Goal: Task Accomplishment & Management: Manage account settings

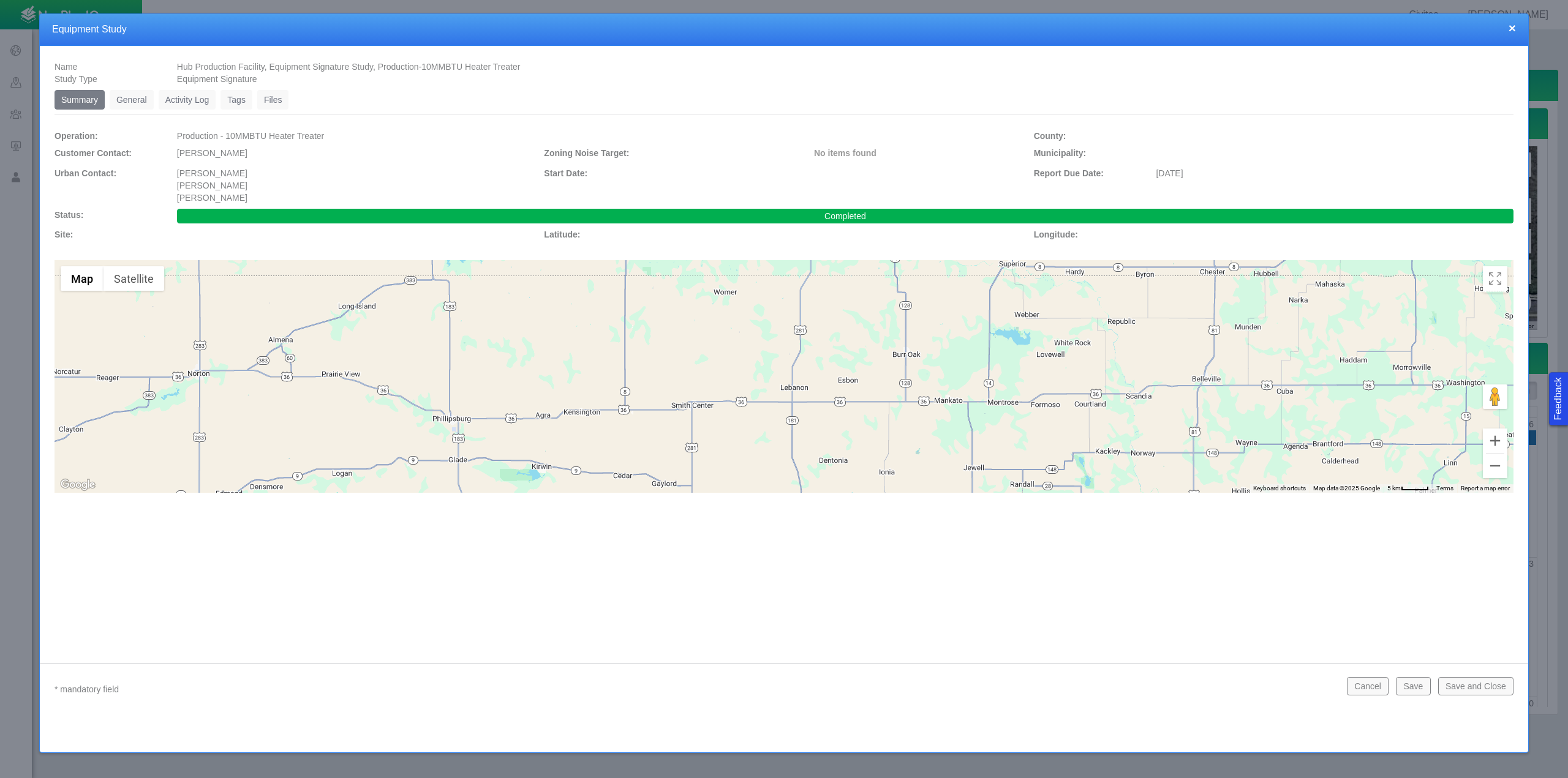
click at [1513, 30] on button "×" at bounding box center [1512, 27] width 7 height 13
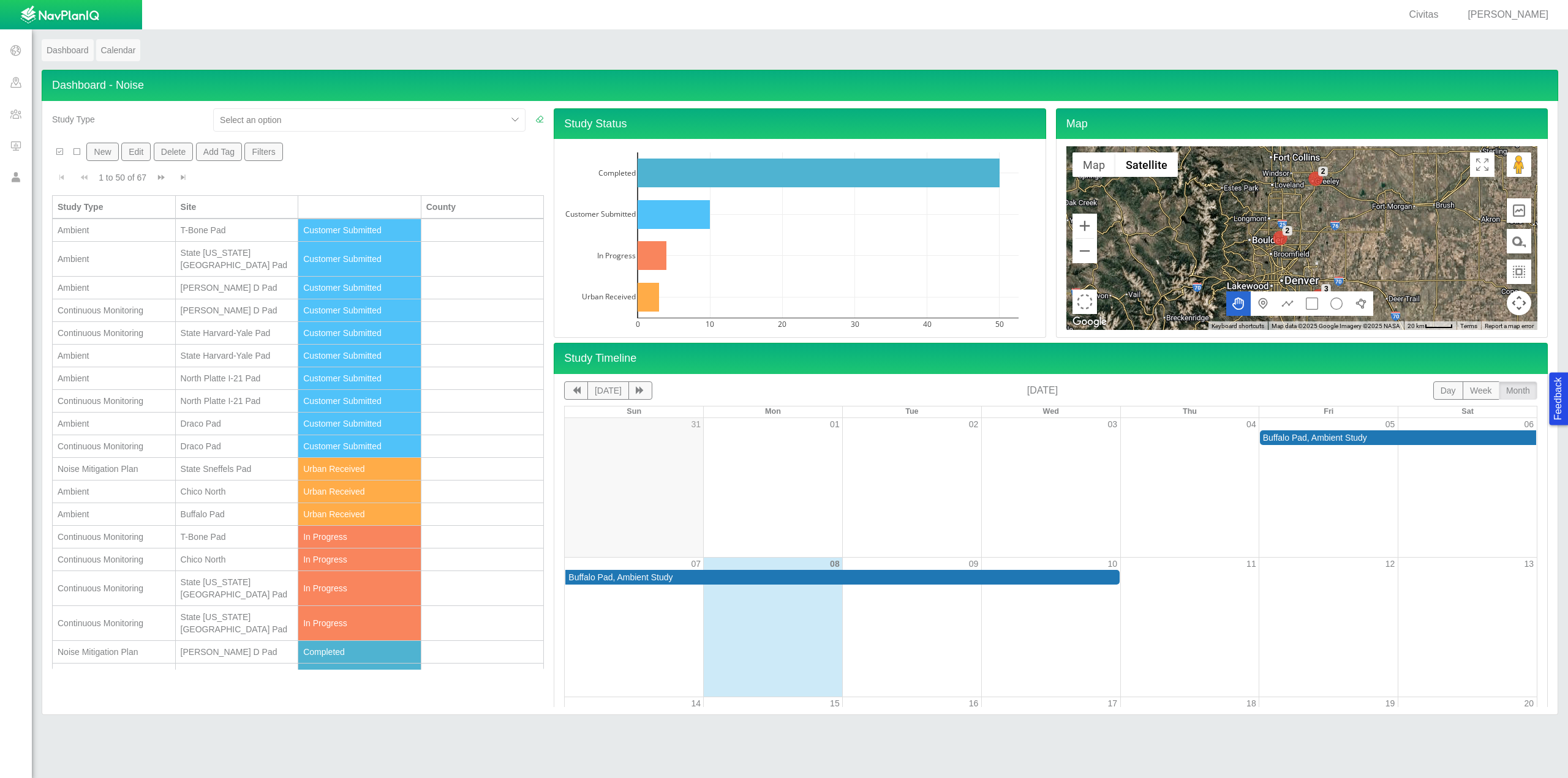
click at [63, 45] on link "Dashboard" at bounding box center [67, 49] width 52 height 22
click at [17, 117] on span at bounding box center [16, 113] width 32 height 32
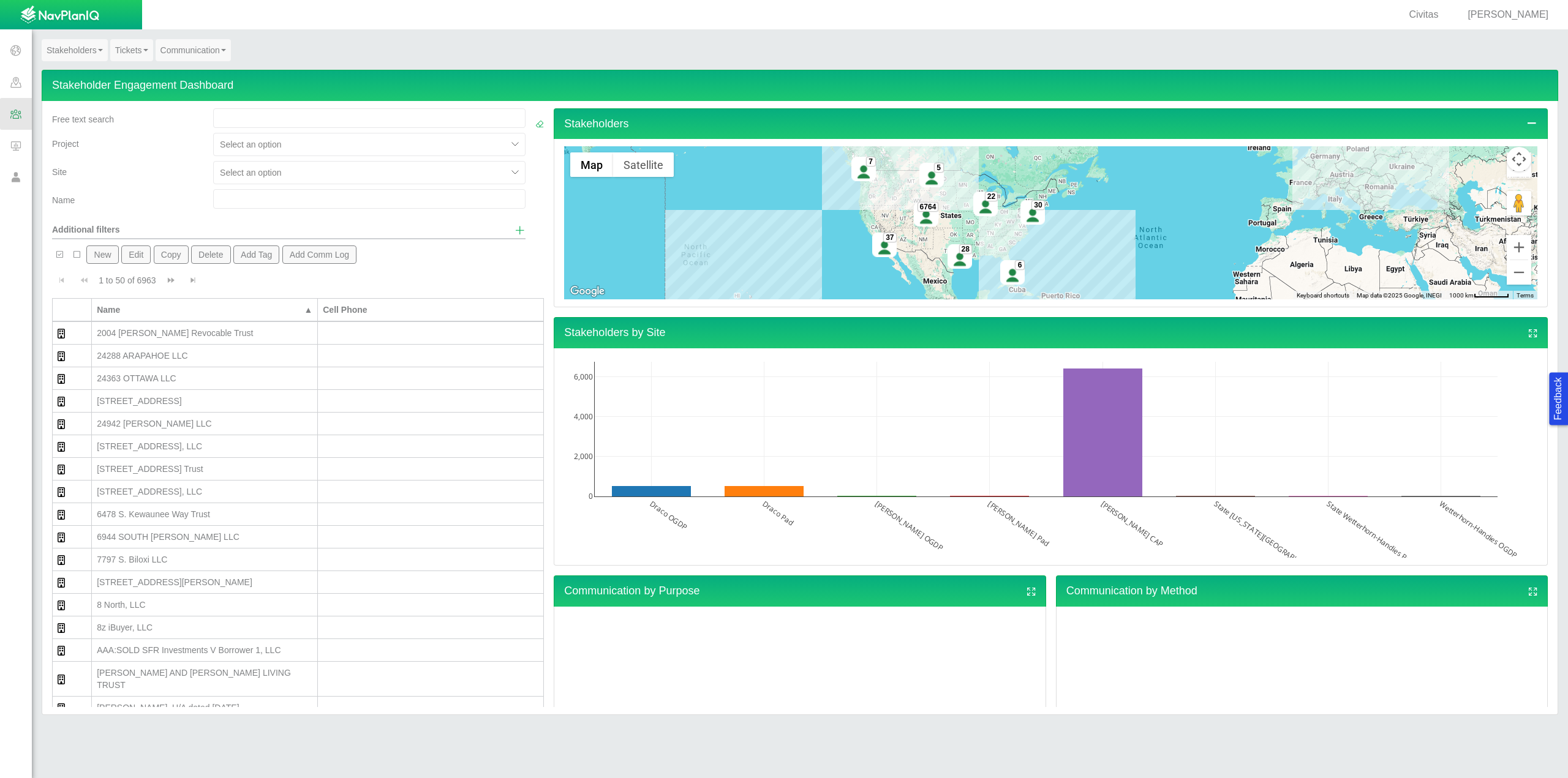
click at [266, 124] on input "text" at bounding box center [369, 118] width 312 height 20
type input "ephr"
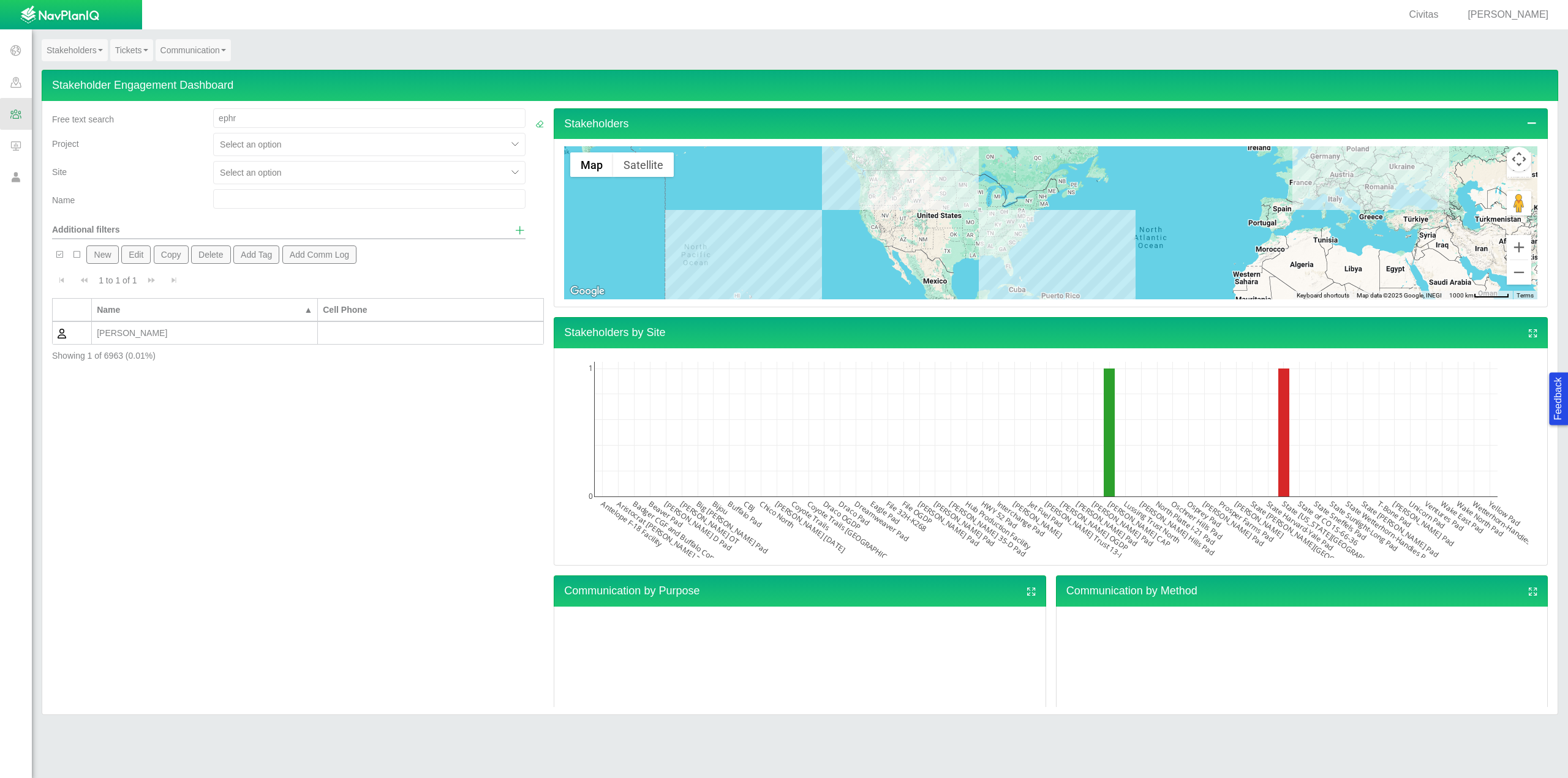
click at [140, 337] on div "[PERSON_NAME]" at bounding box center [205, 333] width 216 height 13
click at [141, 339] on div "[PERSON_NAME]" at bounding box center [205, 333] width 216 height 13
click at [141, 339] on div "[PERSON_NAME]" at bounding box center [205, 333] width 216 height 13
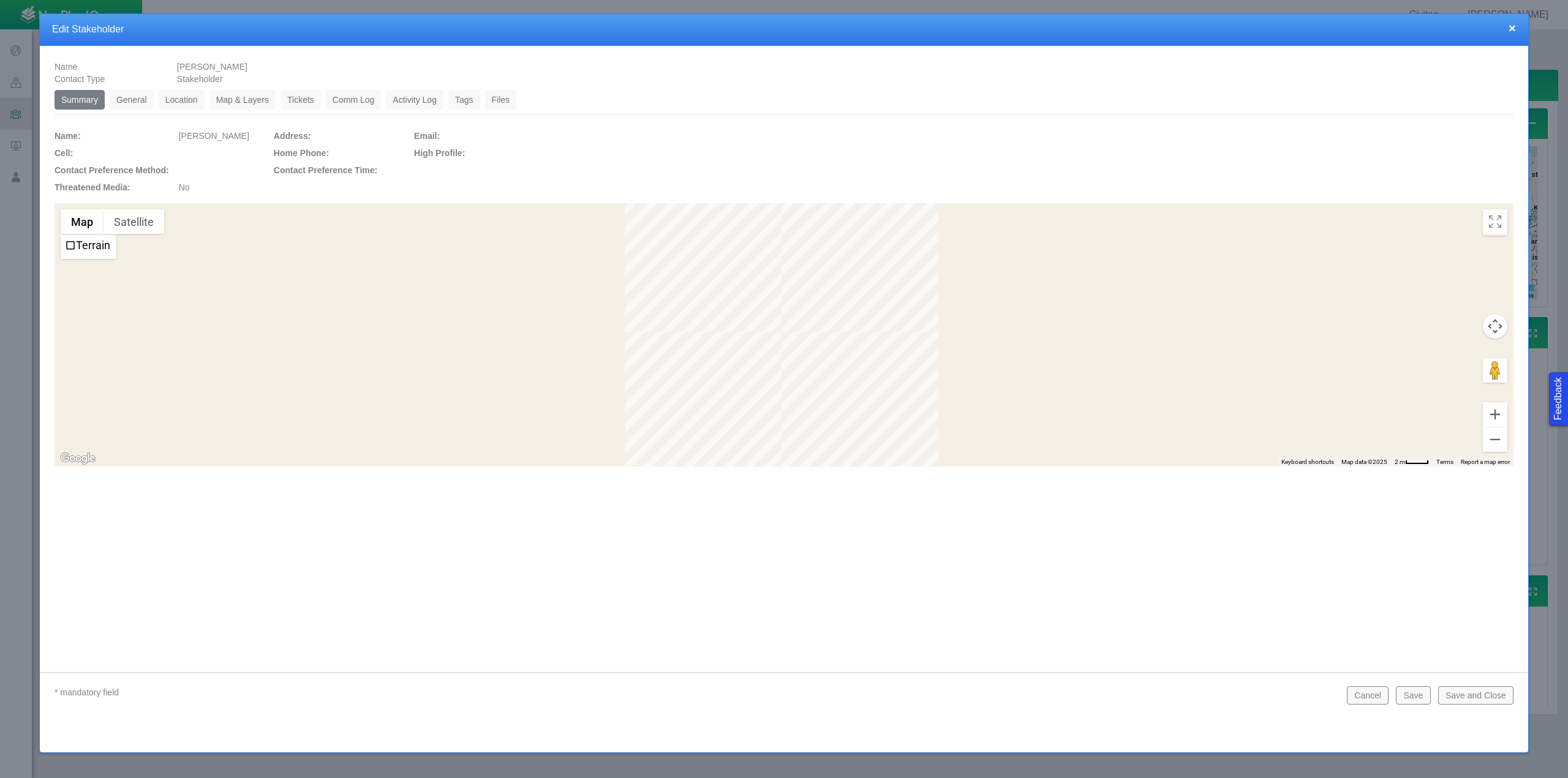
click at [126, 102] on link "General" at bounding box center [131, 100] width 44 height 20
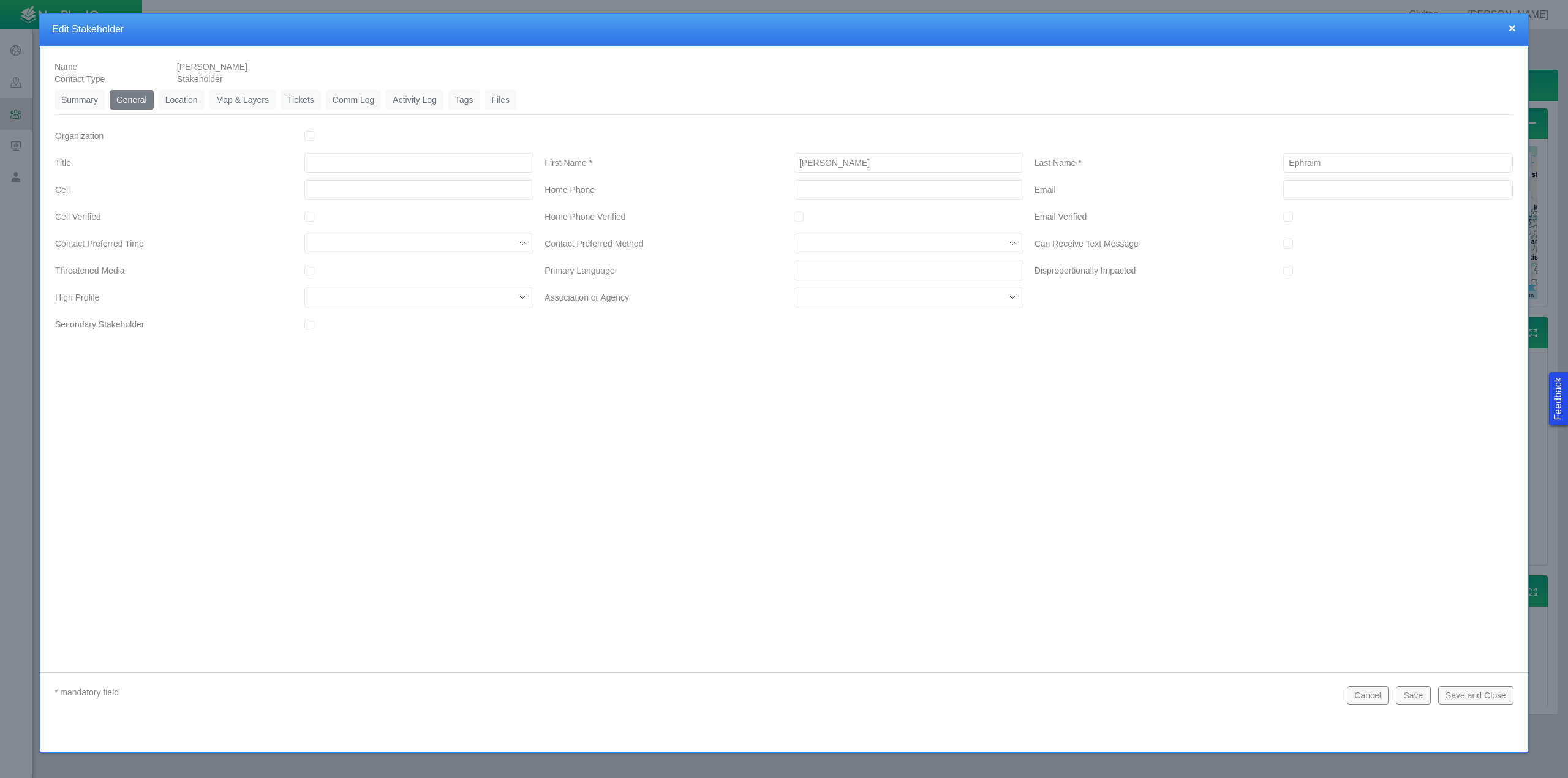
click at [189, 103] on link "Location" at bounding box center [182, 100] width 46 height 20
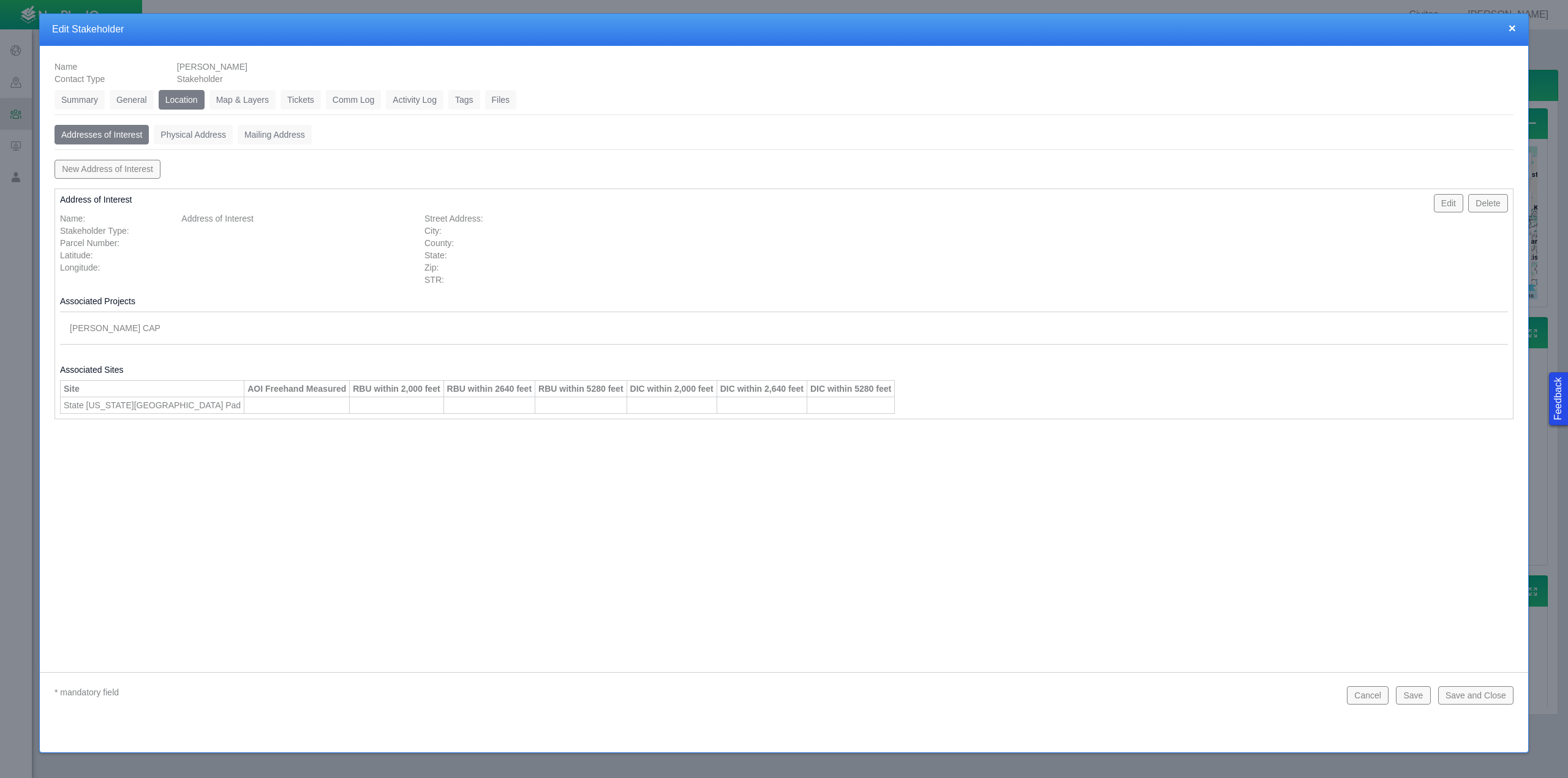
click at [1446, 197] on button "Edit" at bounding box center [1449, 203] width 30 height 18
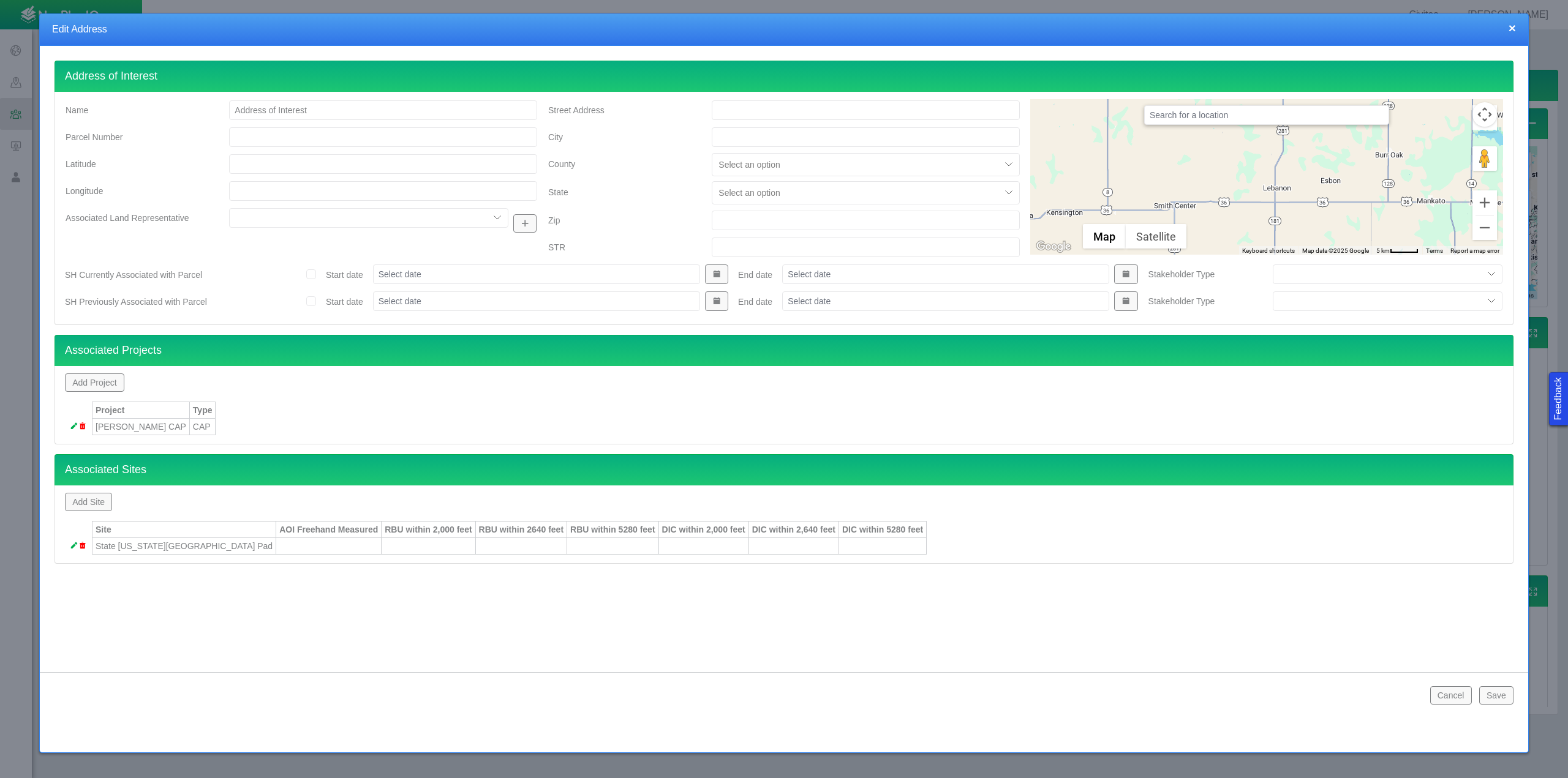
click at [782, 109] on input "Street Address" at bounding box center [866, 110] width 308 height 20
type input "[STREET_ADDRESS][PERSON_NAME]"
type input "Aurora"
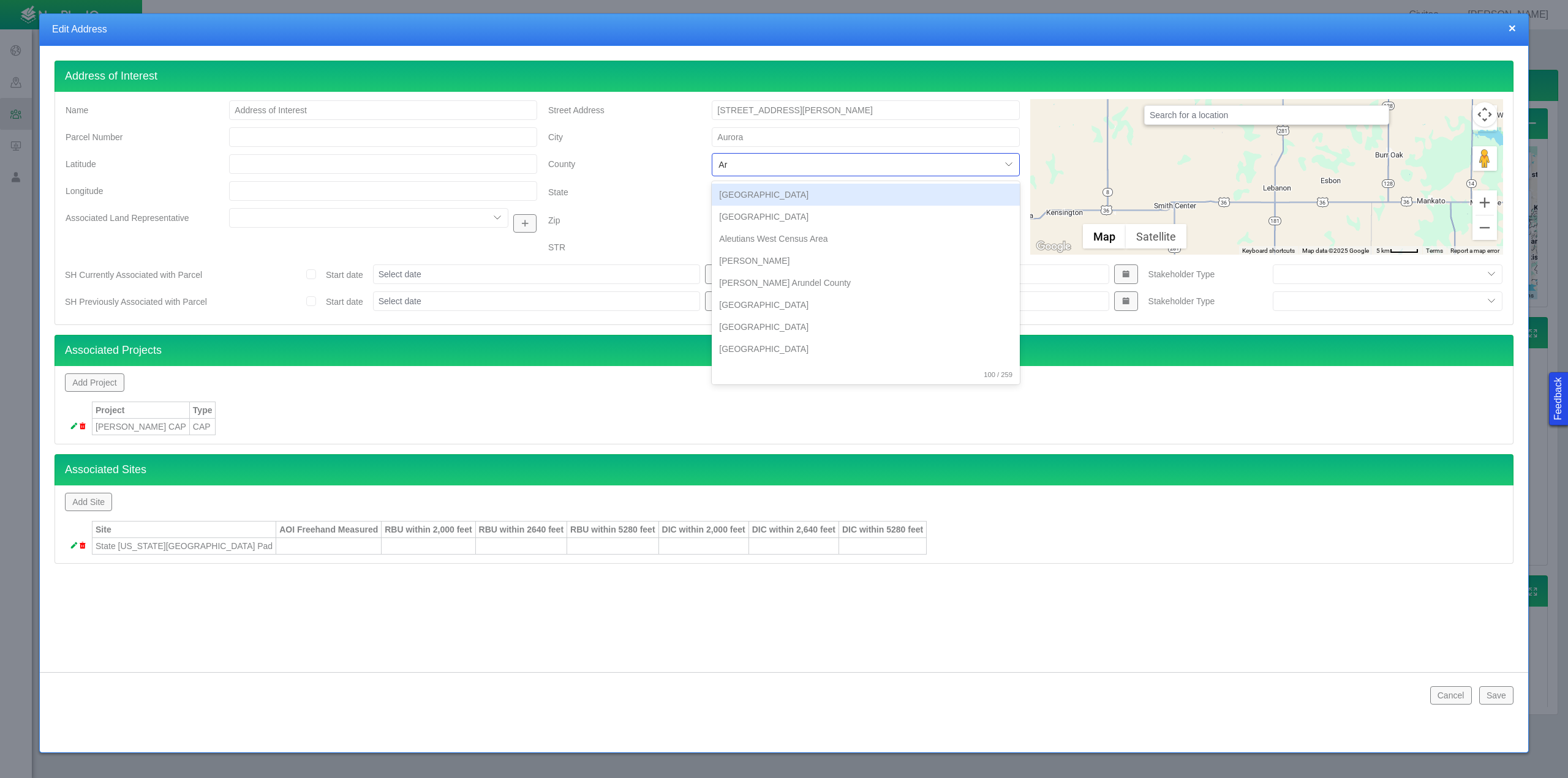
type input "Ara"
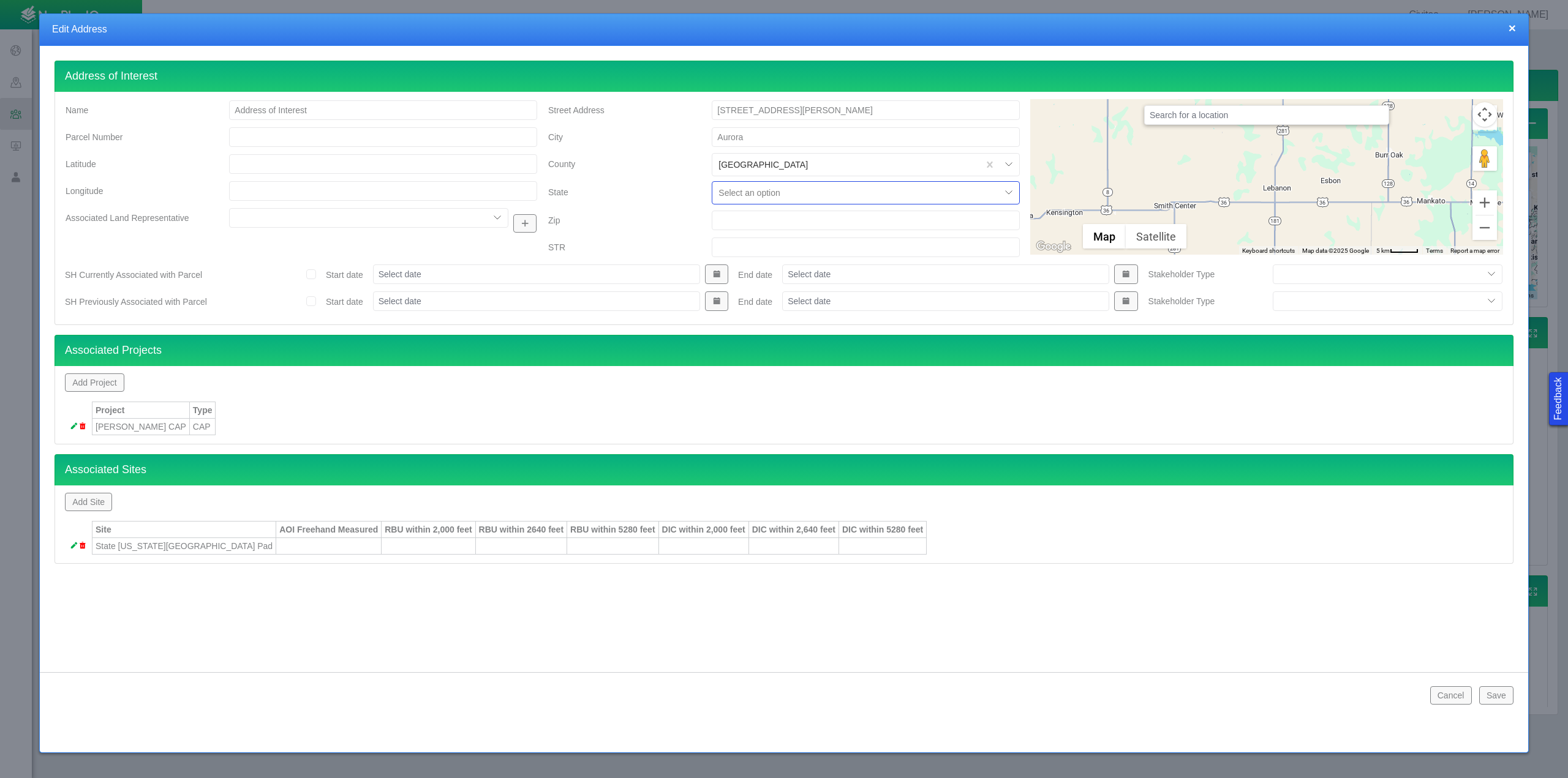
type input "C"
click at [754, 226] on input "Zip" at bounding box center [866, 220] width 308 height 20
type input "80016"
click at [1491, 697] on button "Save" at bounding box center [1496, 696] width 34 height 18
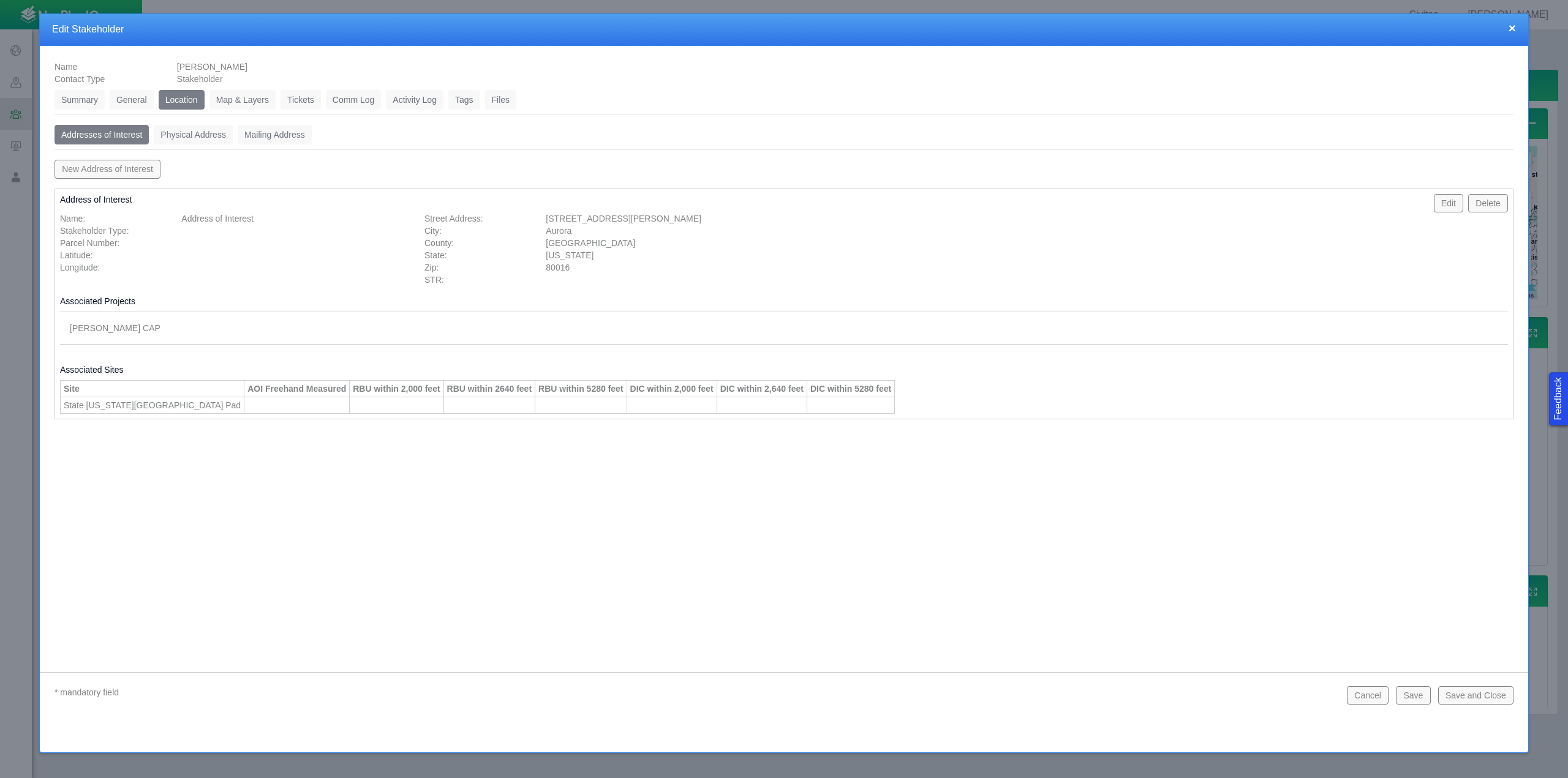
click at [348, 108] on link "Comm Log" at bounding box center [353, 100] width 55 height 20
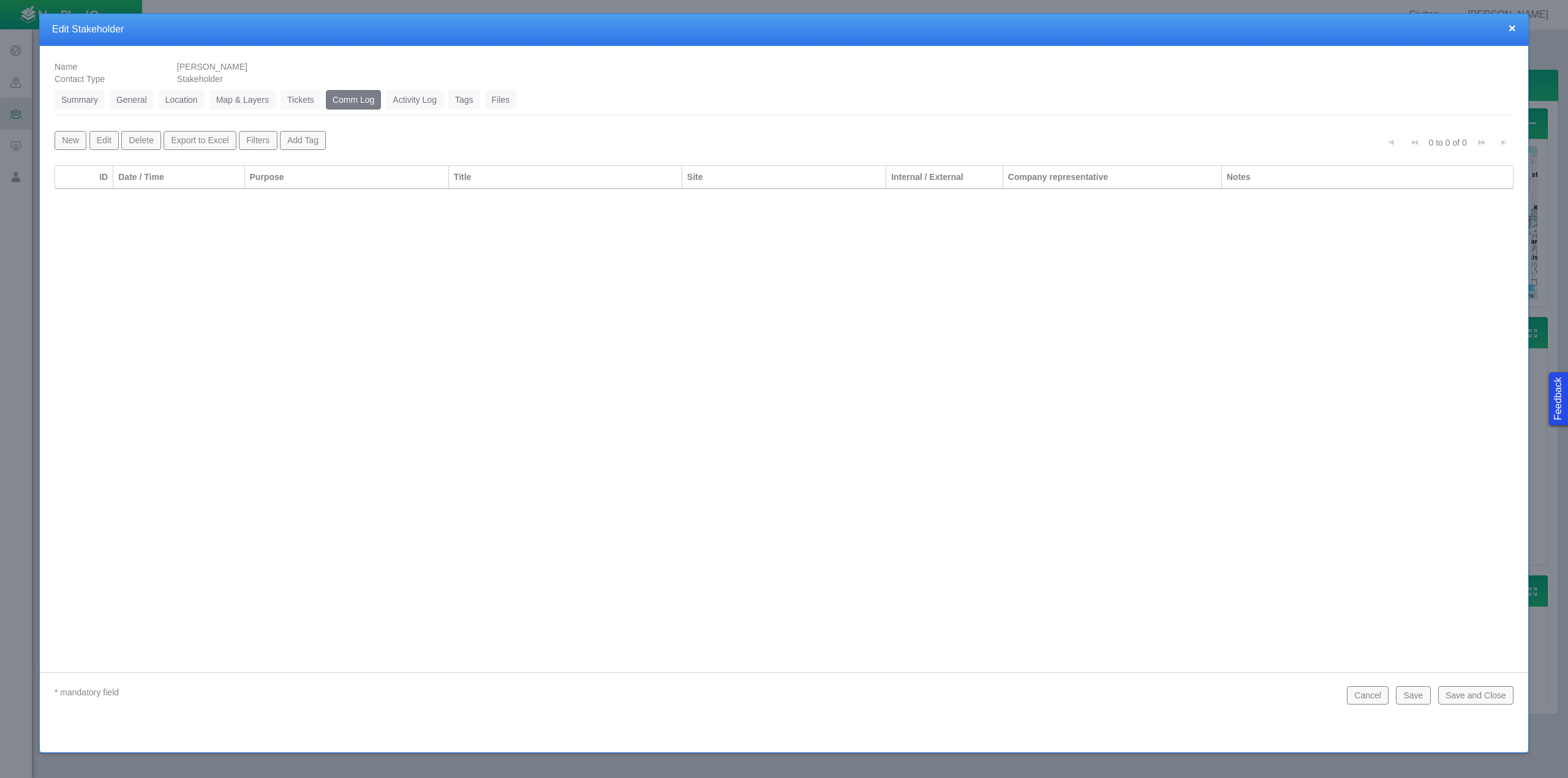
click at [302, 102] on link "Tickets" at bounding box center [300, 100] width 40 height 20
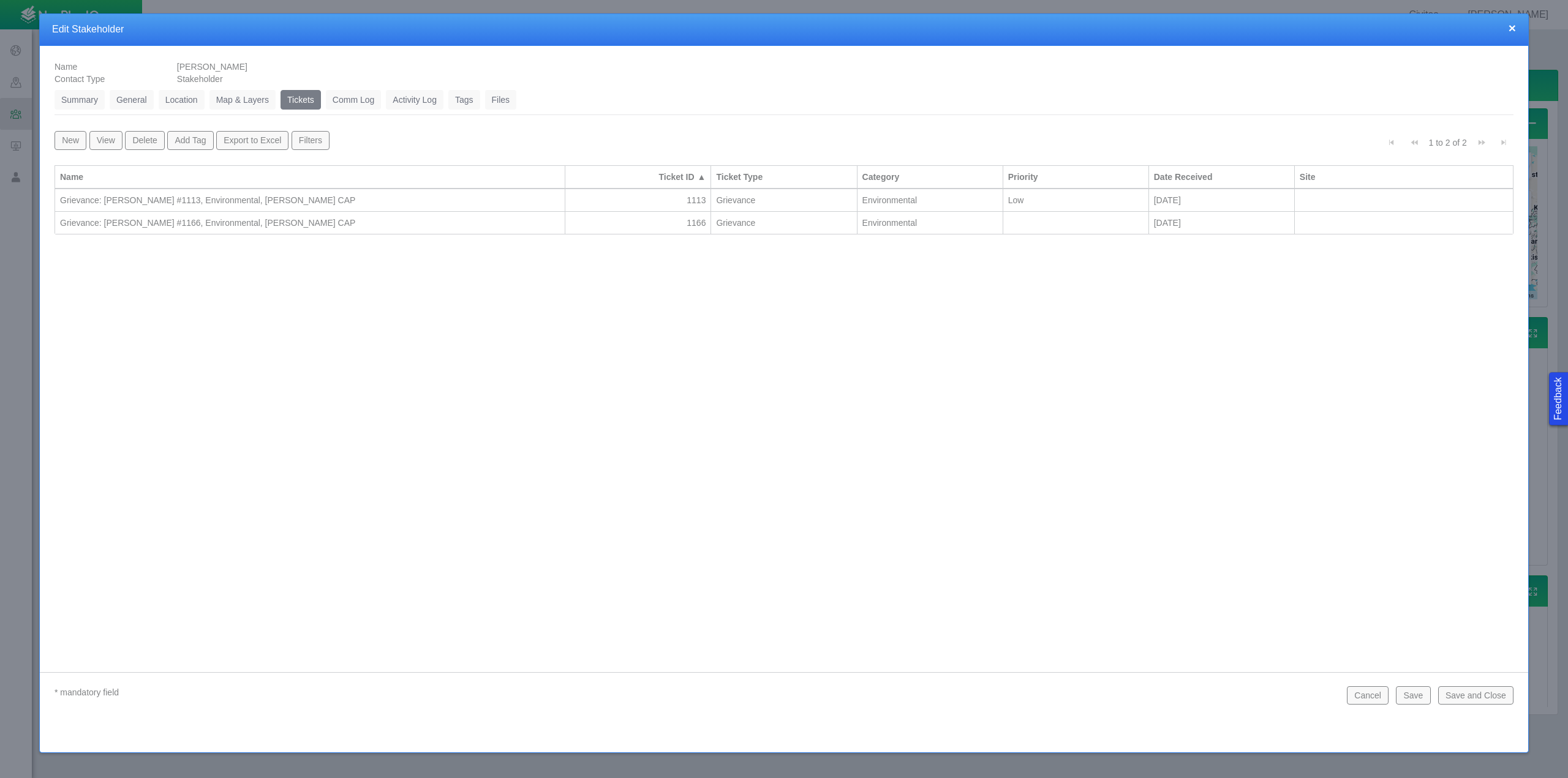
click at [65, 140] on button "New" at bounding box center [71, 141] width 32 height 18
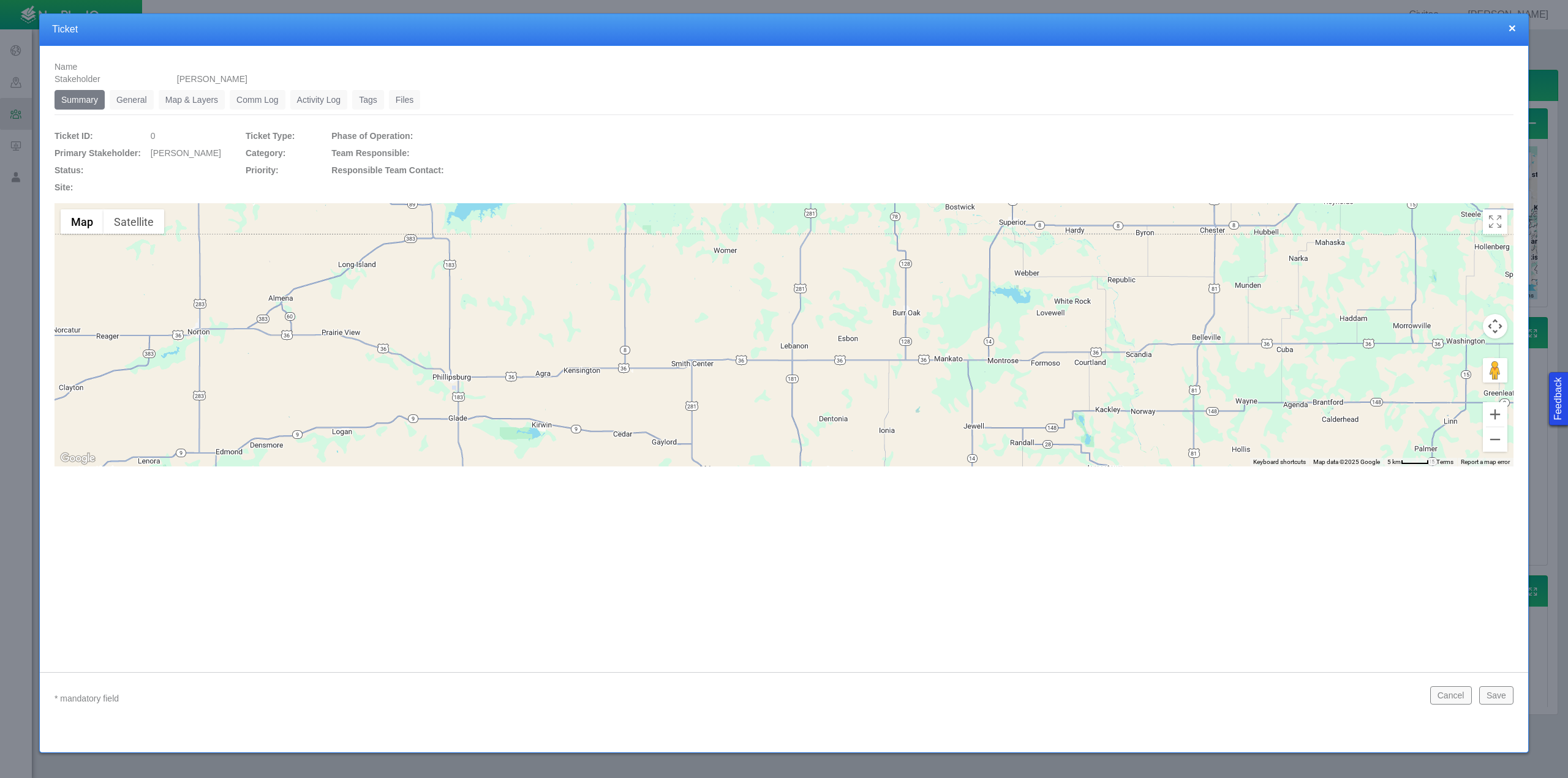
click at [256, 97] on link "Comm Log" at bounding box center [257, 100] width 55 height 20
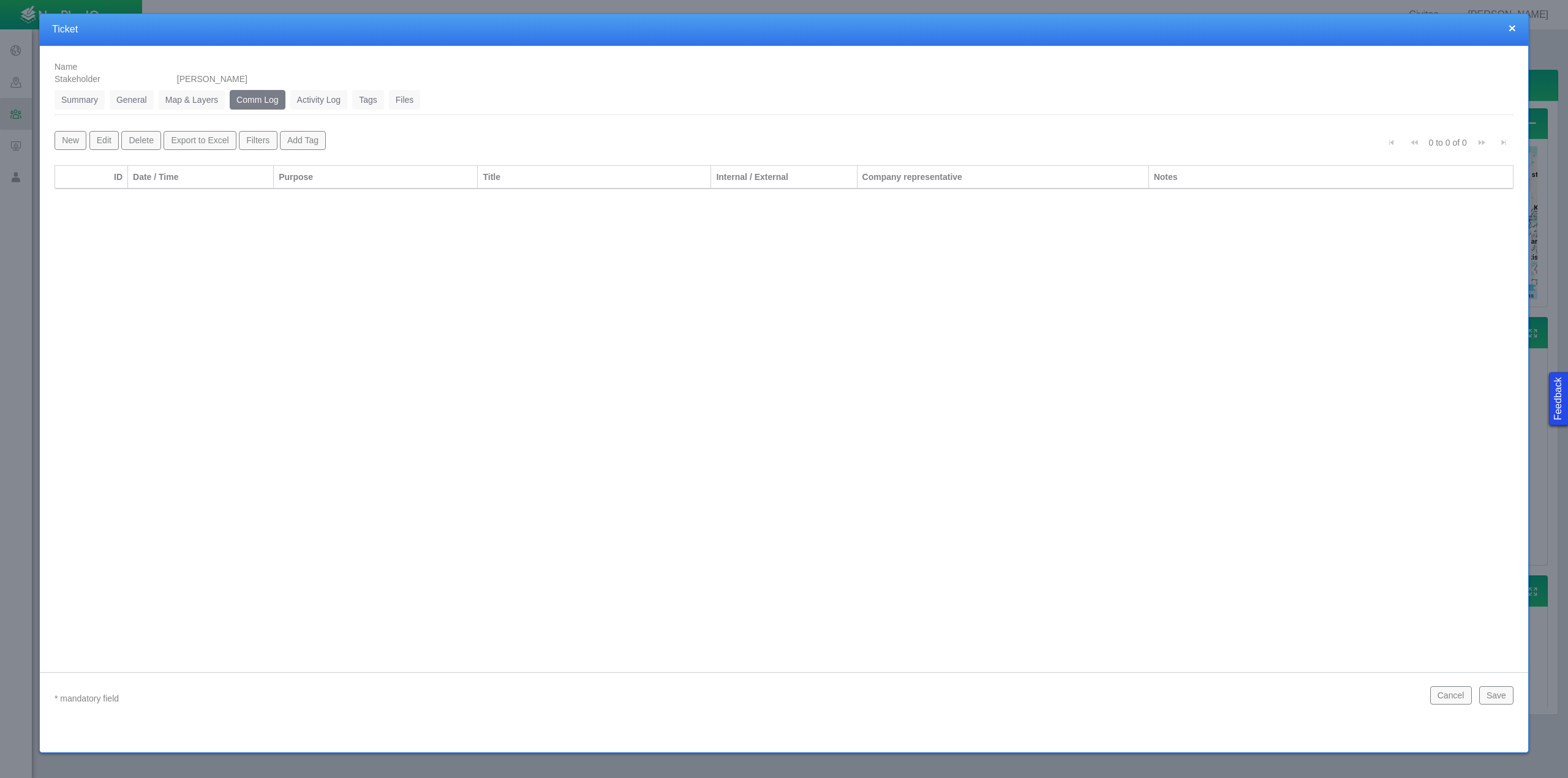
click at [1454, 698] on button "Cancel" at bounding box center [1450, 696] width 42 height 18
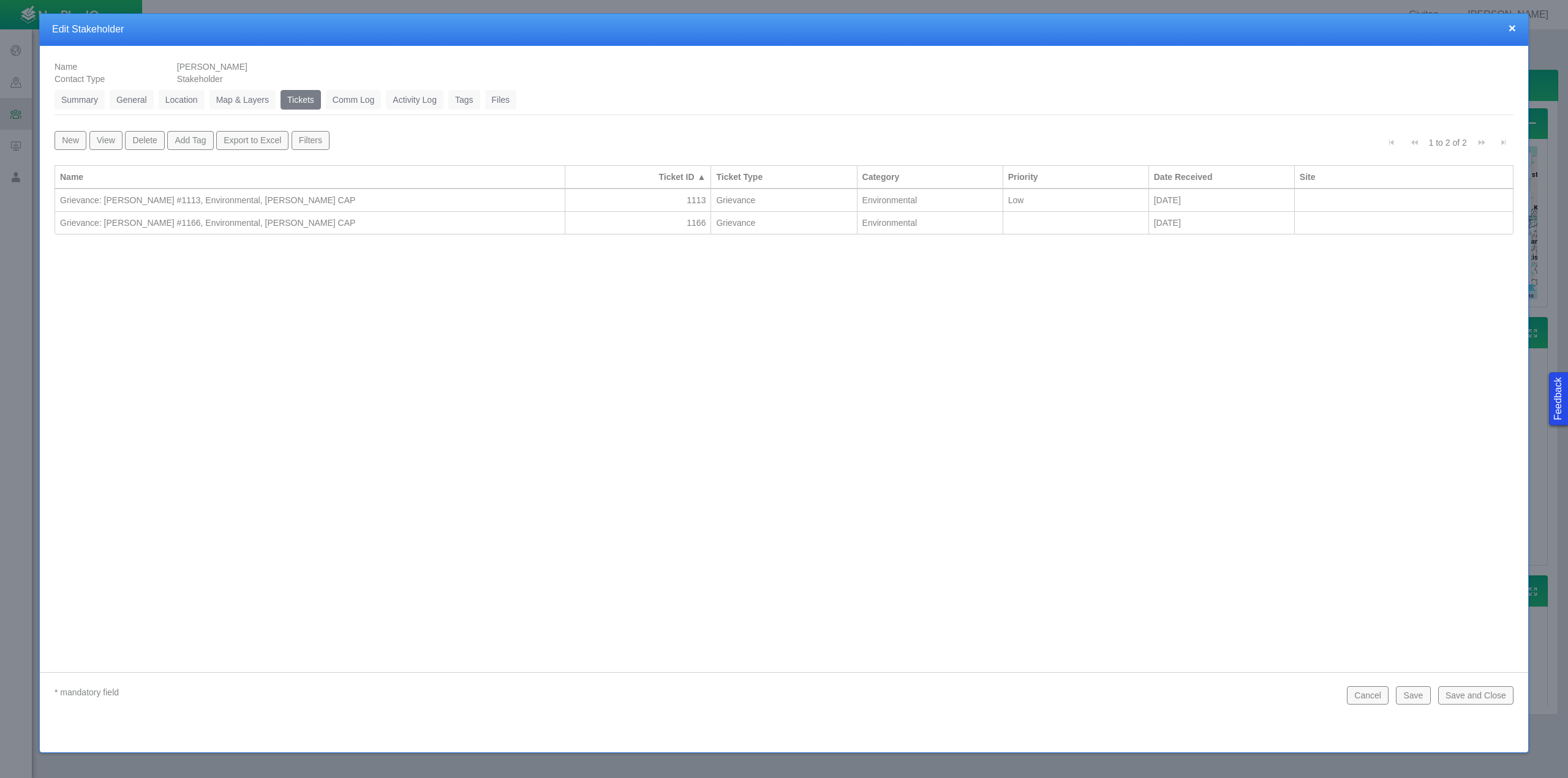
click at [233, 321] on div "Name [PERSON_NAME] Contact Type Stakeholder Summary 0 General 0 Location 0 Map …" at bounding box center [784, 349] width 1488 height 606
click at [81, 144] on button "New" at bounding box center [71, 141] width 32 height 18
type input "[PERSON_NAME]"
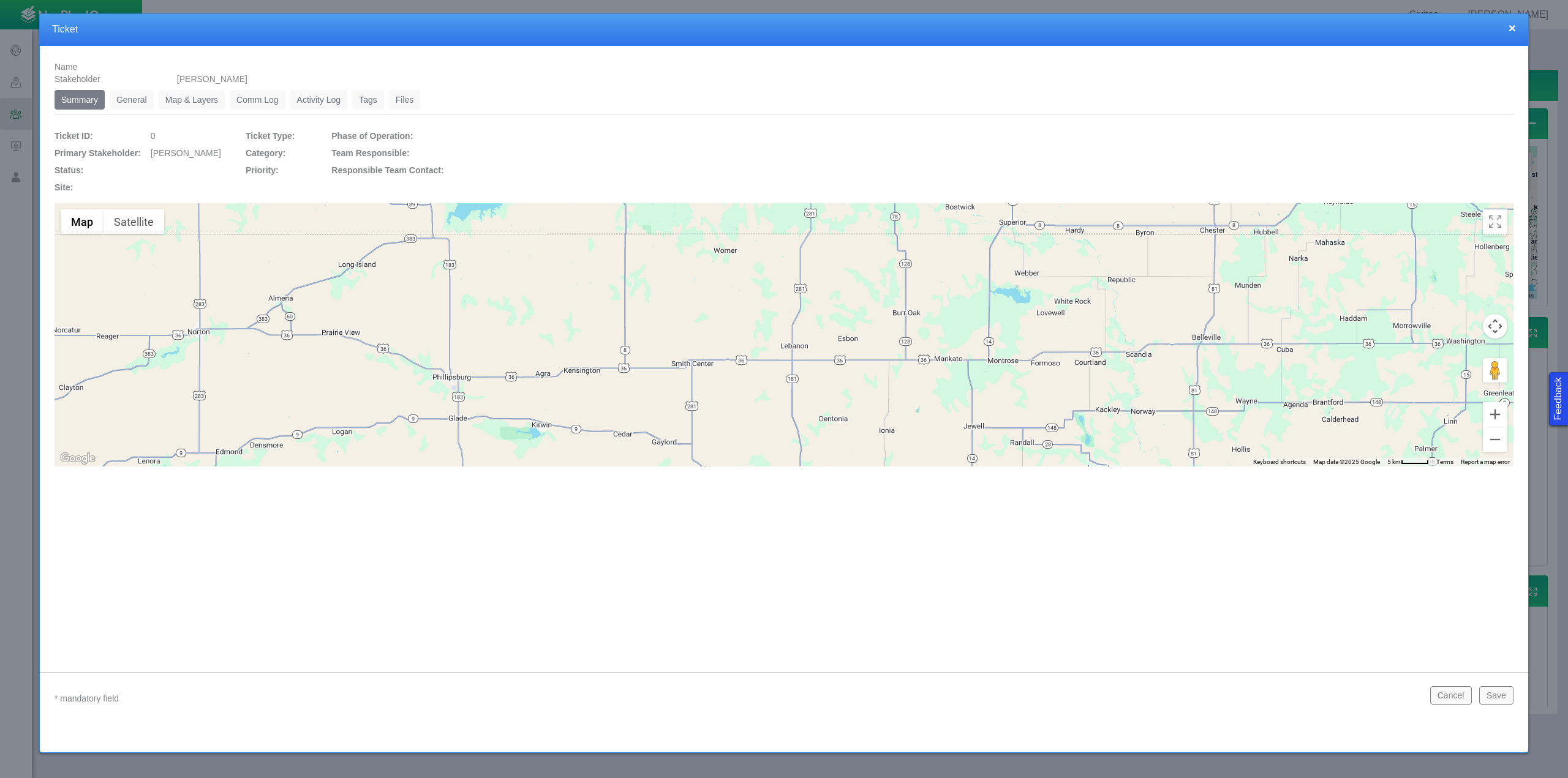
click at [123, 97] on link "General" at bounding box center [131, 100] width 44 height 20
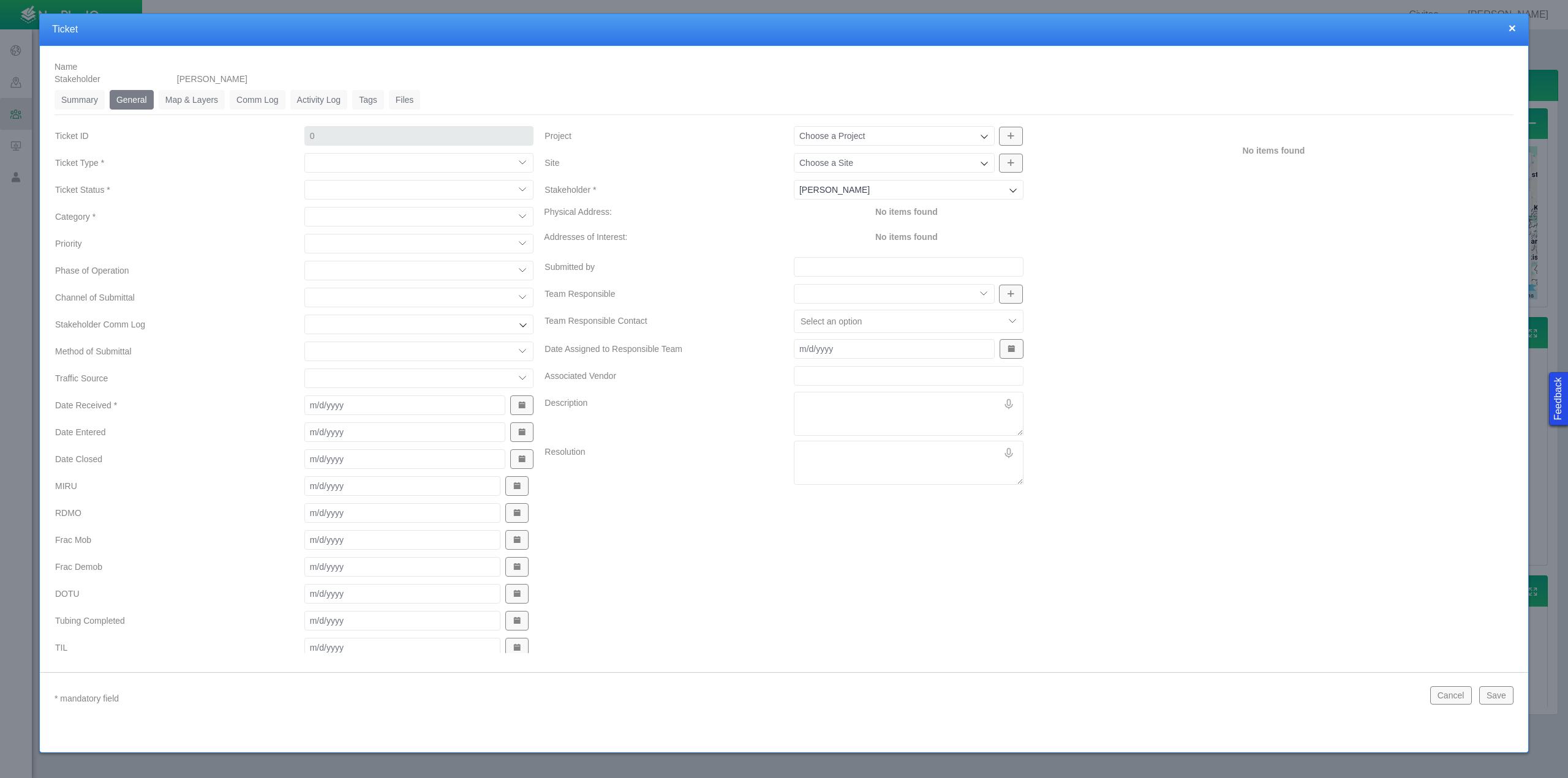
click at [358, 406] on input "Date Received *" at bounding box center [405, 405] width 201 height 20
type input "[DATE]"
click at [524, 164] on select "Compliment Grievance Grievance Non-Op Information" at bounding box center [419, 163] width 230 height 20
click at [304, 153] on select "Compliment Grievance Grievance Non-Op Information" at bounding box center [419, 163] width 230 height 20
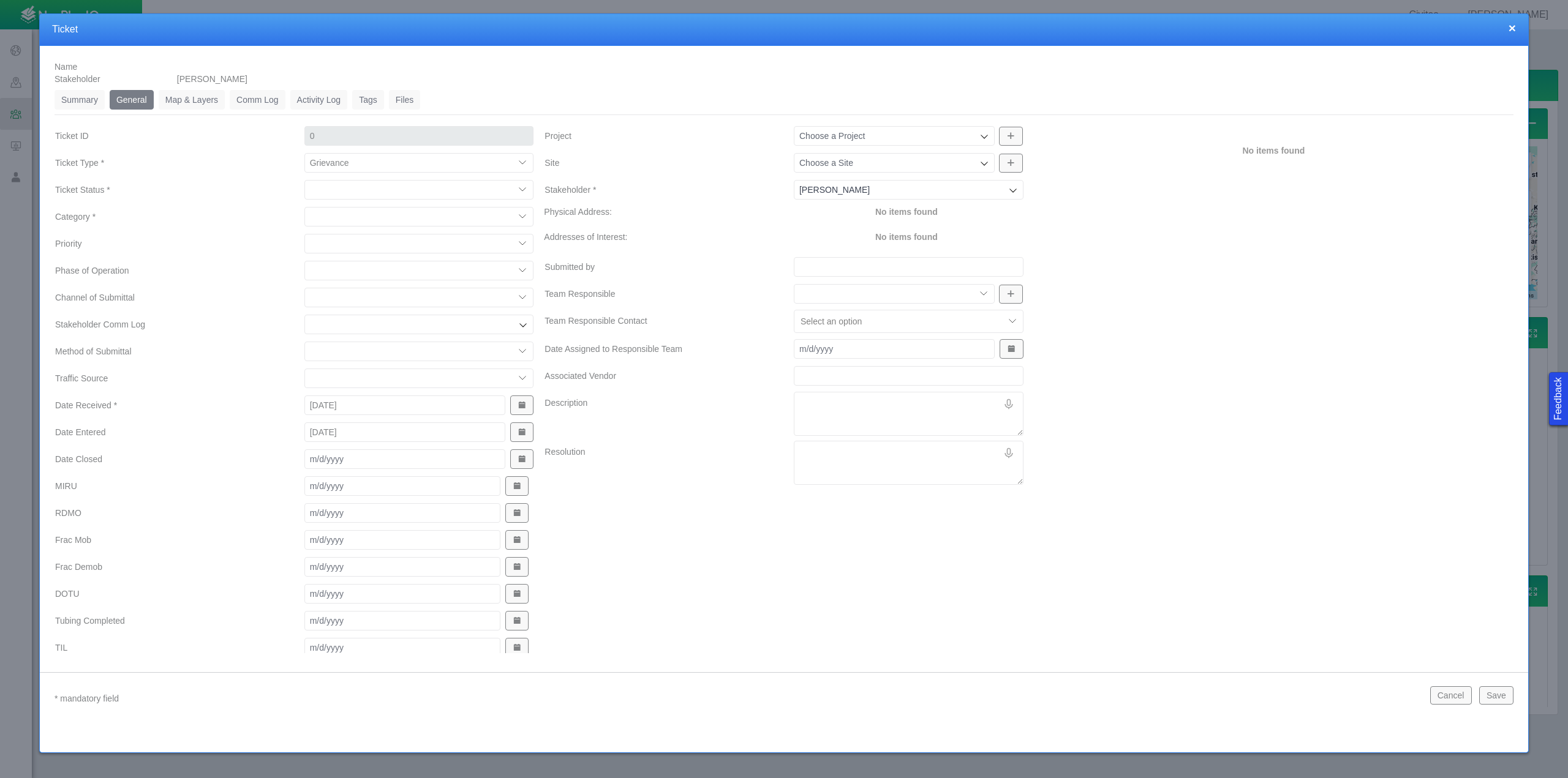
select select "149744687610123576"
click at [519, 191] on select "Closed (resolved) Closed (unreasonable) Closed (unresolved) Open (assigned) Ope…" at bounding box center [419, 190] width 230 height 20
select select "150870587516967053"
click at [304, 180] on select "Closed (resolved) Closed (unreasonable) Closed (unresolved) Open (assigned) Ope…" at bounding box center [419, 190] width 230 height 20
click at [363, 222] on select "Access Road/Haul Route Aesthetics Air Quality Communication Compressor Dust/Mud…" at bounding box center [419, 217] width 230 height 20
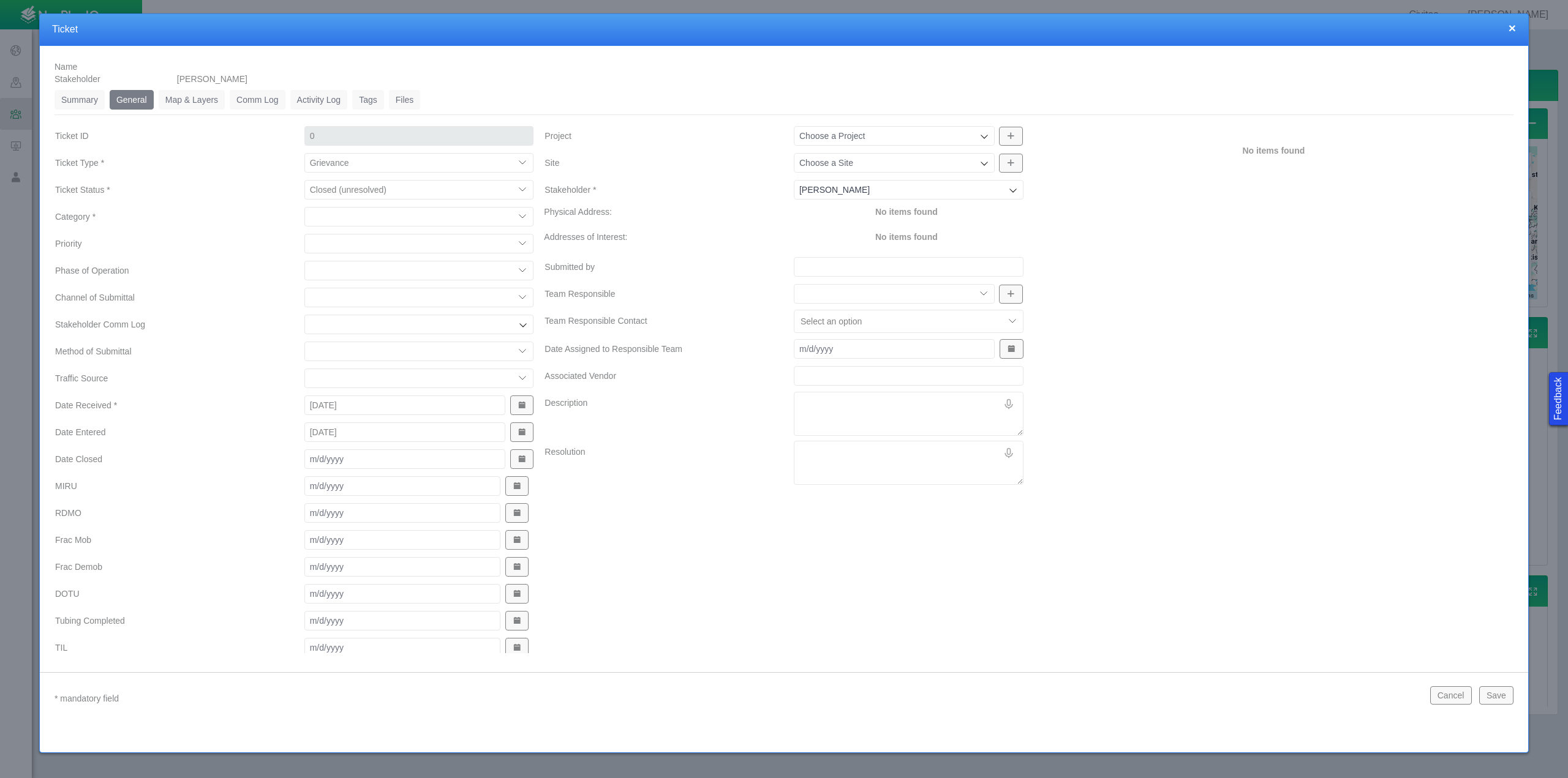
select select "31806672369079729"
click at [304, 207] on select "Access Road/Haul Route Aesthetics Air Quality Communication Compressor Dust/Mud…" at bounding box center [419, 217] width 230 height 20
click at [327, 241] on select "High Medium Low" at bounding box center [419, 243] width 230 height 20
select select "Low"
click at [304, 234] on select "High Medium Low" at bounding box center [419, 243] width 230 height 20
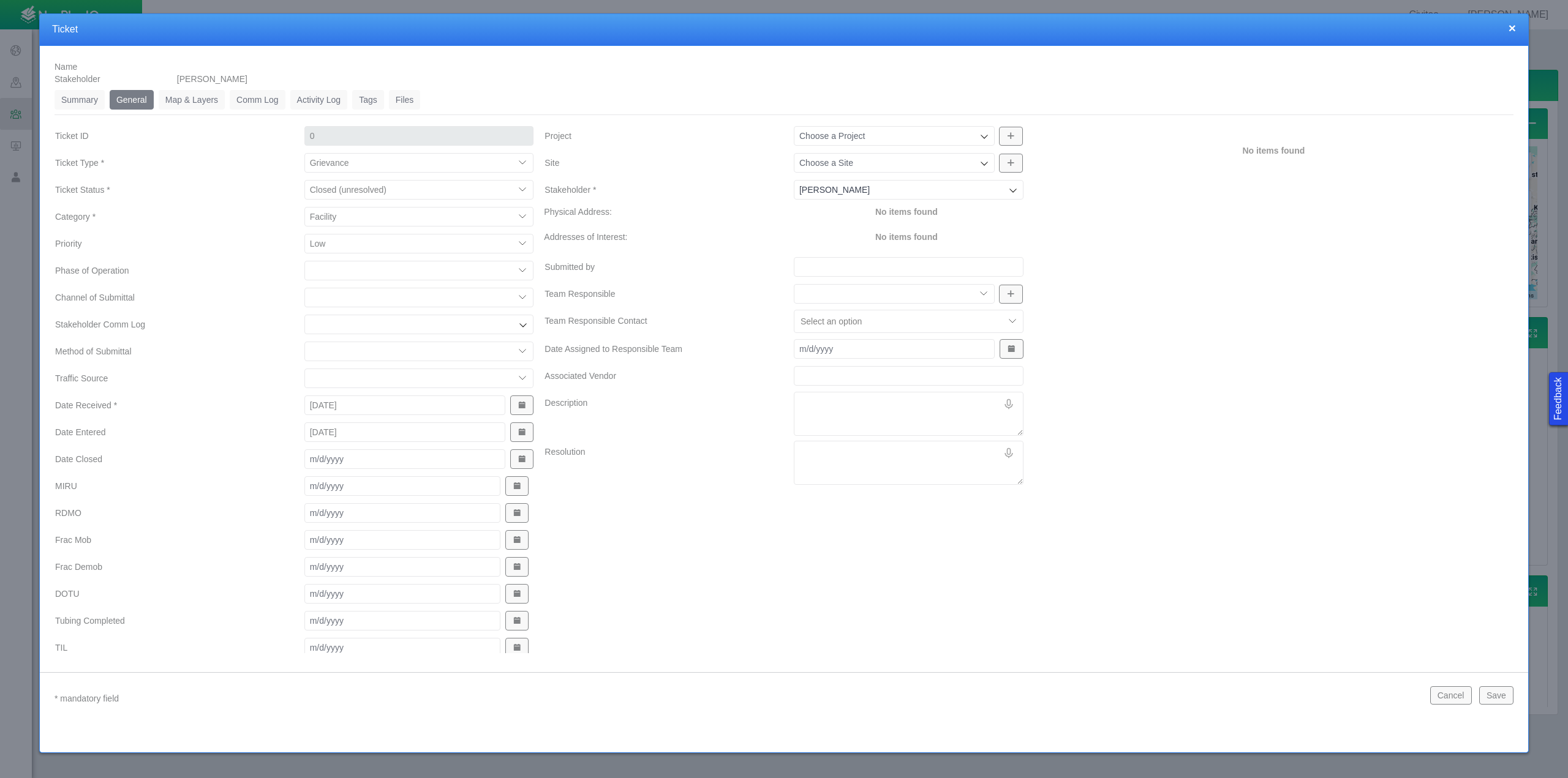
click at [376, 272] on select "Completions Drilling Production Reclamation Planning/Permitting Pad Constructio…" at bounding box center [419, 271] width 230 height 20
select select "92605267337846280"
click at [304, 261] on select "Completions Drilling Production Reclamation Planning/Permitting Pad Constructio…" at bounding box center [419, 271] width 230 height 20
click at [361, 300] on select "ECMC Community Relations LGD Website/Microsite EHS Local Elected Official Surfa…" at bounding box center [419, 298] width 230 height 20
select select "81909218222845177"
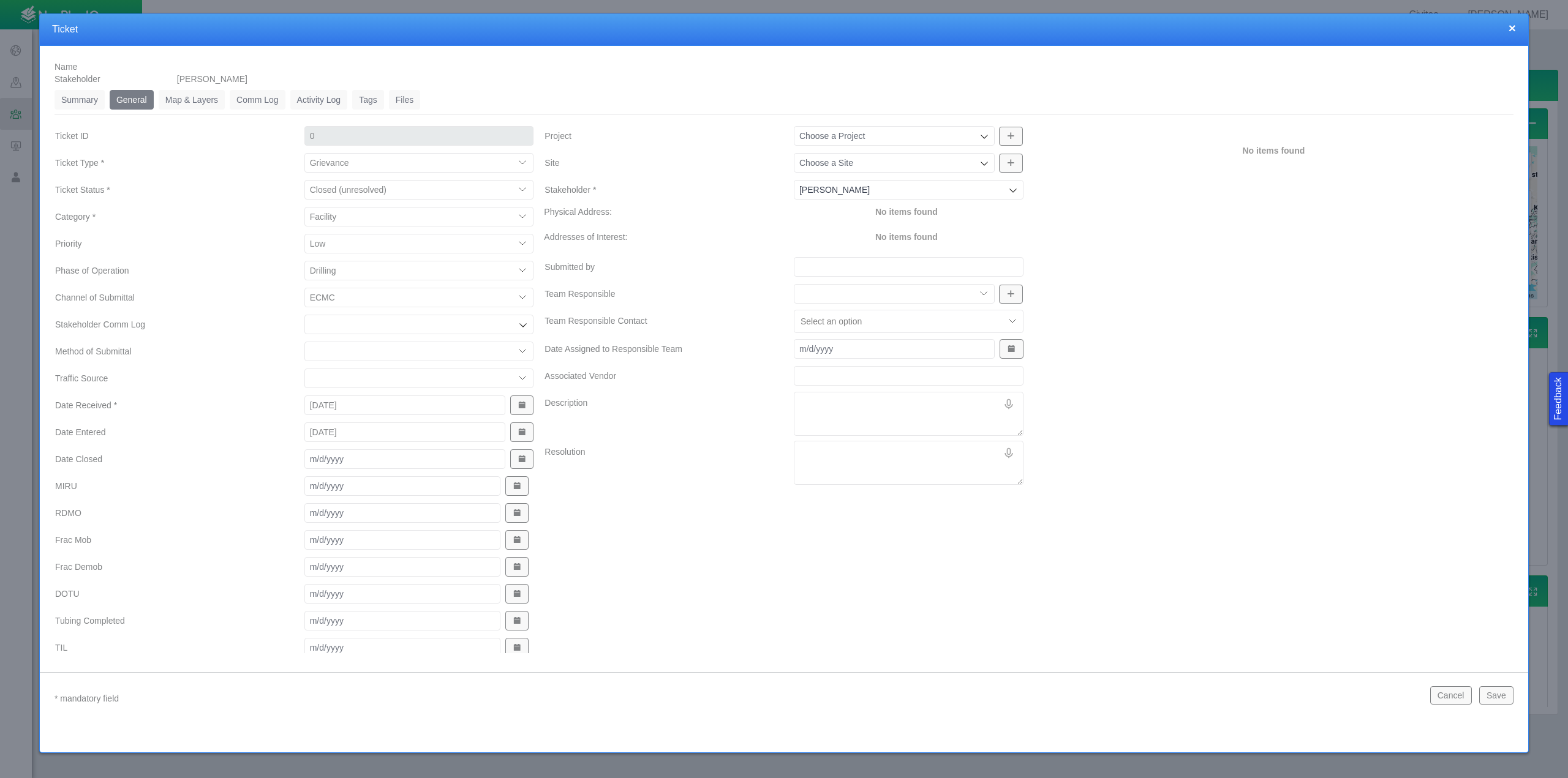
click at [304, 288] on select "ECMC Community Relations LGD Website/Microsite EHS Local Elected Official Surfa…" at bounding box center [419, 298] width 230 height 20
click at [346, 324] on input "Stakeholder Comm Log" at bounding box center [413, 324] width 207 height 13
click at [227, 340] on label "Method of Submittal" at bounding box center [170, 351] width 250 height 22
click at [304, 342] on select "Email In Person Mail Phone" at bounding box center [419, 352] width 230 height 20
click at [318, 348] on select "Email In Person Mail Phone" at bounding box center [419, 352] width 230 height 20
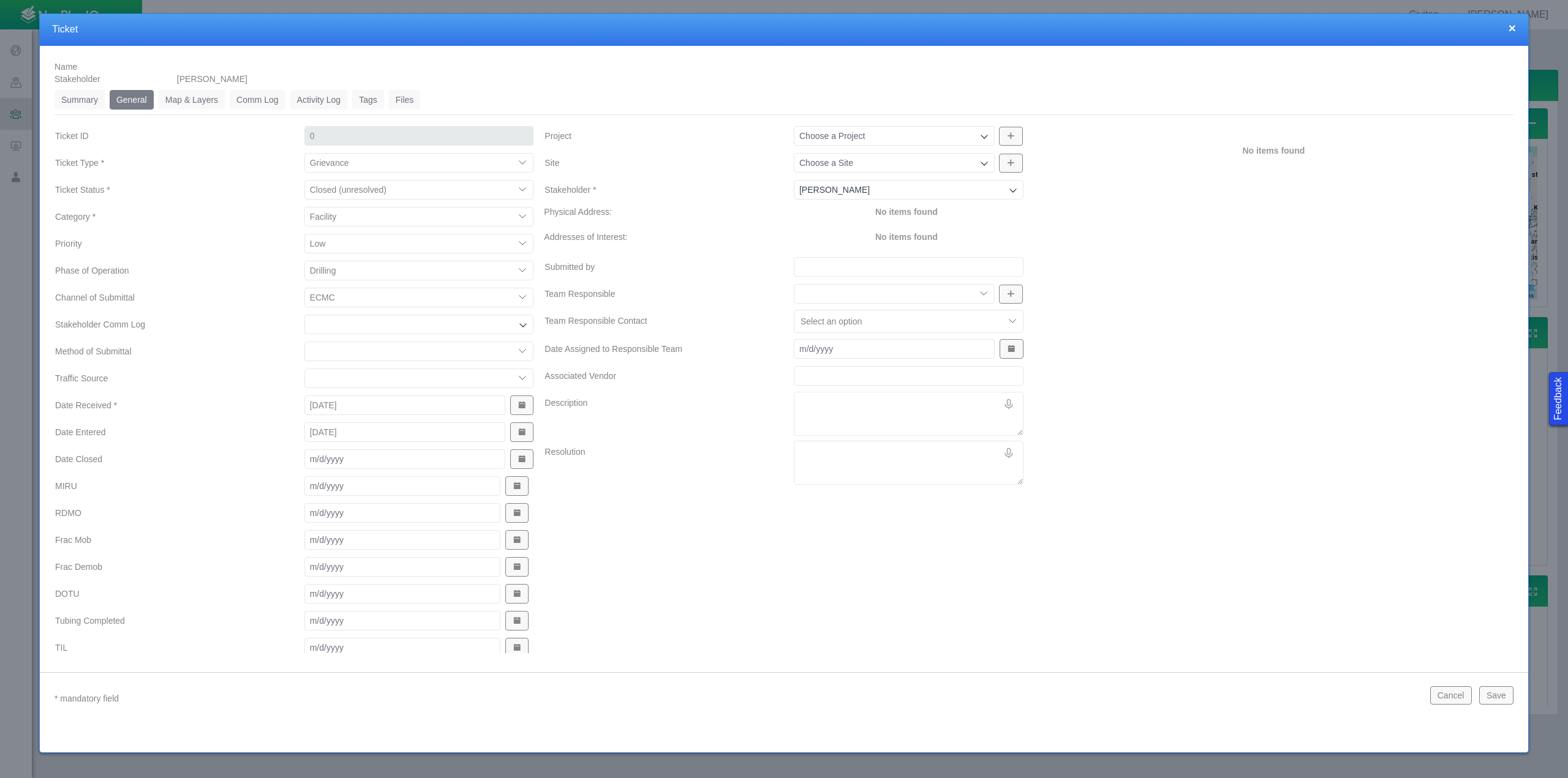
click at [236, 360] on label "Method of Submittal" at bounding box center [170, 351] width 250 height 22
click at [304, 360] on select "Email In Person Mail Phone" at bounding box center [419, 352] width 230 height 20
click at [980, 139] on icon at bounding box center [984, 136] width 10 height 10
click at [814, 220] on span "[PERSON_NAME] CAP" at bounding box center [903, 222] width 216 height 13
type input "[PERSON_NAME] CAP"
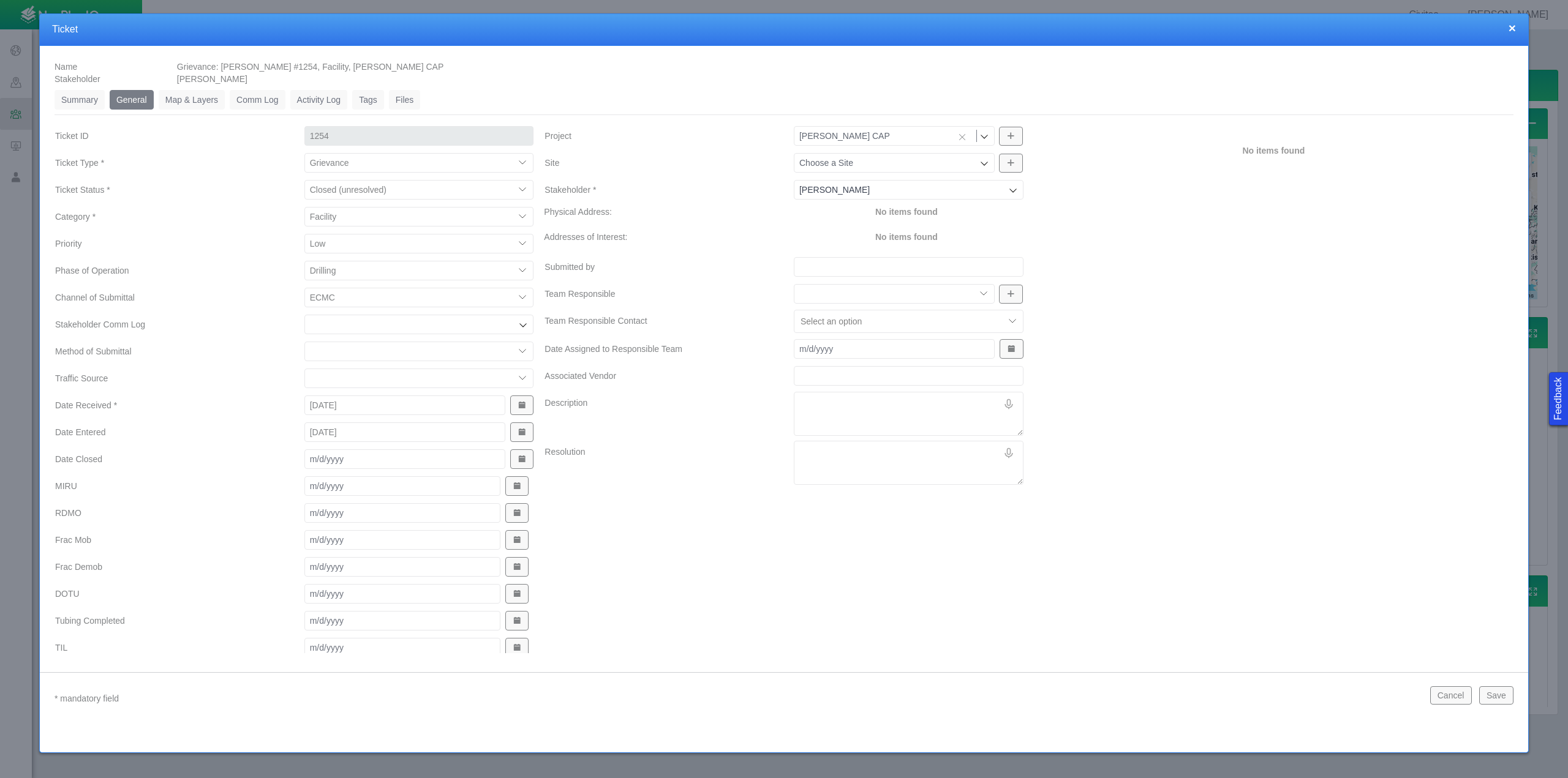
type input "1254"
click at [868, 160] on input "Site" at bounding box center [888, 162] width 178 height 13
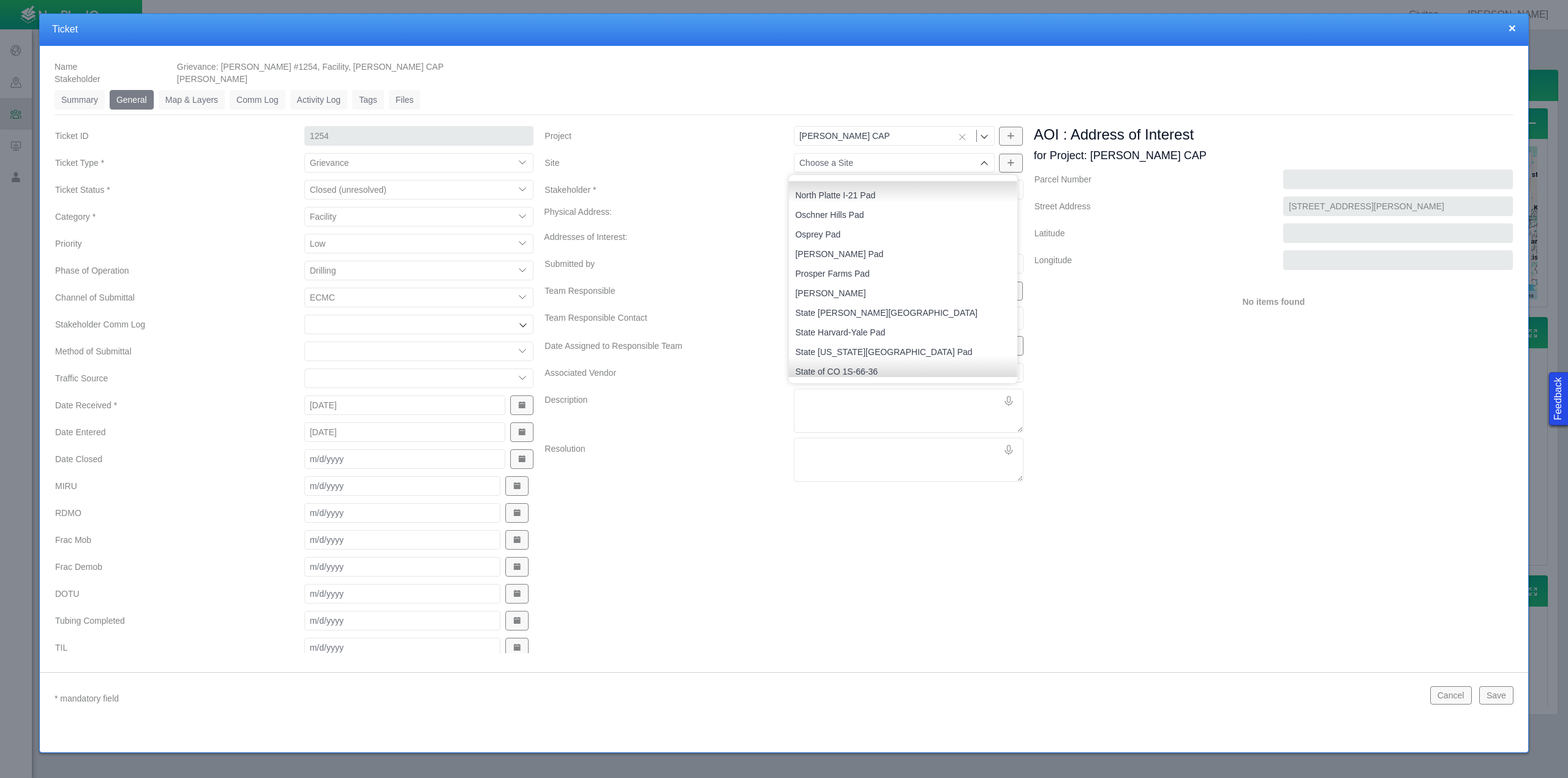
scroll to position [673, 0]
click at [841, 284] on span "State [US_STATE][GEOGRAPHIC_DATA] Pad" at bounding box center [903, 281] width 216 height 13
type input "State [US_STATE][GEOGRAPHIC_DATA] Pad"
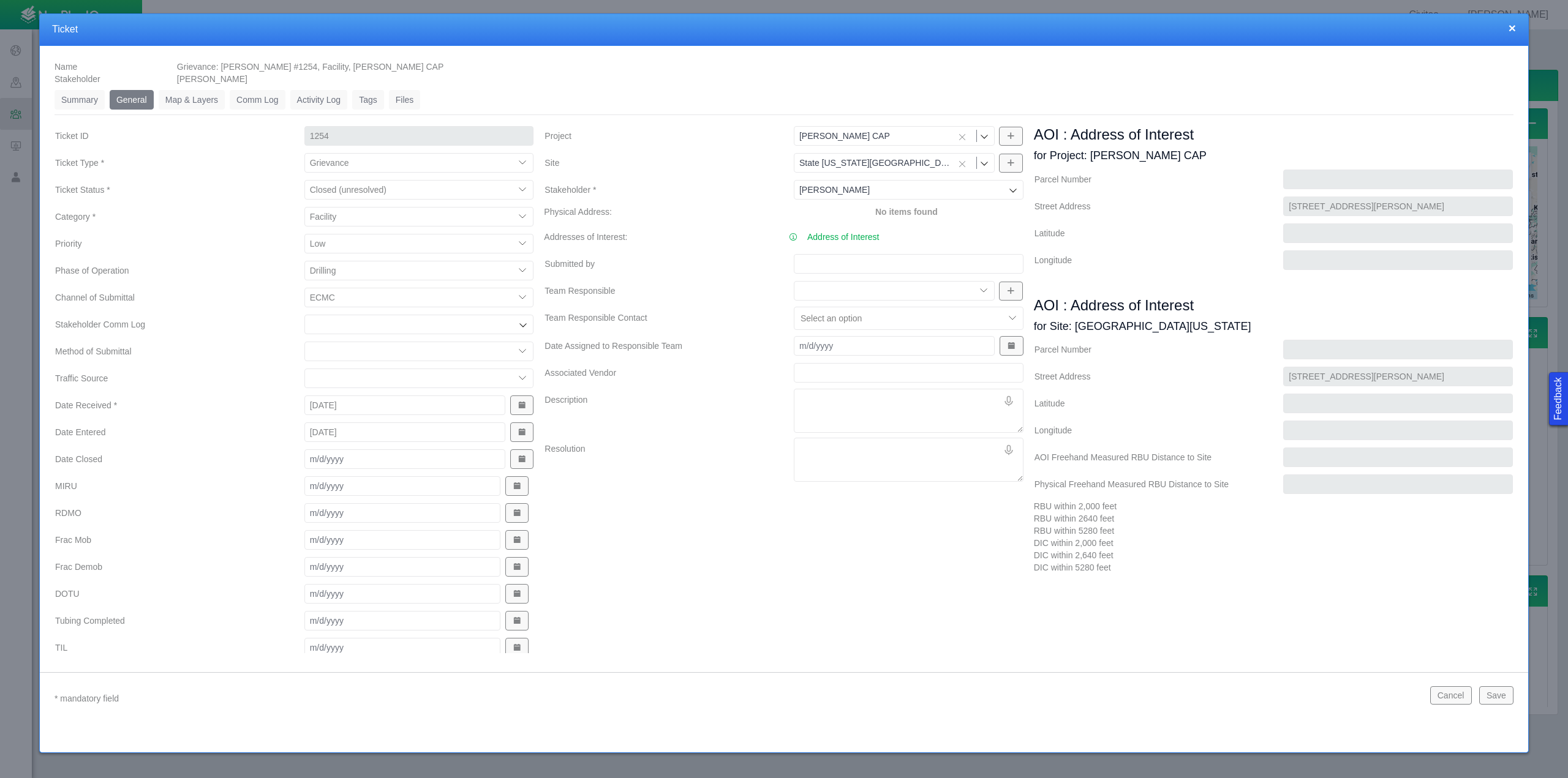
click at [807, 265] on input "Submitted by" at bounding box center [908, 264] width 230 height 20
type input "NSB"
click at [976, 289] on select "76 Group Asset Development Mineral Land Public Affairs Regulatory Surface Land …" at bounding box center [894, 291] width 201 height 20
select select "27303072740997978"
click at [794, 281] on select "76 Group Asset Development Mineral Land Public Affairs Regulatory Surface Land …" at bounding box center [894, 291] width 201 height 20
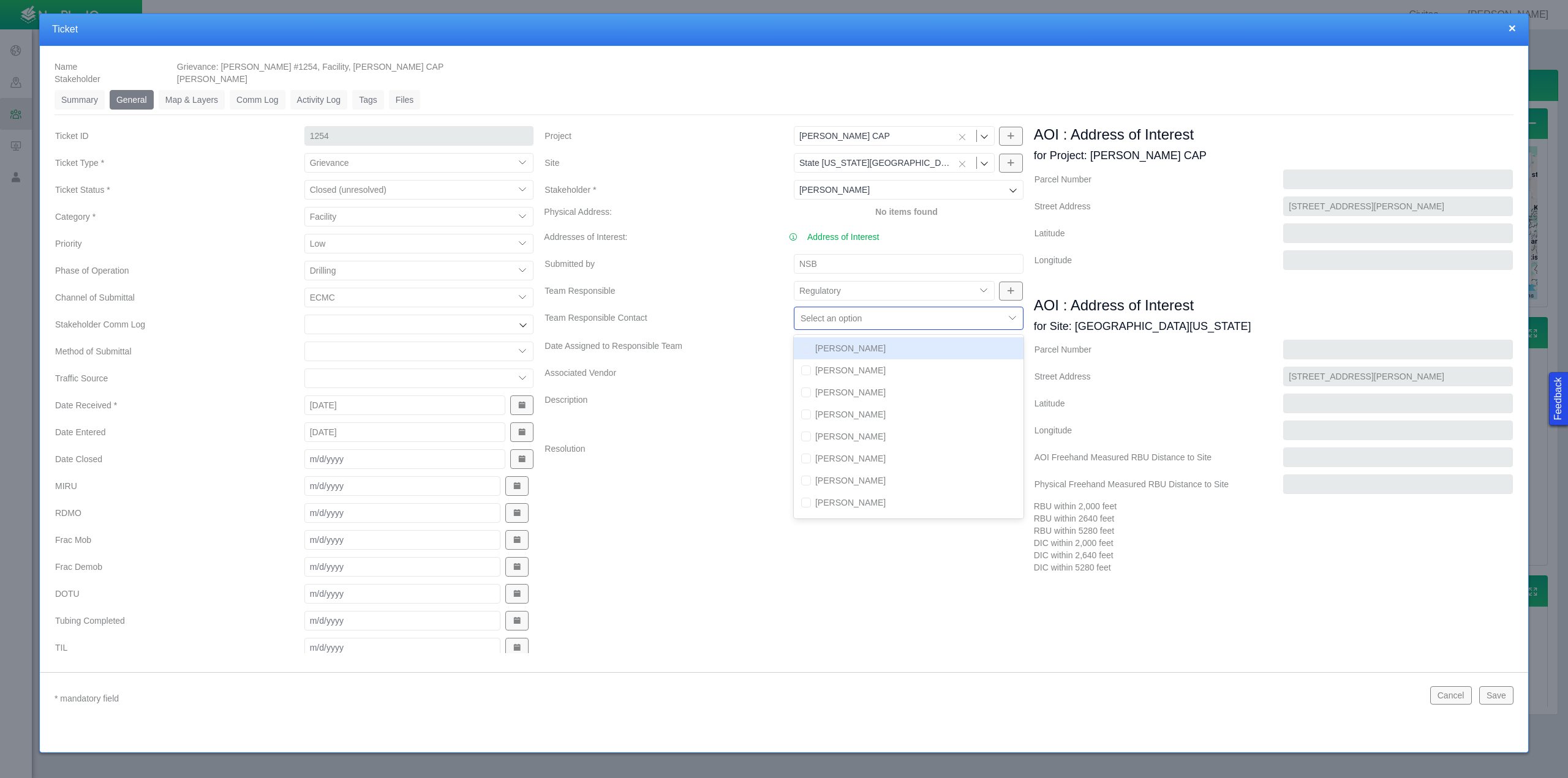
click at [858, 319] on div at bounding box center [899, 318] width 198 height 15
click at [854, 424] on div "[PERSON_NAME]" at bounding box center [908, 424] width 230 height 22
checkbox input "true"
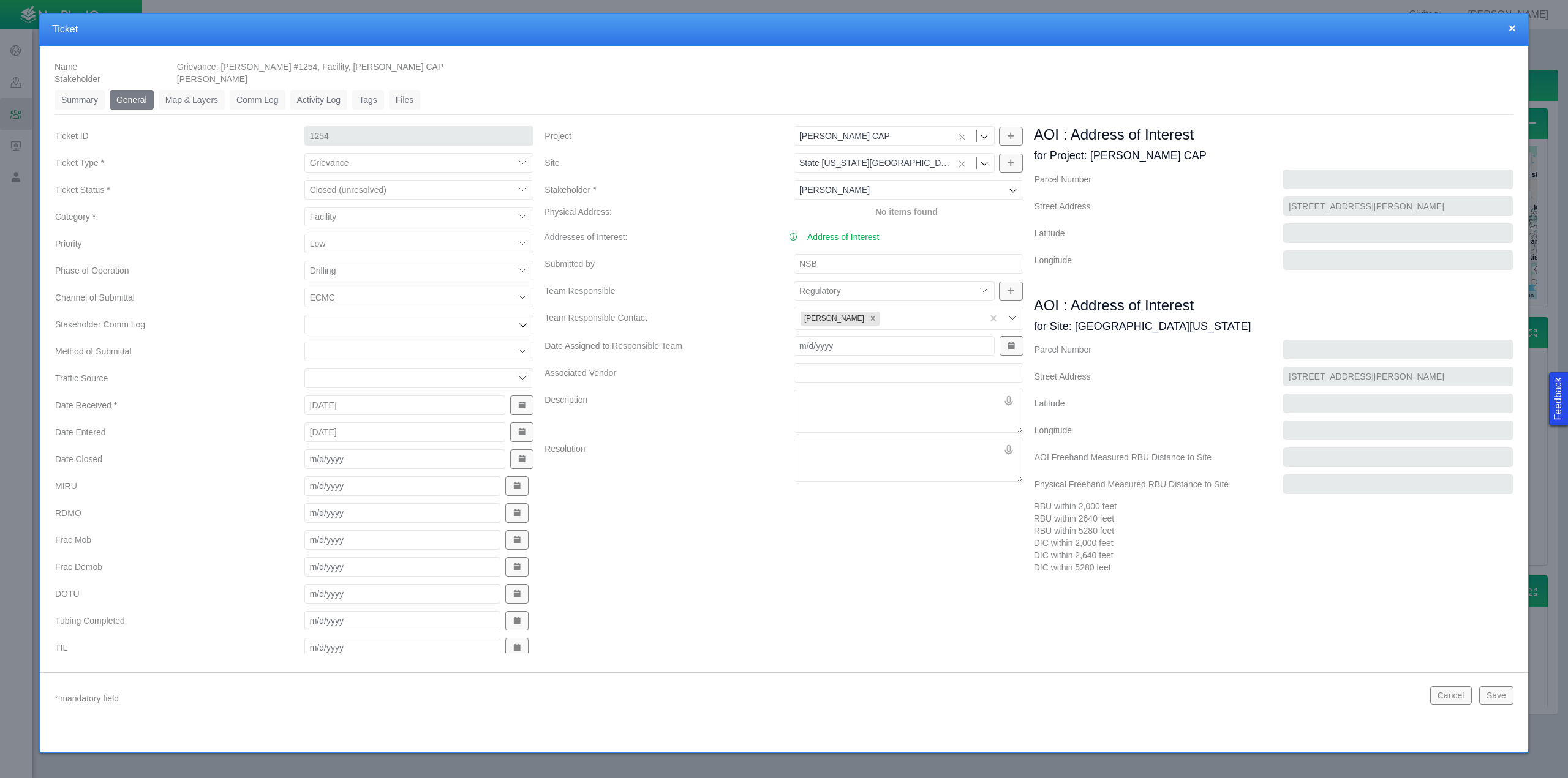
click at [720, 387] on div "Project [PERSON_NAME] CAP [PERSON_NAME] [GEOGRAPHIC_DATA][US_STATE][US_STATE] P…" at bounding box center [783, 423] width 489 height 597
click at [866, 349] on input "Date Assigned to Responsible Team" at bounding box center [894, 346] width 201 height 20
type input "[DATE]"
click at [700, 340] on label "Date Assigned to Responsible Team" at bounding box center [660, 345] width 250 height 22
click at [794, 340] on input "[DATE]" at bounding box center [894, 346] width 201 height 20
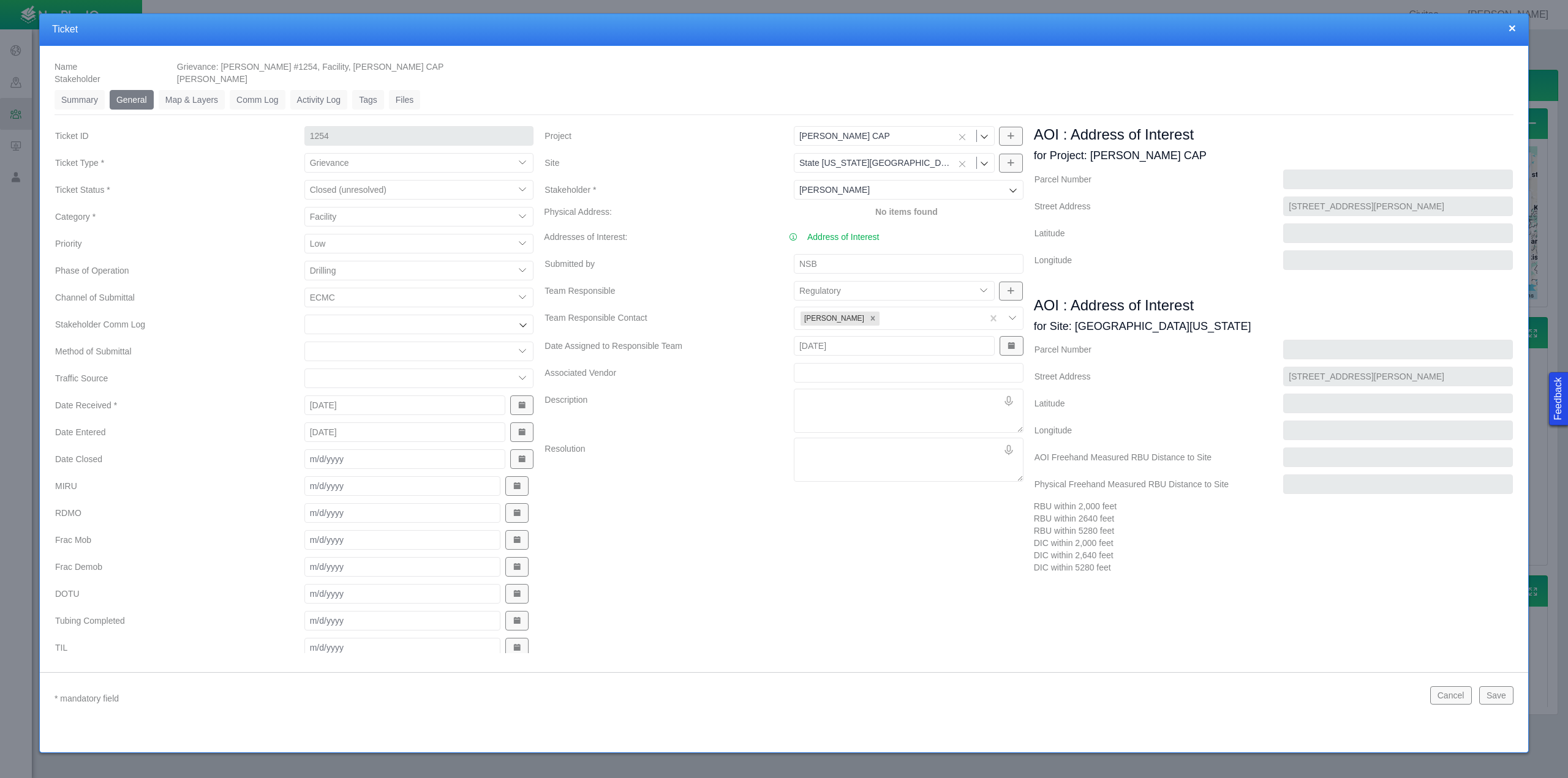
click at [1005, 317] on div at bounding box center [1013, 318] width 18 height 18
click at [700, 446] on label "Resolution" at bounding box center [660, 459] width 250 height 44
click at [794, 446] on textarea "Resolution" at bounding box center [908, 459] width 230 height 44
click at [812, 401] on textarea "Description" at bounding box center [908, 410] width 230 height 44
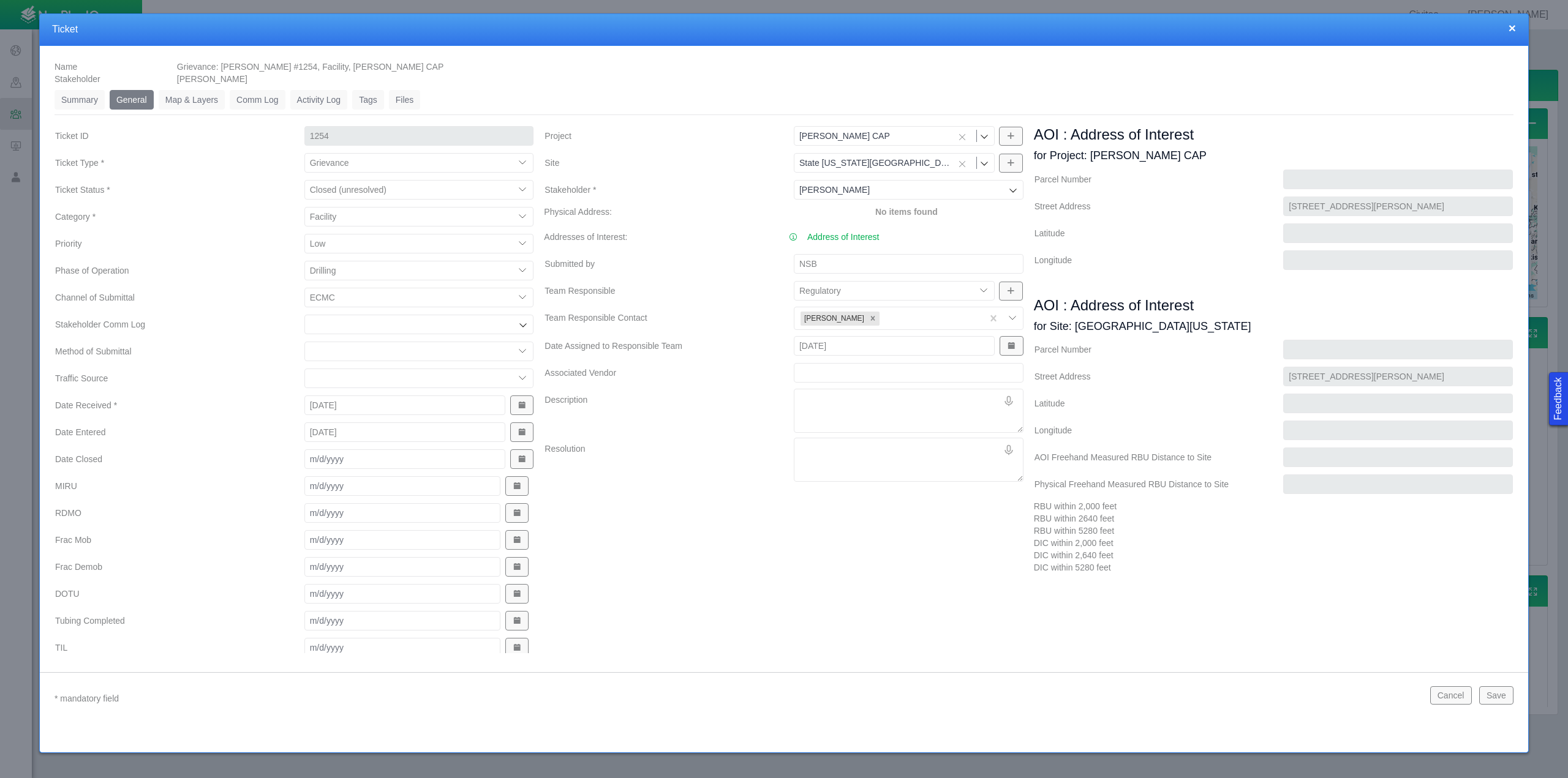
type textarea "x"
type textarea "F"
type textarea "x"
type textarea "Fi"
type textarea "x"
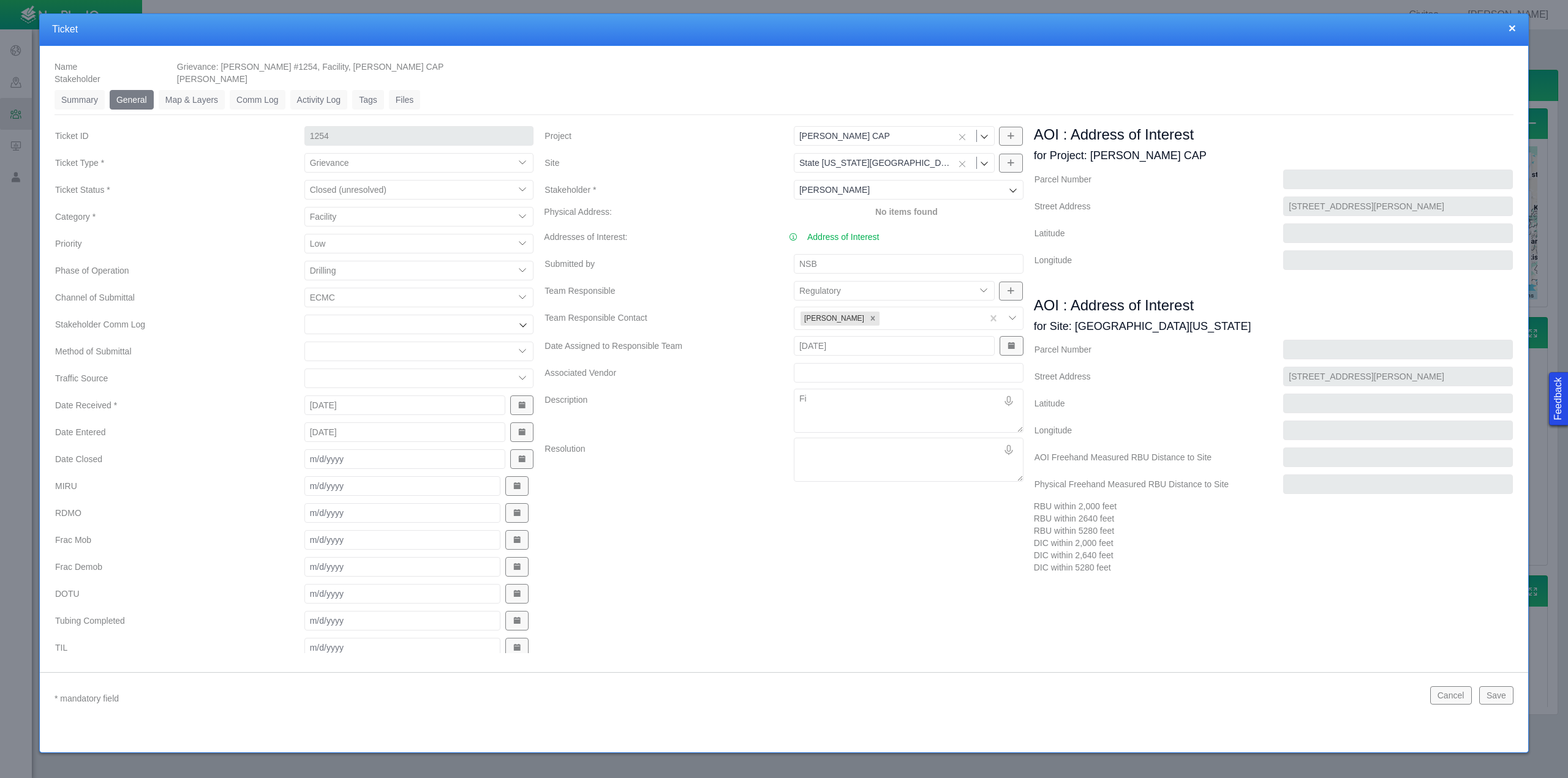
type textarea "Fil"
type textarea "x"
type textarea "File"
type textarea "x"
type textarea "Filed"
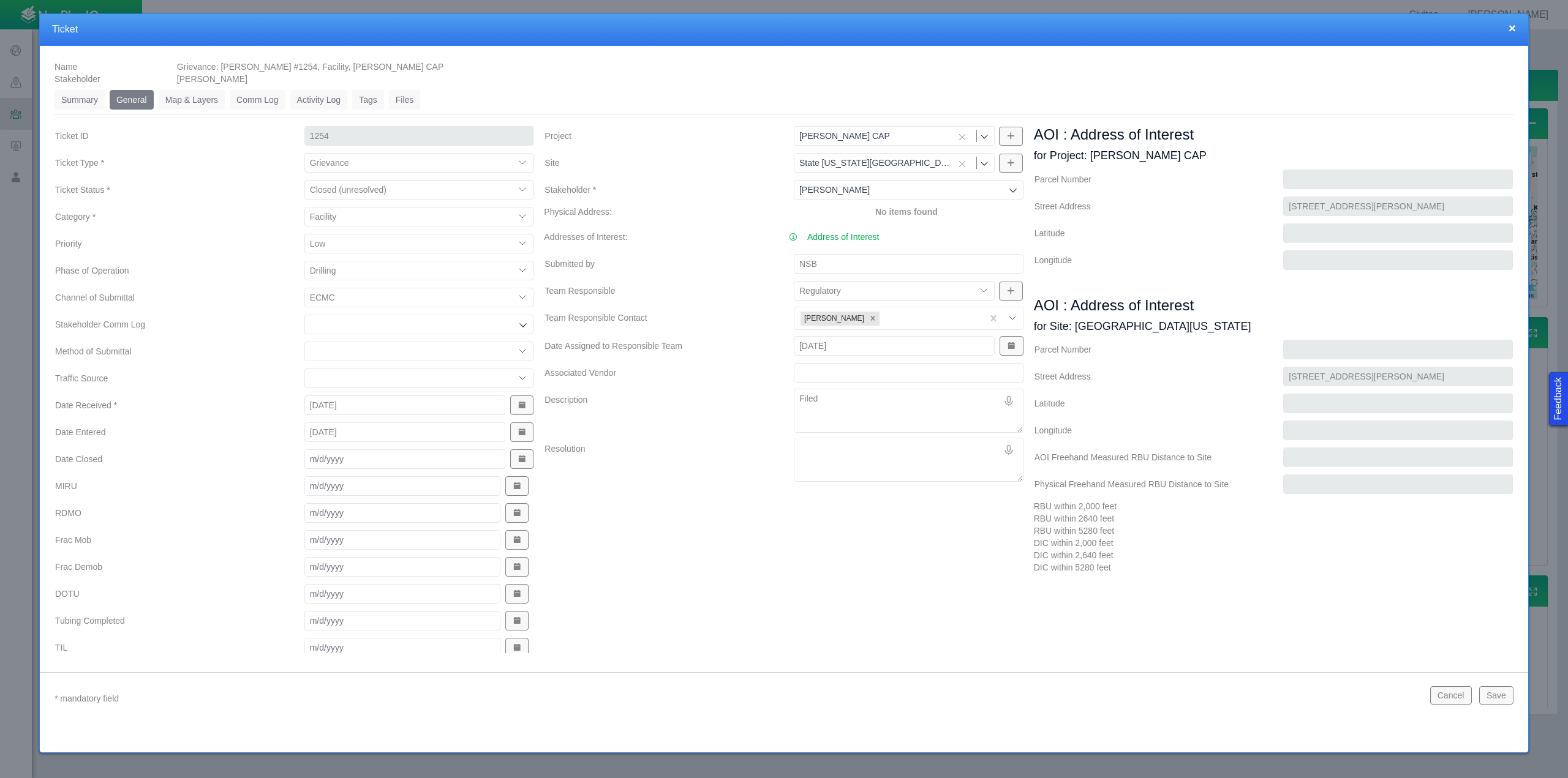
type textarea "x"
type textarea "Filed"
type textarea "x"
type textarea "Filed c"
type textarea "x"
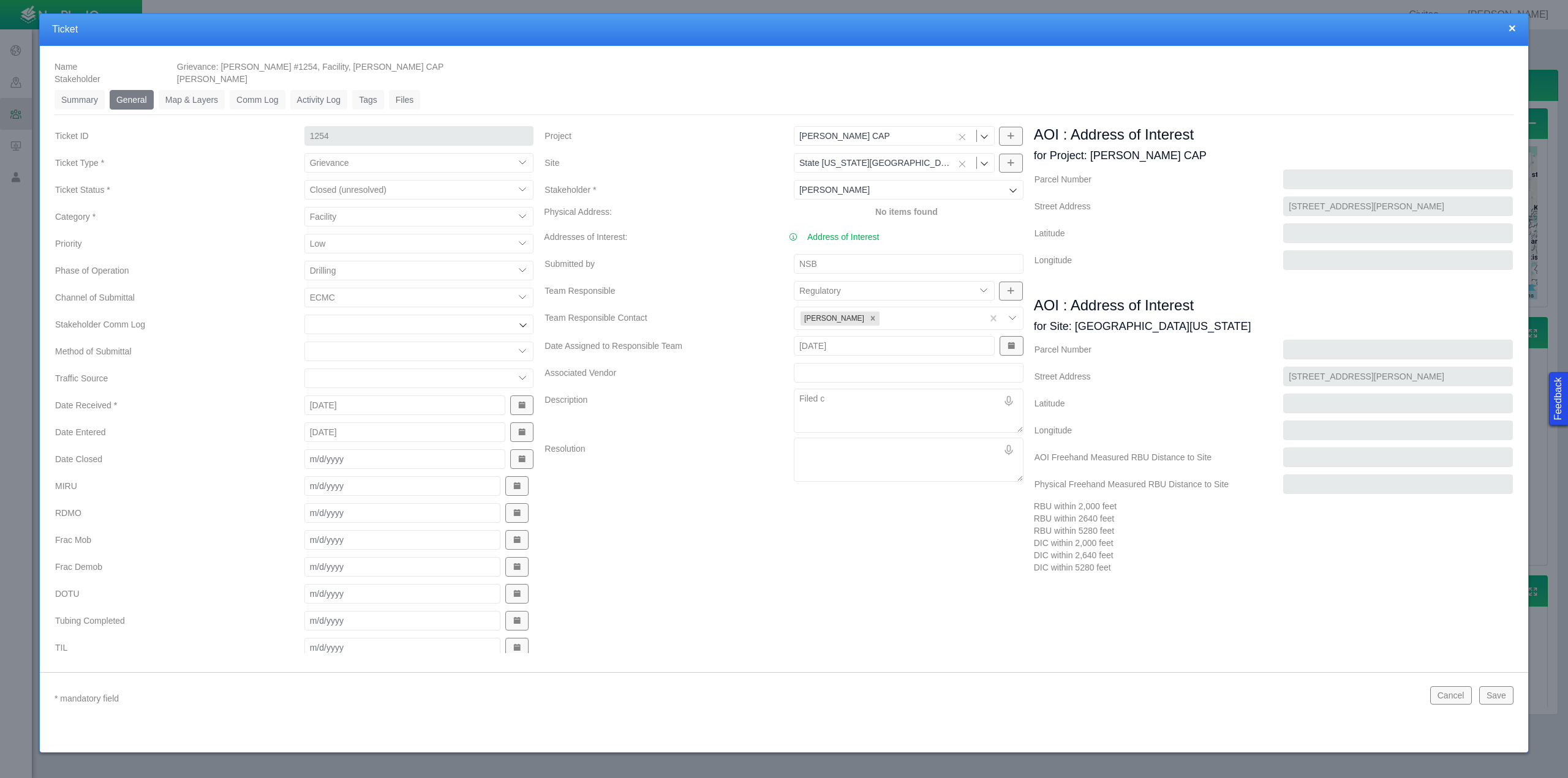
type textarea "Filed co"
type textarea "x"
type textarea "Filed com"
type textarea "x"
type textarea "Filed comp"
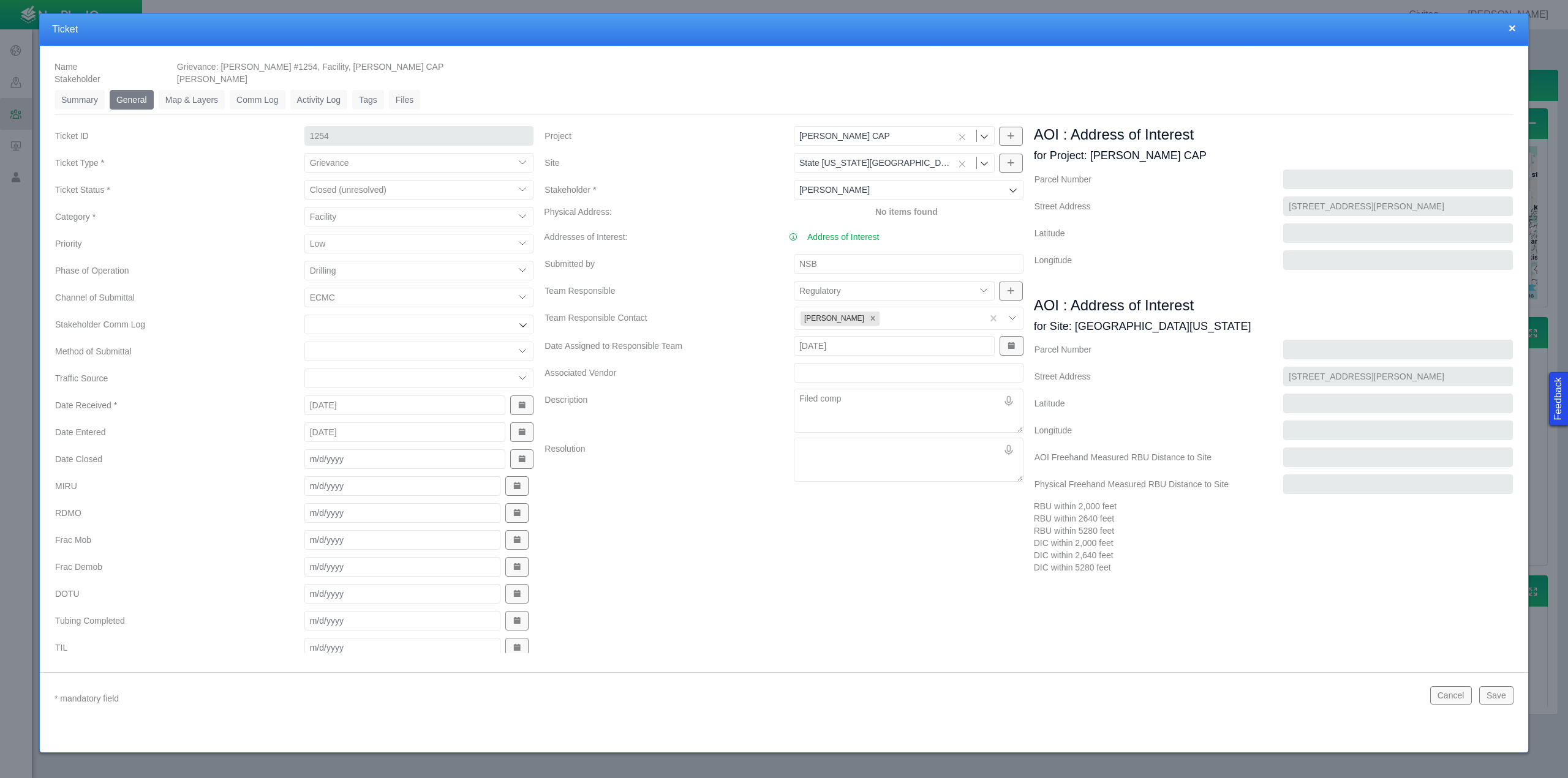
type textarea "x"
type textarea "Filed compl"
type textarea "x"
type textarea "Filed compli"
type textarea "x"
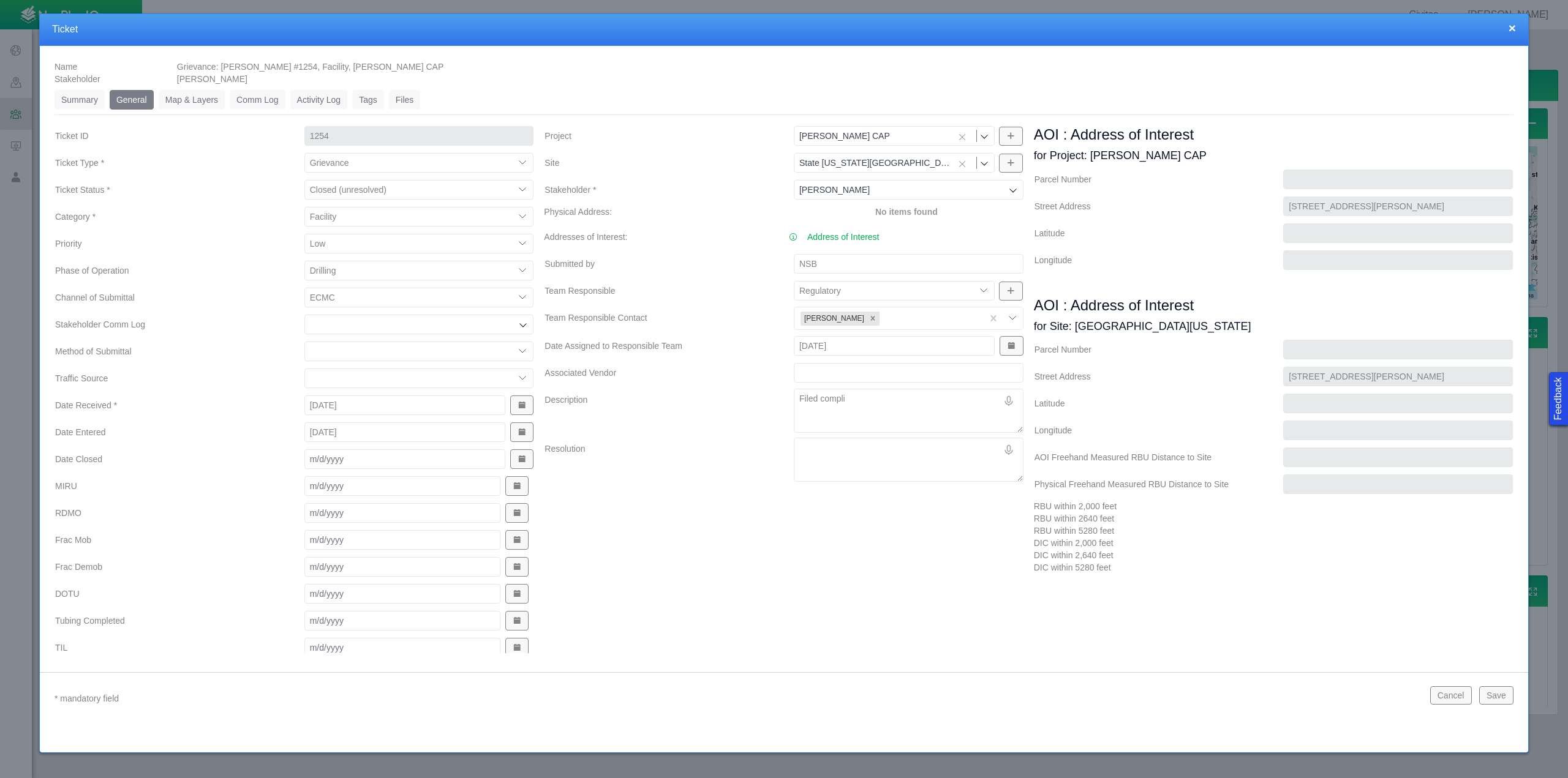
type textarea "Filed complia"
type textarea "x"
type textarea "Filed complian"
type textarea "x"
type textarea "Filed compliant"
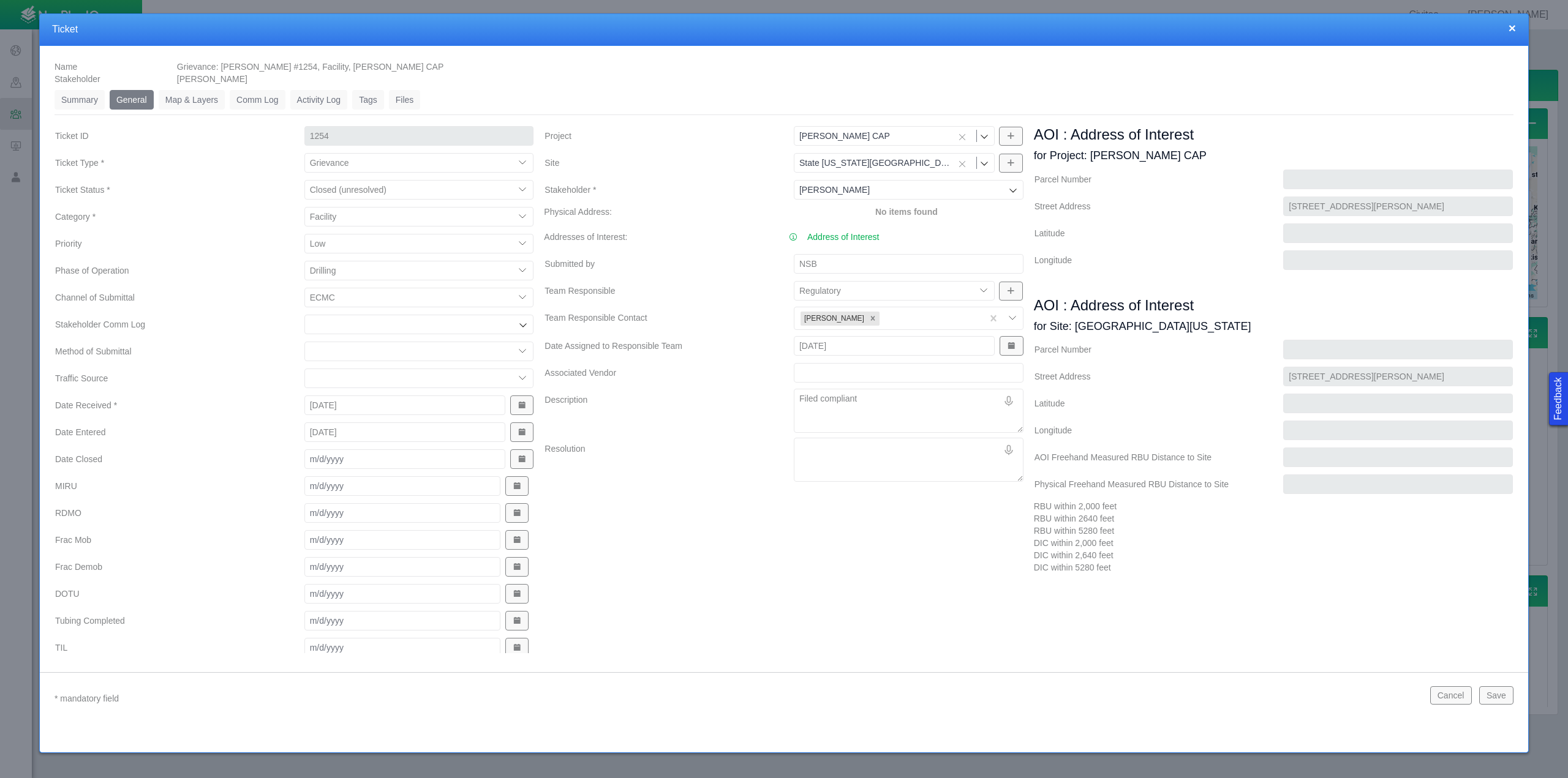
type textarea "x"
type textarea "Filed compliant"
type textarea "x"
type textarea "Filed compliant w"
type textarea "x"
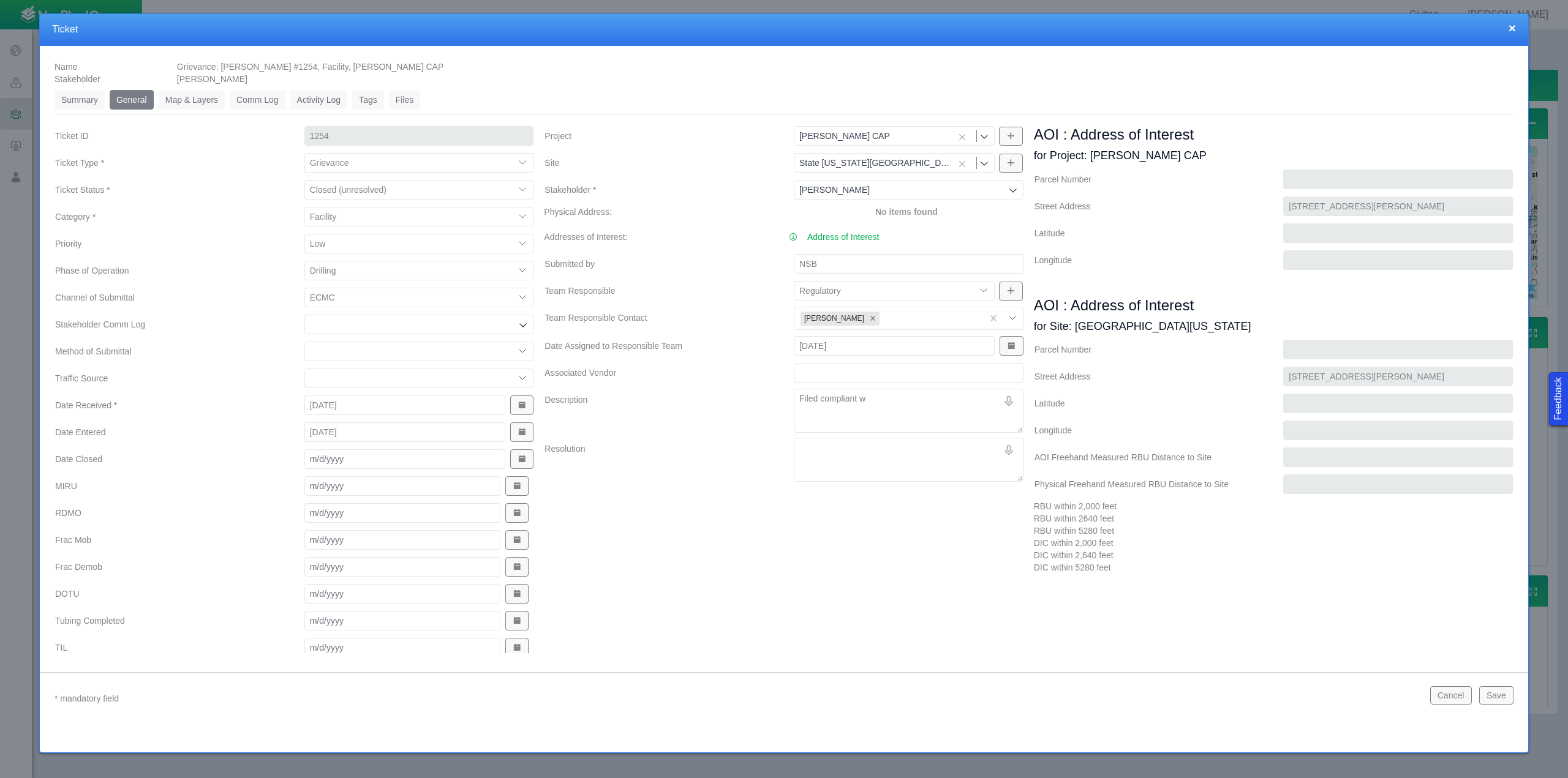
type textarea "Filed compliant w/"
type textarea "x"
type textarea "Filed compliant w/"
type textarea "x"
type textarea "Filed compliant w/ E"
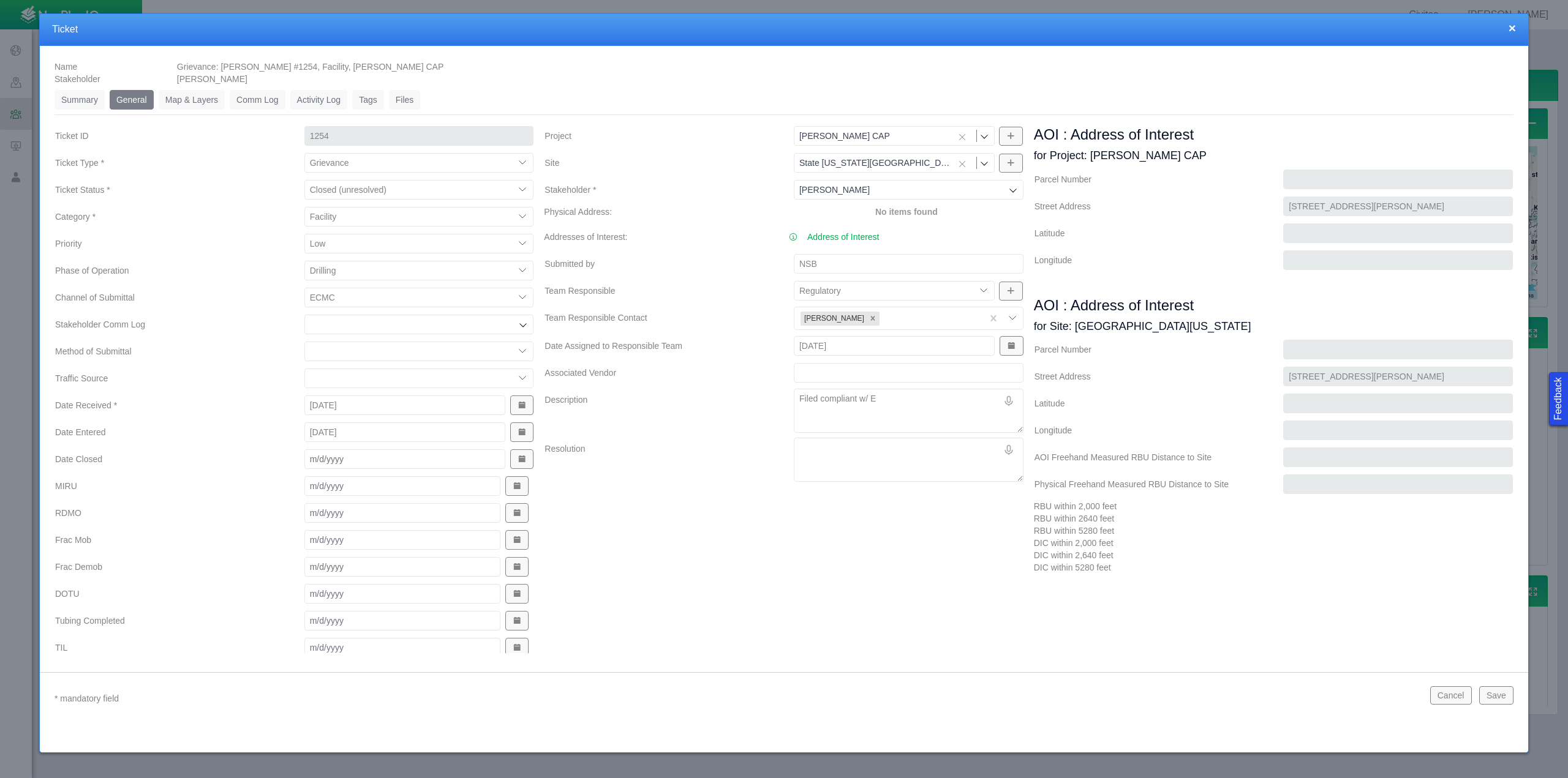
type textarea "x"
type textarea "Filed compliant w/ EC"
type textarea "x"
type textarea "Filed compliant w/ ECM"
type textarea "x"
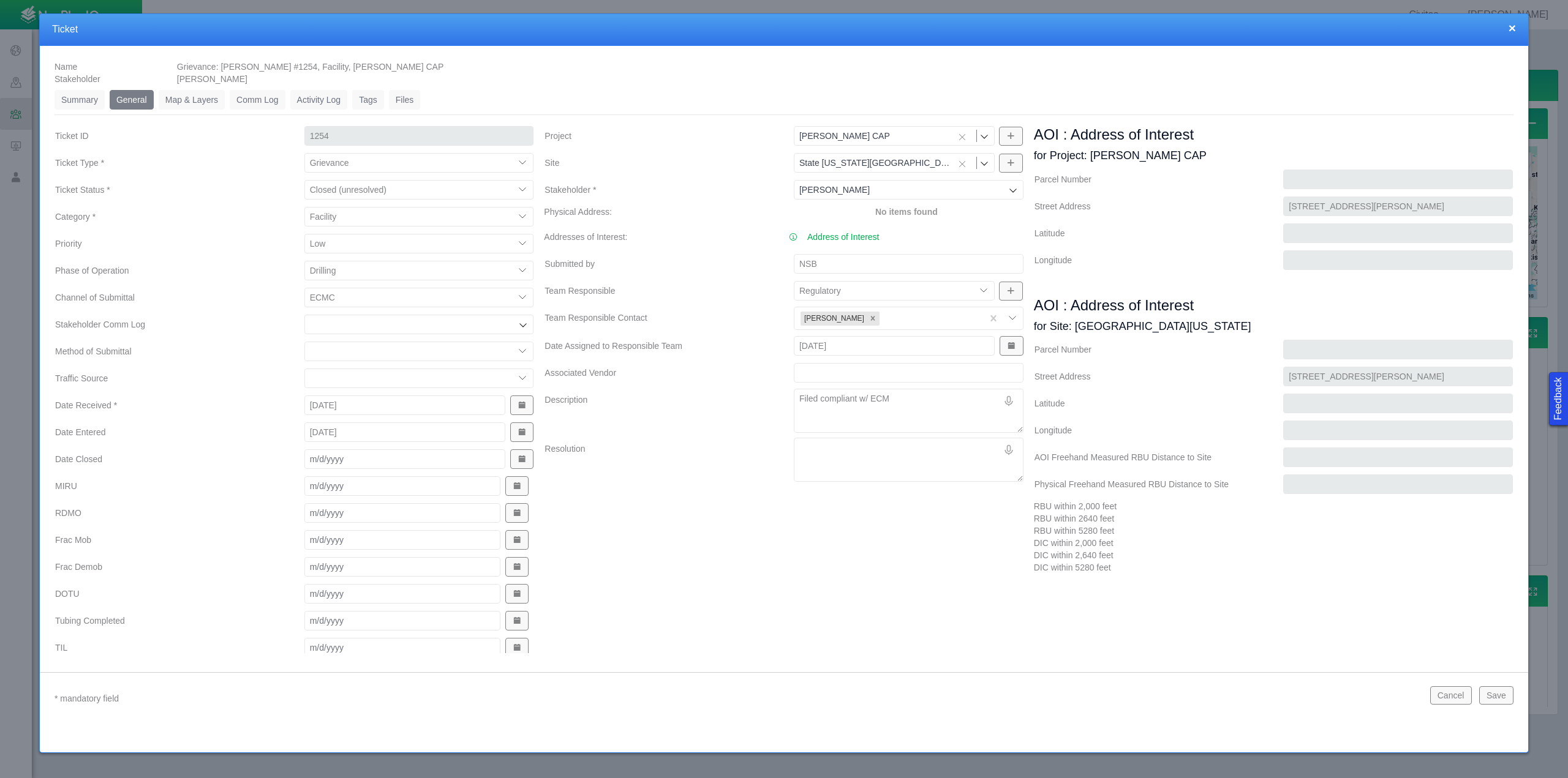
type textarea "Filed compliant w/ ECMC"
type textarea "x"
type textarea "Filed compliant w/ ECMC"
type textarea "x"
type textarea "Filed compliant w/ ECMC -"
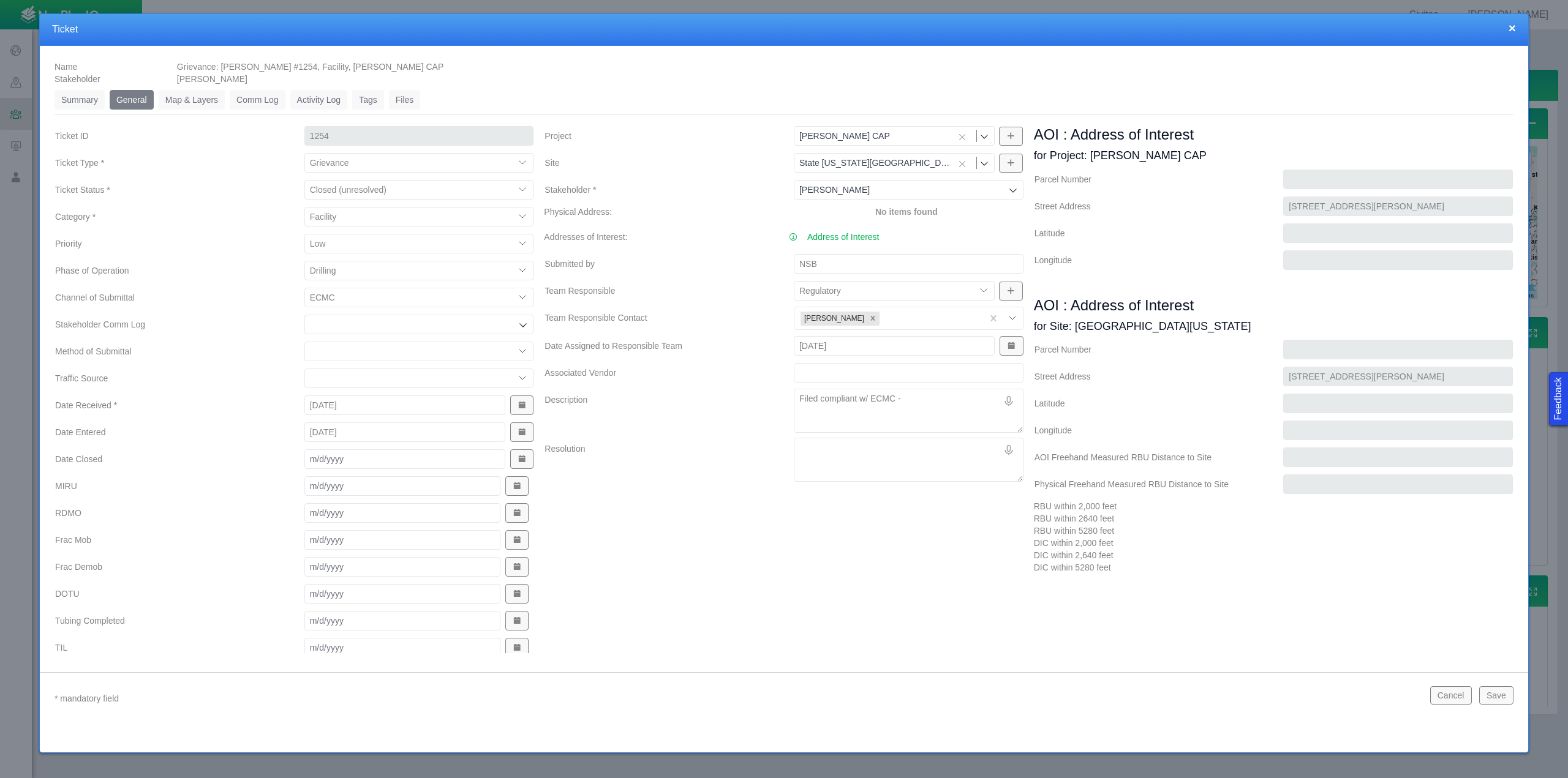
type textarea "x"
type textarea "Filed compliant w/ ECMC -"
type textarea "x"
type textarea "Filed compliant w/ ECMC - r"
type textarea "x"
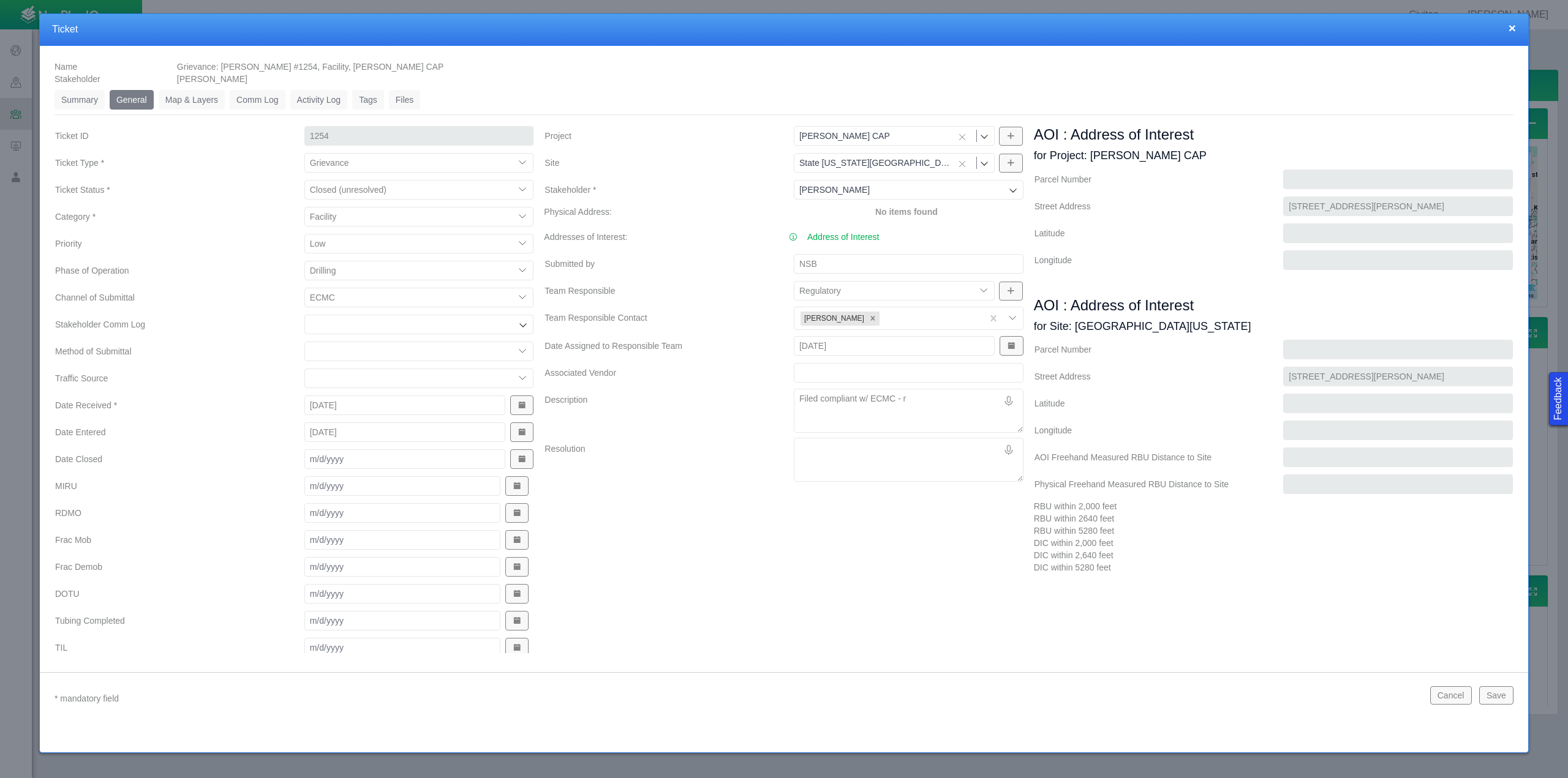
type textarea "Filed compliant w/ ECMC - re"
type textarea "x"
type textarea "Filed compliant w/ ECMC - re:"
type textarea "x"
type textarea "Filed compliant w/ ECMC - re:"
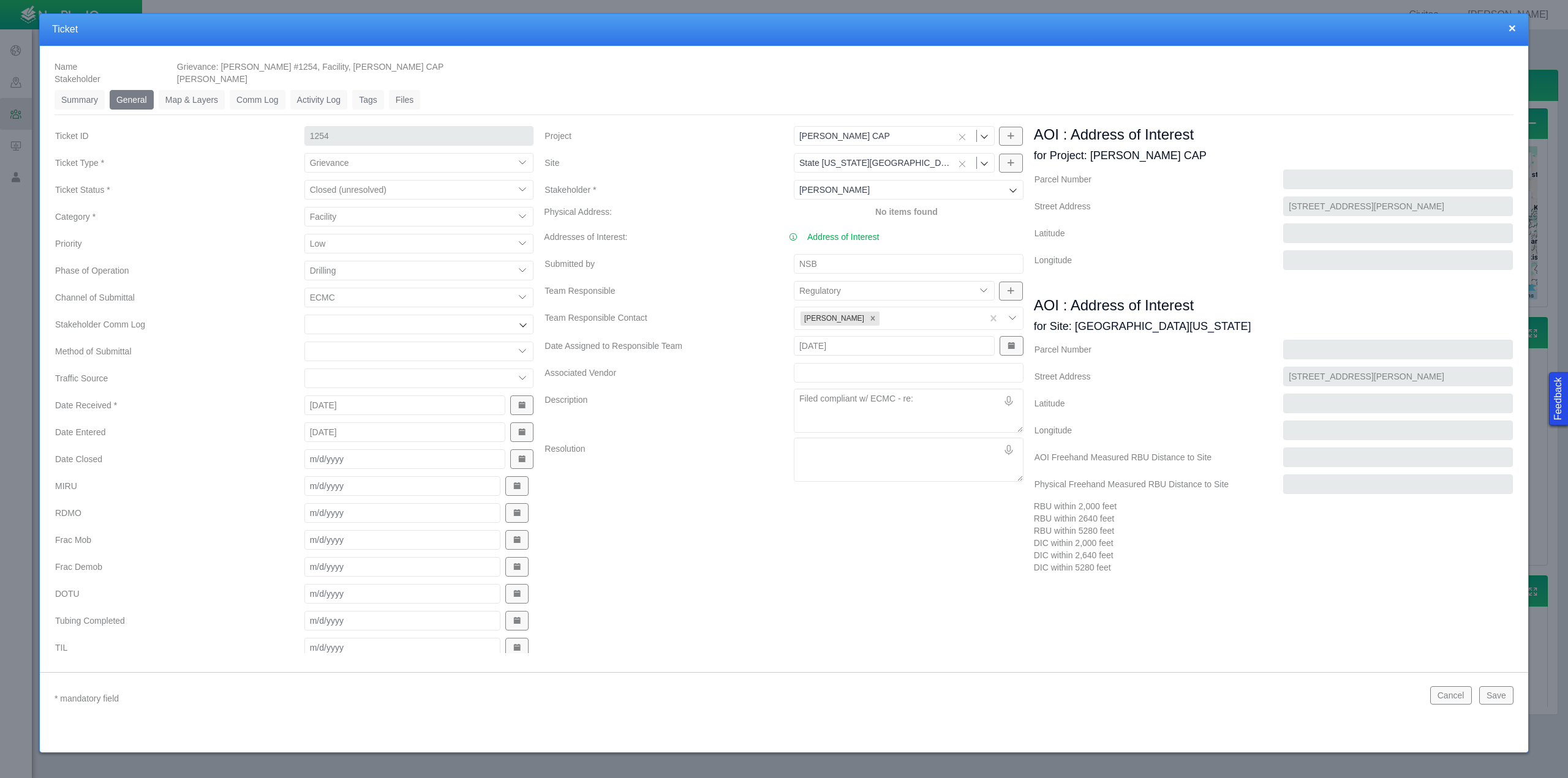
type textarea "x"
type textarea "Filed compliant w/ ECMC - re: p"
type textarea "x"
type textarea "Filed compliant w/ ECMC - re: pe"
type textarea "x"
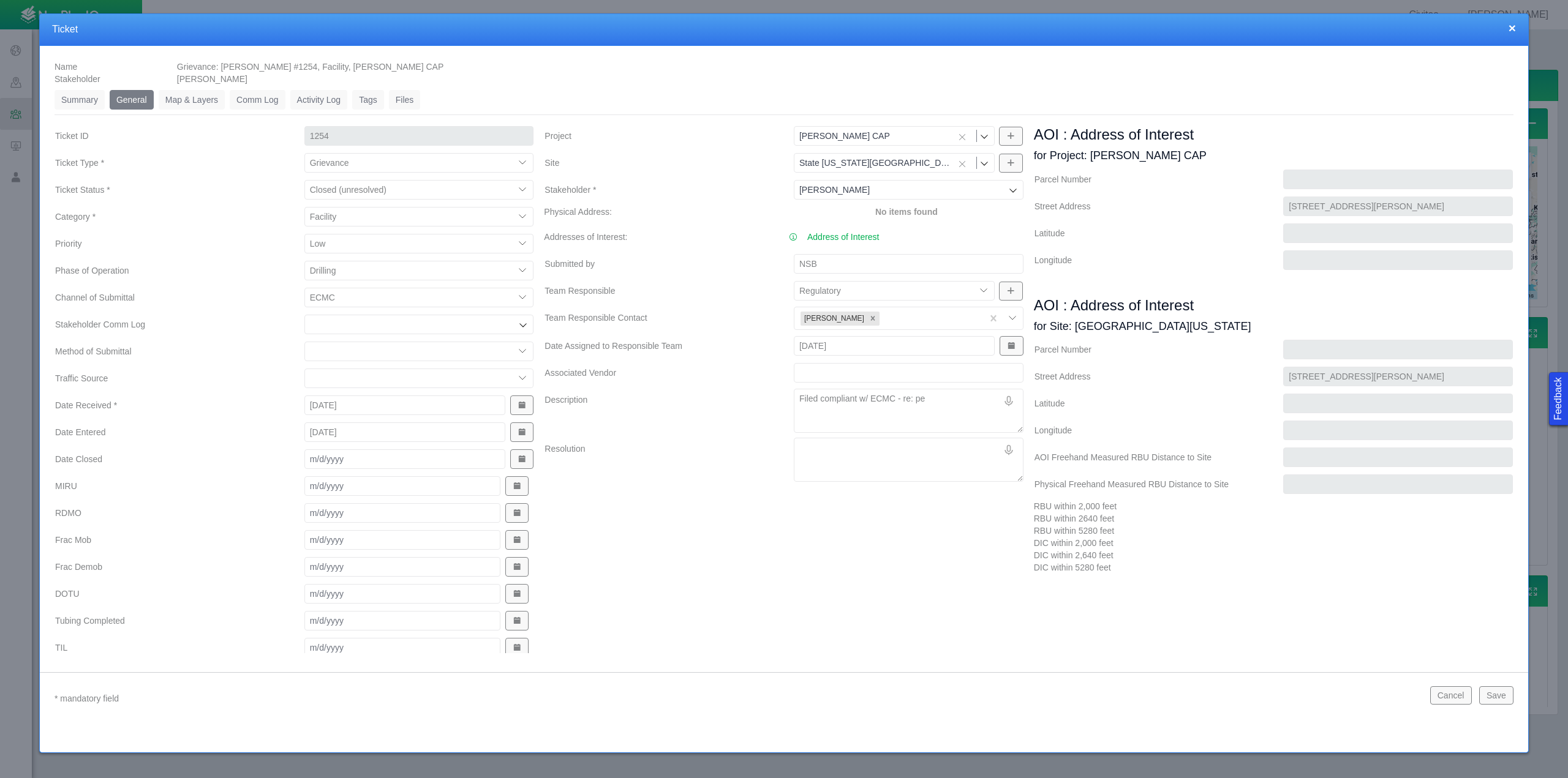
type textarea "Filed compliant w/ ECMC - re: per"
type textarea "x"
type textarea "Filed compliant w/ ECMC - re: perc"
type textarea "x"
type textarea "Filed compliant w/ ECMC - re: perce"
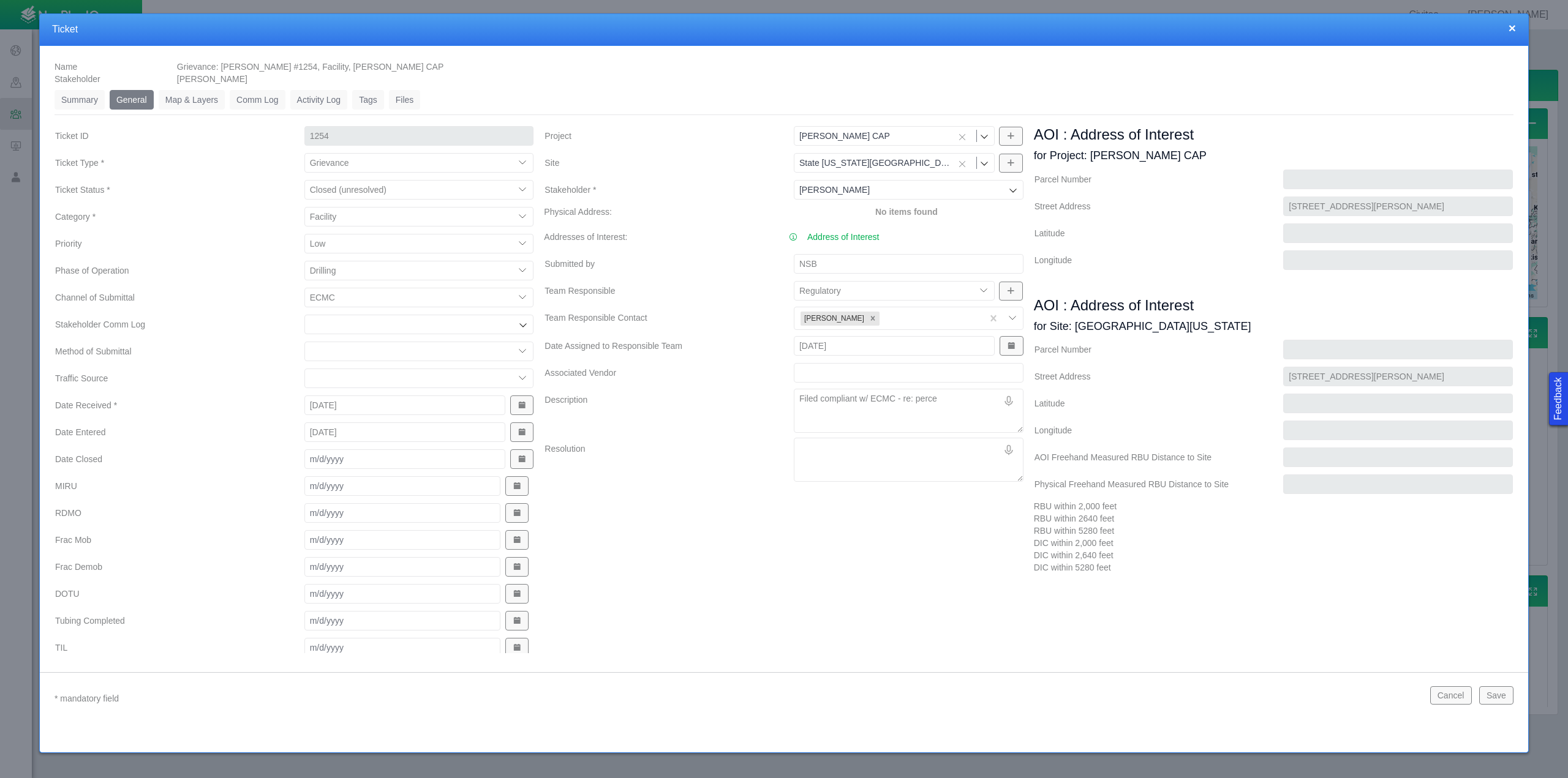
type textarea "x"
type textarea "Filed compliant w/ ECMC - re: percep"
type textarea "x"
type textarea "Filed compliant w/ ECMC - re: perce"
type textarea "x"
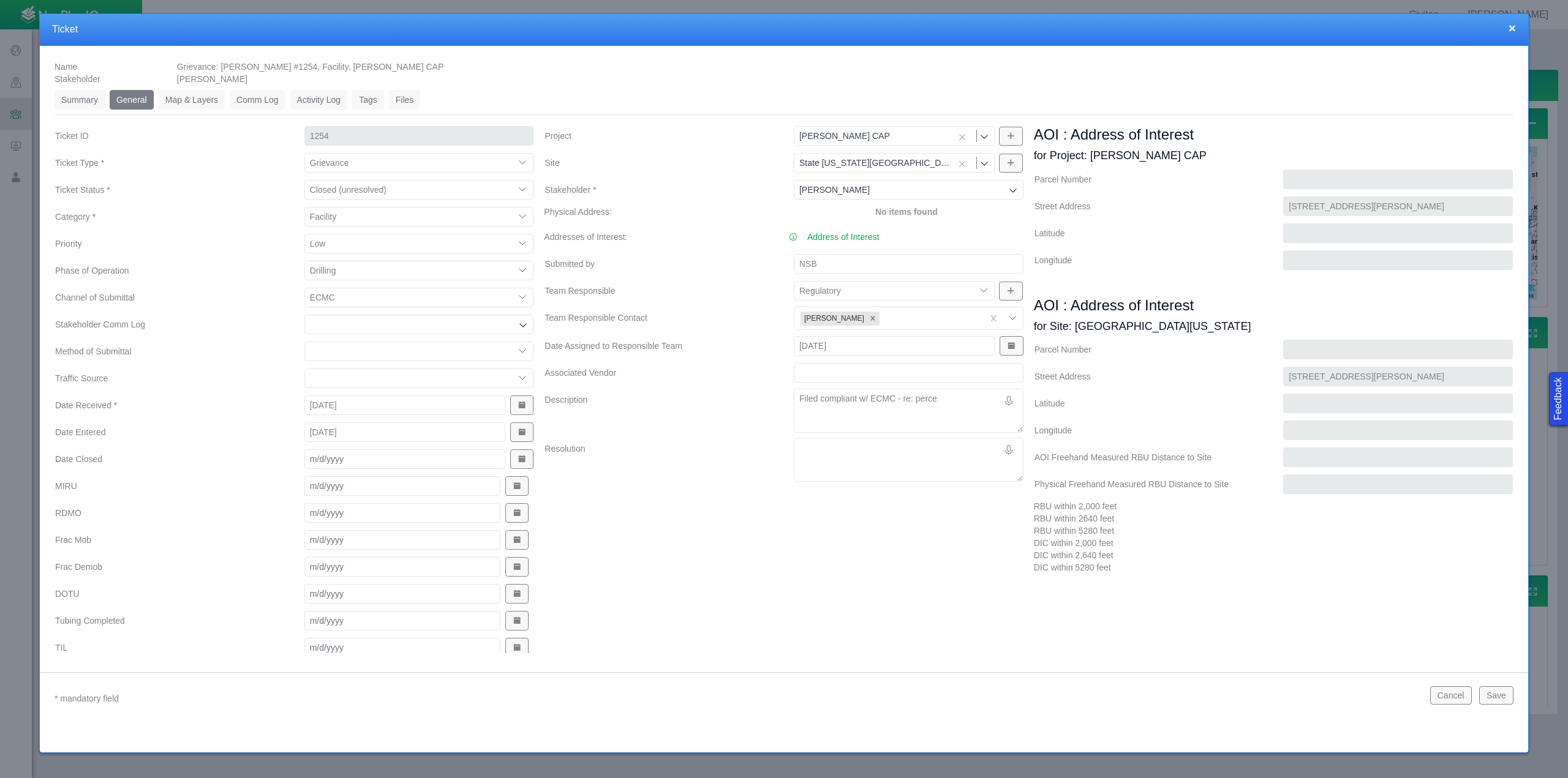
type textarea "Filed compliant w/ ECMC - re: perceo"
type textarea "x"
type textarea "Filed compliant w/ ECMC - re: perceov"
type textarea "x"
type textarea "Filed compliant w/ ECMC - re: perceo"
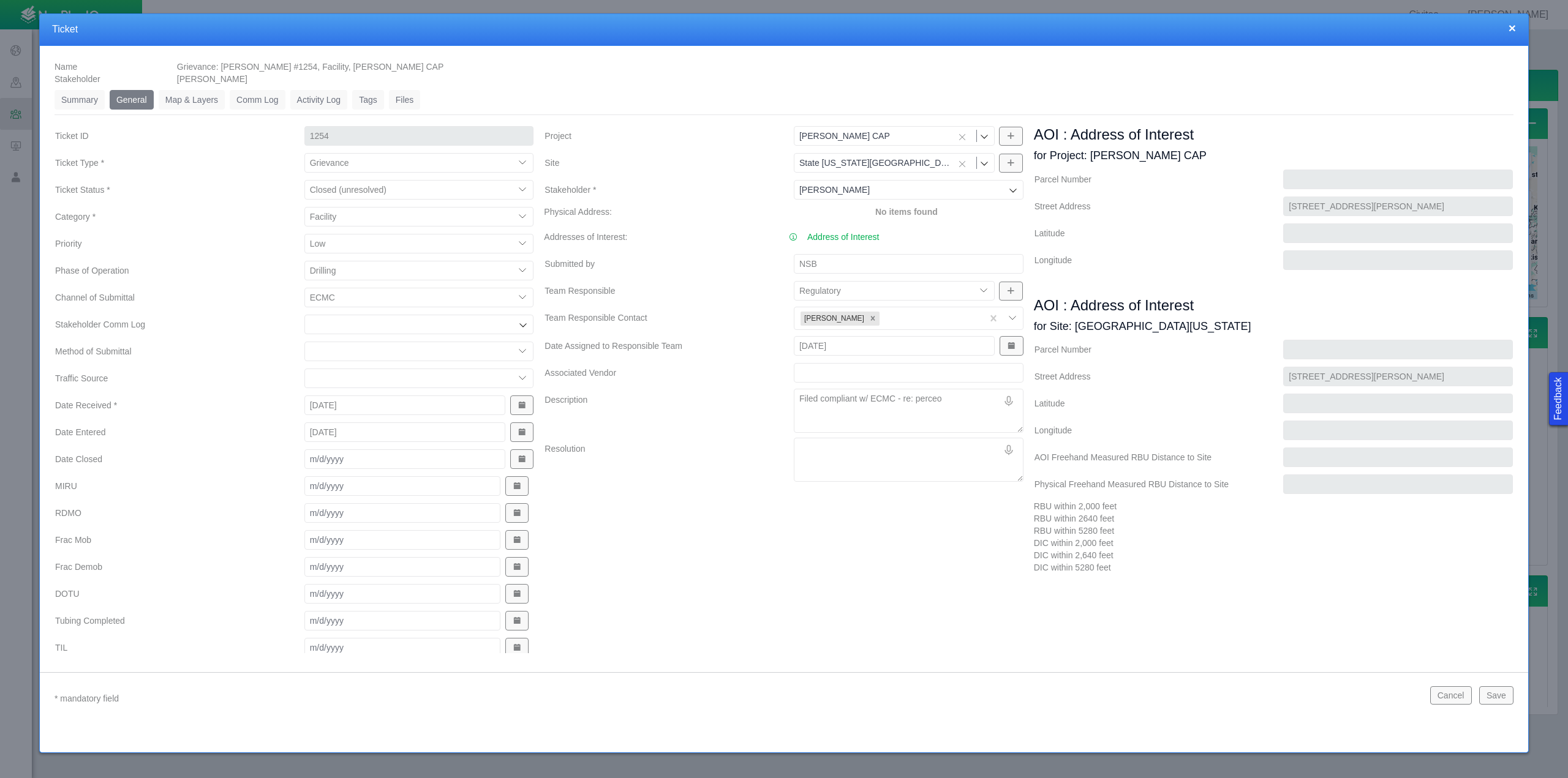
type textarea "x"
type textarea "Filed compliant w/ ECMC - re: perce"
type textarea "x"
type textarea "Filed compliant w/ ECMC - re: perceo"
type textarea "x"
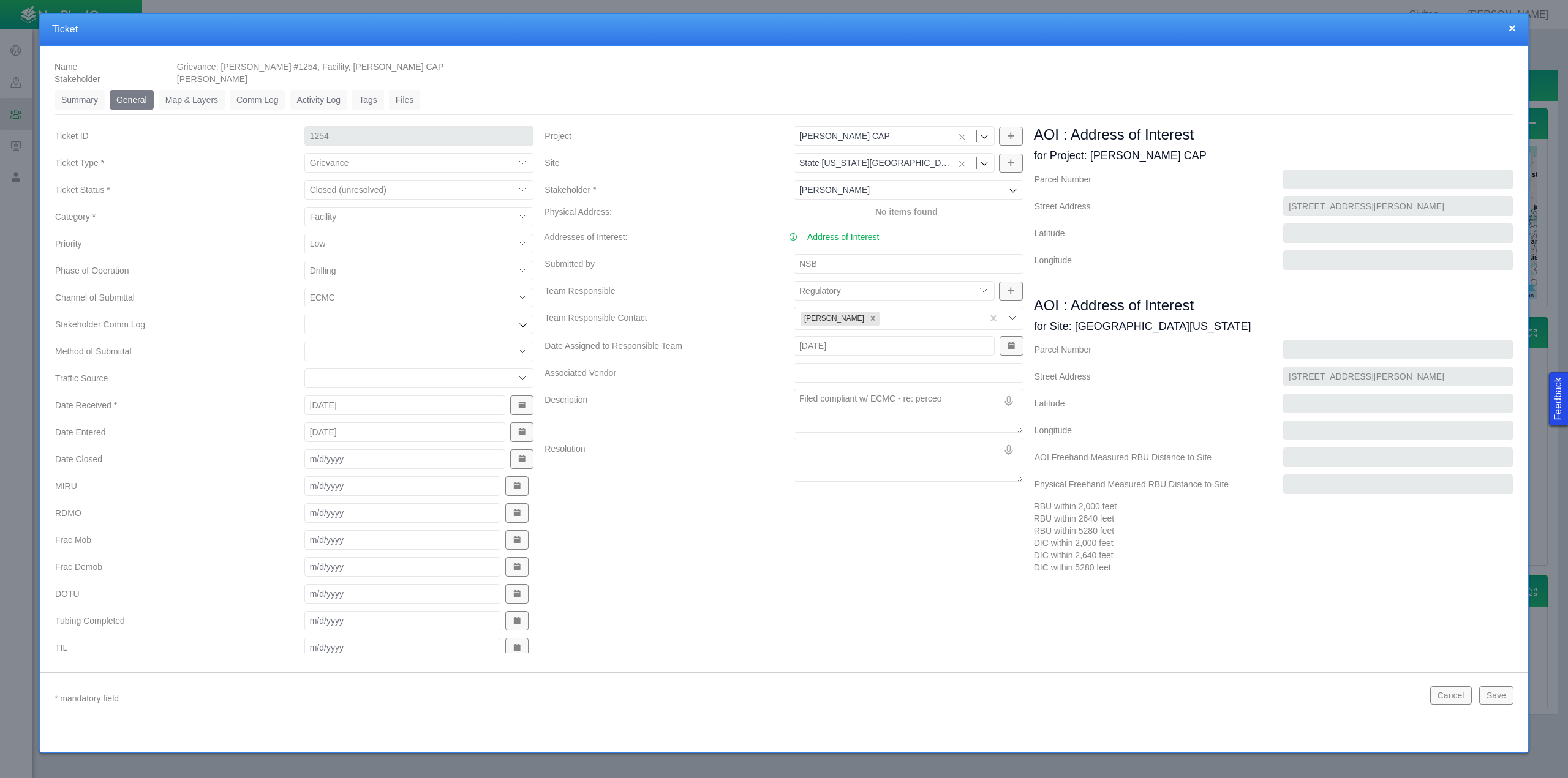
type textarea "Filed compliant w/ ECMC - re: perceoi"
type textarea "x"
type textarea "Filed compliant w/ ECMC - re: perceo"
type textarea "x"
type textarea "Filed compliant w/ ECMC - re: perce"
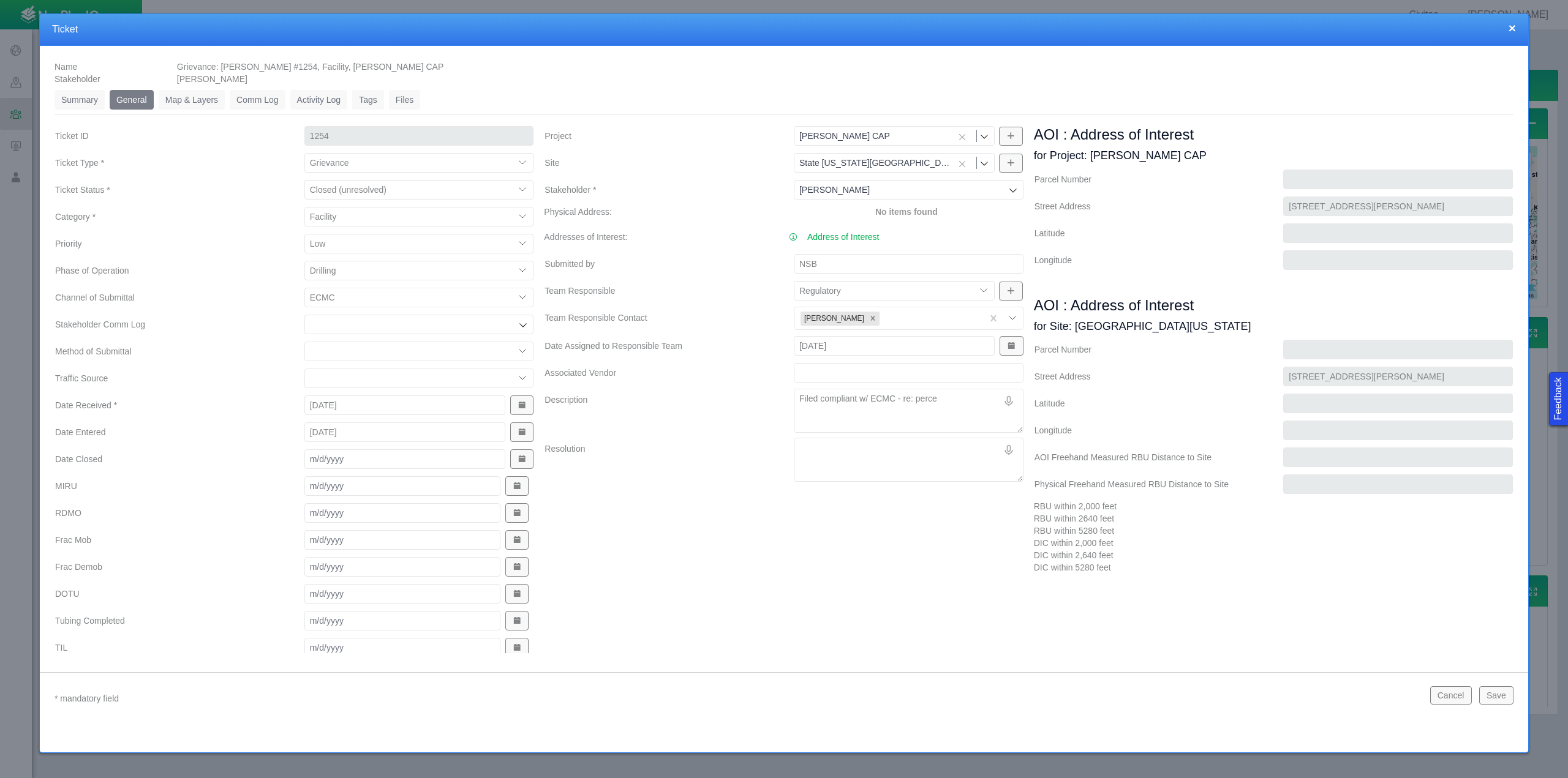
type textarea "x"
type textarea "Filed compliant w/ ECMC - re: percei"
type textarea "x"
type textarea "Filed compliant w/ ECMC - re: perceiv"
type textarea "x"
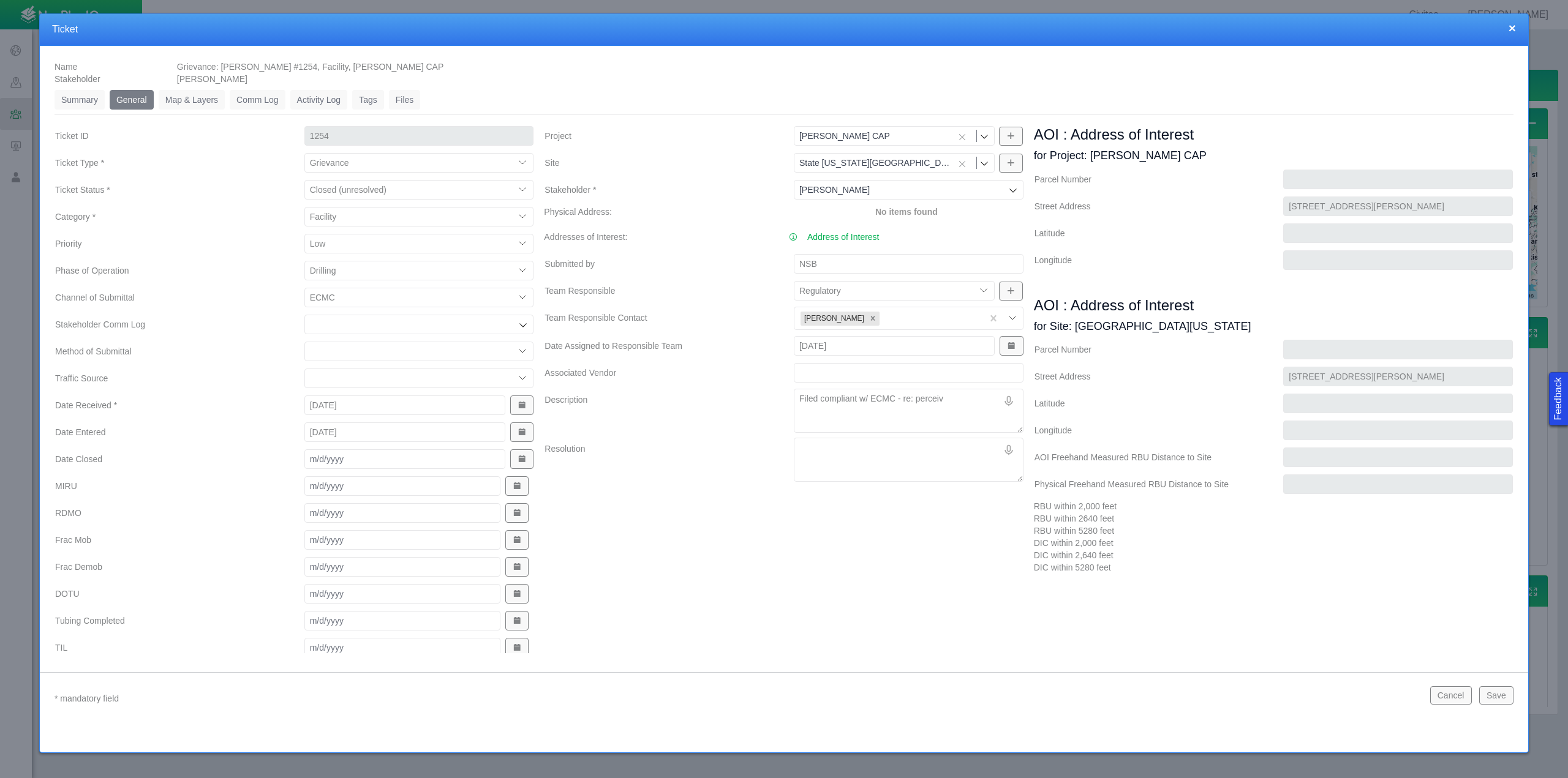
type textarea "Filed compliant w/ ECMC - re: perceive"
type textarea "x"
type textarea "Filed compliant w/ ECMC - re: perceiv"
type textarea "x"
type textarea "Filed compliant w/ ECMC - re: percei"
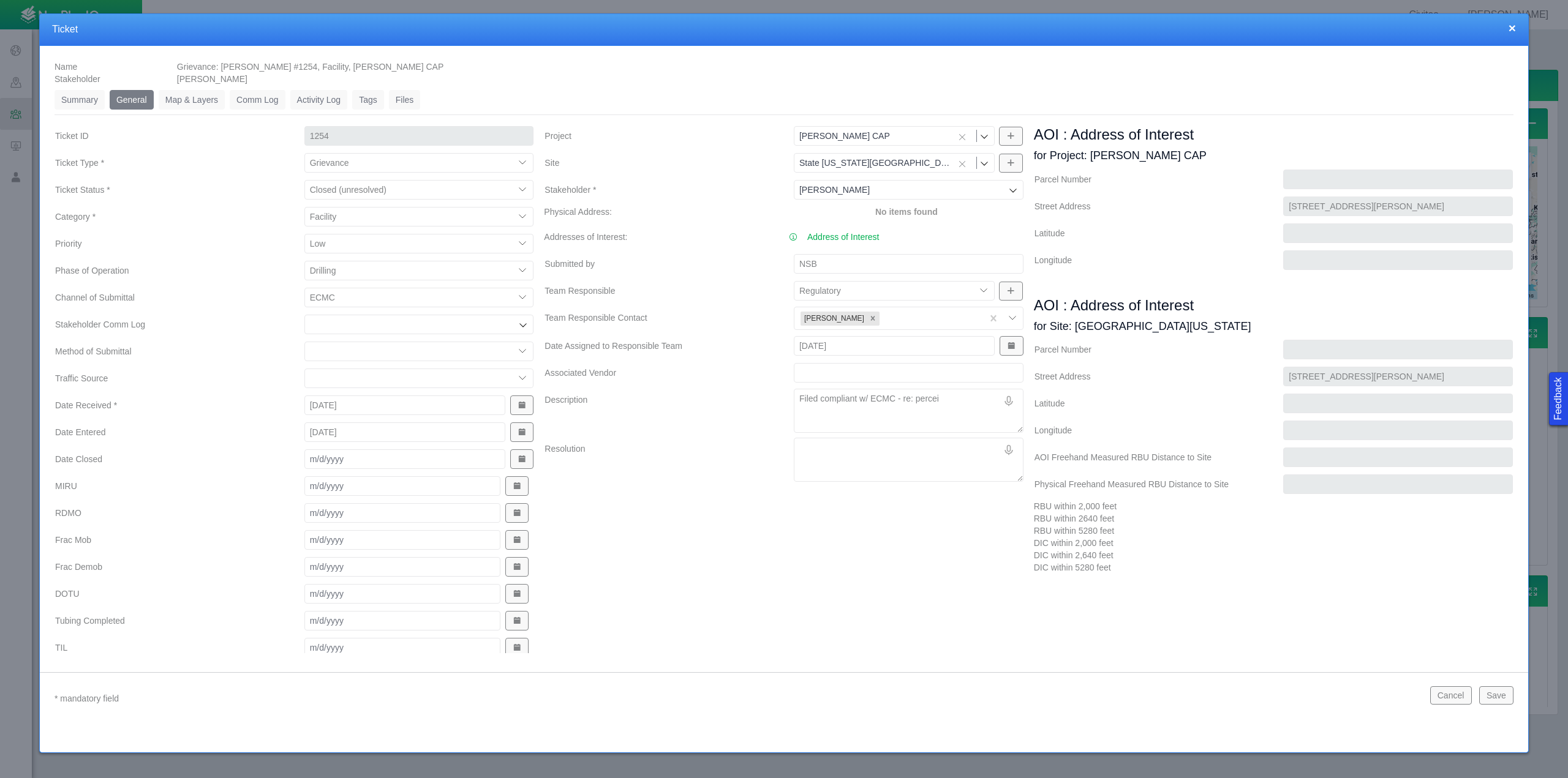
type textarea "x"
type textarea "Filed compliant w/ ECMC - re: perce"
type textarea "x"
type textarea "Filed compliant w/ ECMC - re: percep"
type textarea "x"
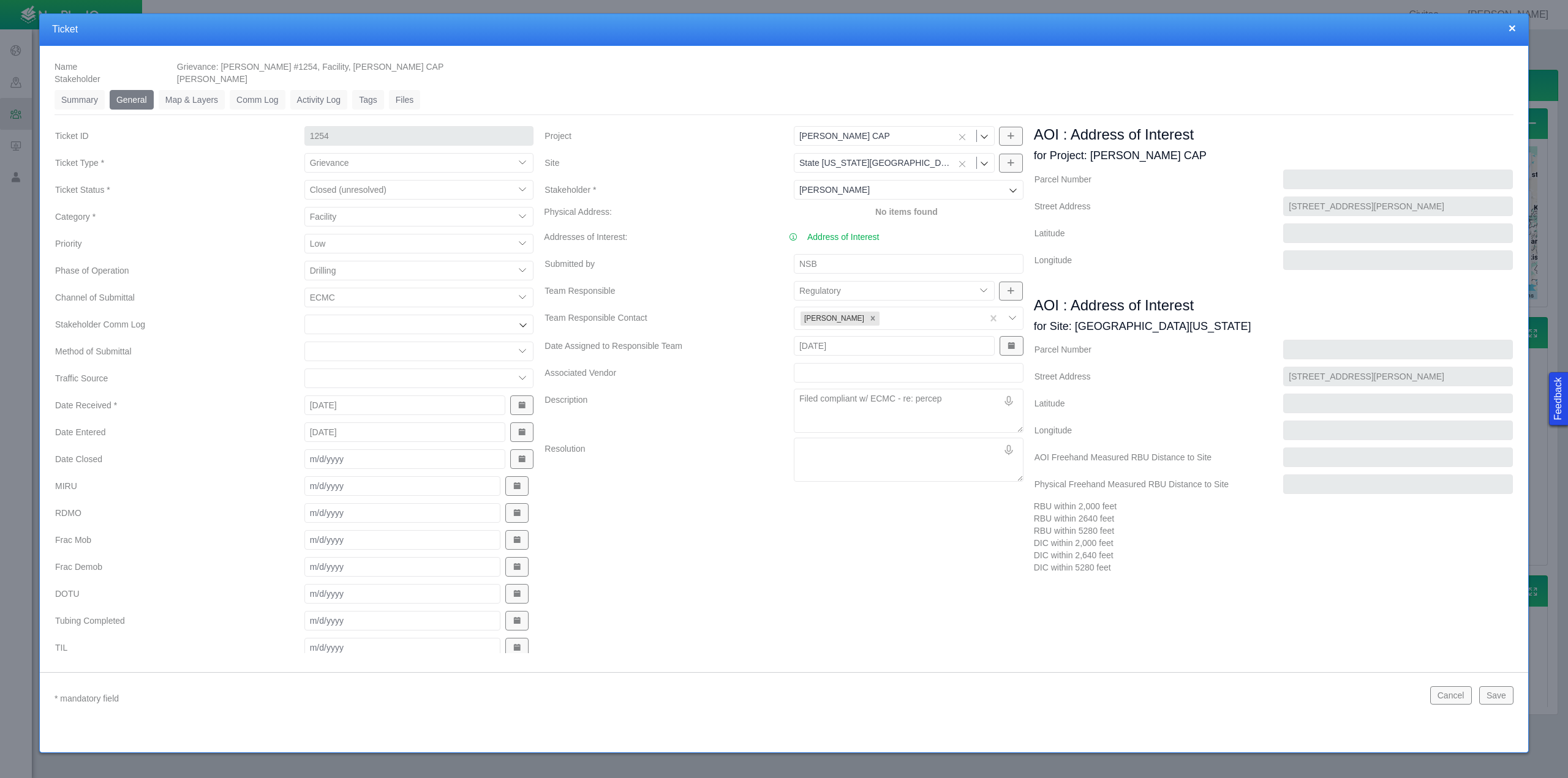
type textarea "Filed compliant w/ ECMC - re: percept"
type textarea "x"
type textarea "Filed compliant w/ ECMC - re: percepti"
type textarea "x"
type textarea "Filed compliant w/ ECMC - re: perceptio"
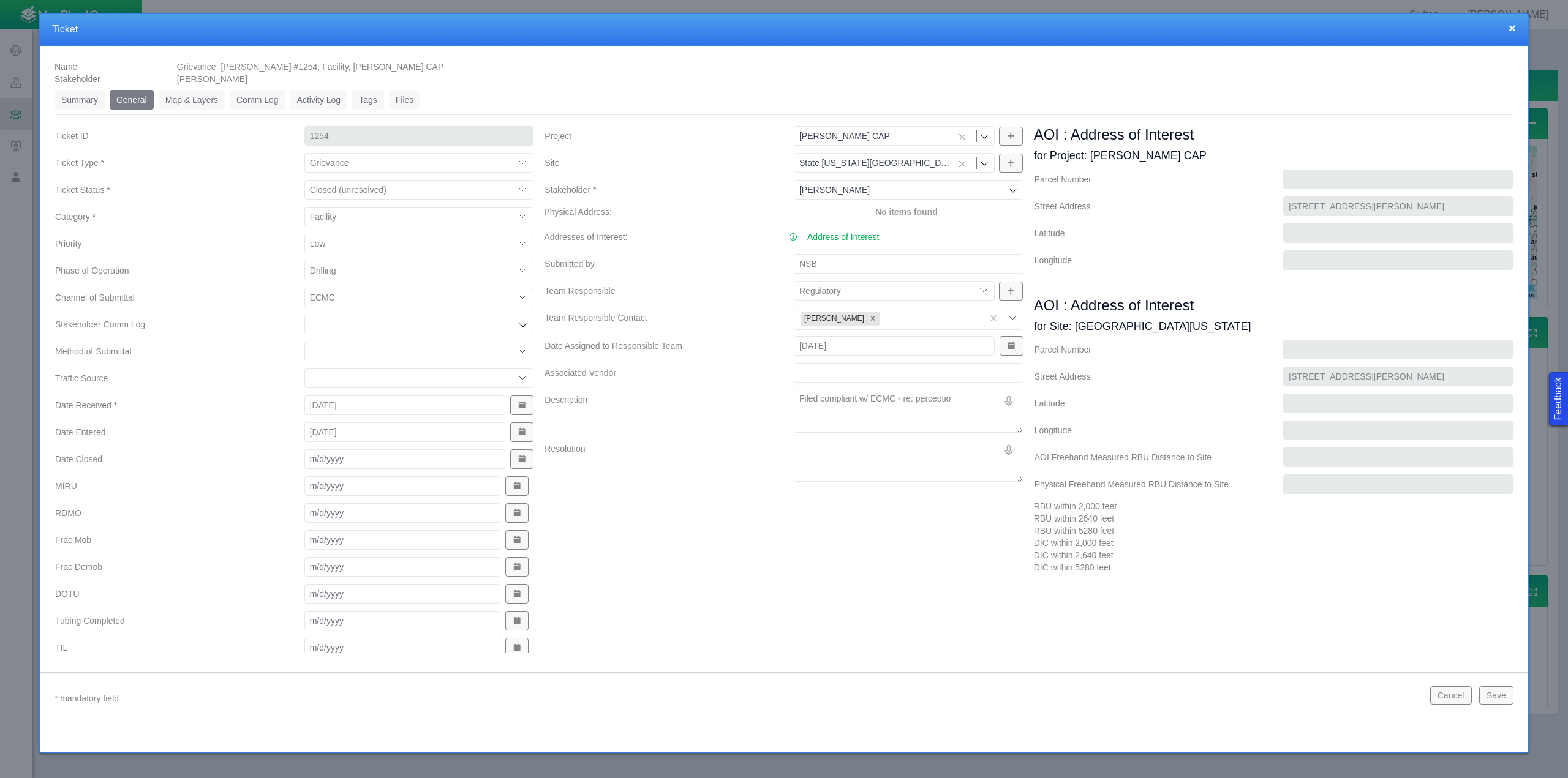
type textarea "x"
type textarea "Filed compliant w/ ECMC - re: perception"
type textarea "x"
type textarea "Filed compliant w/ ECMC - re: perception"
type textarea "x"
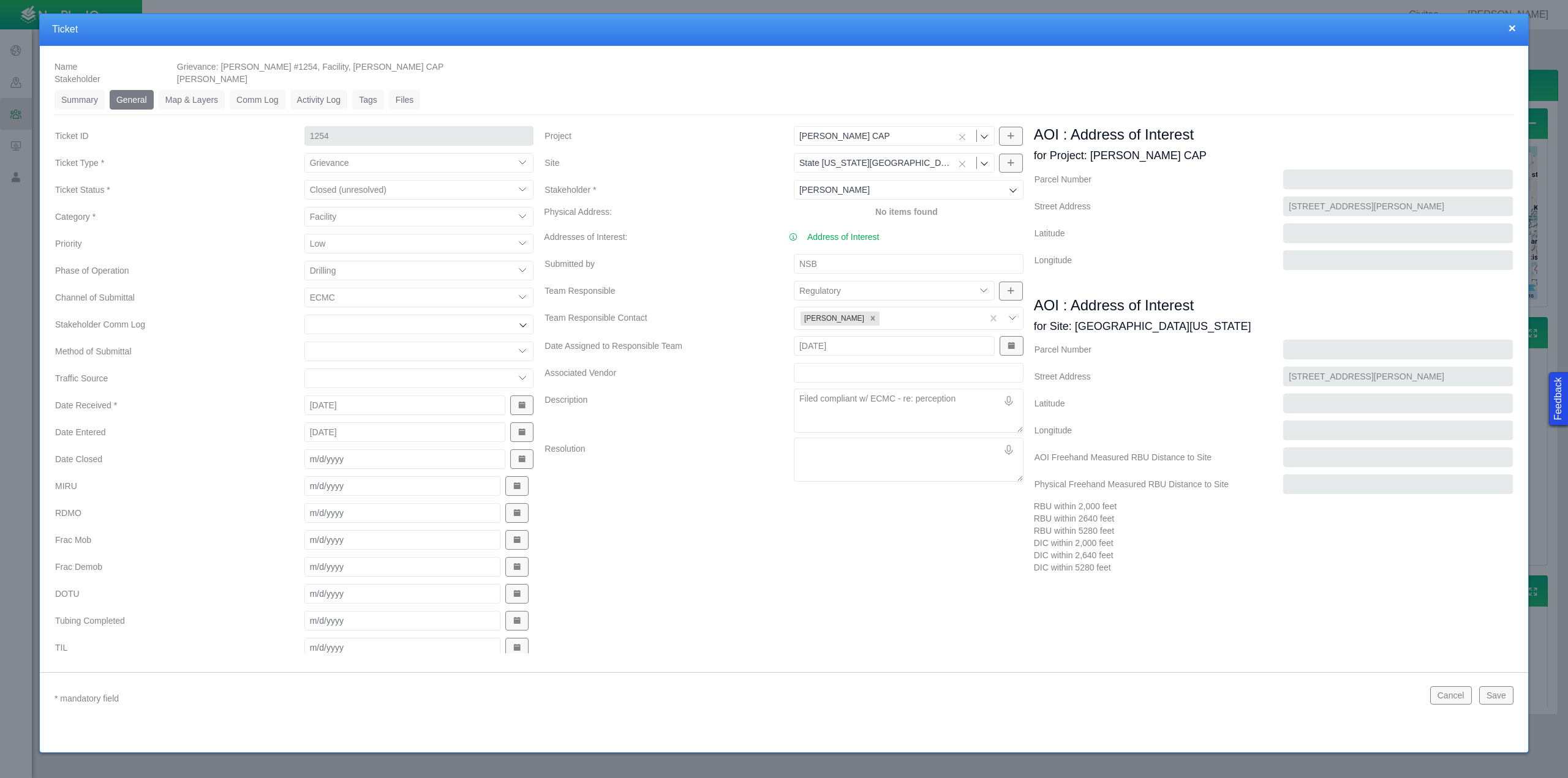
type textarea "Filed compliant w/ ECMC - re: perception t"
type textarea "x"
type textarea "Filed compliant w/ ECMC - re: perception th"
type textarea "x"
type textarea "Filed compliant w/ ECMC - re: perception tha"
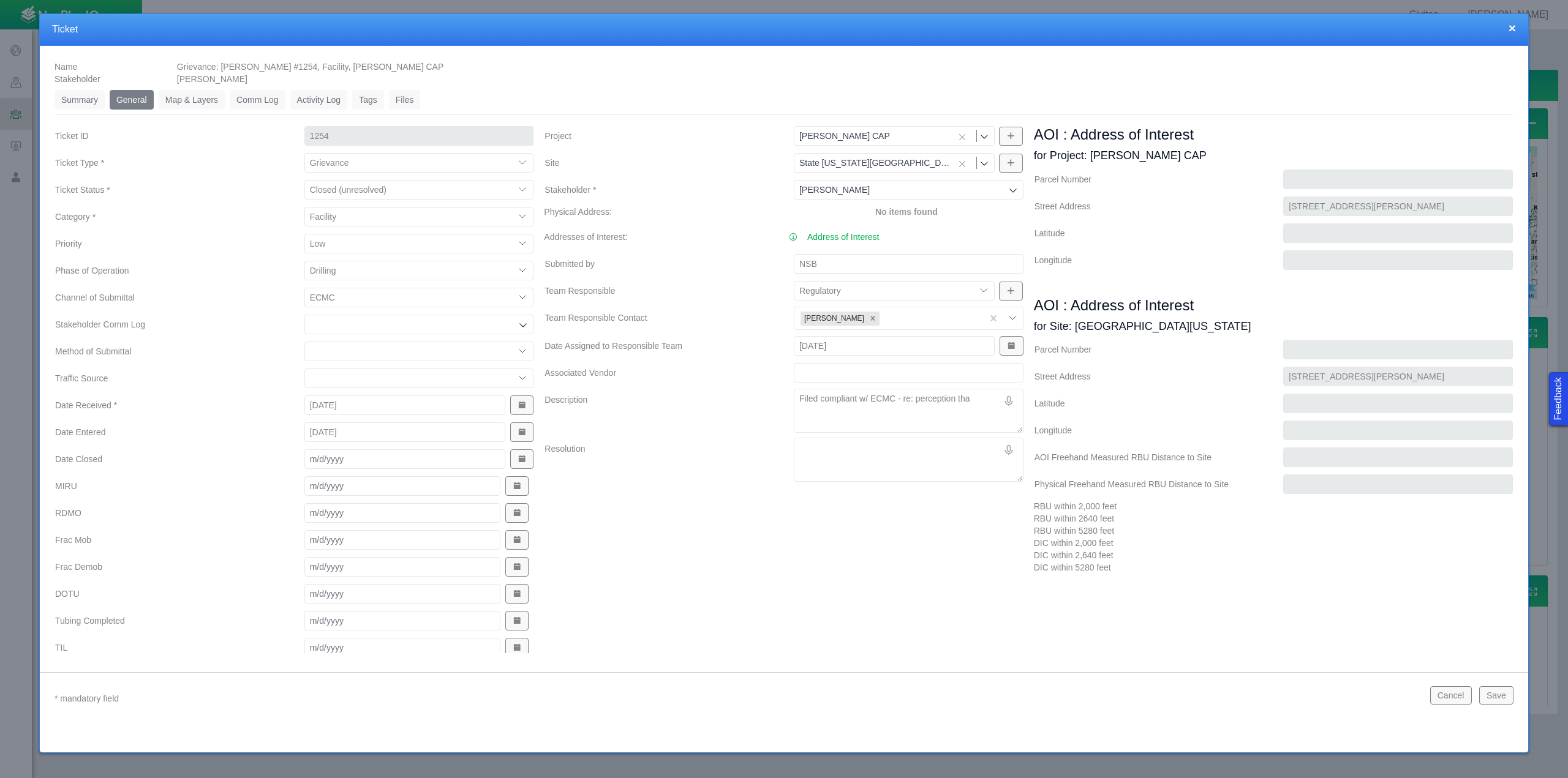
type textarea "x"
type textarea "Filed compliant w/ ECMC - re: perception that"
type textarea "x"
type textarea "Filed compliant w/ ECMC - re: perception that"
type textarea "x"
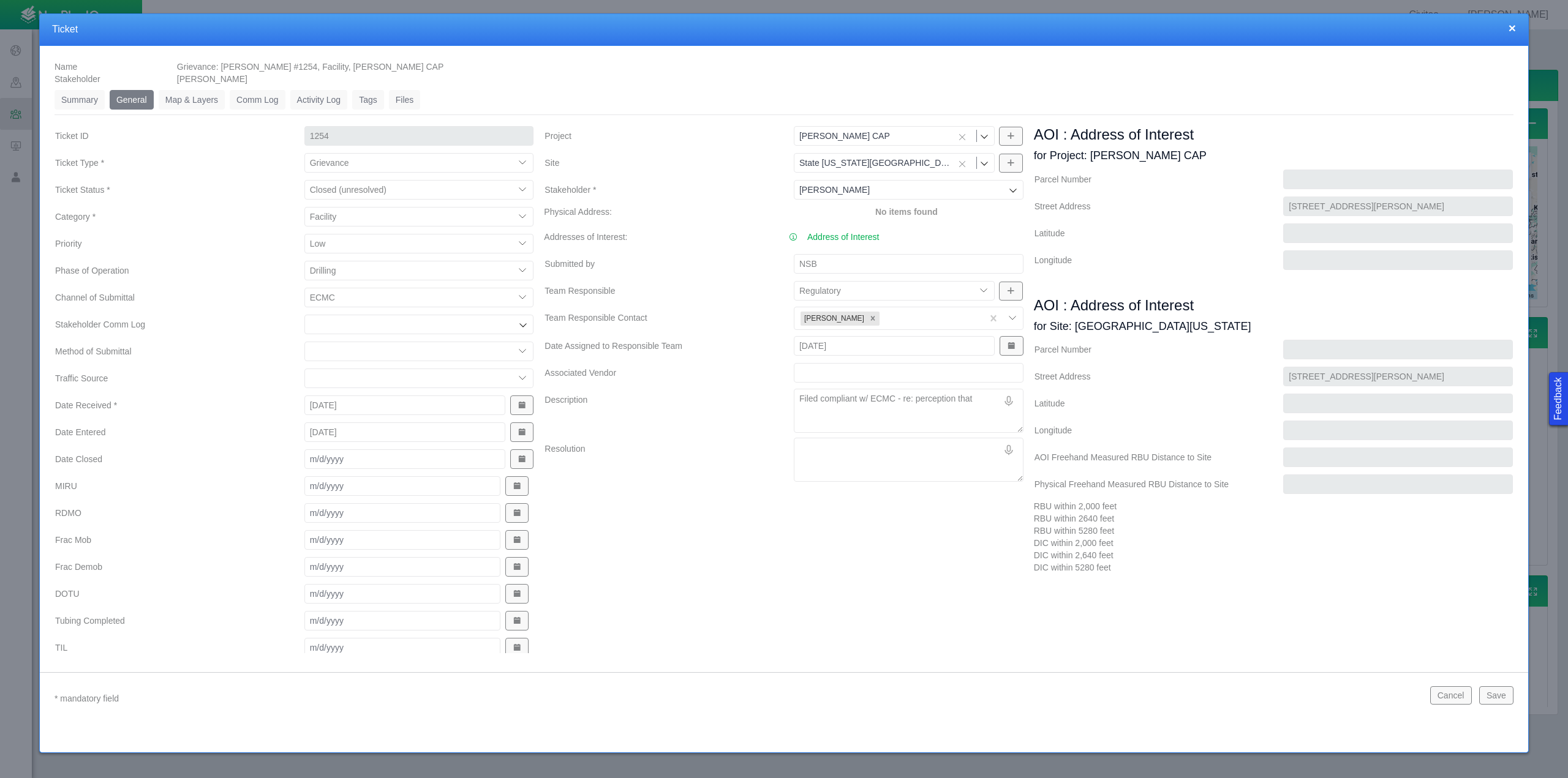
type textarea "Filed compliant w/ ECMC - re: perception that e"
type textarea "x"
type textarea "Filed compliant w/ ECMC - re: perception that el"
type textarea "x"
type textarea "Filed compliant w/ ECMC - re: perception that ele"
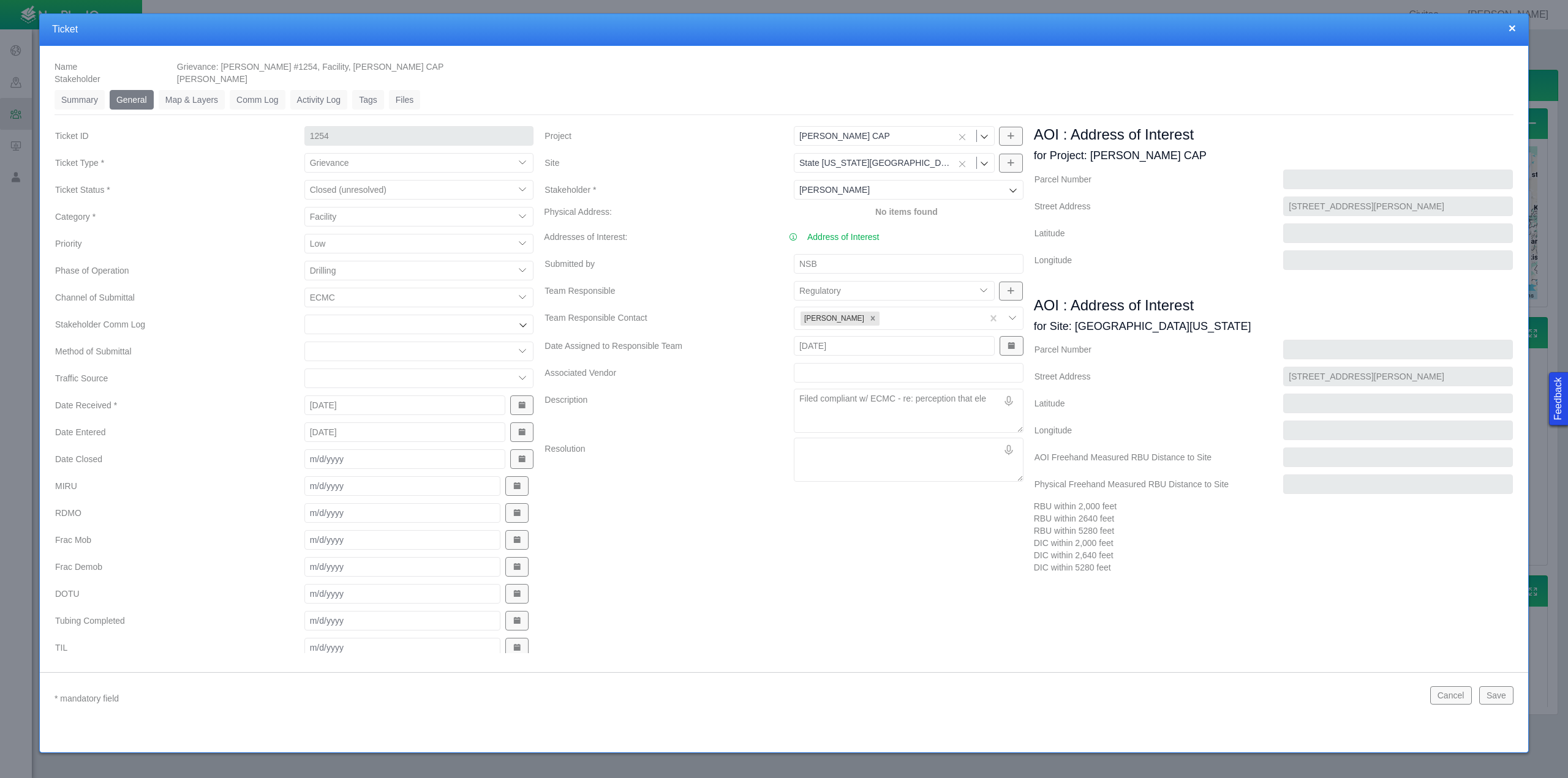
type textarea "x"
type textarea "Filed compliant w/ ECMC - re: perception that elet"
type textarea "x"
type textarea "Filed compliant w/ ECMC - re: perception that eletr"
type textarea "x"
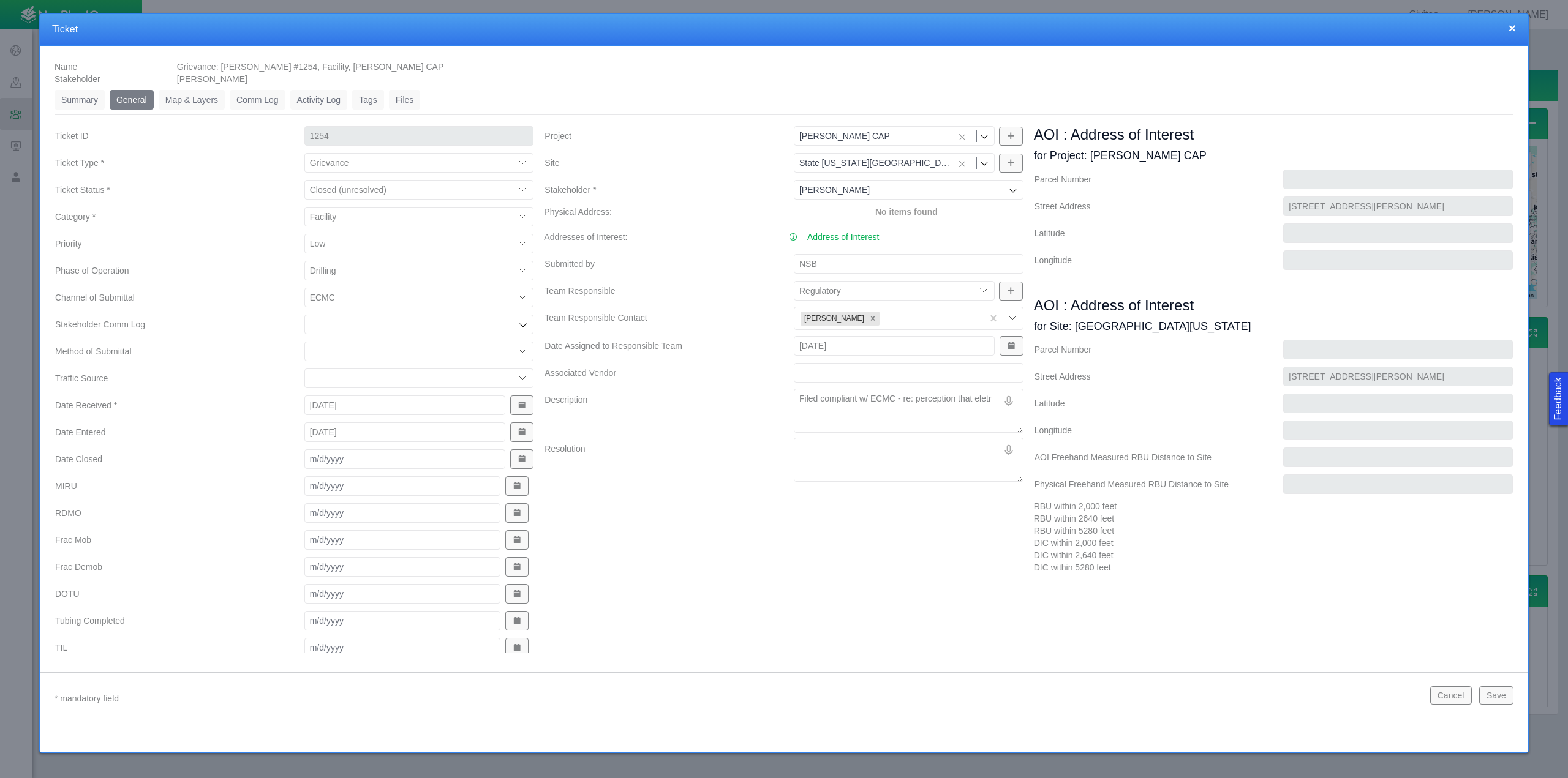
type textarea "Filed compliant w/ ECMC - re: perception that elet"
type textarea "x"
type textarea "Filed compliant w/ ECMC - re: perception that ele"
type textarea "x"
type textarea "Filed compliant w/ ECMC - re: perception that elec"
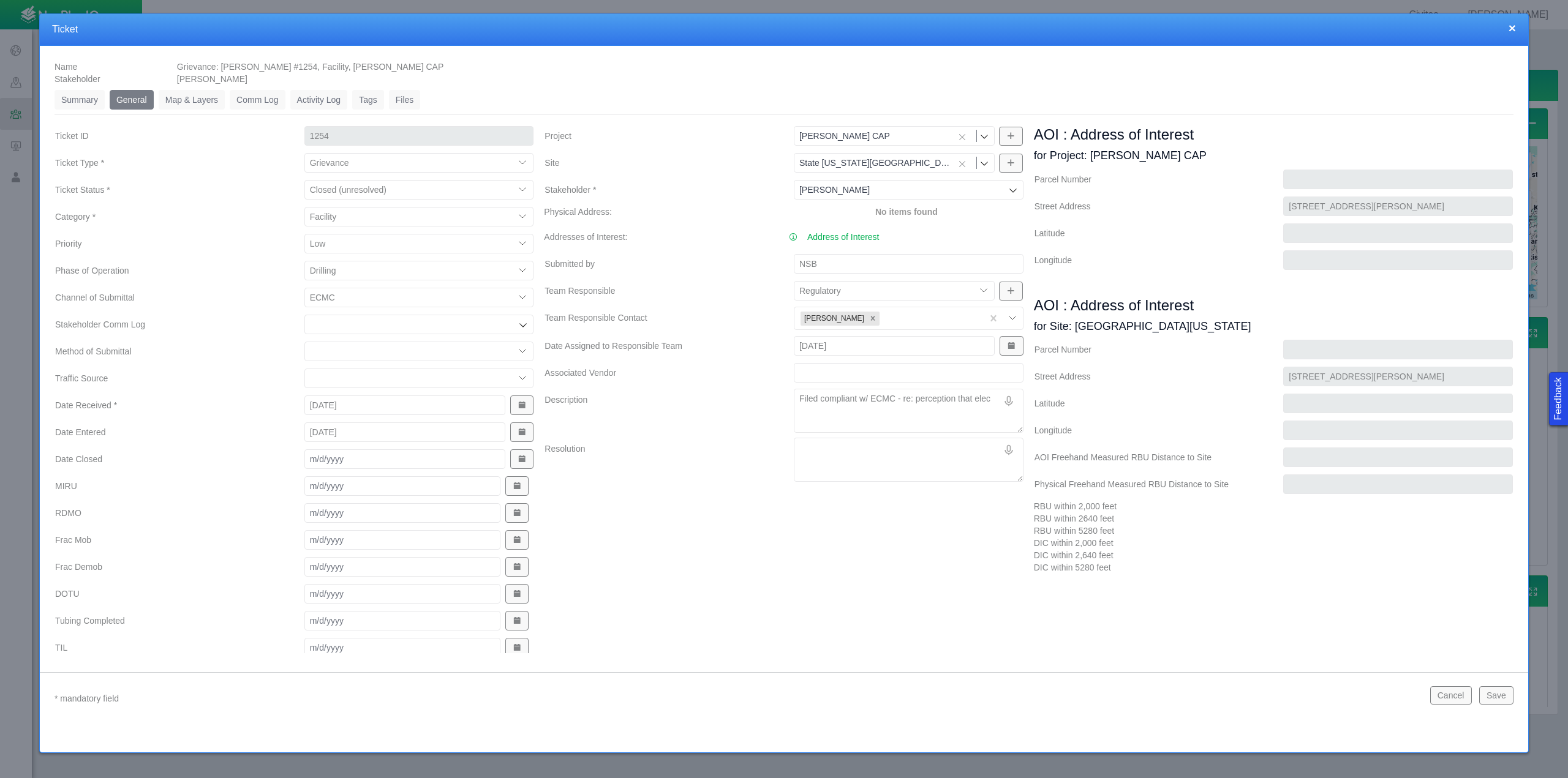
type textarea "x"
type textarea "Filed compliant w/ ECMC - re: perception that elect"
type textarea "x"
type textarea "Filed compliant w/ ECMC - re: perception that electri"
type textarea "x"
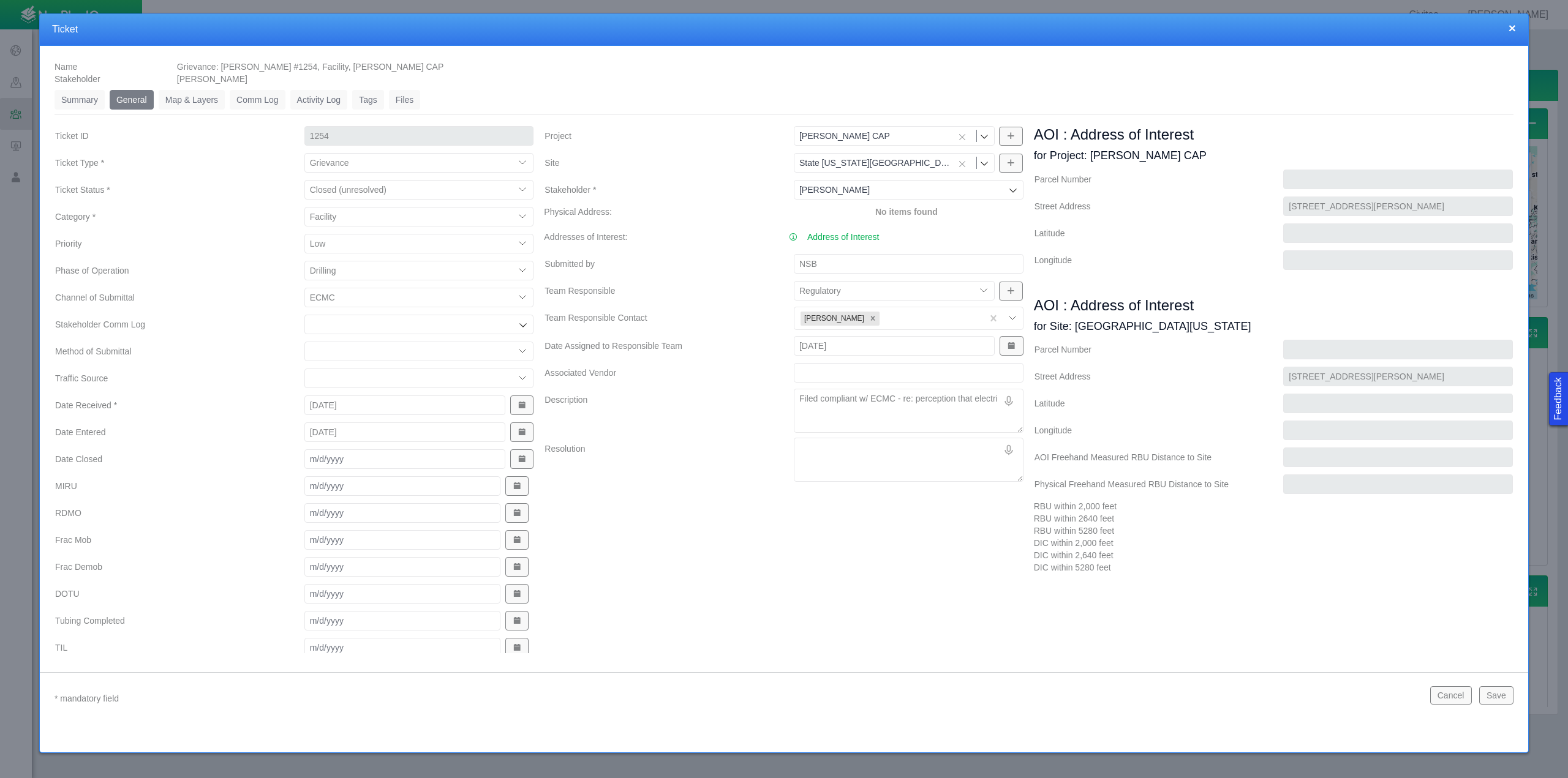
type textarea "Filed compliant w/ ECMC - re: perception that electric"
type textarea "x"
type textarea "Filed compliant w/ ECMC - re: perception that electrici"
type textarea "x"
type textarea "Filed compliant w/ ECMC - re: perception that electricit"
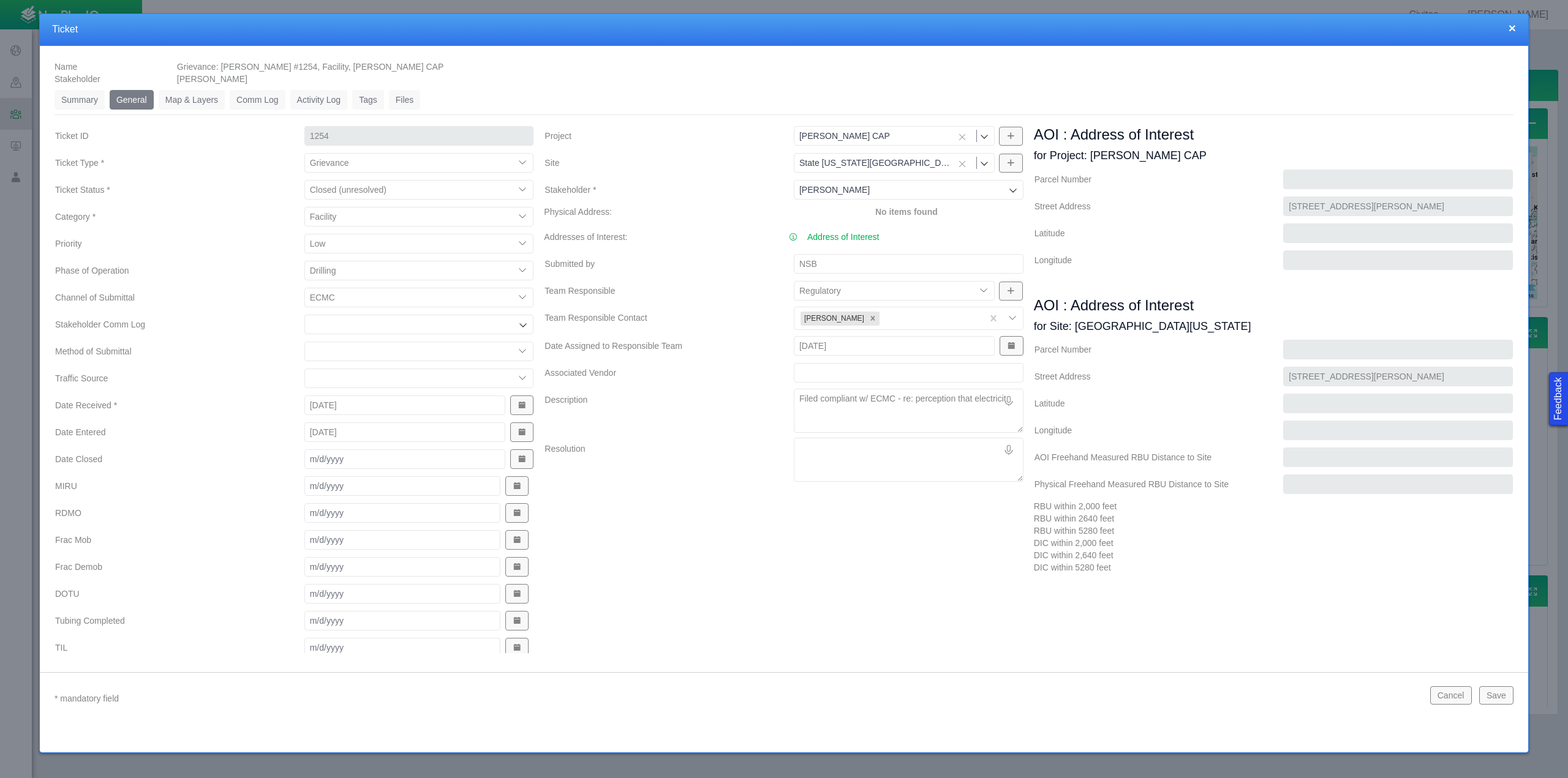
type textarea "x"
type textarea "Filed compliant w/ ECMC - re: perception that electricity"
type textarea "x"
type textarea "Filed compliant w/ ECMC - re: perception that electricity"
type textarea "x"
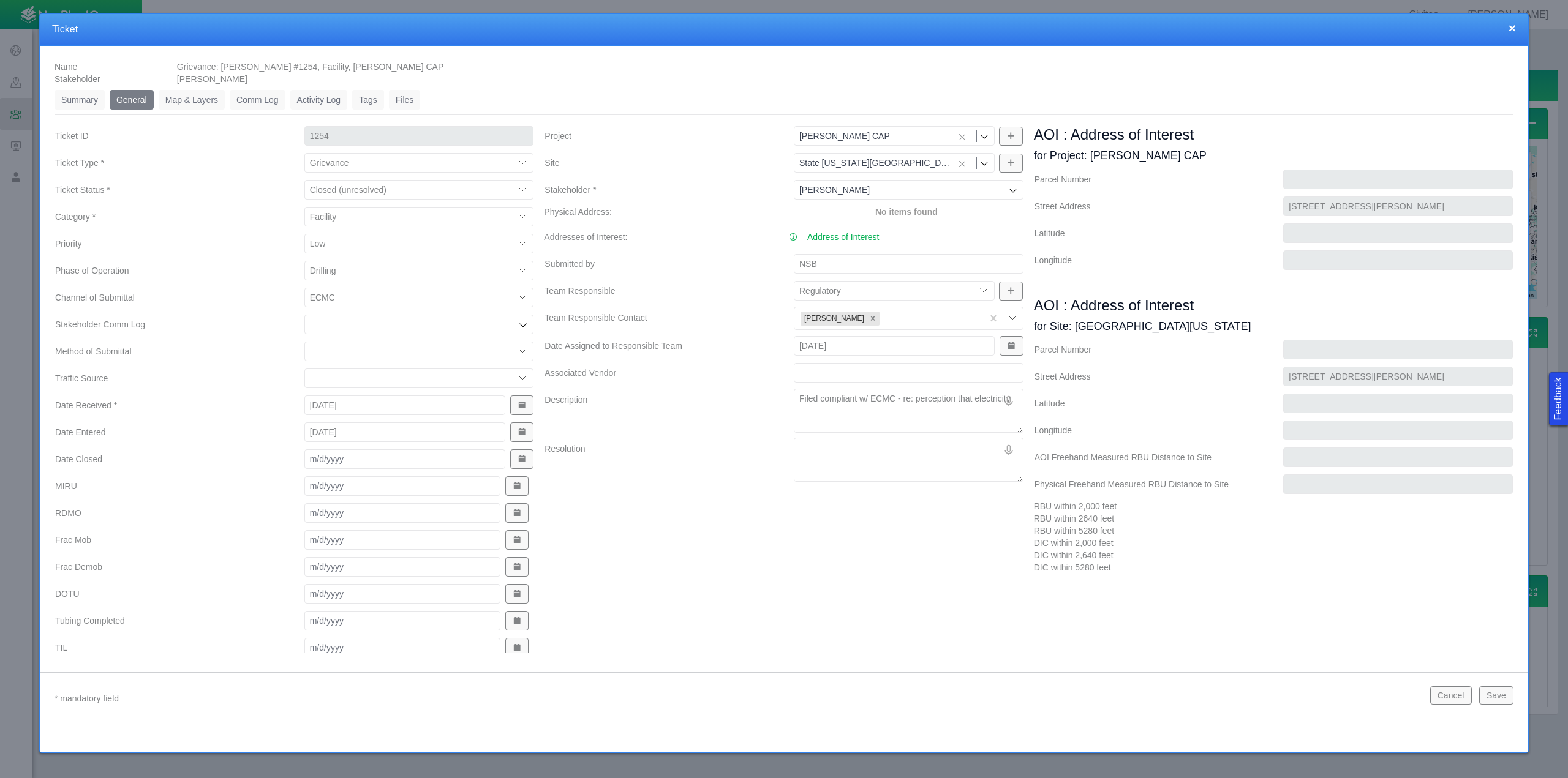
type textarea "Filed compliant w/ ECMC - re: perception that electricity w"
type textarea "x"
type textarea "Filed compliant w/ ECMC - re: perception that electricity wa"
type textarea "x"
type textarea "Filed compliant w/ ECMC - re: perception that electricity was"
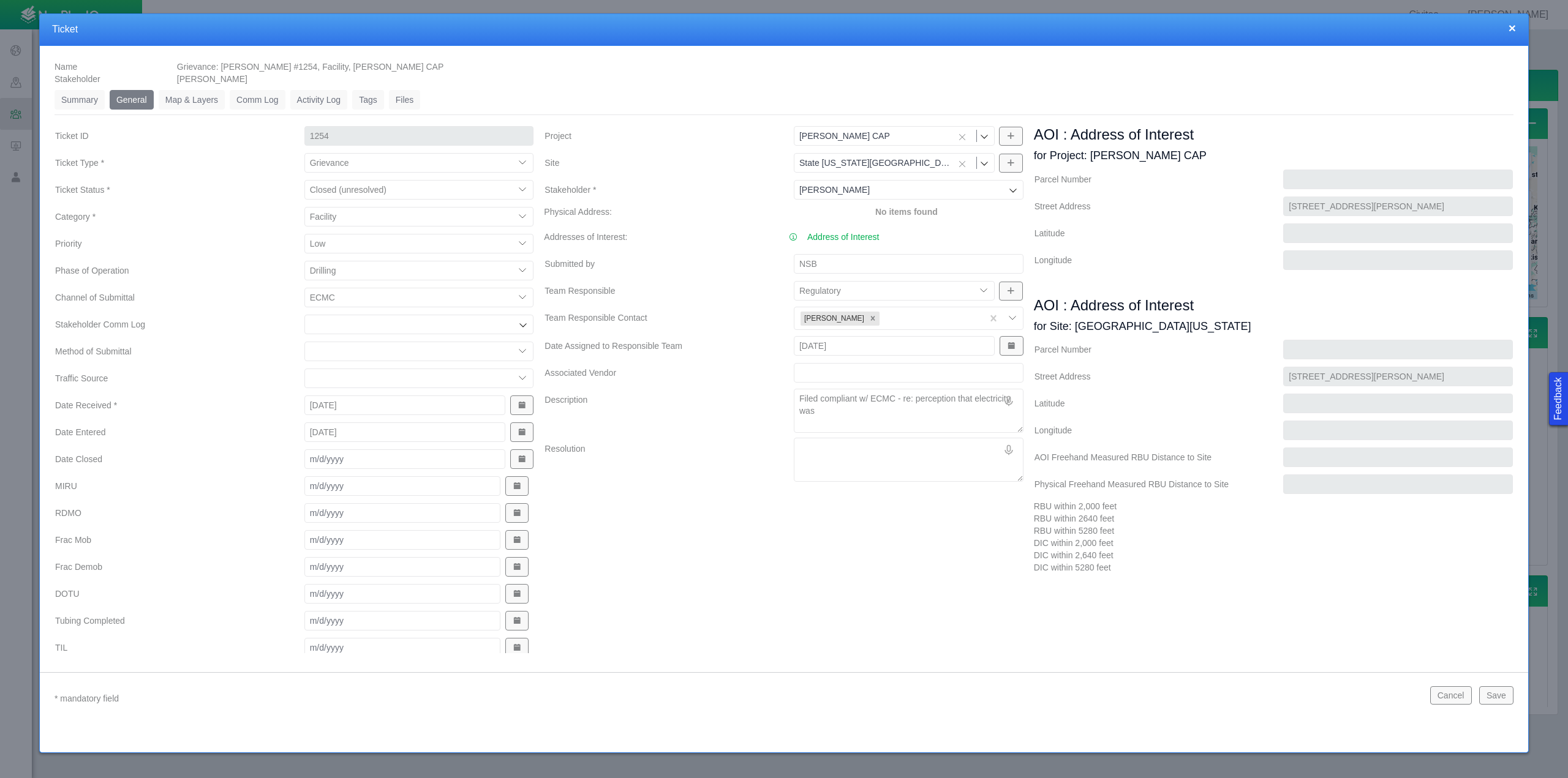
type textarea "x"
type textarea "Filed compliant w/ ECMC - re: perception that electricity was"
type textarea "x"
type textarea "Filed compliant w/ ECMC - re: perception that electricity was n"
type textarea "x"
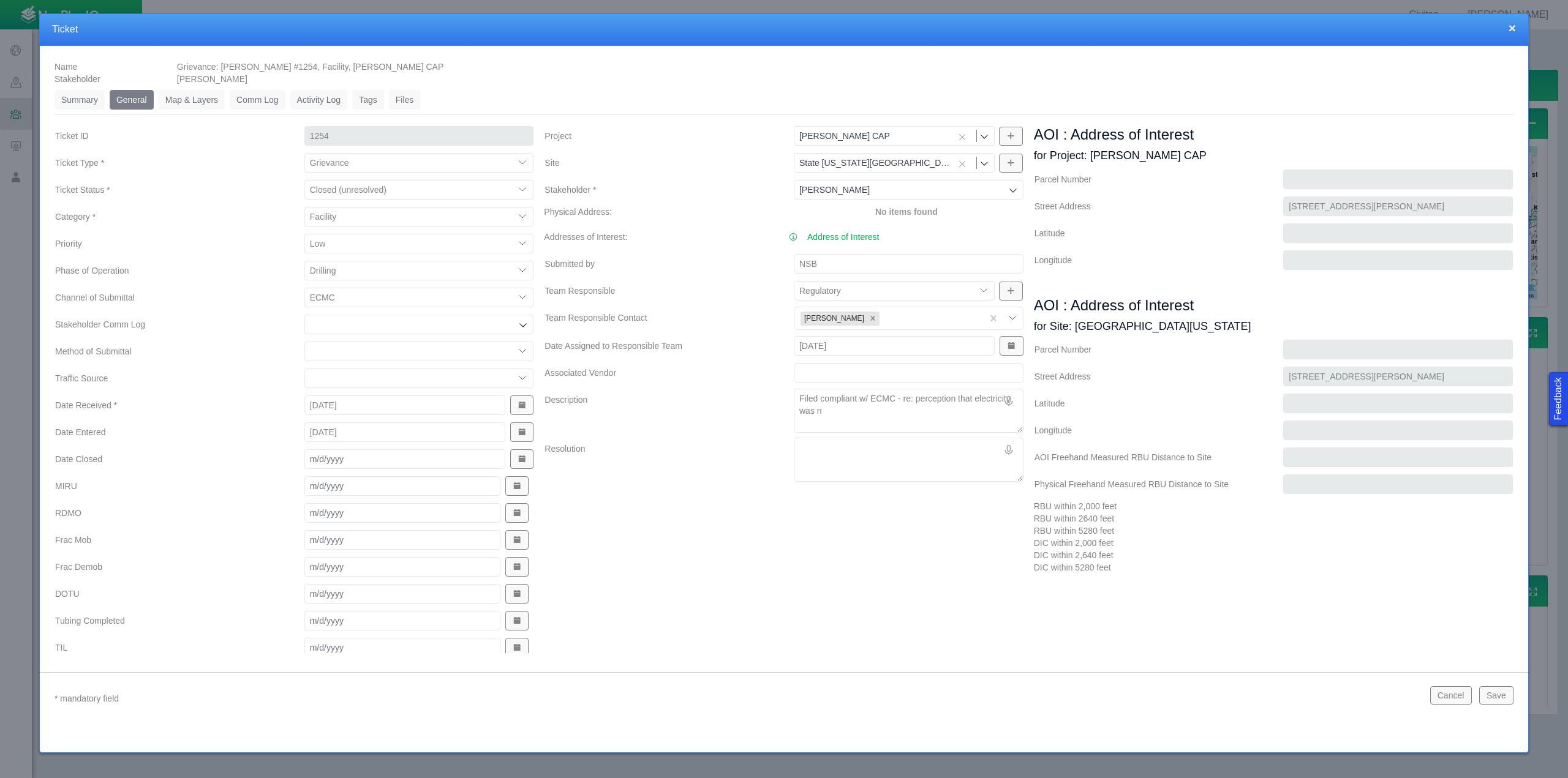
type textarea "Filed compliant w/ ECMC - re: perception that electricity was no"
type textarea "x"
type textarea "Filed compliant w/ ECMC - re: perception that electricity was not"
type textarea "x"
type textarea "Filed compliant w/ ECMC - re: perception that electricity was not"
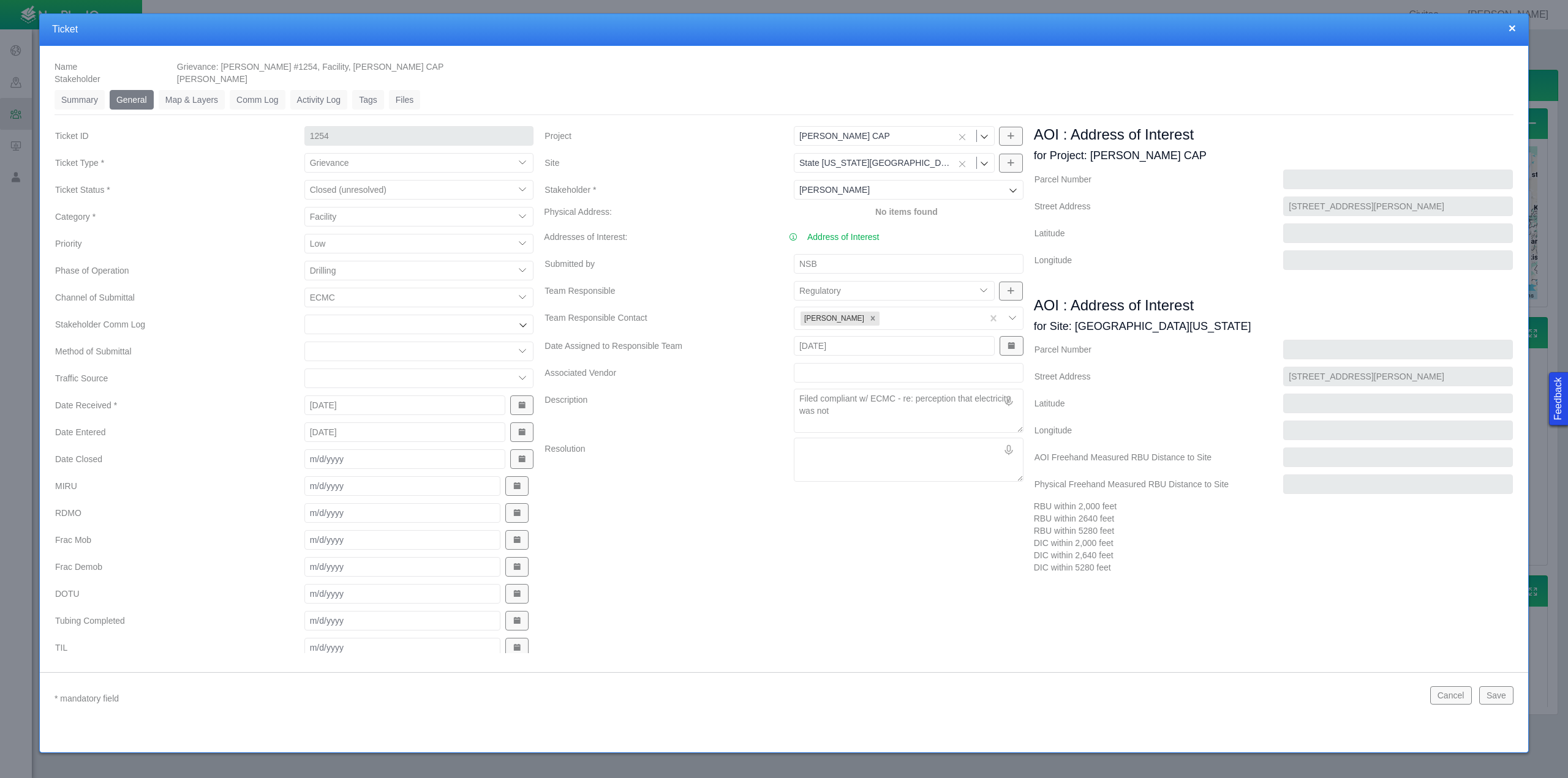
type textarea "x"
type textarea "Filed compliant w/ ECMC - re: perception that electricity was not b"
type textarea "x"
type textarea "Filed compliant w/ ECMC - re: perception that electricity was not be"
click at [1497, 698] on button "Save" at bounding box center [1496, 696] width 34 height 18
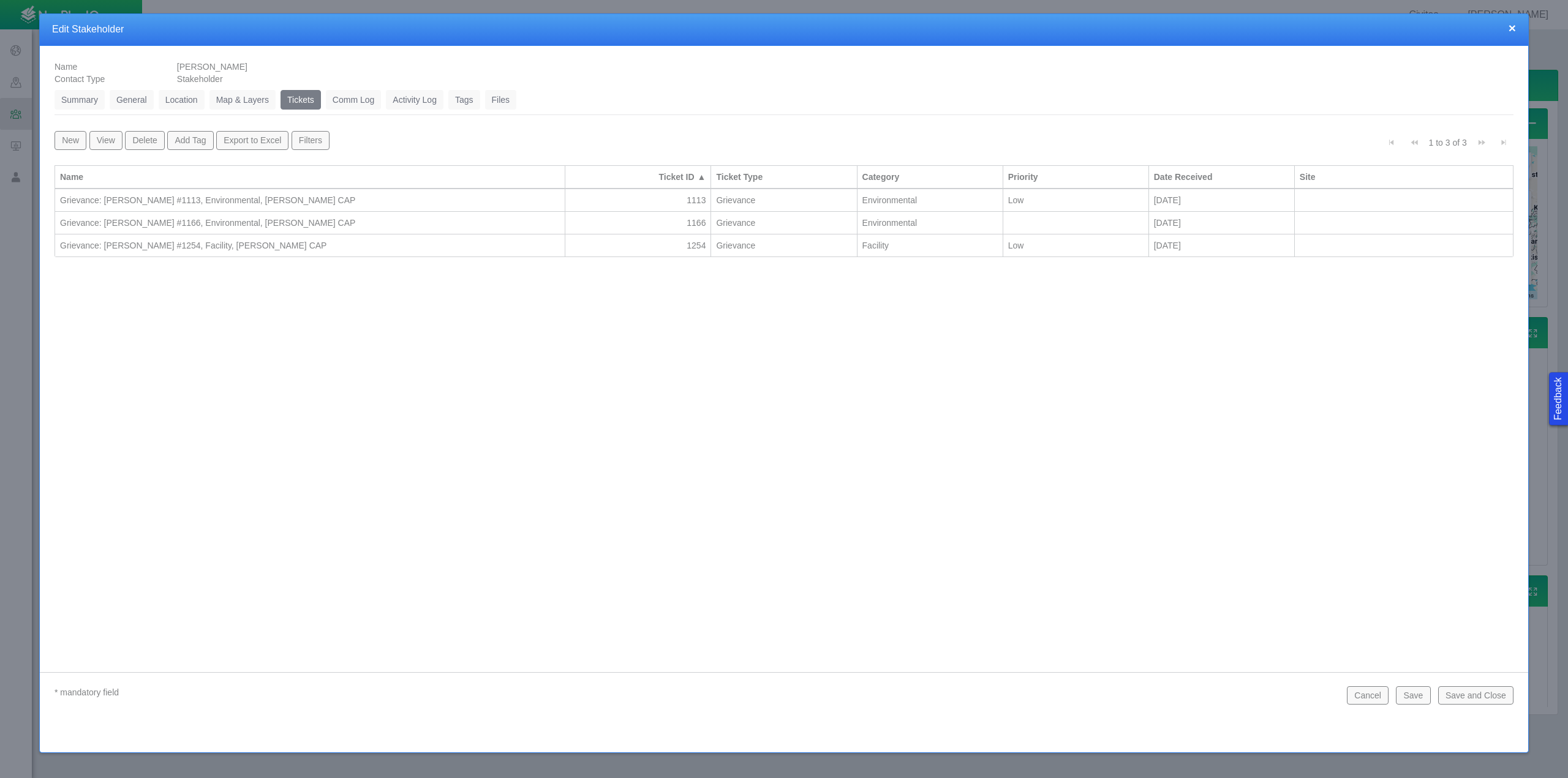
click at [1470, 698] on button "Save and Close" at bounding box center [1476, 696] width 75 height 18
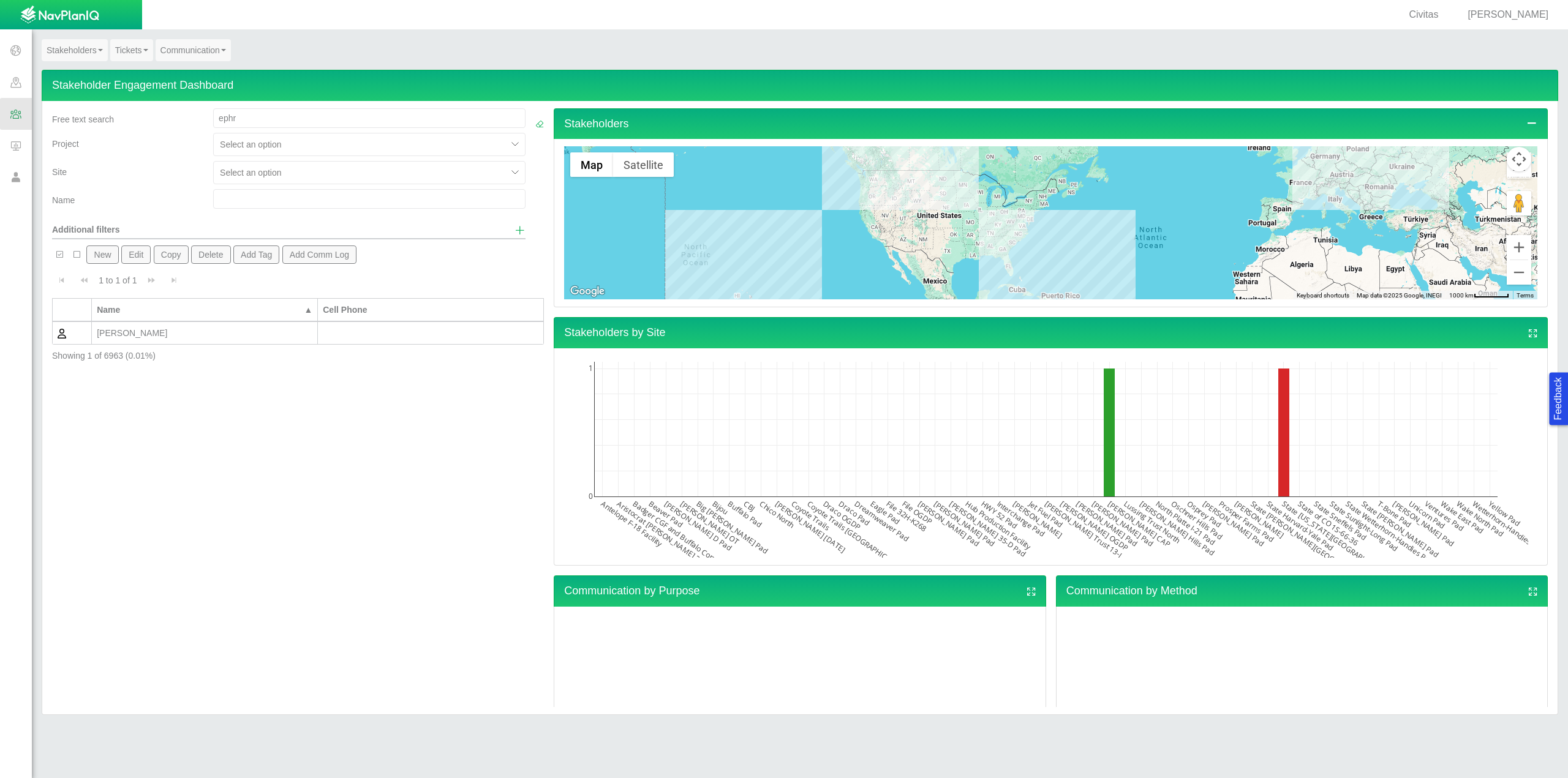
click at [62, 53] on link "Stakeholders" at bounding box center [75, 49] width 66 height 22
click at [89, 69] on link "Engagement Dashboard" at bounding box center [101, 73] width 118 height 16
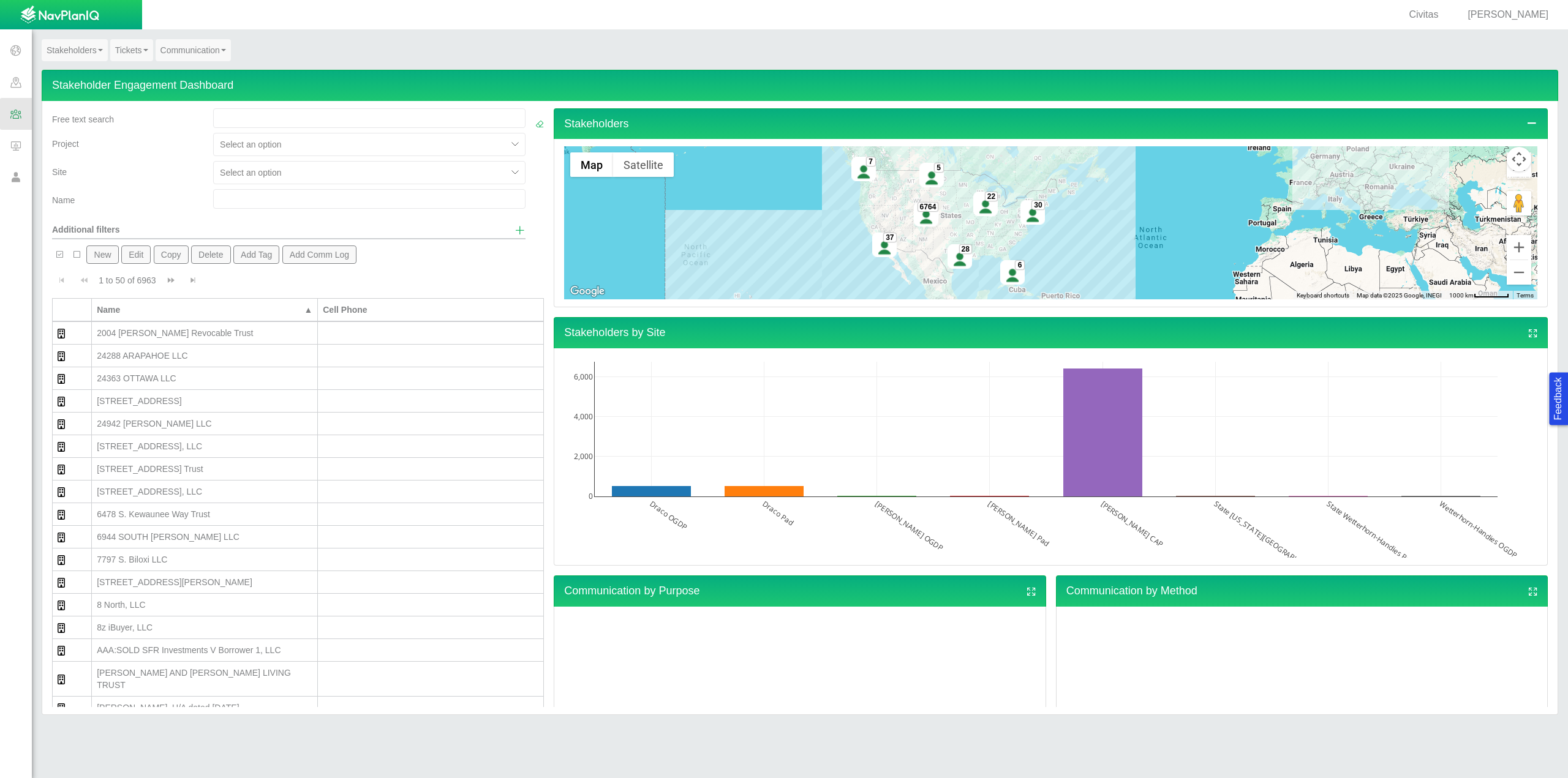
click at [252, 118] on input "text" at bounding box center [369, 118] width 312 height 20
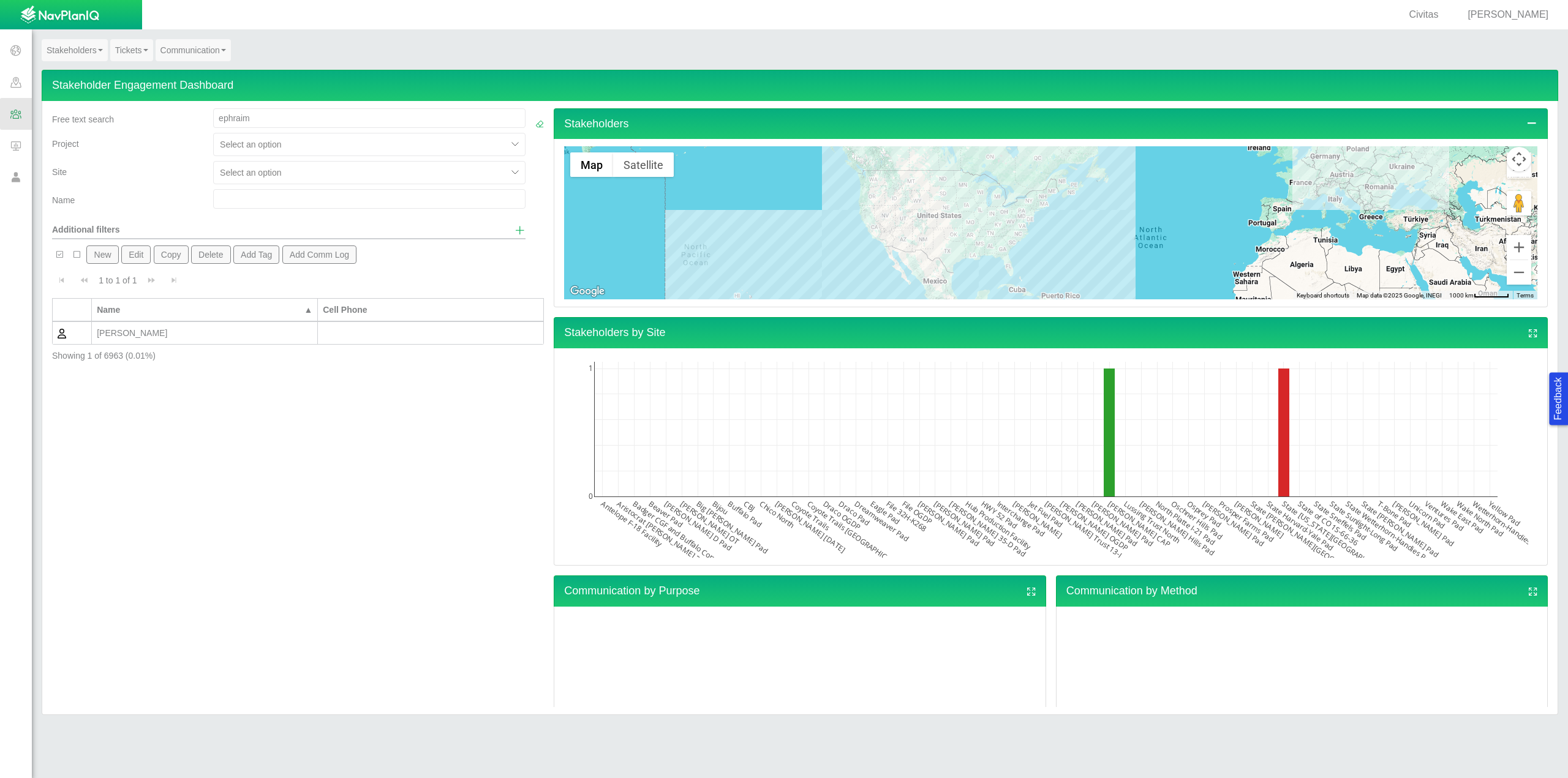
click at [145, 335] on div "[PERSON_NAME]" at bounding box center [205, 333] width 216 height 13
click at [144, 335] on div "[PERSON_NAME]" at bounding box center [205, 333] width 216 height 13
click at [228, 336] on div "[PERSON_NAME]" at bounding box center [205, 333] width 216 height 13
click at [100, 332] on div "[PERSON_NAME]" at bounding box center [205, 333] width 216 height 13
click at [101, 331] on div "[PERSON_NAME]" at bounding box center [205, 333] width 216 height 13
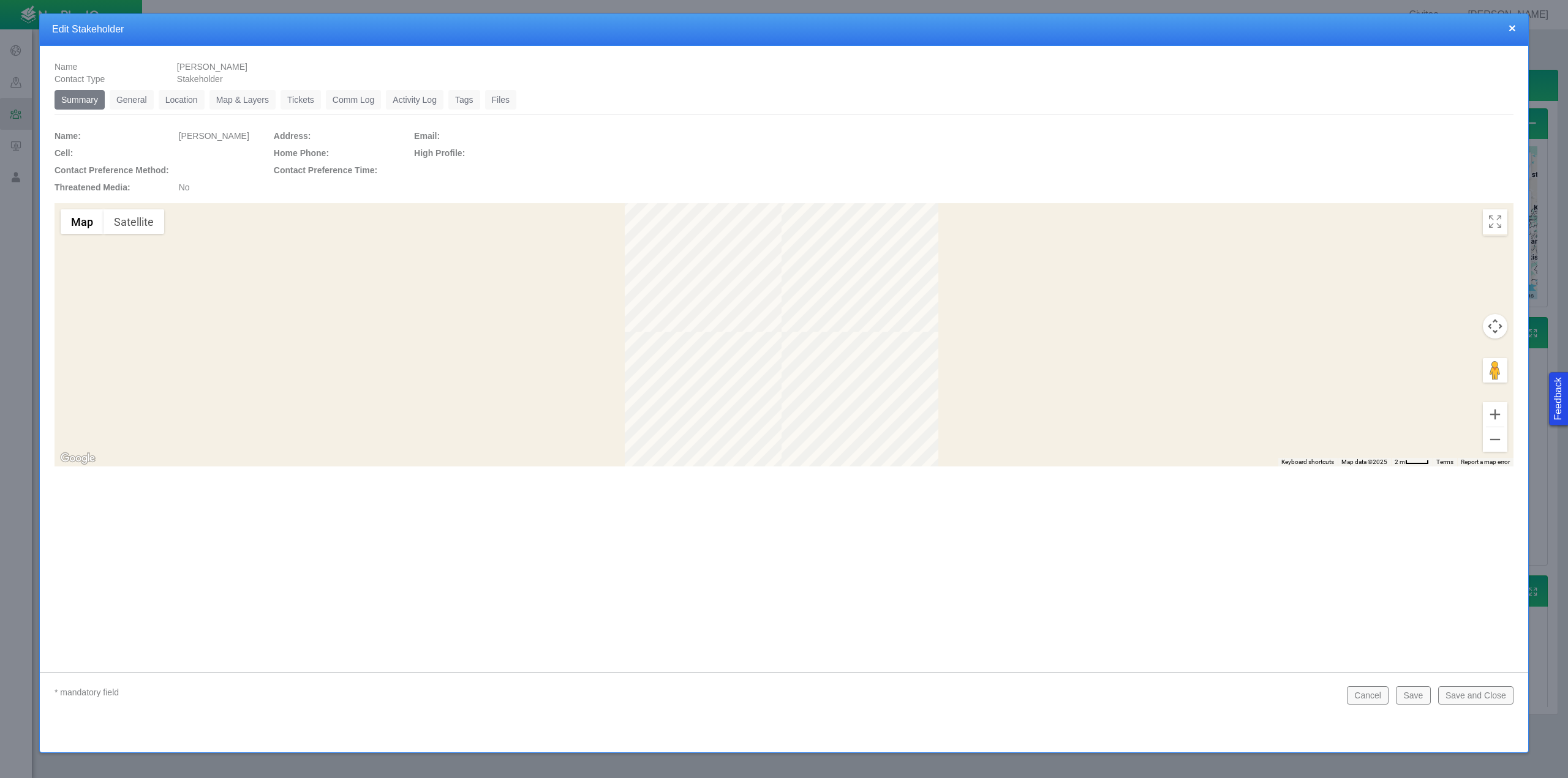
click at [182, 93] on link "Location" at bounding box center [182, 100] width 46 height 20
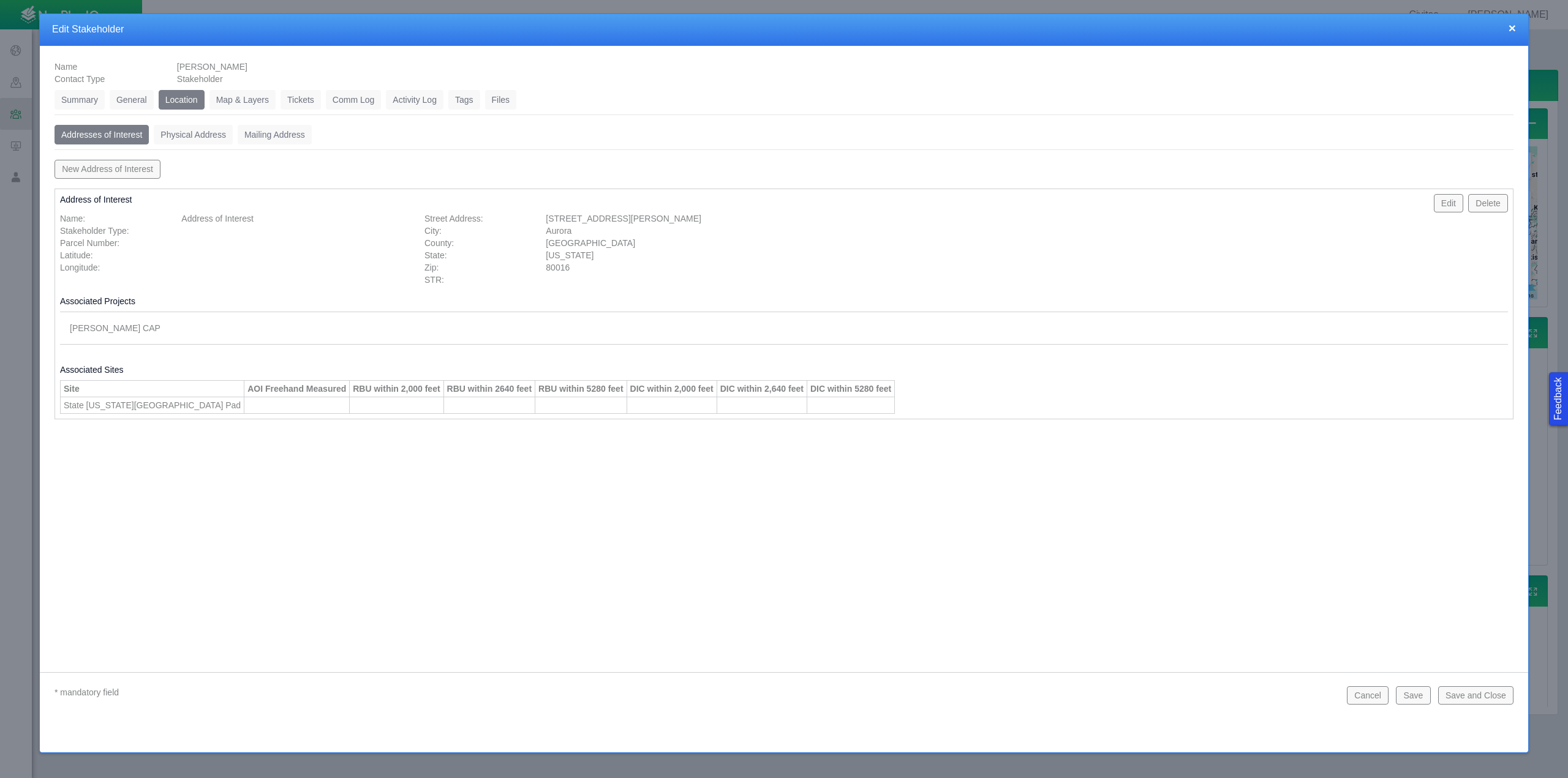
click at [1458, 203] on button "Edit" at bounding box center [1449, 203] width 30 height 18
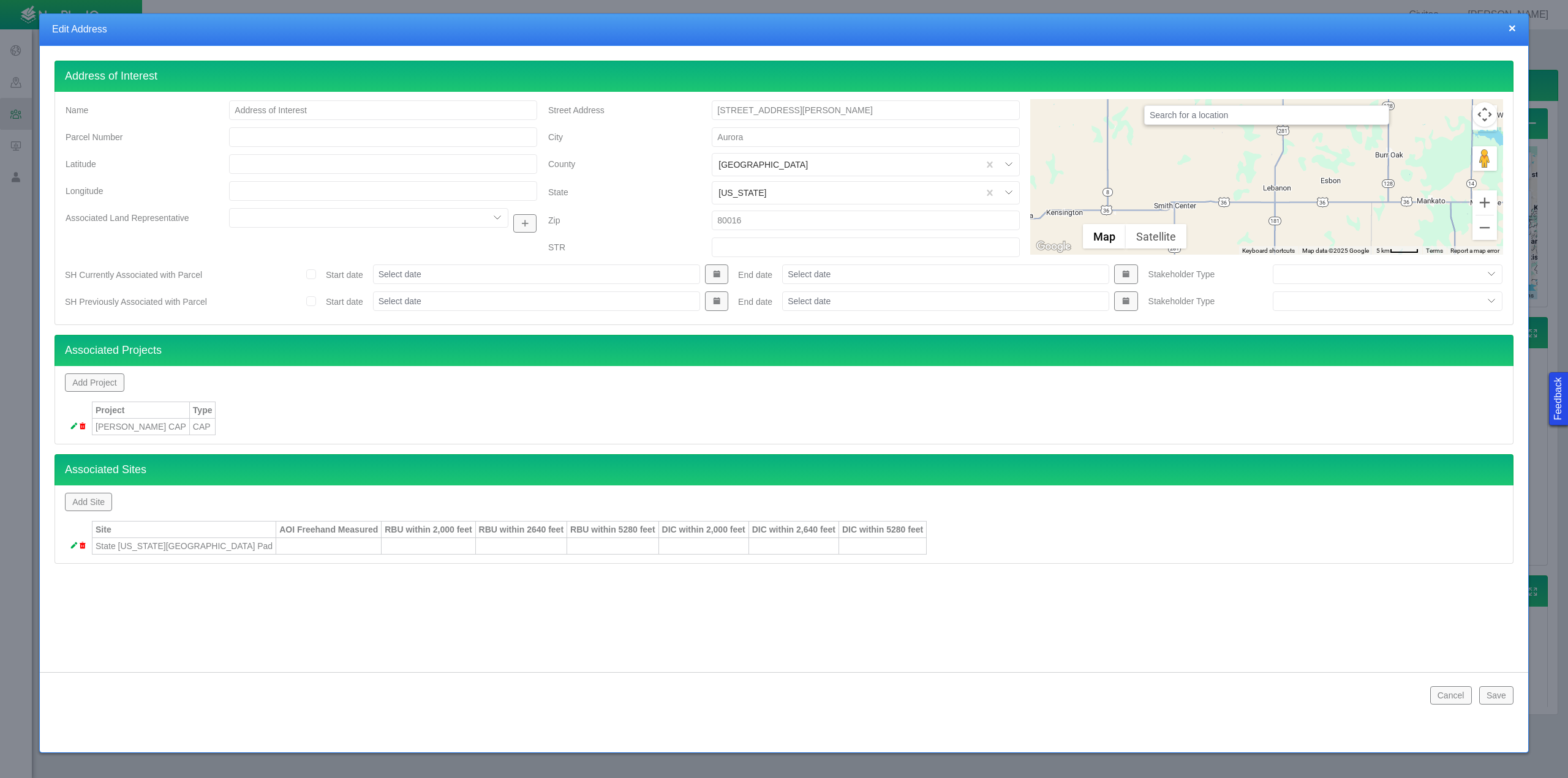
click at [251, 134] on input "Parcel Number" at bounding box center [383, 137] width 308 height 20
paste input "2071-28-2-31-020"
click at [247, 161] on input "Latitude" at bounding box center [383, 164] width 308 height 20
click at [1487, 694] on button "Save" at bounding box center [1496, 696] width 34 height 18
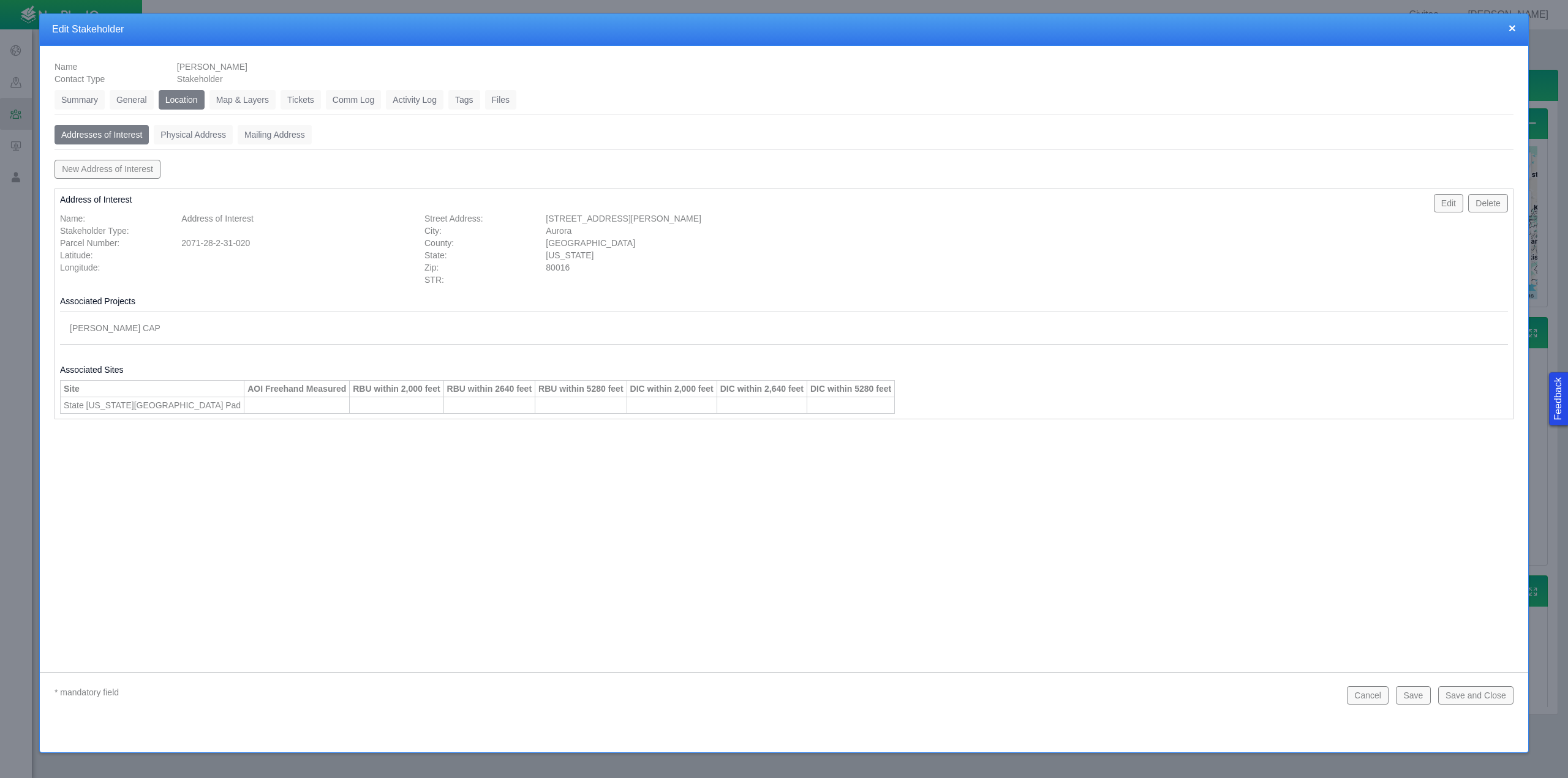
click at [189, 140] on link "Physical Address" at bounding box center [193, 135] width 79 height 20
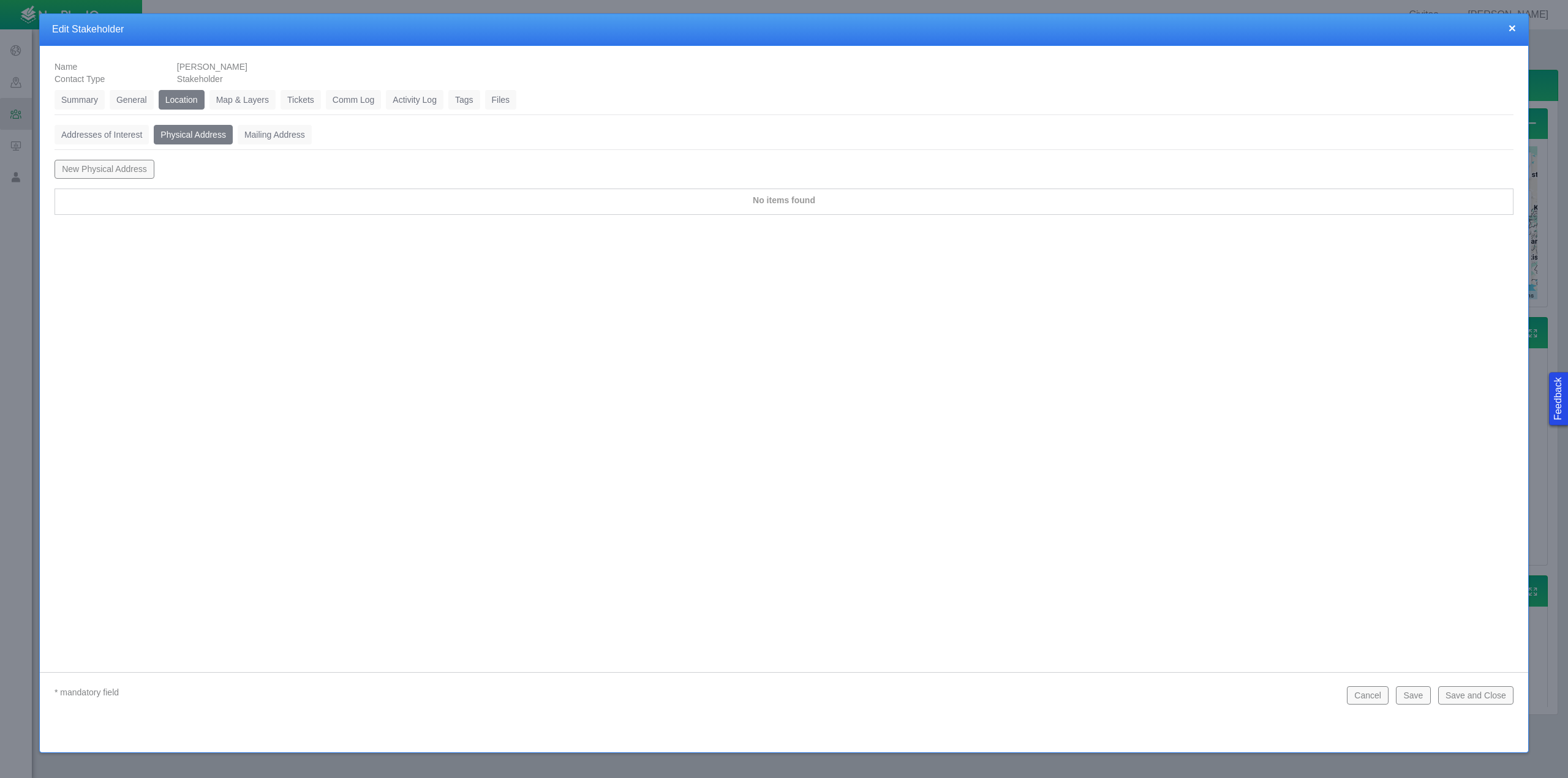
click at [77, 167] on button "New Physical Address" at bounding box center [104, 169] width 100 height 18
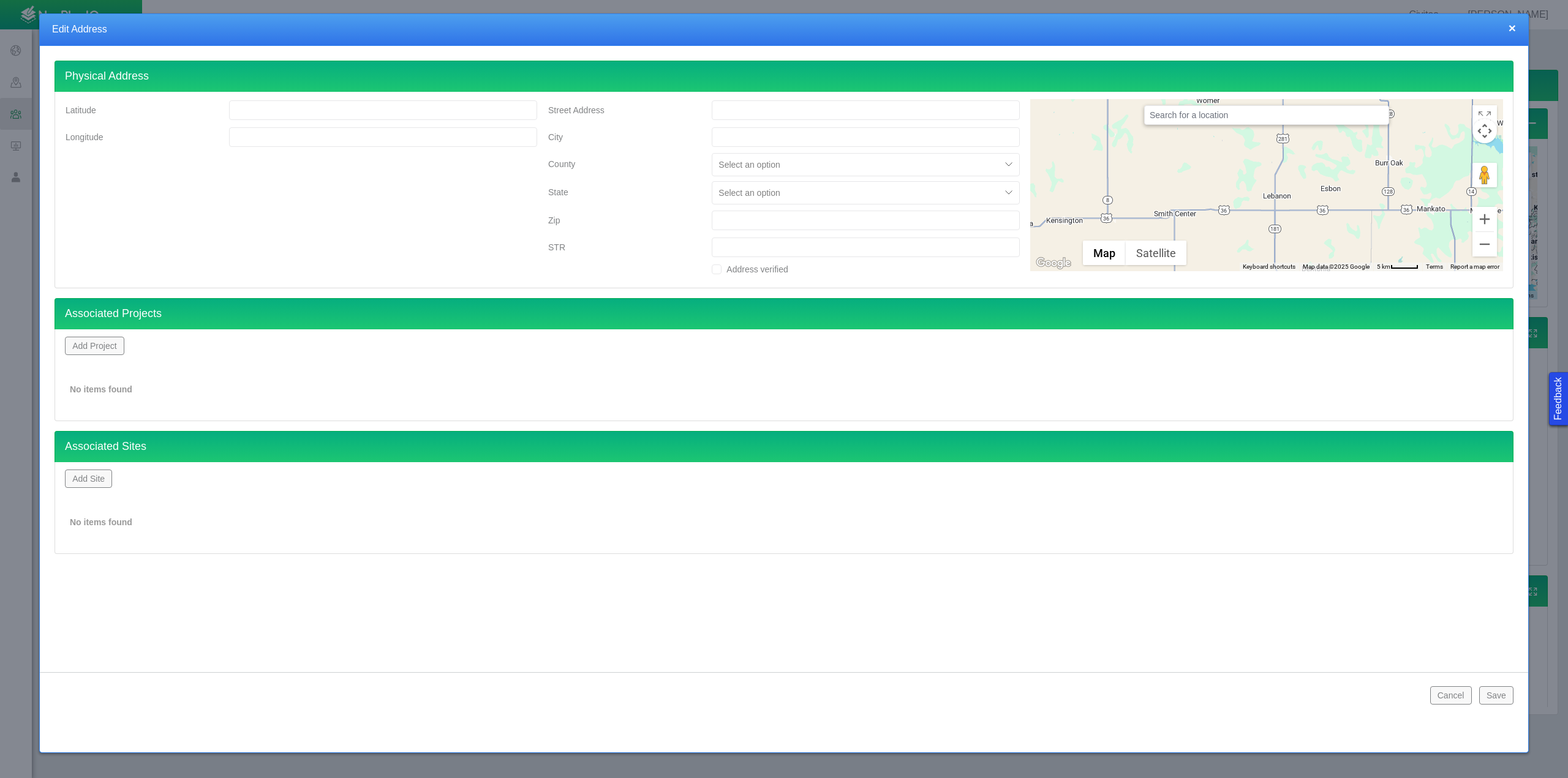
click at [745, 107] on input "Street Address" at bounding box center [866, 110] width 308 height 20
click at [716, 271] on input "Address verified" at bounding box center [716, 269] width 10 height 10
click at [1497, 693] on button "Save" at bounding box center [1496, 696] width 34 height 18
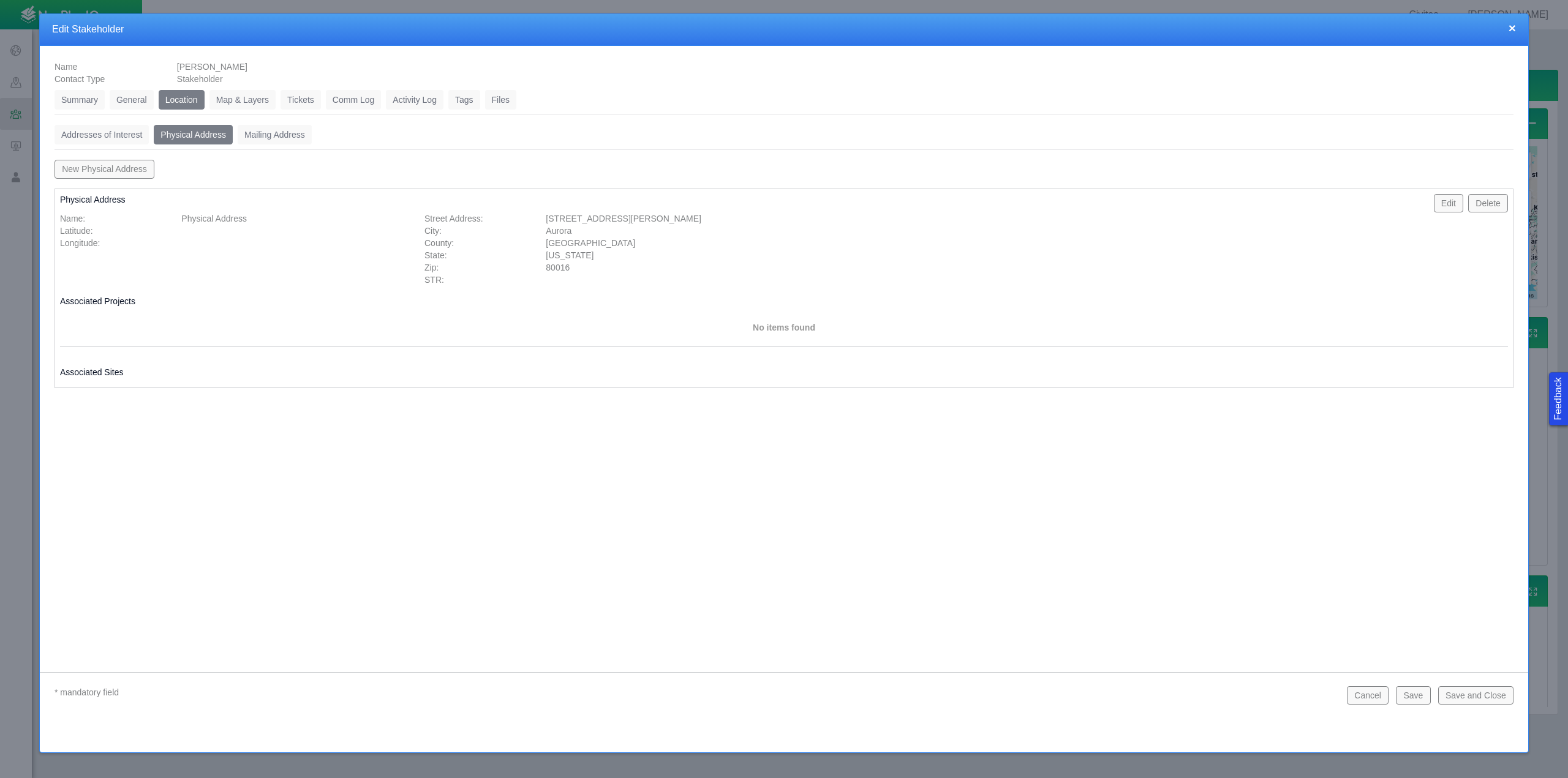
click at [265, 136] on link "Mailing Address" at bounding box center [275, 135] width 74 height 20
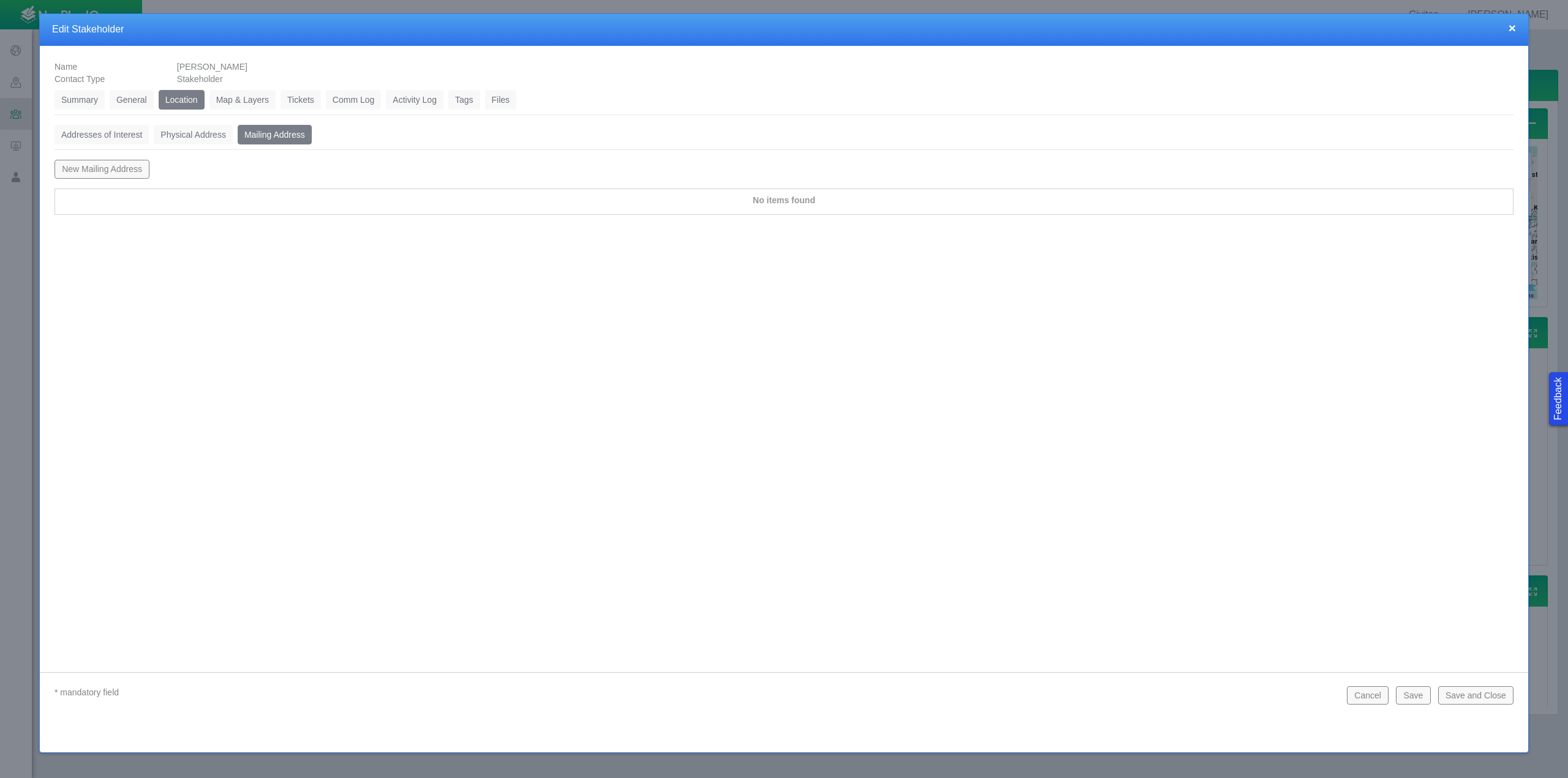
click at [110, 172] on button "New Mailing Address" at bounding box center [102, 169] width 95 height 18
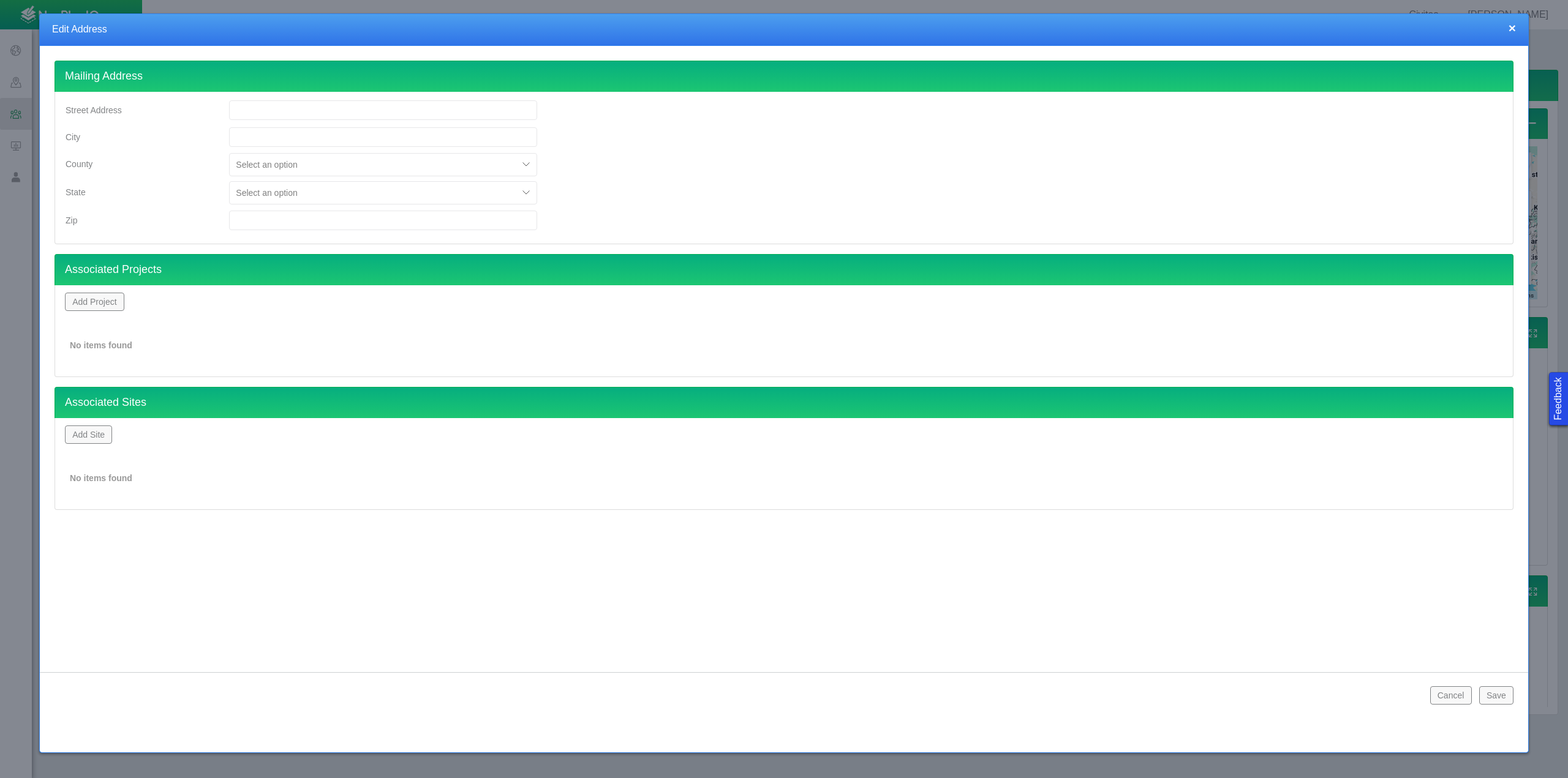
click at [264, 108] on input "Street Address" at bounding box center [383, 110] width 308 height 20
click at [106, 304] on button "Add Project" at bounding box center [94, 302] width 59 height 18
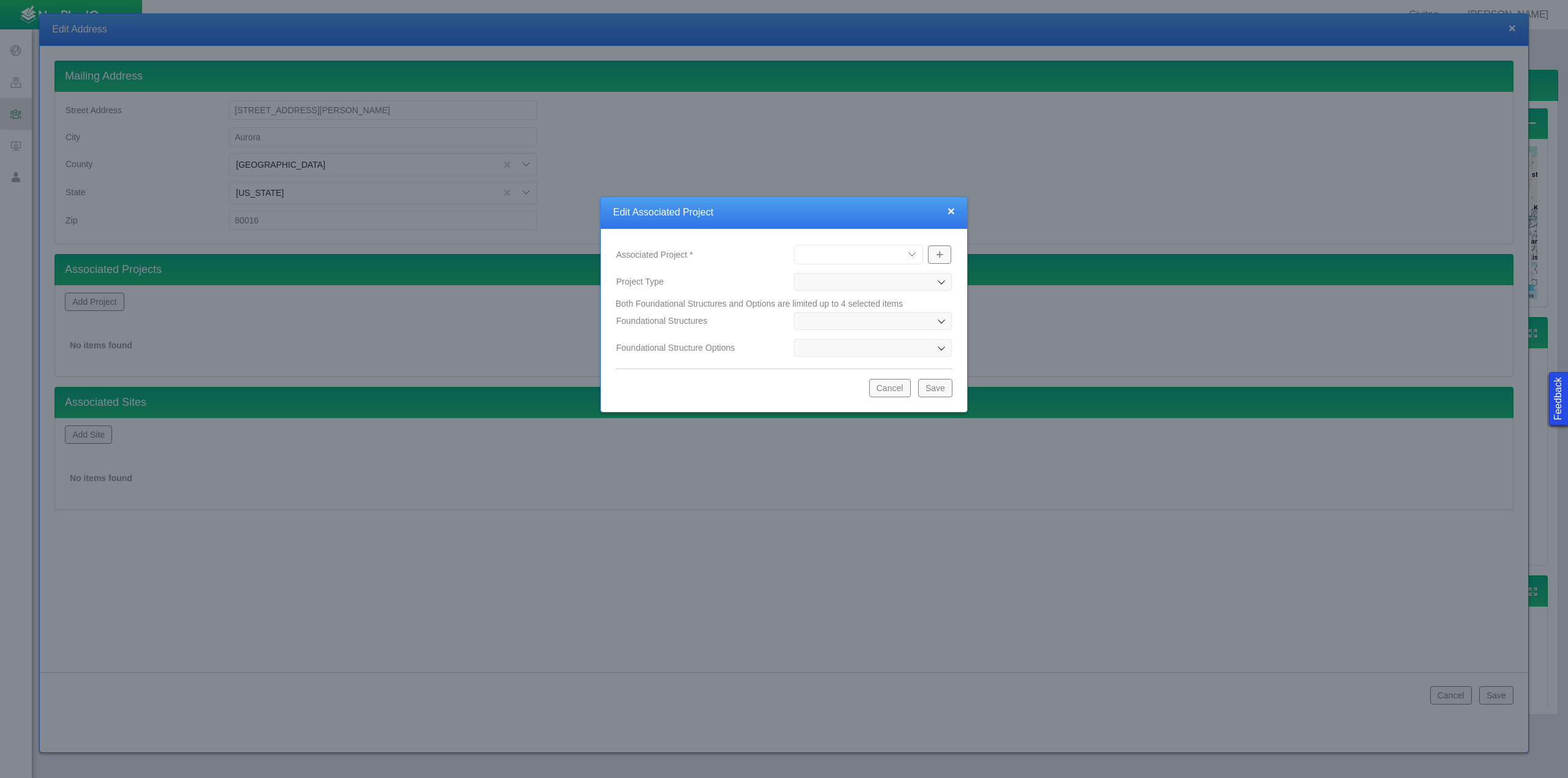
click at [865, 255] on select "Draco OGDP File OGDP [PERSON_NAME] OGDP [PERSON_NAME] CAP Wetterhorn-Handies OG…" at bounding box center [858, 255] width 129 height 20
click at [794, 245] on select "Draco OGDP File OGDP [PERSON_NAME] OGDP [PERSON_NAME] CAP Wetterhorn-Handies OG…" at bounding box center [858, 255] width 129 height 20
click at [937, 389] on button "Save" at bounding box center [936, 388] width 34 height 18
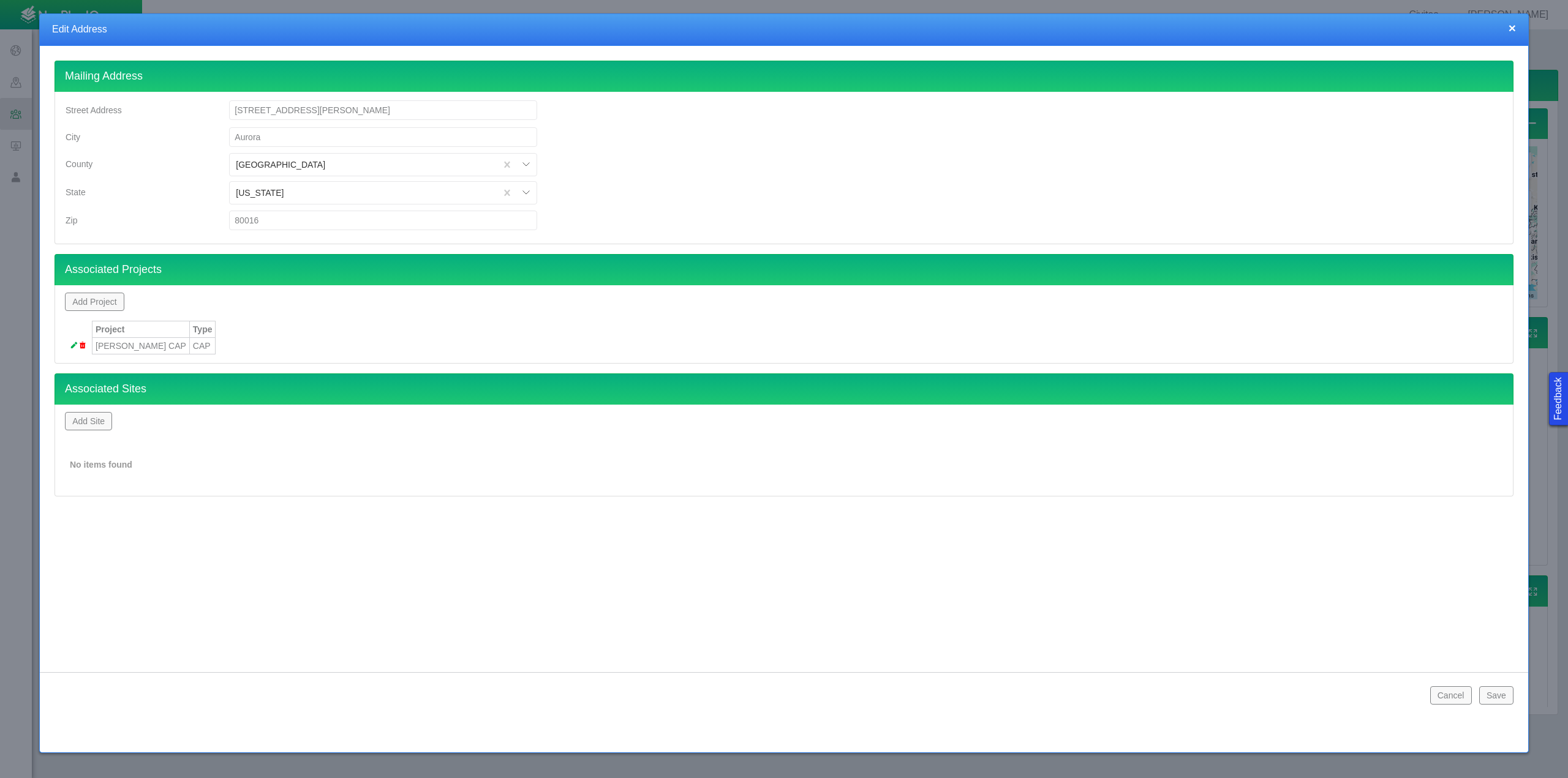
click at [97, 422] on button "Add Site" at bounding box center [88, 421] width 47 height 18
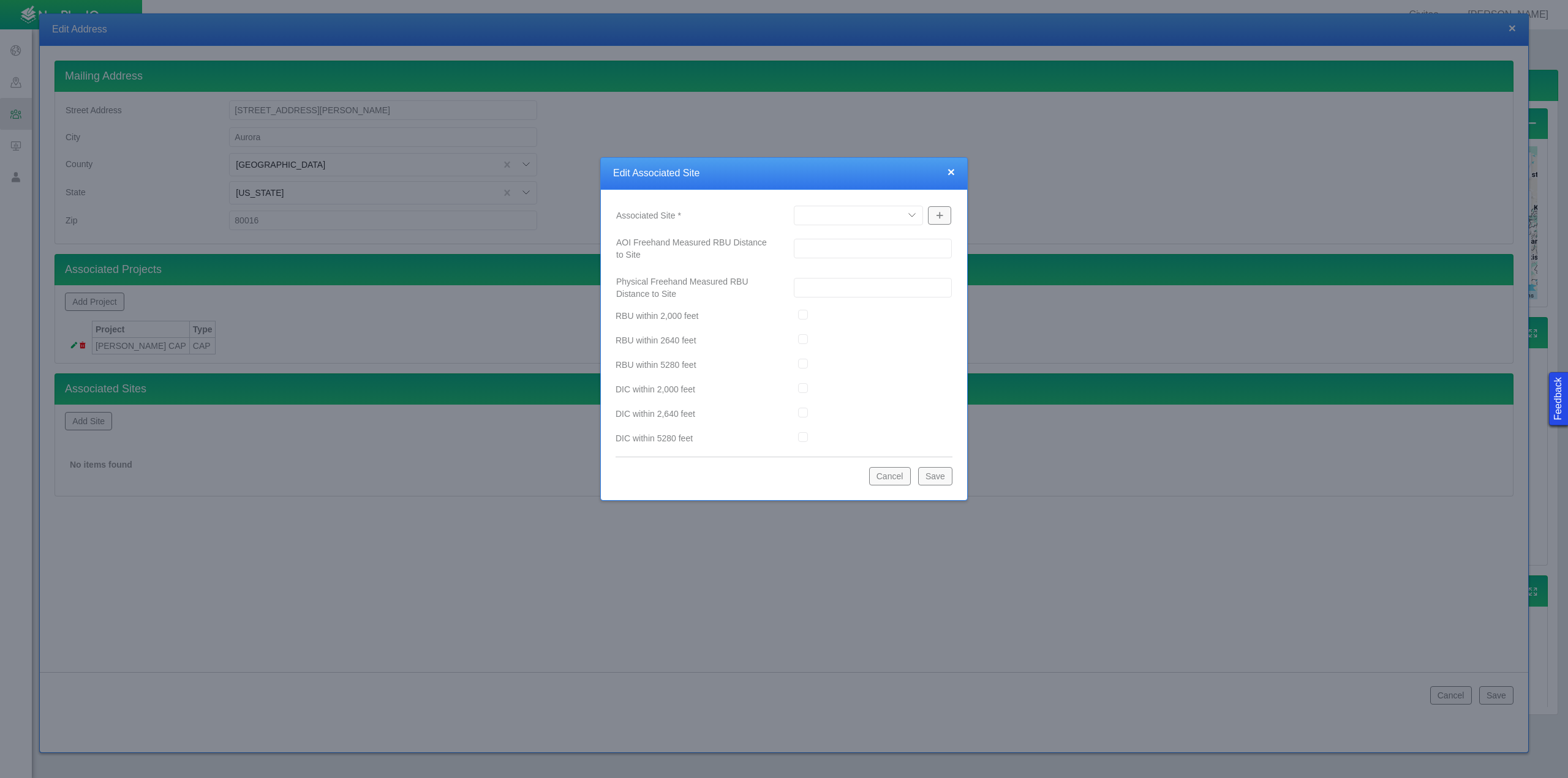
click at [913, 214] on select "Antelope F-18 Facility Aristocrat Angus 23-3C Badger CGF and Buffalo Compressor…" at bounding box center [858, 216] width 129 height 20
click at [794, 206] on select "Antelope F-18 Facility Aristocrat Angus 23-3C Badger CGF and Buffalo Compressor…" at bounding box center [858, 216] width 129 height 20
click at [939, 215] on span "button" at bounding box center [939, 215] width 9 height 9
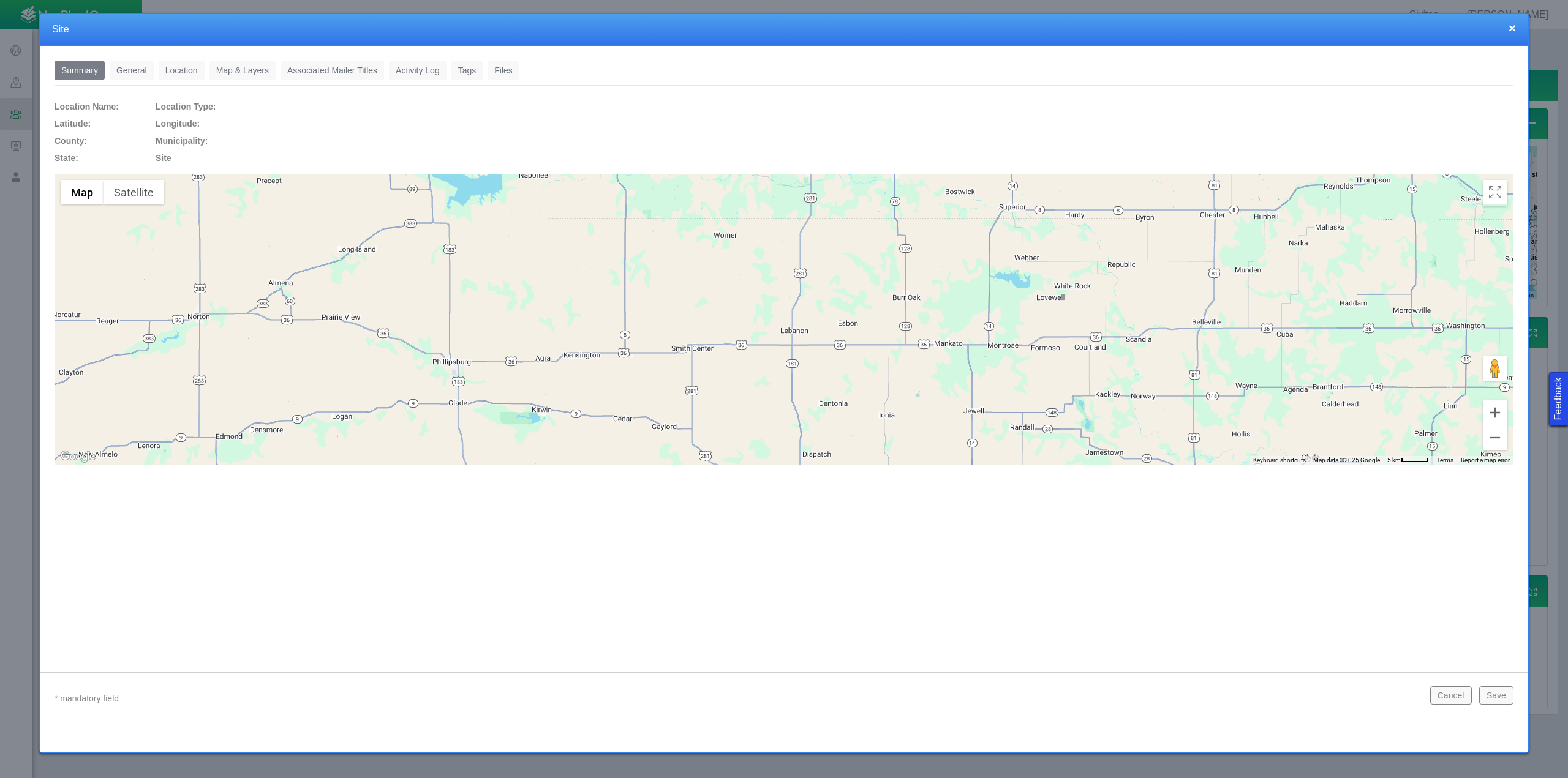
click at [122, 67] on link "General" at bounding box center [131, 71] width 44 height 20
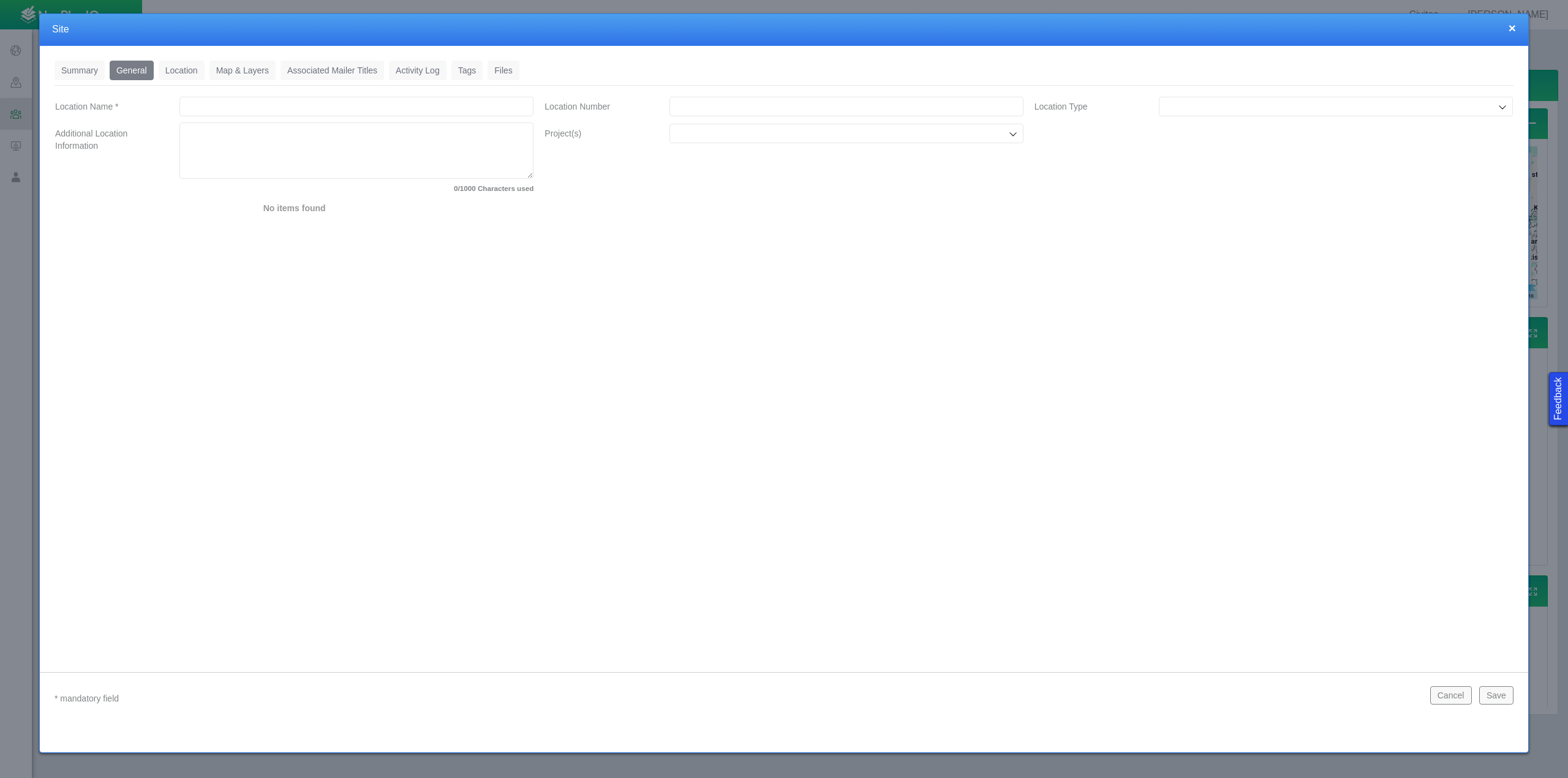
click at [175, 73] on link "Location" at bounding box center [182, 71] width 46 height 20
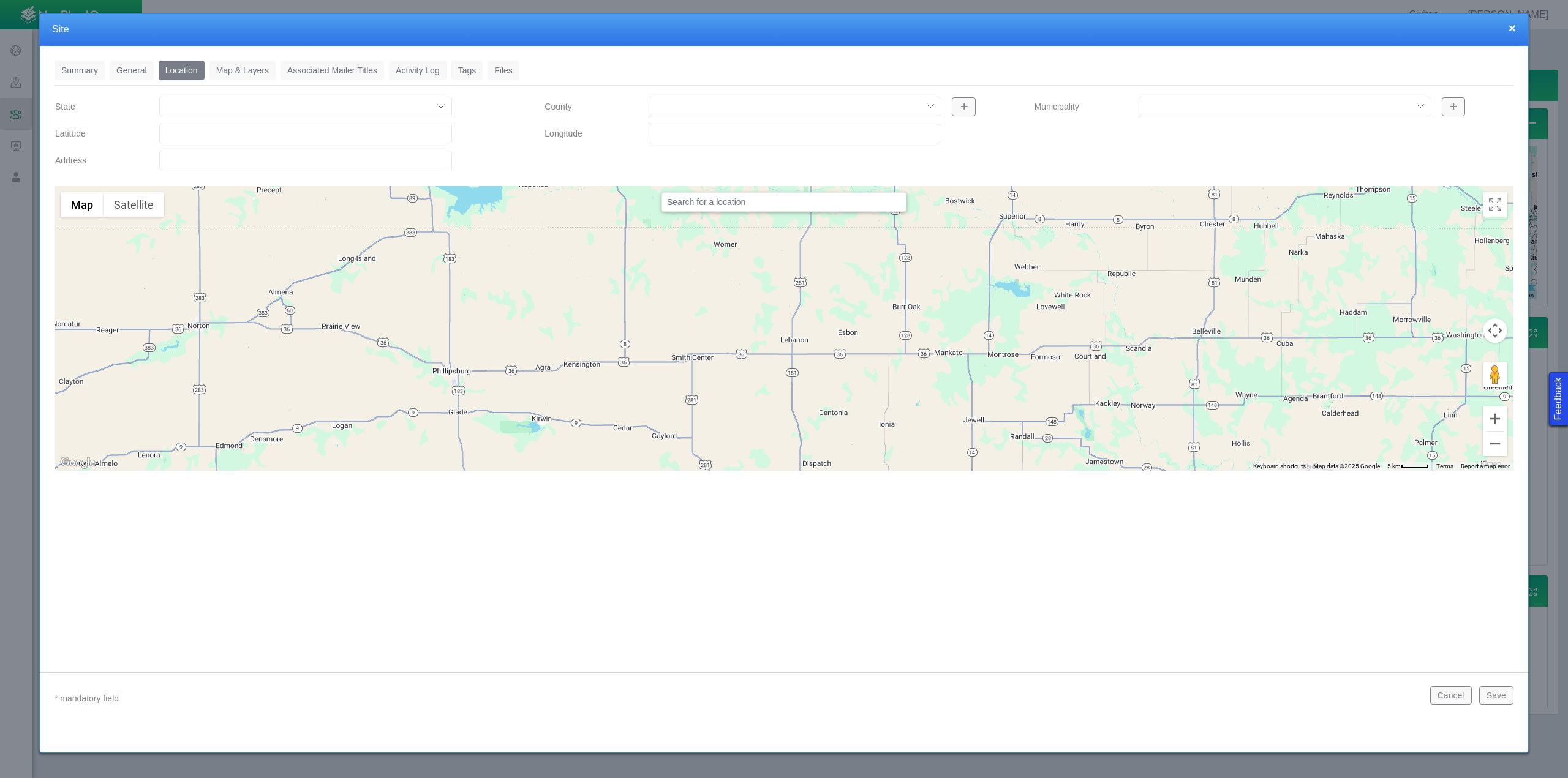
click at [236, 73] on link "Map & Layers" at bounding box center [242, 71] width 66 height 20
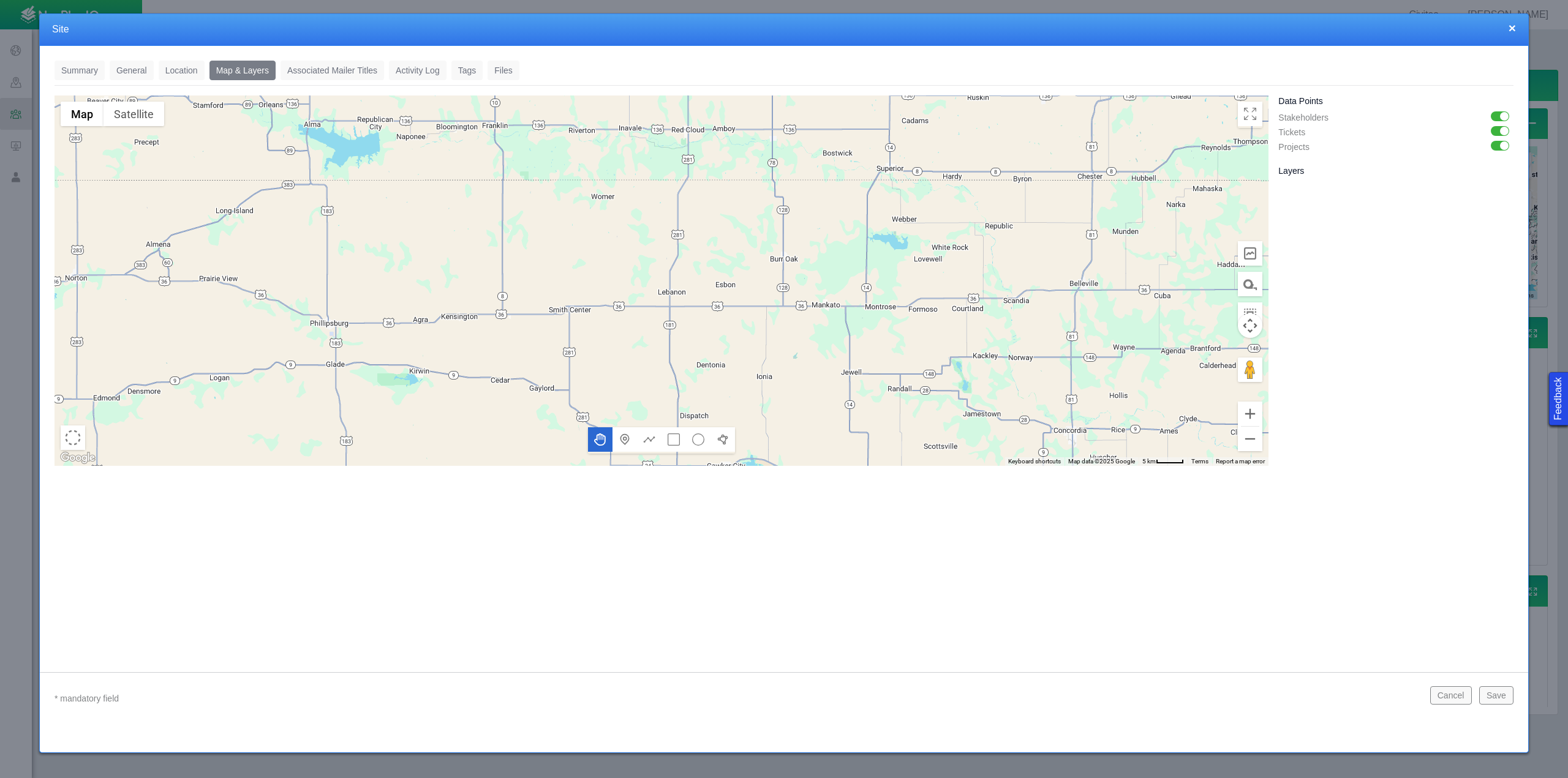
click at [1484, 699] on button "Save" at bounding box center [1496, 696] width 34 height 18
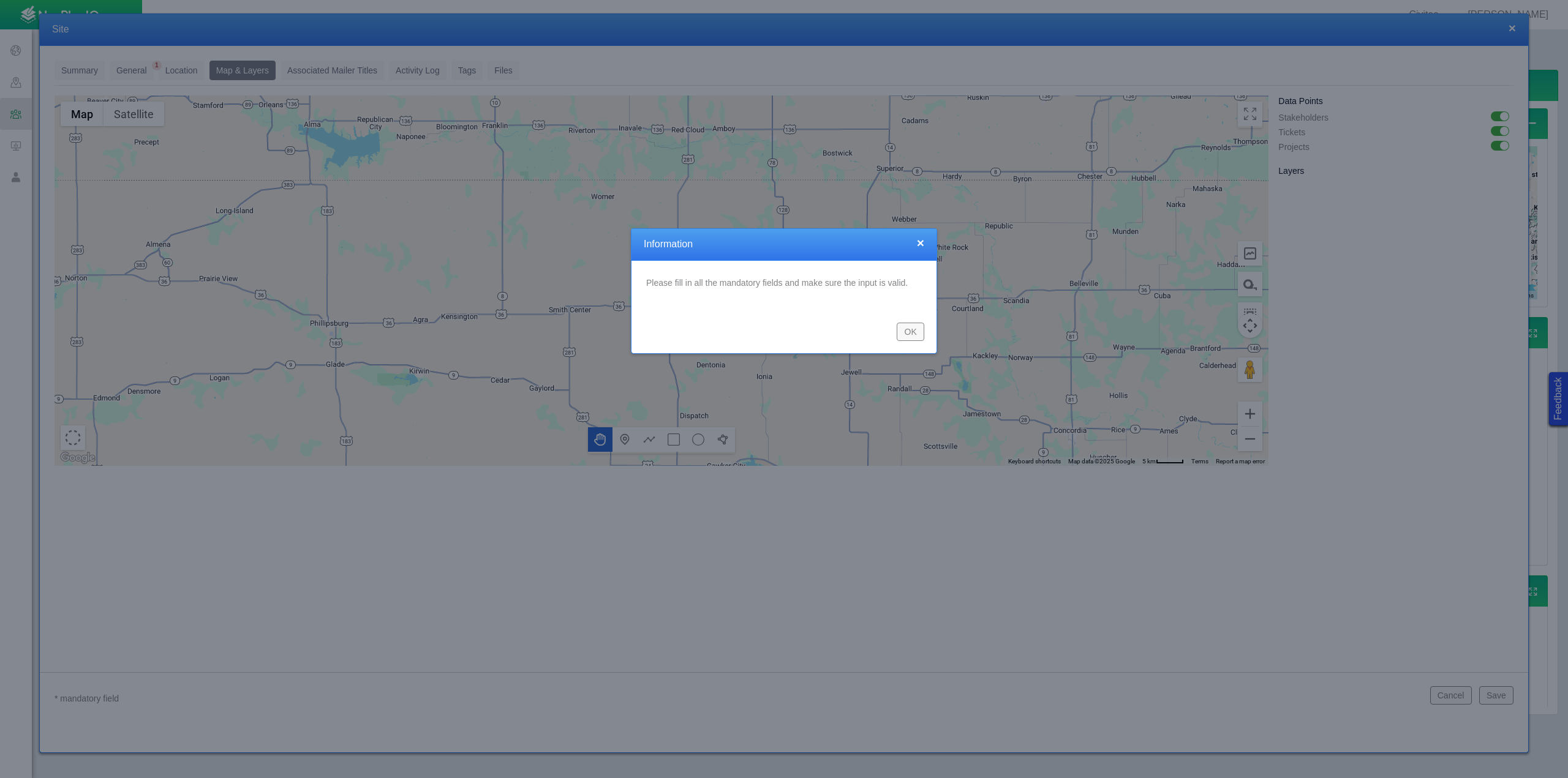
click at [913, 335] on button "OK" at bounding box center [910, 332] width 28 height 18
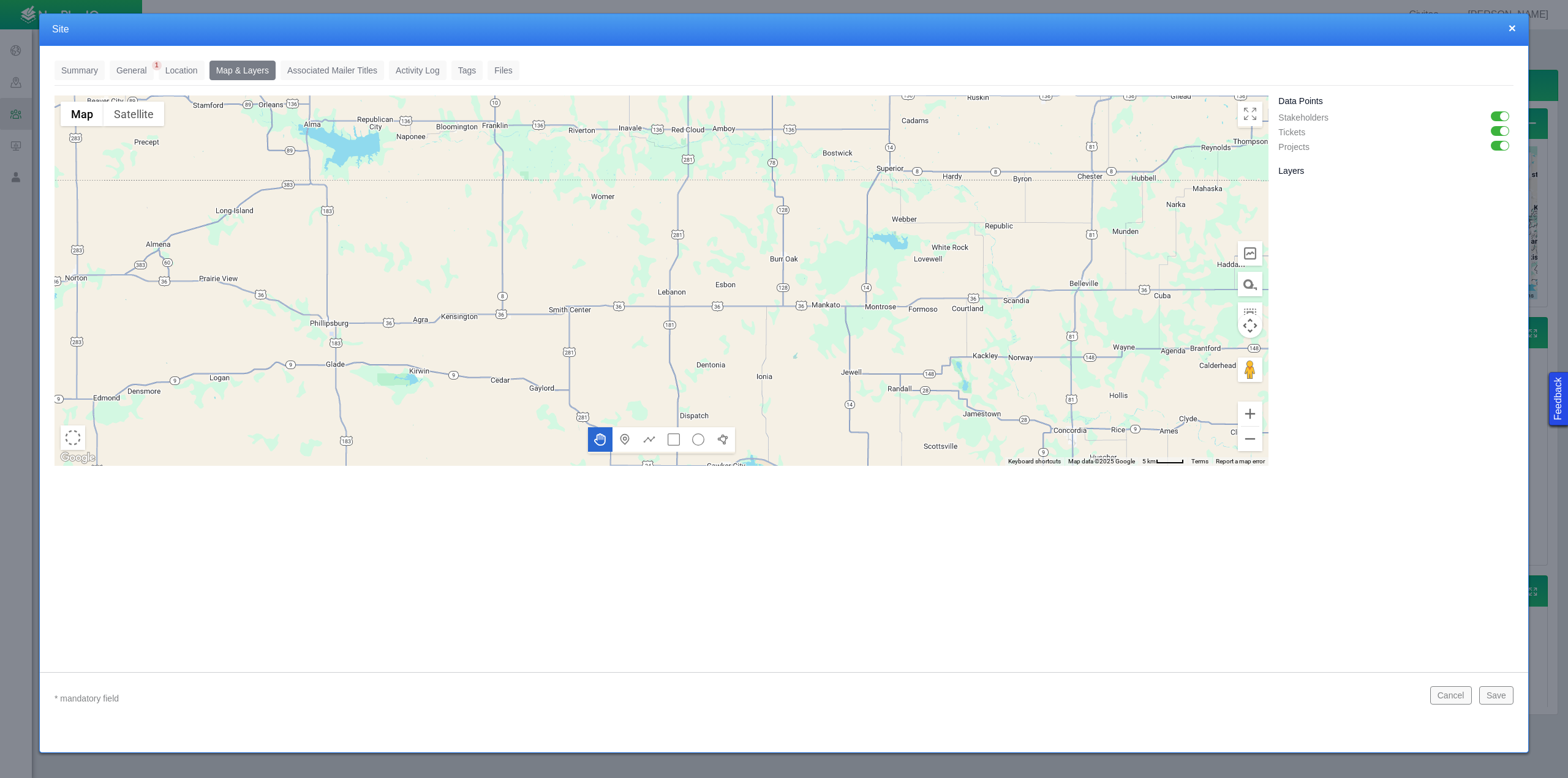
click at [118, 71] on link "General" at bounding box center [131, 71] width 44 height 20
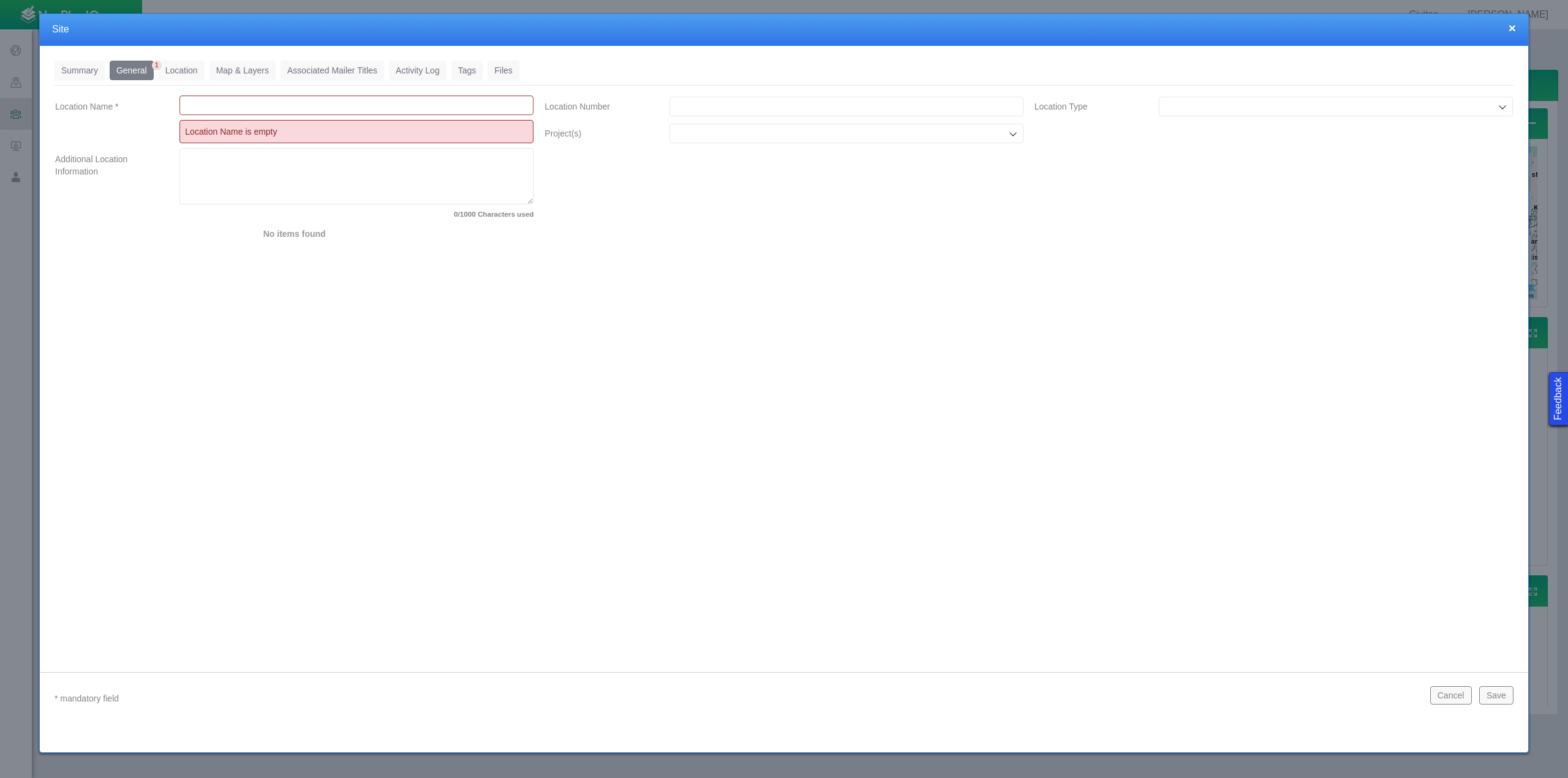
click at [232, 104] on input "Location Name *" at bounding box center [357, 106] width 354 height 20
click at [752, 348] on div "Summary 0 General 0 Location 0 Map & Layers 0 Associated Mailer Titles 0 Activi…" at bounding box center [784, 349] width 1488 height 606
click at [241, 103] on input "State [US_STATE]" at bounding box center [357, 107] width 354 height 20
click at [651, 521] on div "Summary 0 General 0 Location 0 Map & Layers 0 Associated Mailer Titles 0 Activi…" at bounding box center [784, 349] width 1488 height 606
click at [1482, 108] on input "Location Type" at bounding box center [1329, 106] width 331 height 13
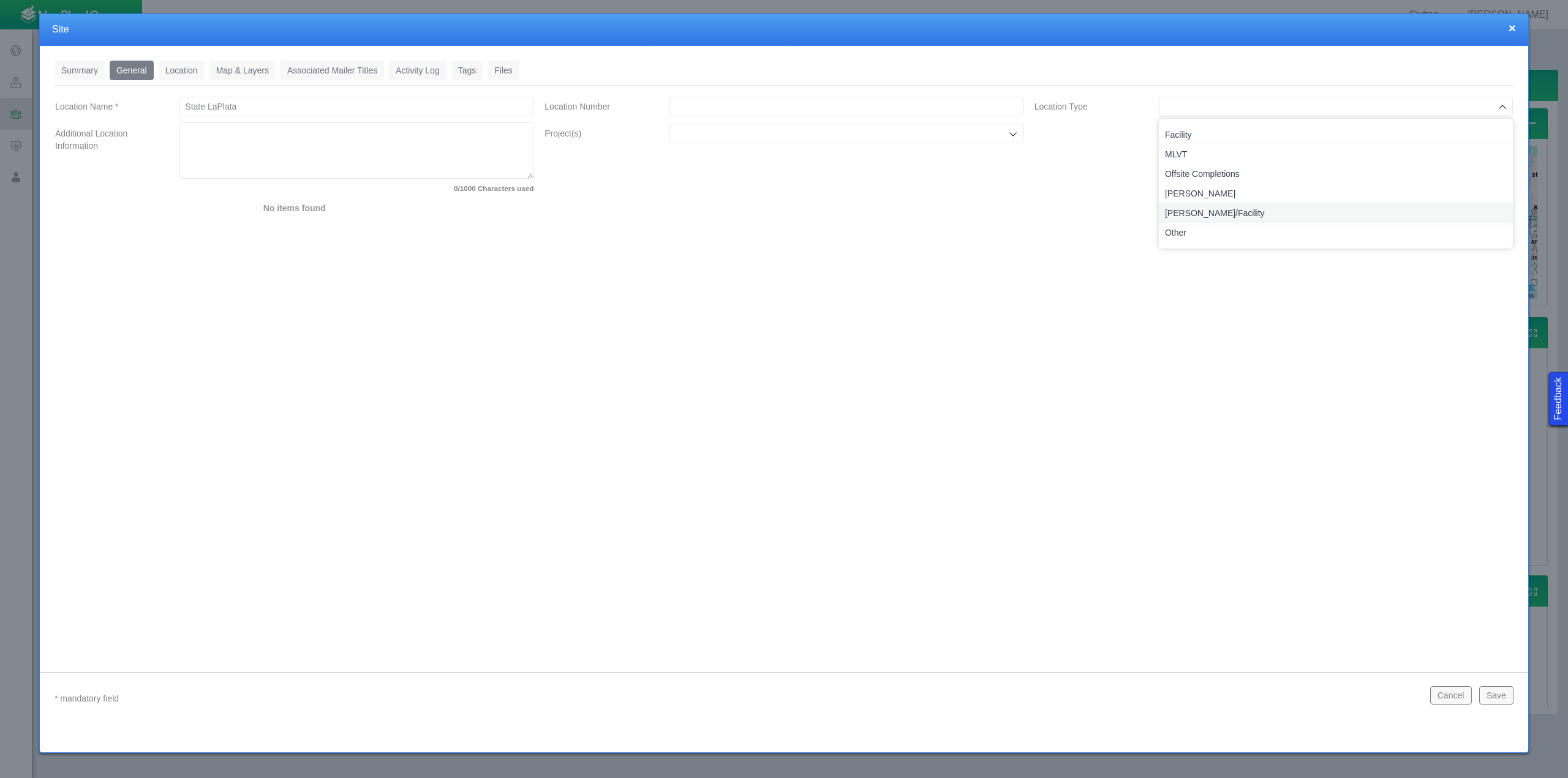
click at [1200, 212] on span "[PERSON_NAME]/Facility" at bounding box center [1336, 213] width 342 height 13
click at [949, 107] on input "Location Number" at bounding box center [846, 107] width 354 height 20
click at [945, 286] on div "Summary 0 General 0 Location 0 Map & Layers 0 Associated Mailer Titles 0 Activi…" at bounding box center [784, 349] width 1488 height 606
click at [1017, 137] on icon at bounding box center [1013, 134] width 10 height 10
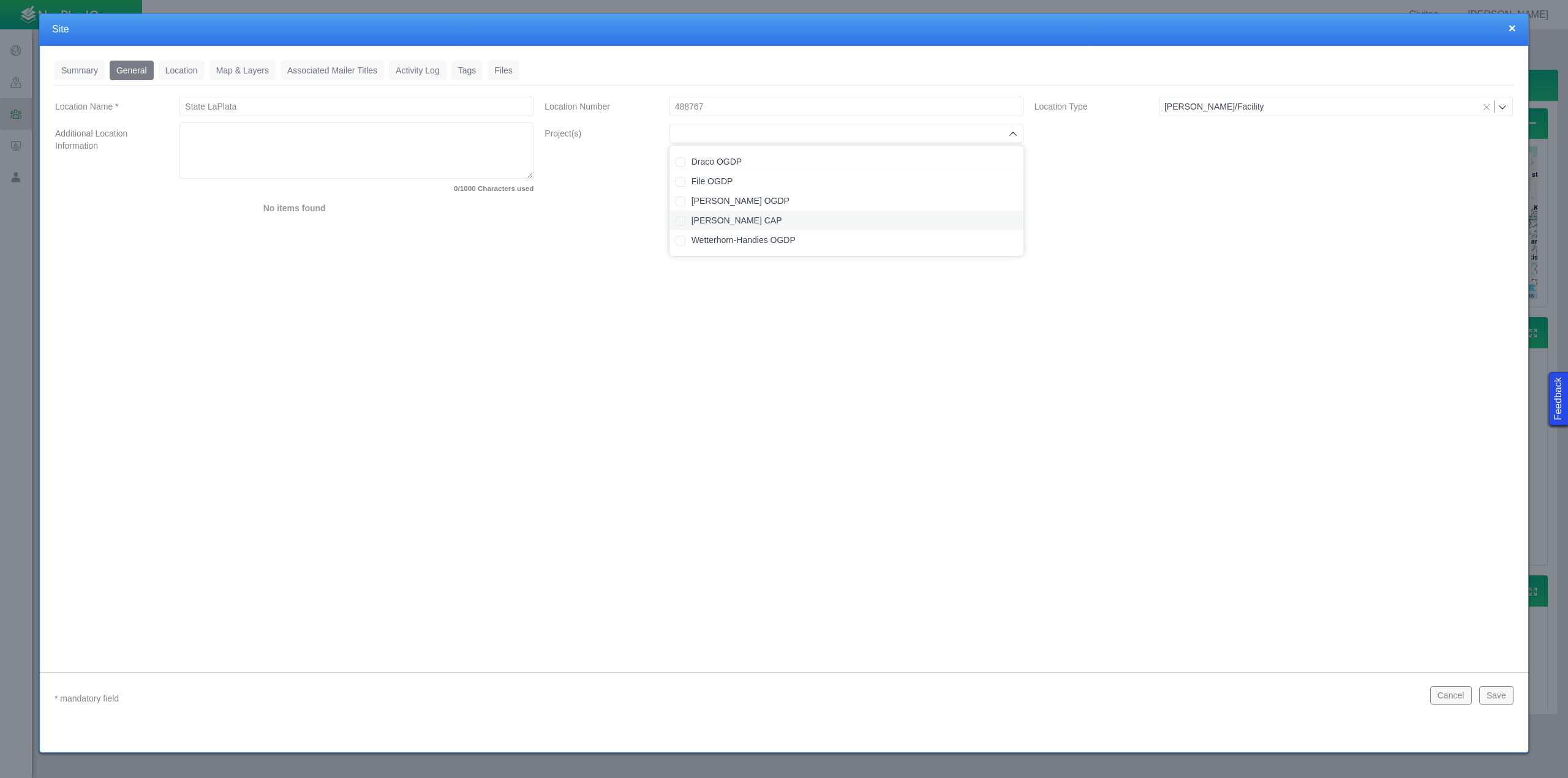
click at [712, 218] on label "[PERSON_NAME] CAP" at bounding box center [854, 220] width 326 height 13
click at [984, 428] on div "Summary 0 General 0 Location 0 Map & Layers 0 Associated Mailer Titles 0 Activi…" at bounding box center [784, 349] width 1488 height 606
click at [1499, 691] on button "Save" at bounding box center [1496, 696] width 34 height 18
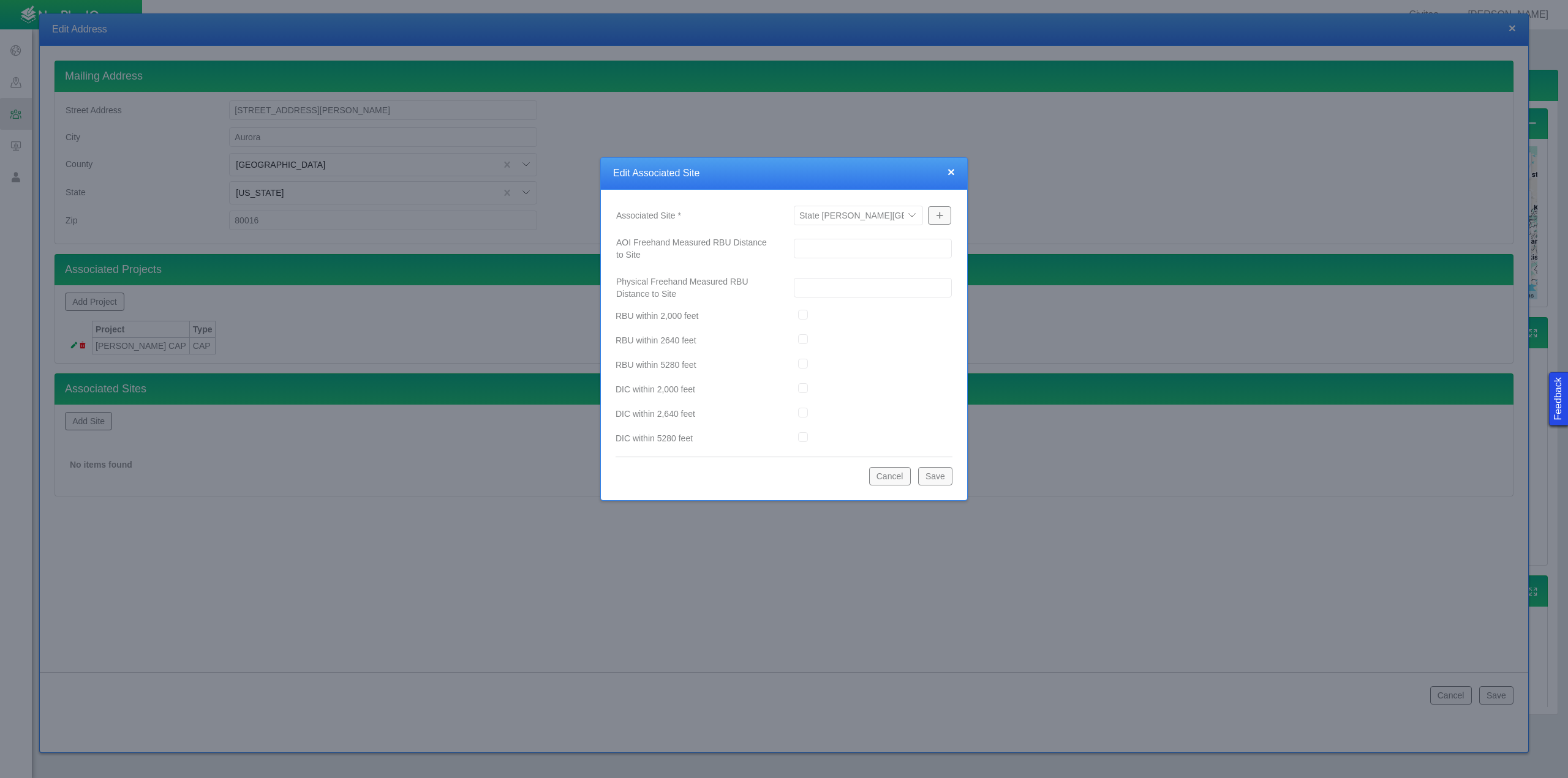
click at [912, 211] on select "Antelope F-18 Facility Aristocrat Angus 23-3C Badger CGF and Buffalo Compressor…" at bounding box center [858, 216] width 129 height 20
click at [794, 206] on select "Antelope F-18 Facility Aristocrat Angus 23-3C Badger CGF and Buffalo Compressor…" at bounding box center [858, 216] width 129 height 20
click at [942, 473] on button "Save" at bounding box center [936, 476] width 34 height 18
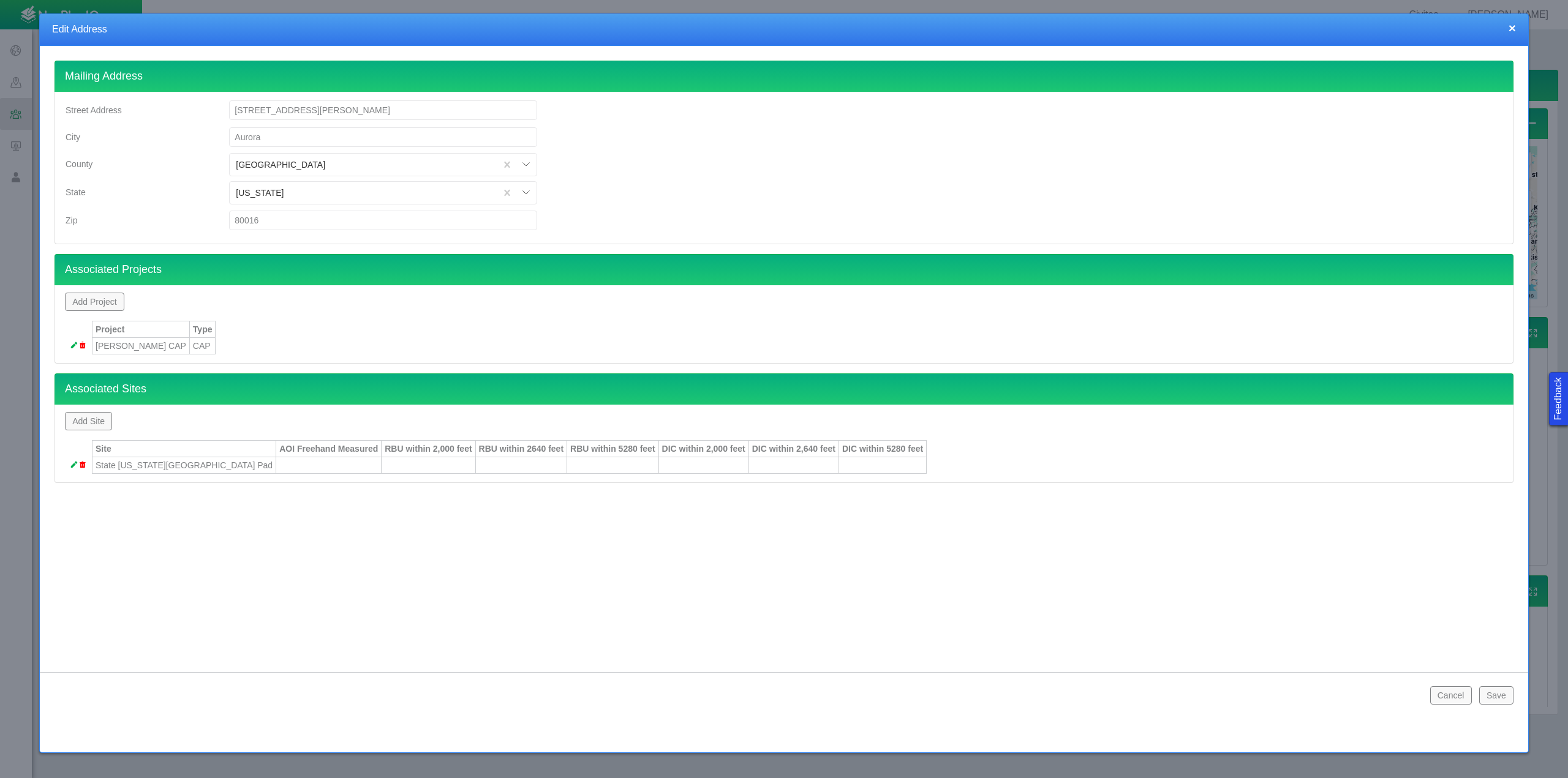
click at [1501, 697] on button "Save" at bounding box center [1496, 696] width 34 height 18
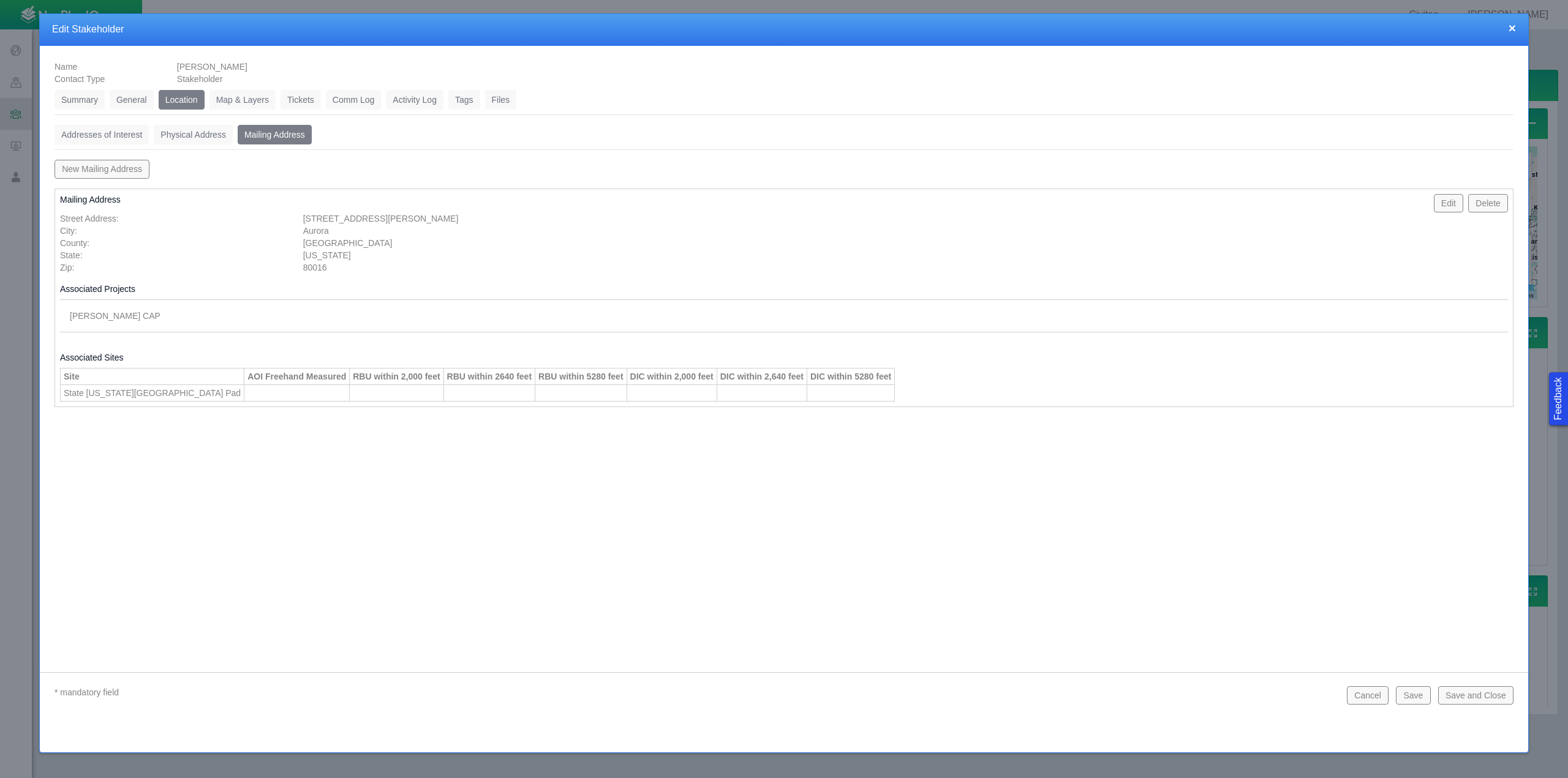
click at [237, 97] on link "Map & Layers" at bounding box center [242, 100] width 66 height 20
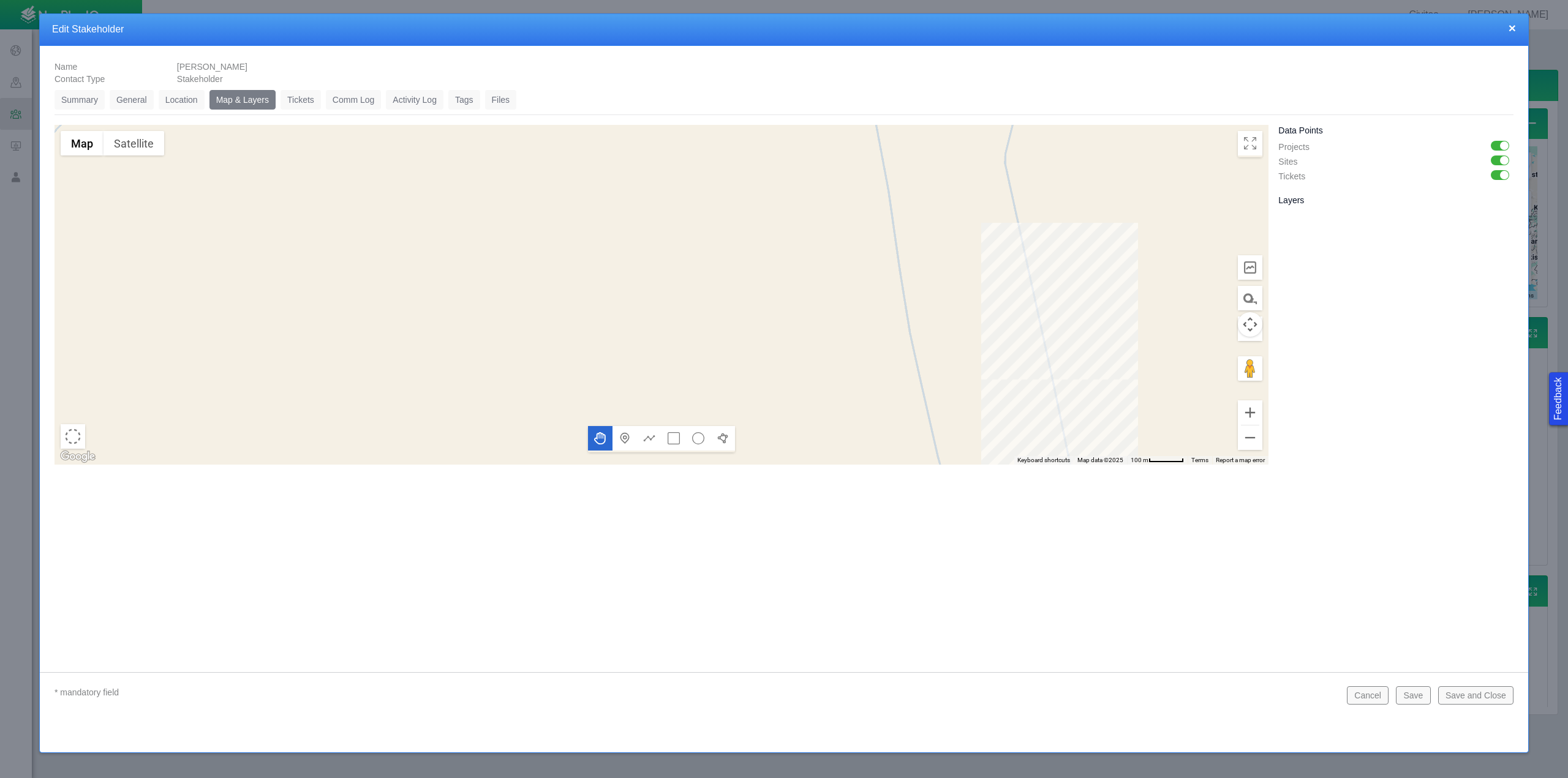
drag, startPoint x: 1103, startPoint y: 316, endPoint x: 940, endPoint y: 244, distance: 178.2
click at [940, 244] on div at bounding box center [662, 294] width 1214 height 340
click at [145, 146] on button "Satellite" at bounding box center [134, 143] width 61 height 24
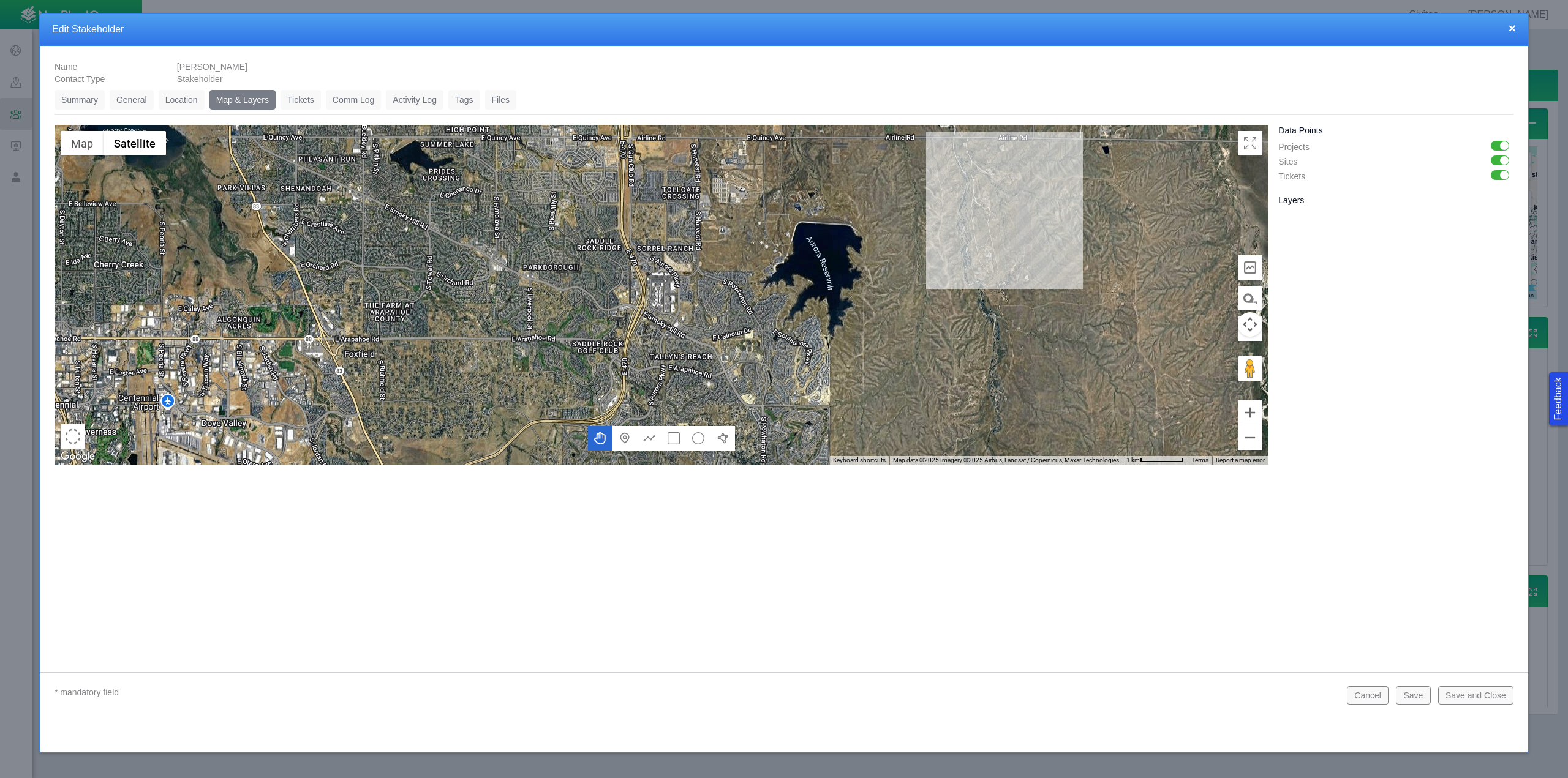
drag, startPoint x: 867, startPoint y: 375, endPoint x: 835, endPoint y: 249, distance: 130.0
click at [835, 249] on div at bounding box center [662, 294] width 1214 height 340
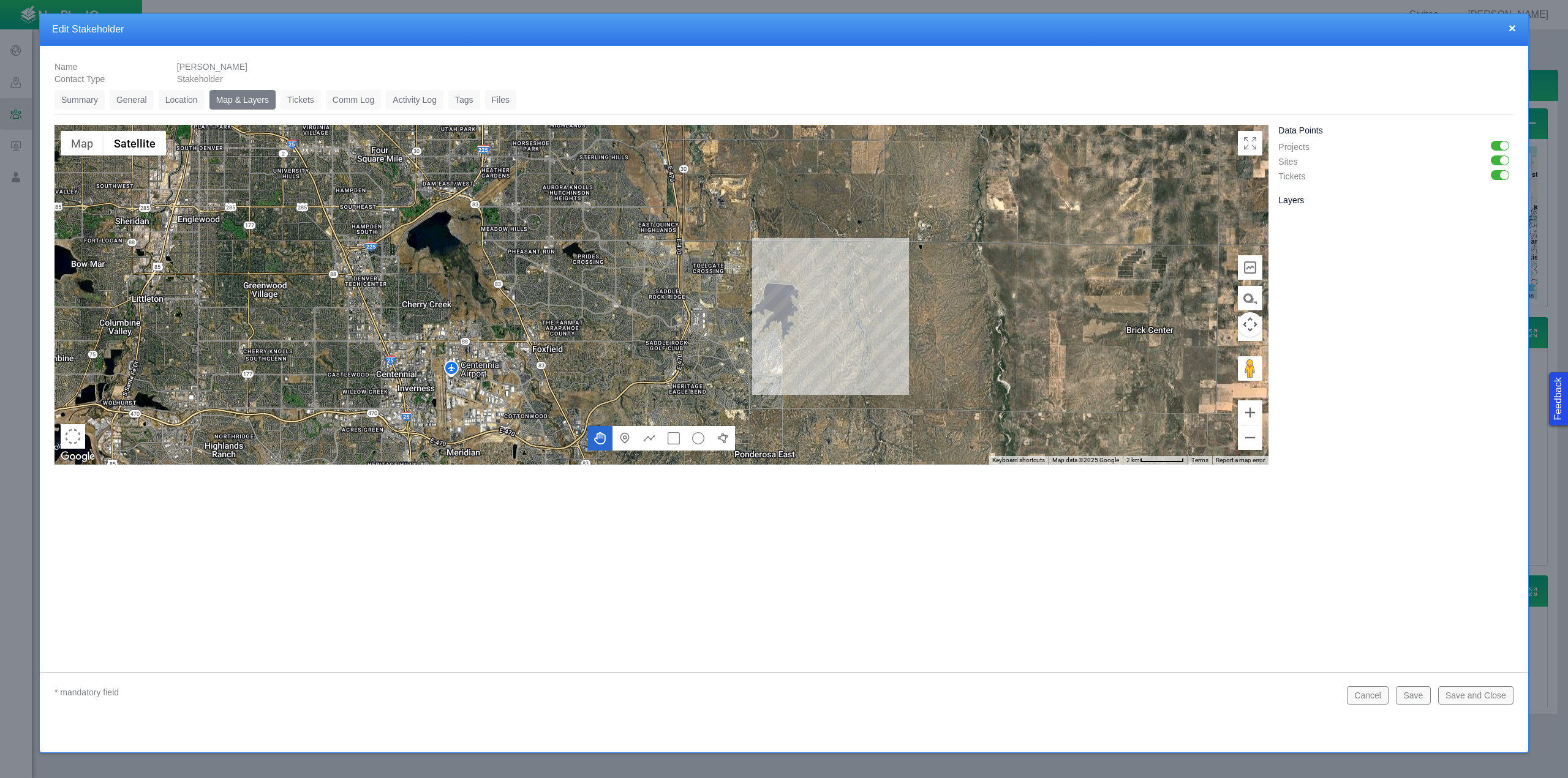
drag, startPoint x: 1029, startPoint y: 343, endPoint x: 978, endPoint y: 391, distance: 70.0
click at [978, 391] on div at bounding box center [662, 294] width 1214 height 340
click at [187, 94] on link "Location" at bounding box center [182, 100] width 46 height 20
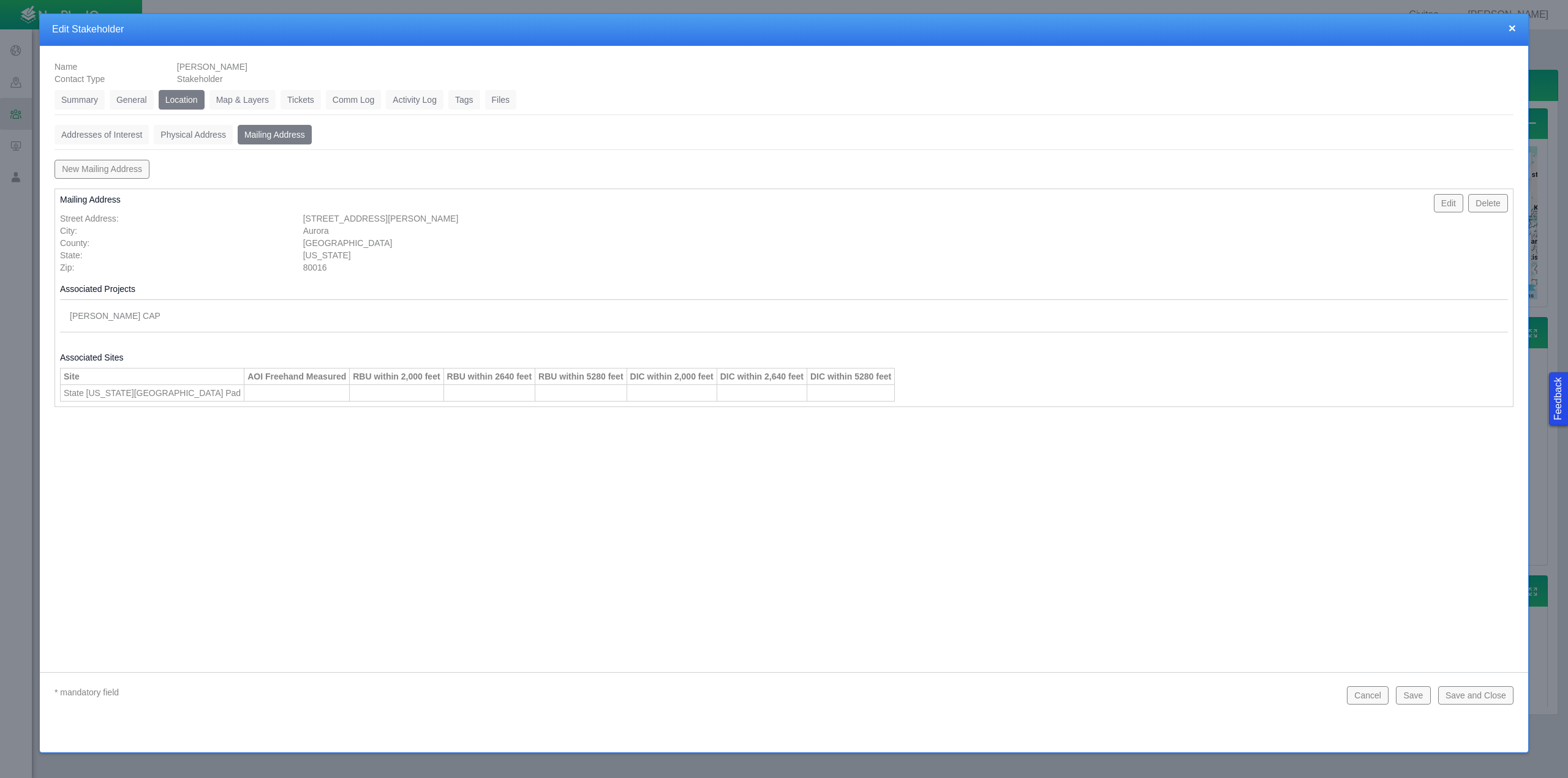
click at [183, 138] on link "Physical Address" at bounding box center [193, 135] width 79 height 20
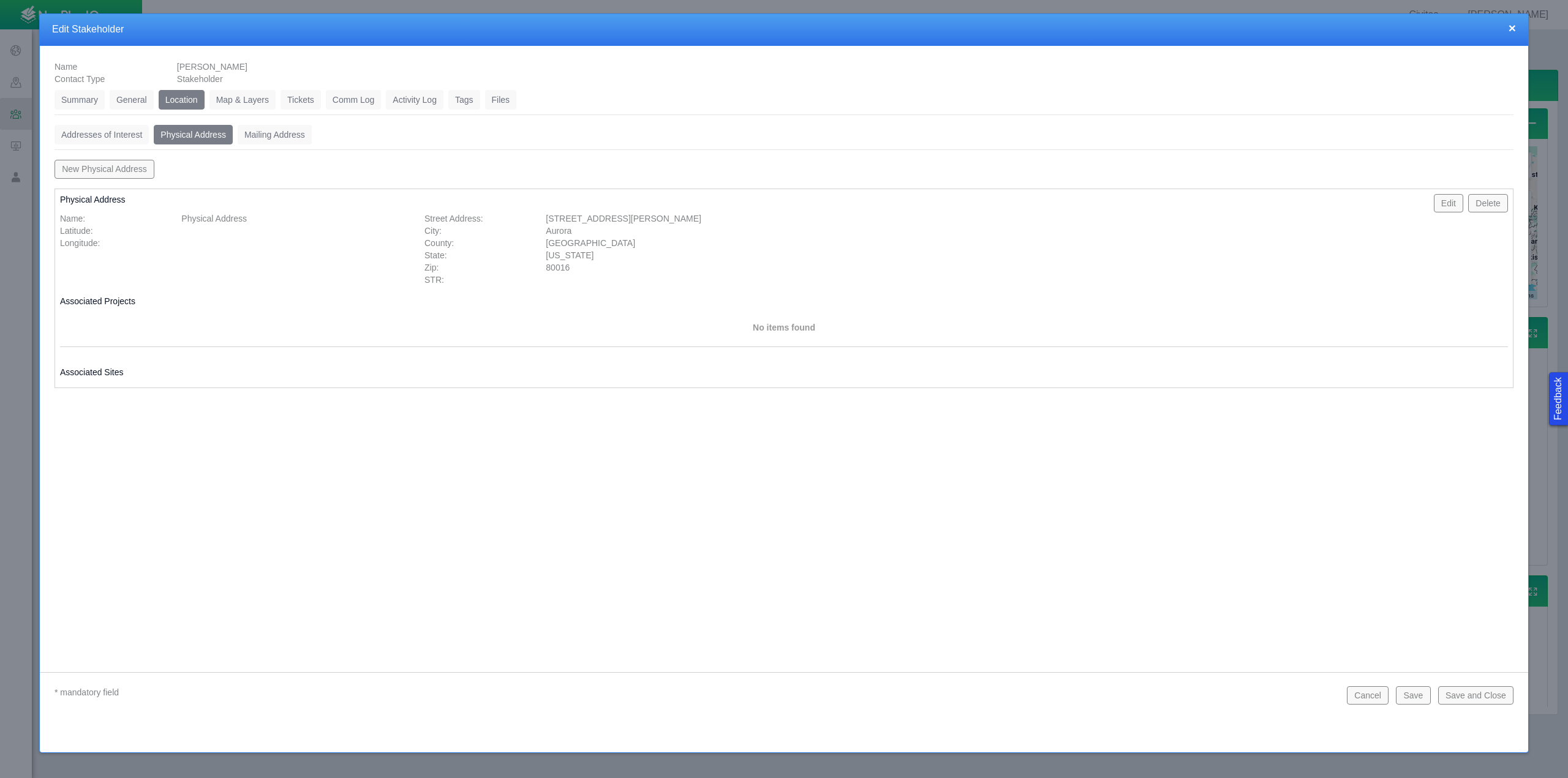
click at [90, 137] on link "Addresses of Interest" at bounding box center [102, 135] width 94 height 20
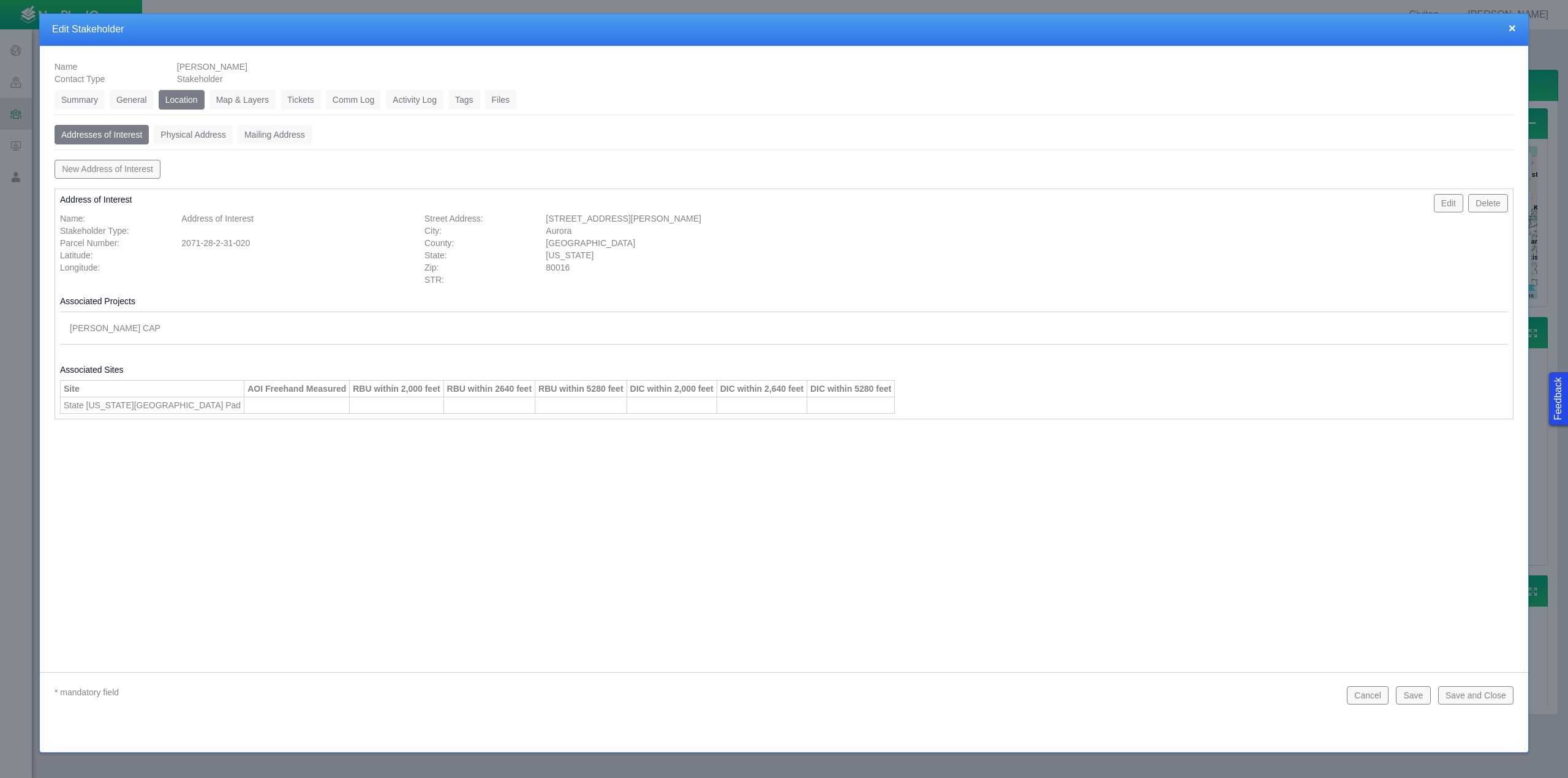
click at [185, 136] on link "Physical Address" at bounding box center [193, 135] width 79 height 20
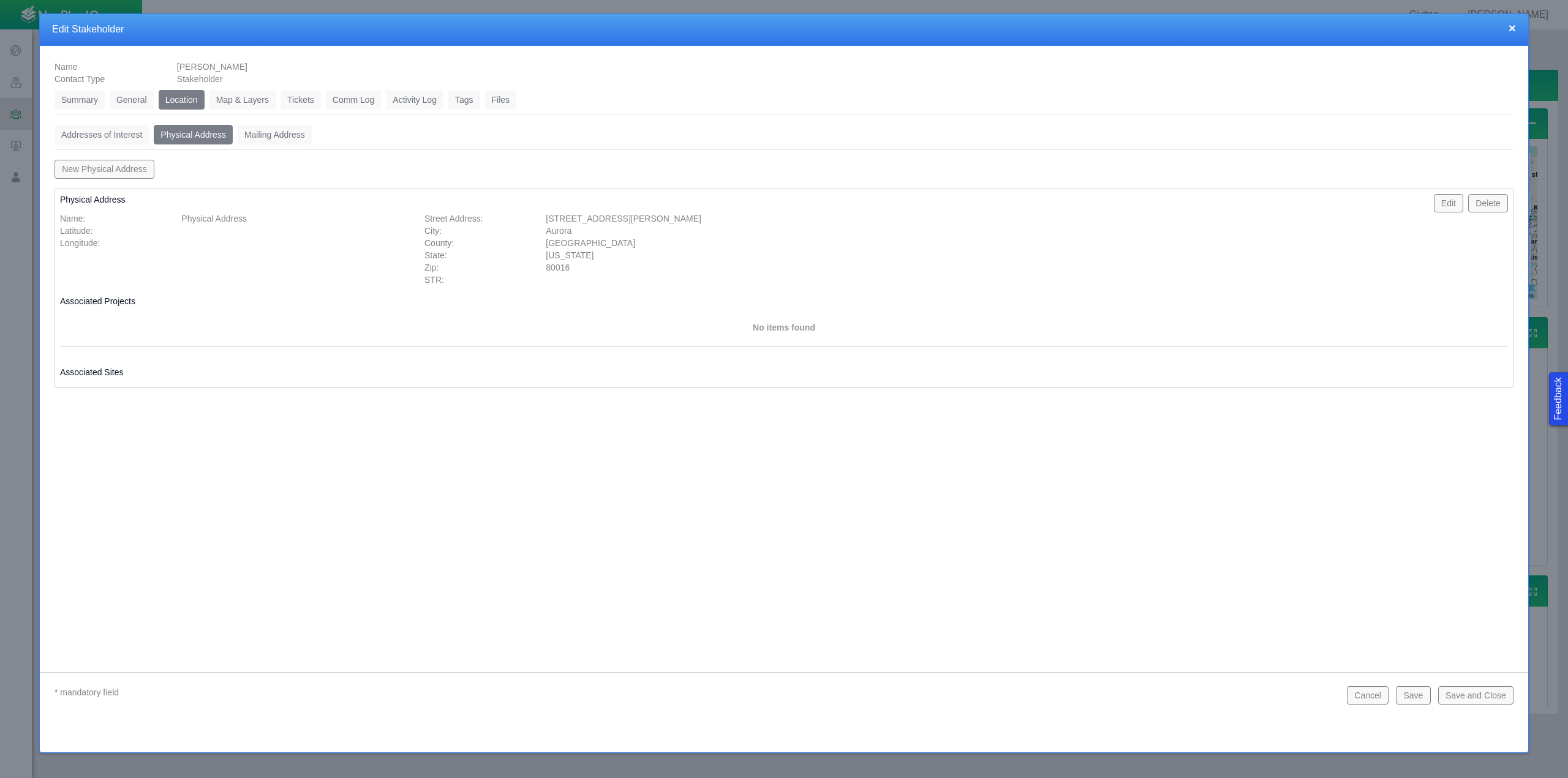
click at [1440, 199] on button "Edit" at bounding box center [1449, 203] width 30 height 18
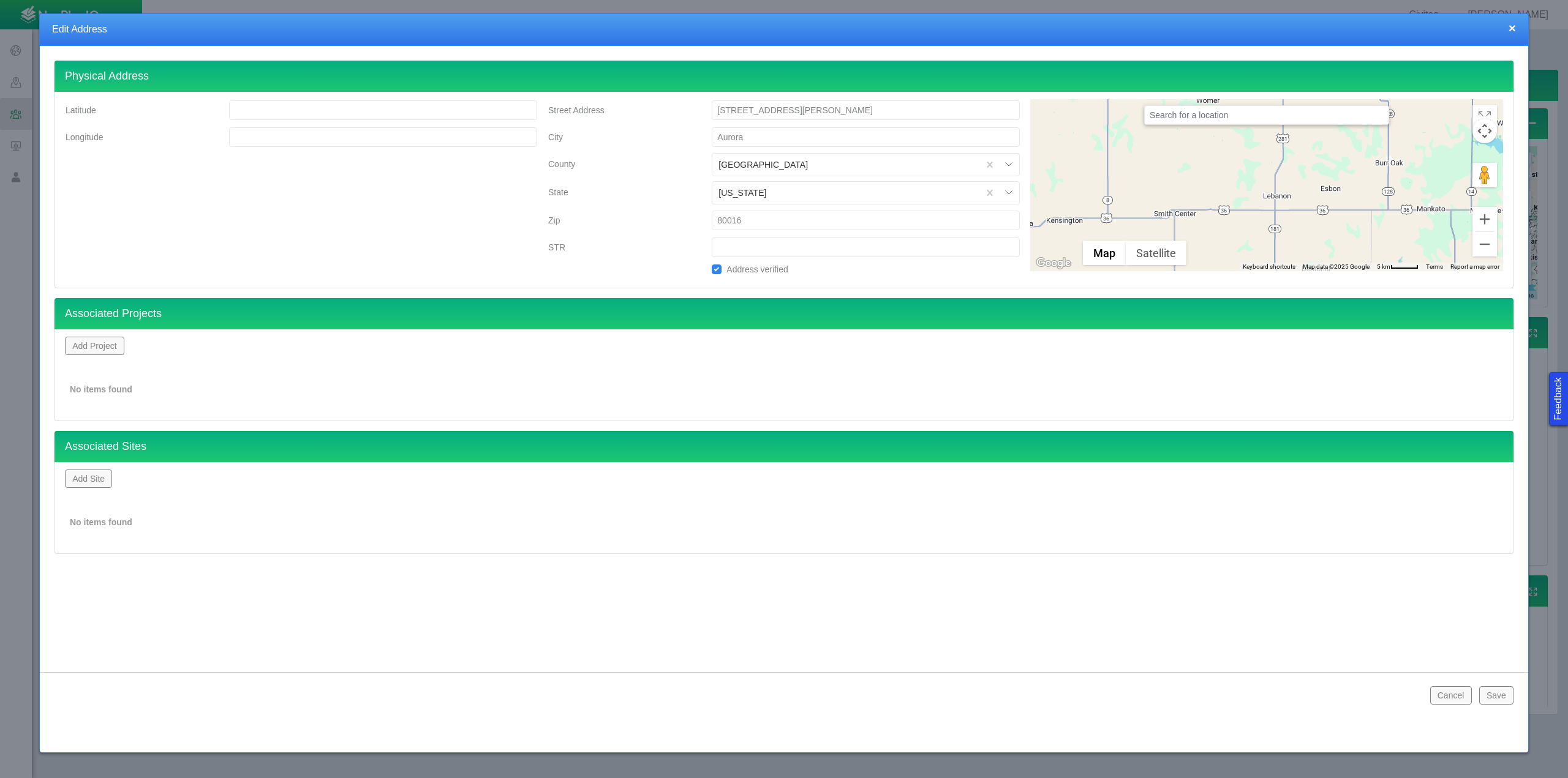
click at [99, 343] on button "Add Project" at bounding box center [94, 346] width 59 height 18
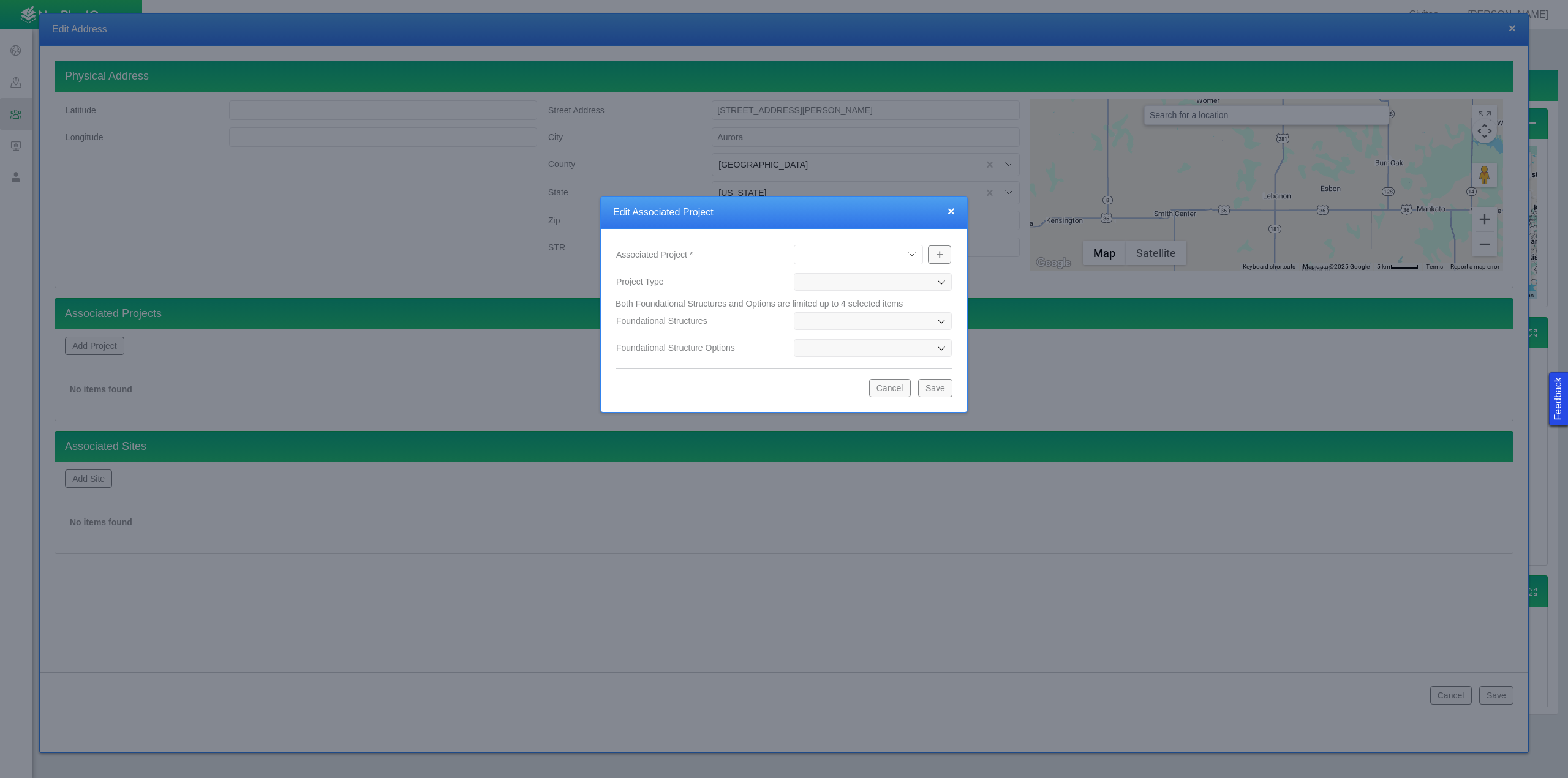
click at [909, 255] on select "Draco OGDP File OGDP [PERSON_NAME] OGDP [PERSON_NAME] CAP Wetterhorn-Handies OG…" at bounding box center [858, 255] width 129 height 20
click at [794, 245] on select "Draco OGDP File OGDP [PERSON_NAME] OGDP [PERSON_NAME] CAP Wetterhorn-Handies OG…" at bounding box center [858, 255] width 129 height 20
click at [937, 391] on button "Save" at bounding box center [936, 388] width 34 height 18
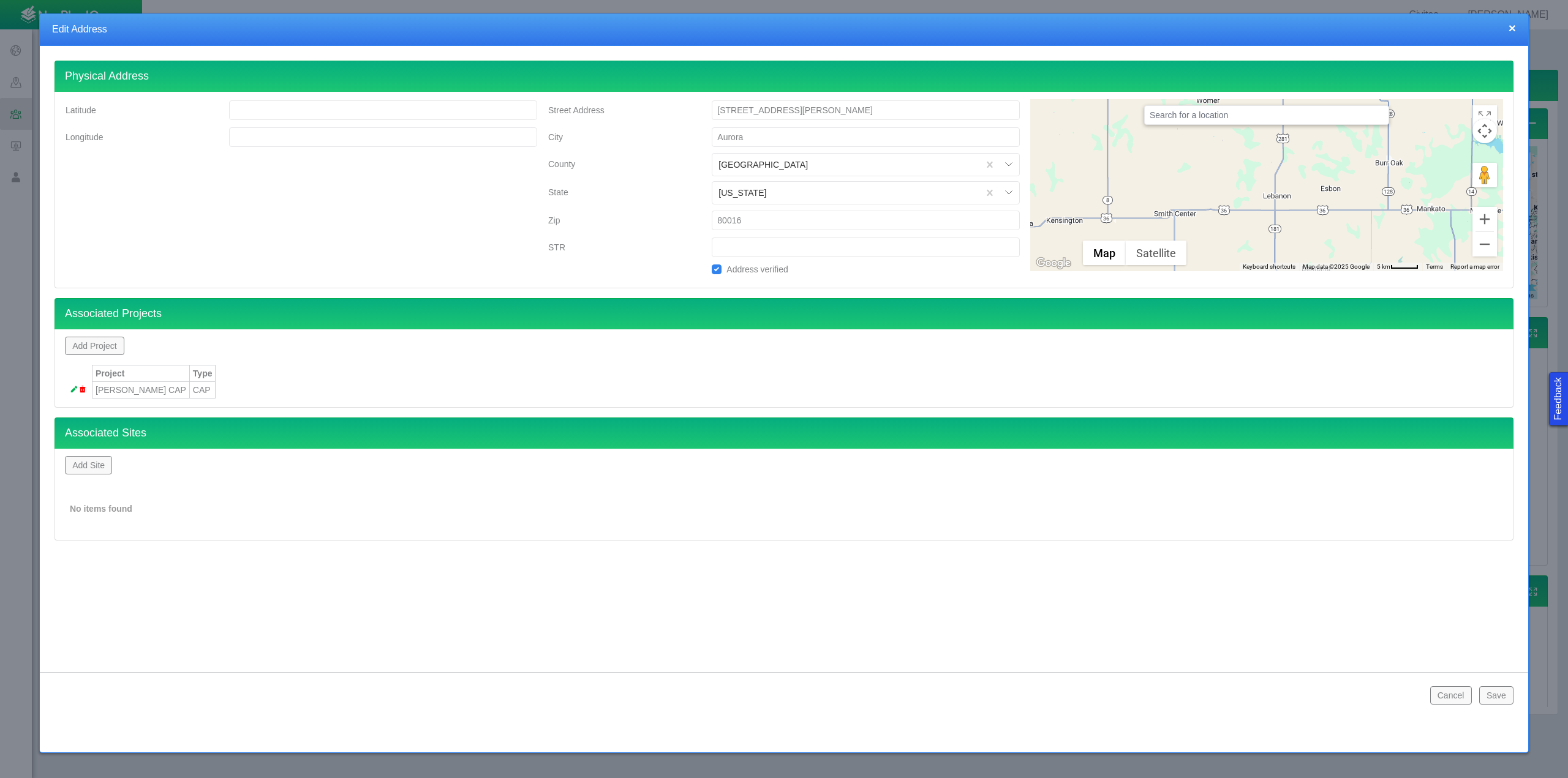
click at [78, 467] on button "Add Site" at bounding box center [88, 465] width 47 height 18
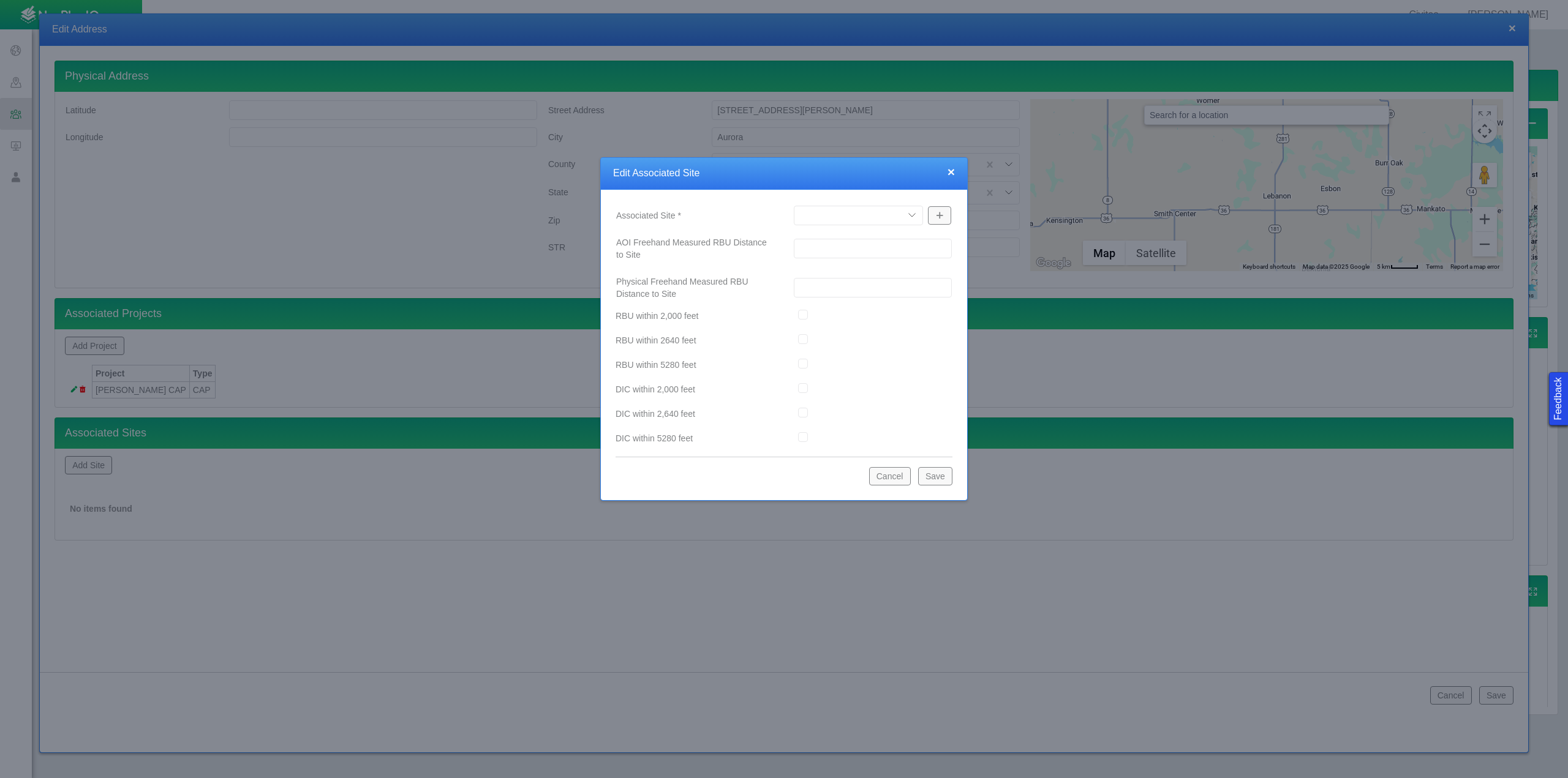
click at [913, 216] on select "Antelope F-18 Facility Aristocrat Angus 23-3C Badger CGF and Buffalo Compressor…" at bounding box center [858, 216] width 129 height 20
click at [794, 206] on select "Antelope F-18 Facility Aristocrat Angus 23-3C Badger CGF and Buffalo Compressor…" at bounding box center [858, 216] width 129 height 20
click at [941, 478] on button "Save" at bounding box center [936, 476] width 34 height 18
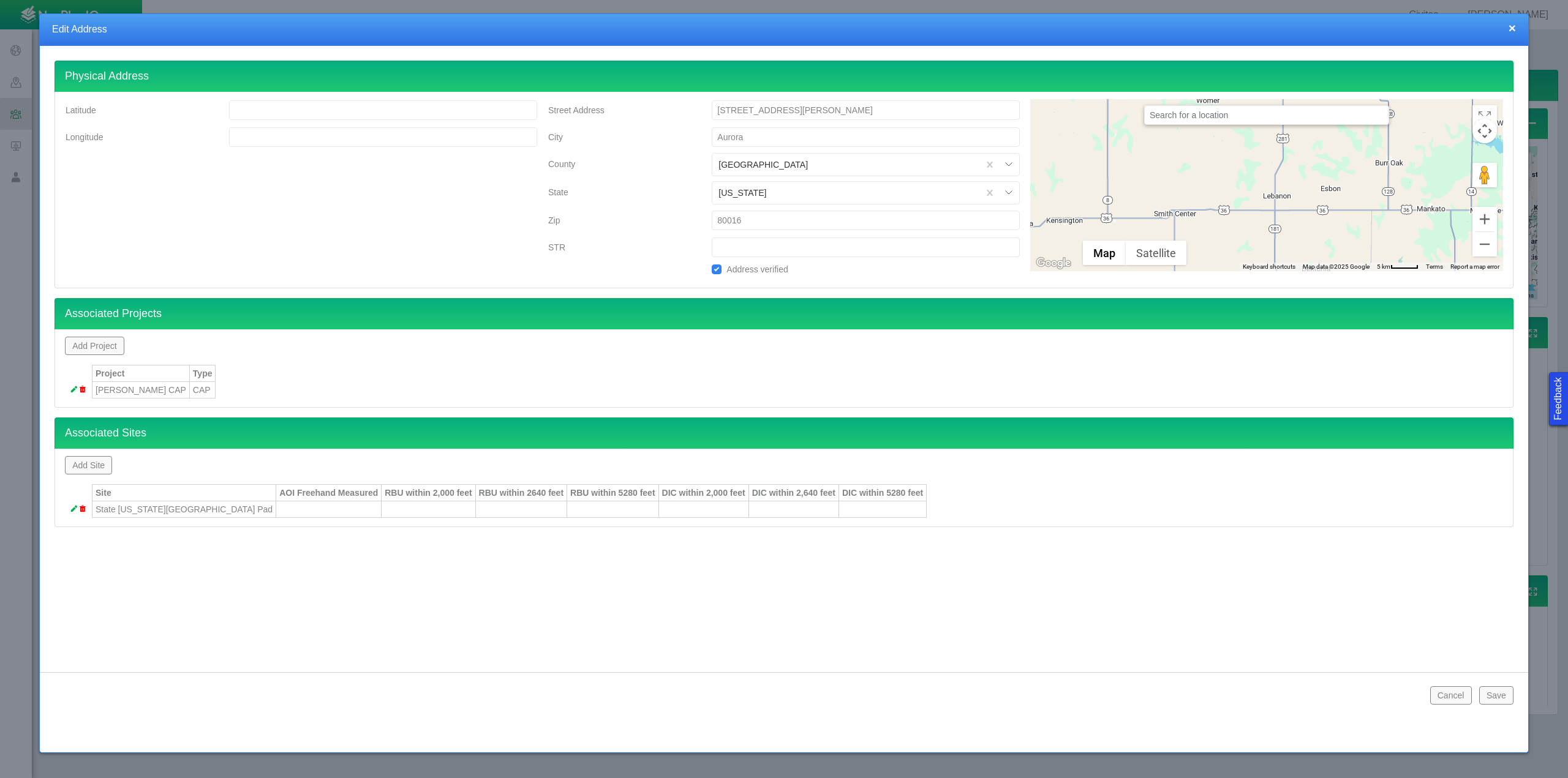
click at [1501, 696] on button "Save" at bounding box center [1496, 696] width 34 height 18
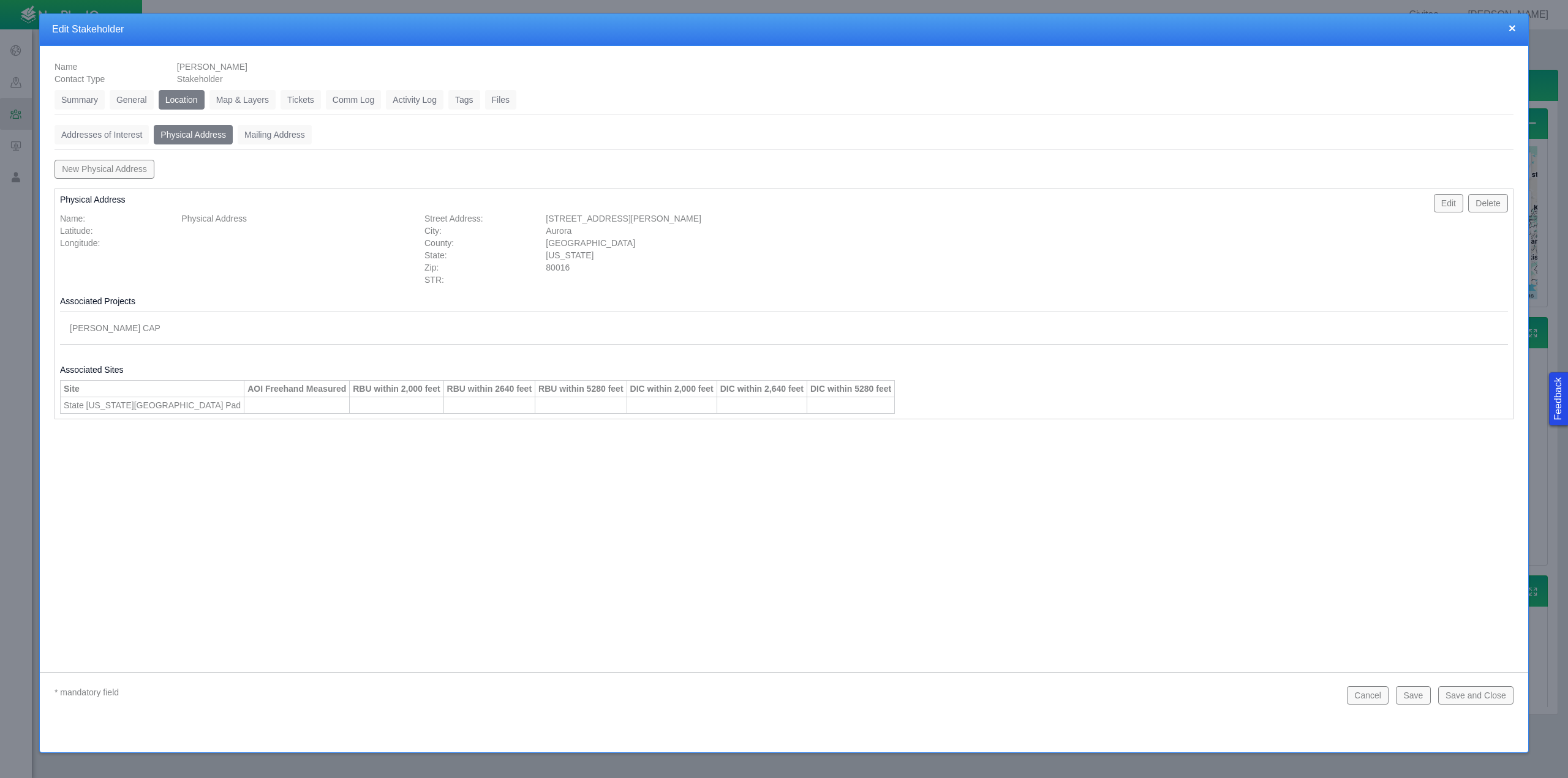
click at [1480, 697] on button "Save and Close" at bounding box center [1476, 696] width 75 height 18
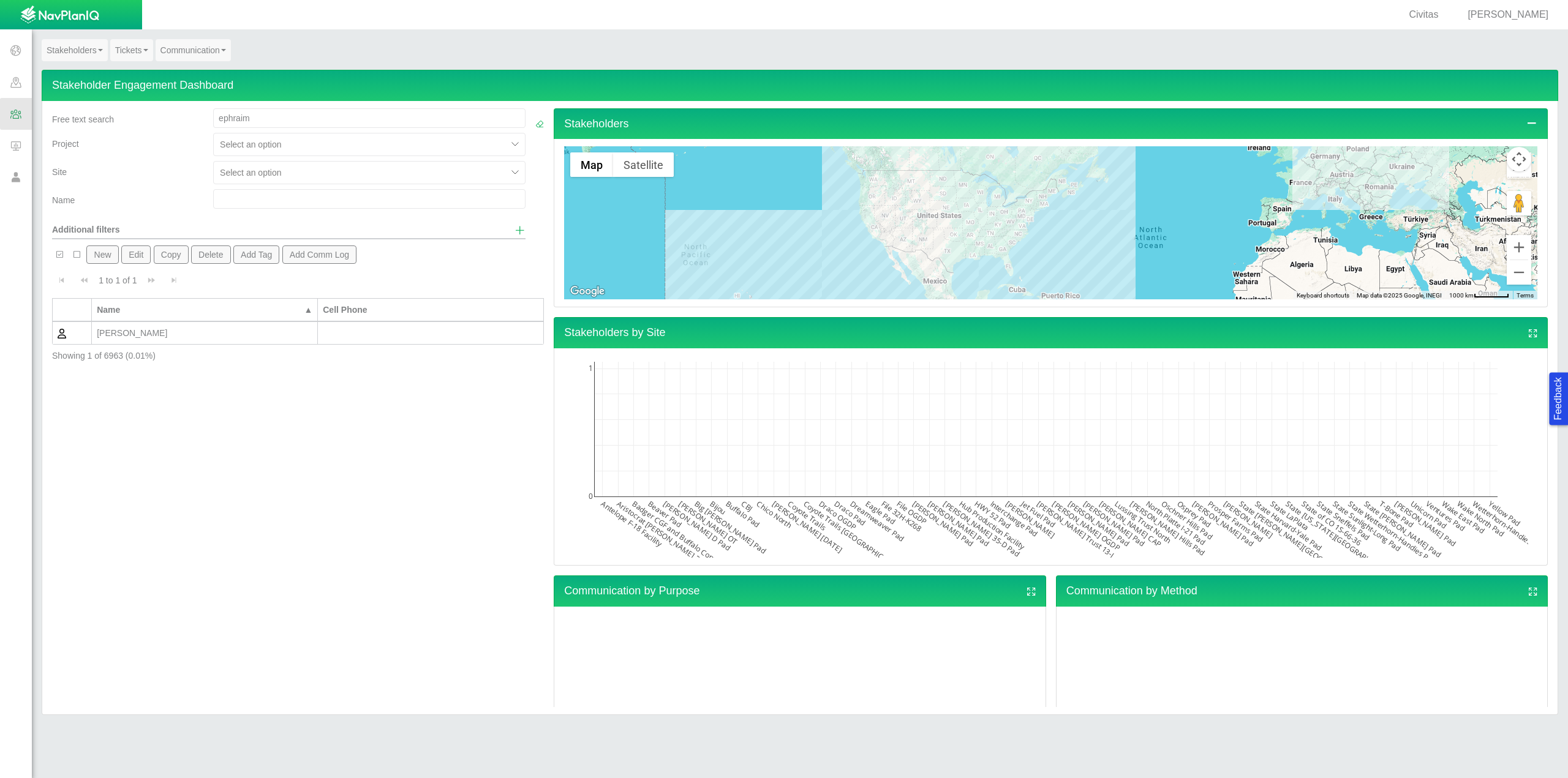
click at [127, 331] on div "[PERSON_NAME]" at bounding box center [205, 333] width 216 height 13
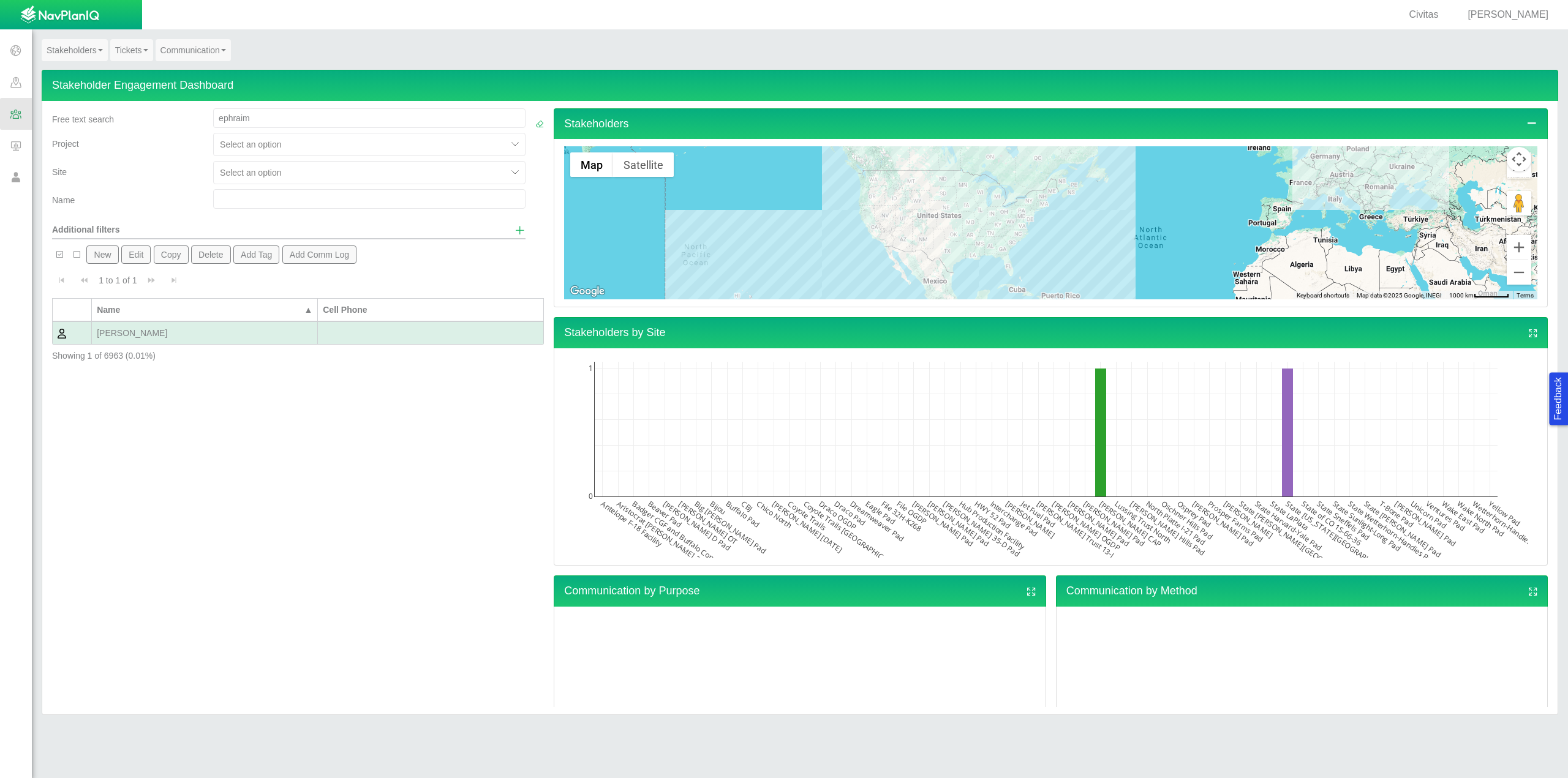
drag, startPoint x: 127, startPoint y: 331, endPoint x: 482, endPoint y: 414, distance: 364.6
click at [482, 412] on div "Free text search ephraim Project Select an option Site Select an option Name Ad…" at bounding box center [298, 408] width 502 height 599
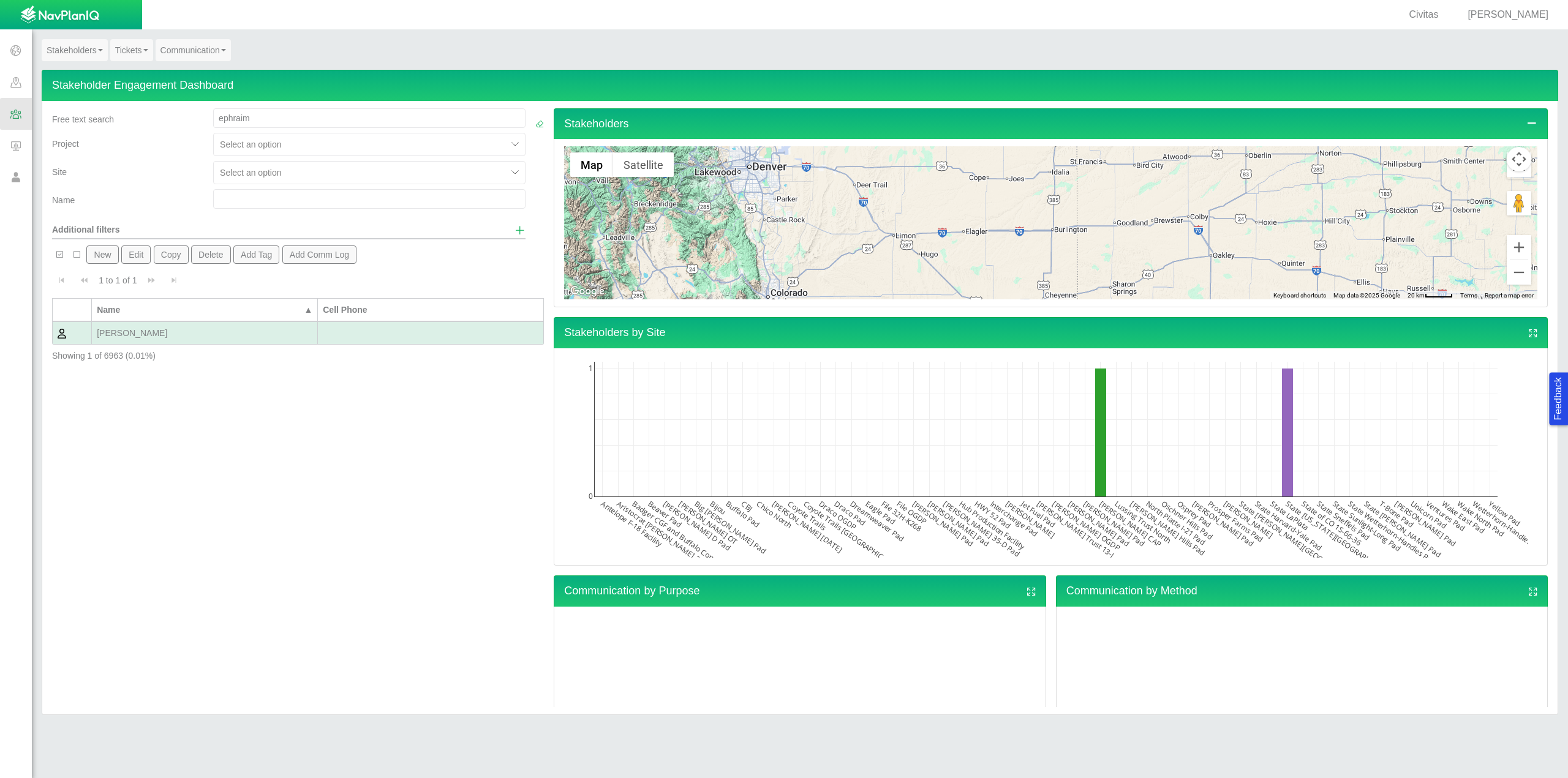
drag, startPoint x: 770, startPoint y: 216, endPoint x: 879, endPoint y: 267, distance: 120.3
click at [881, 269] on div at bounding box center [1050, 223] width 973 height 153
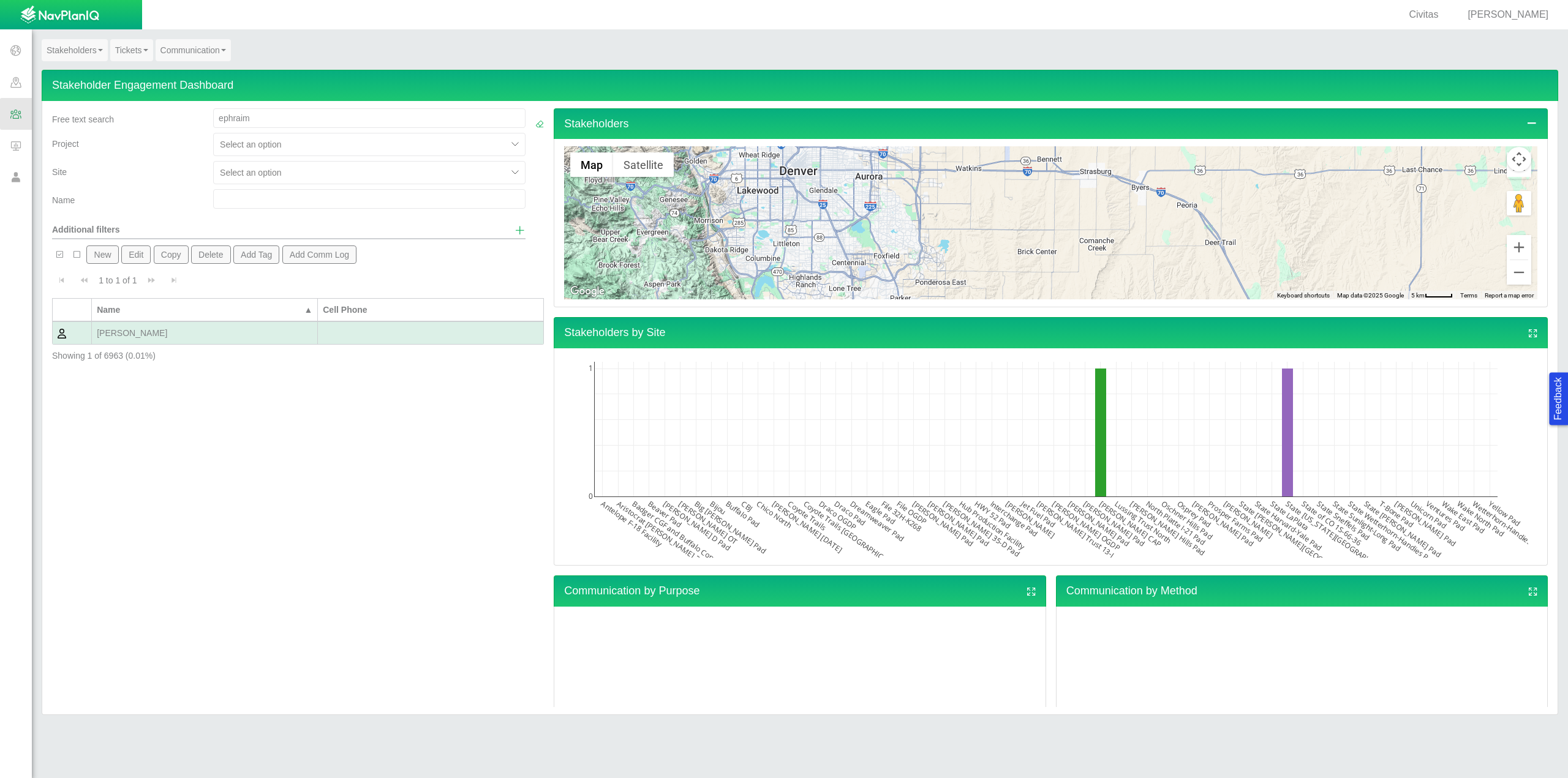
drag, startPoint x: 737, startPoint y: 218, endPoint x: 970, endPoint y: 272, distance: 239.2
click at [970, 276] on div at bounding box center [1050, 223] width 973 height 153
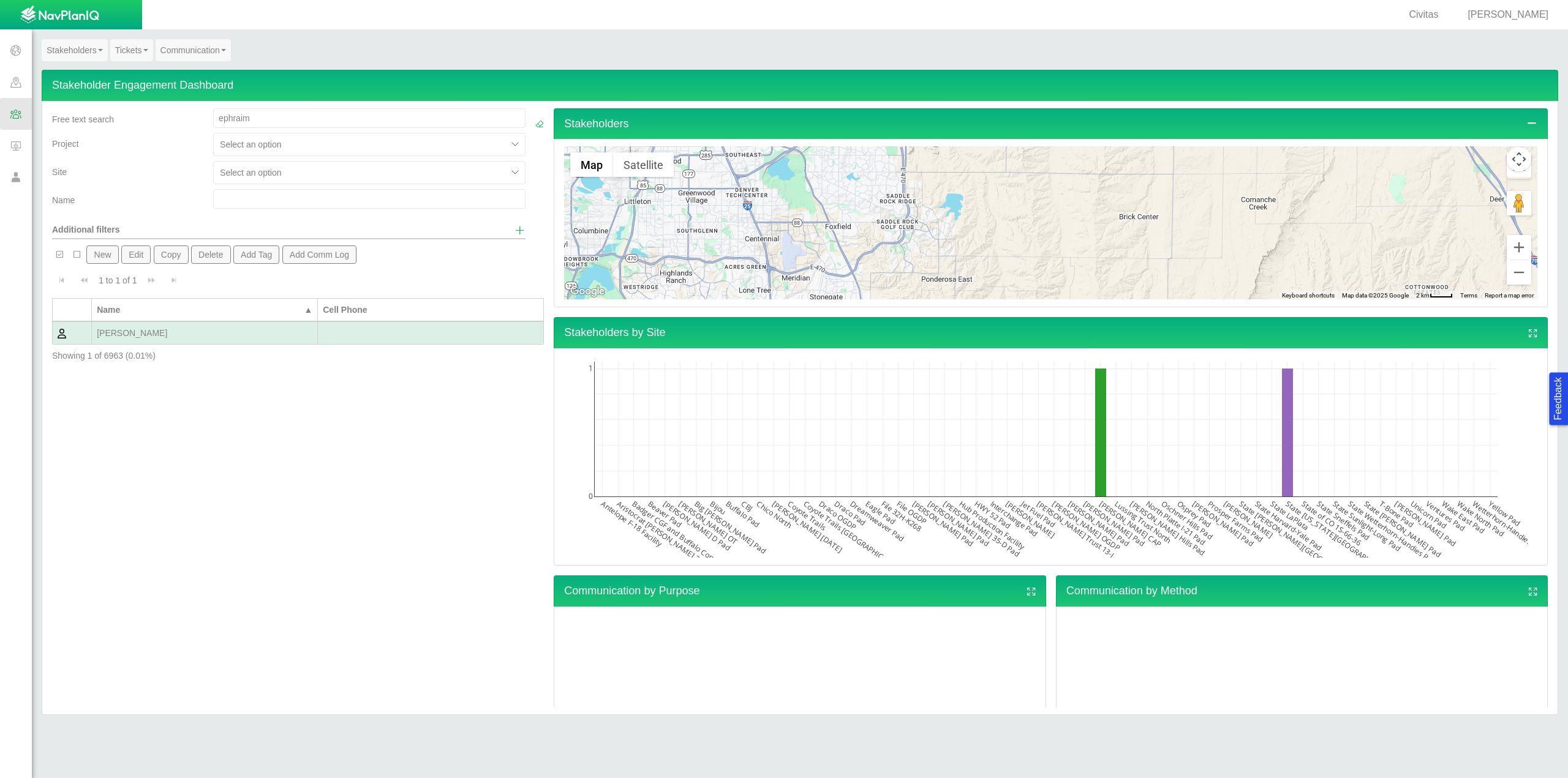
drag, startPoint x: 962, startPoint y: 267, endPoint x: 953, endPoint y: 264, distance: 9.5
click at [953, 264] on div at bounding box center [1050, 223] width 973 height 153
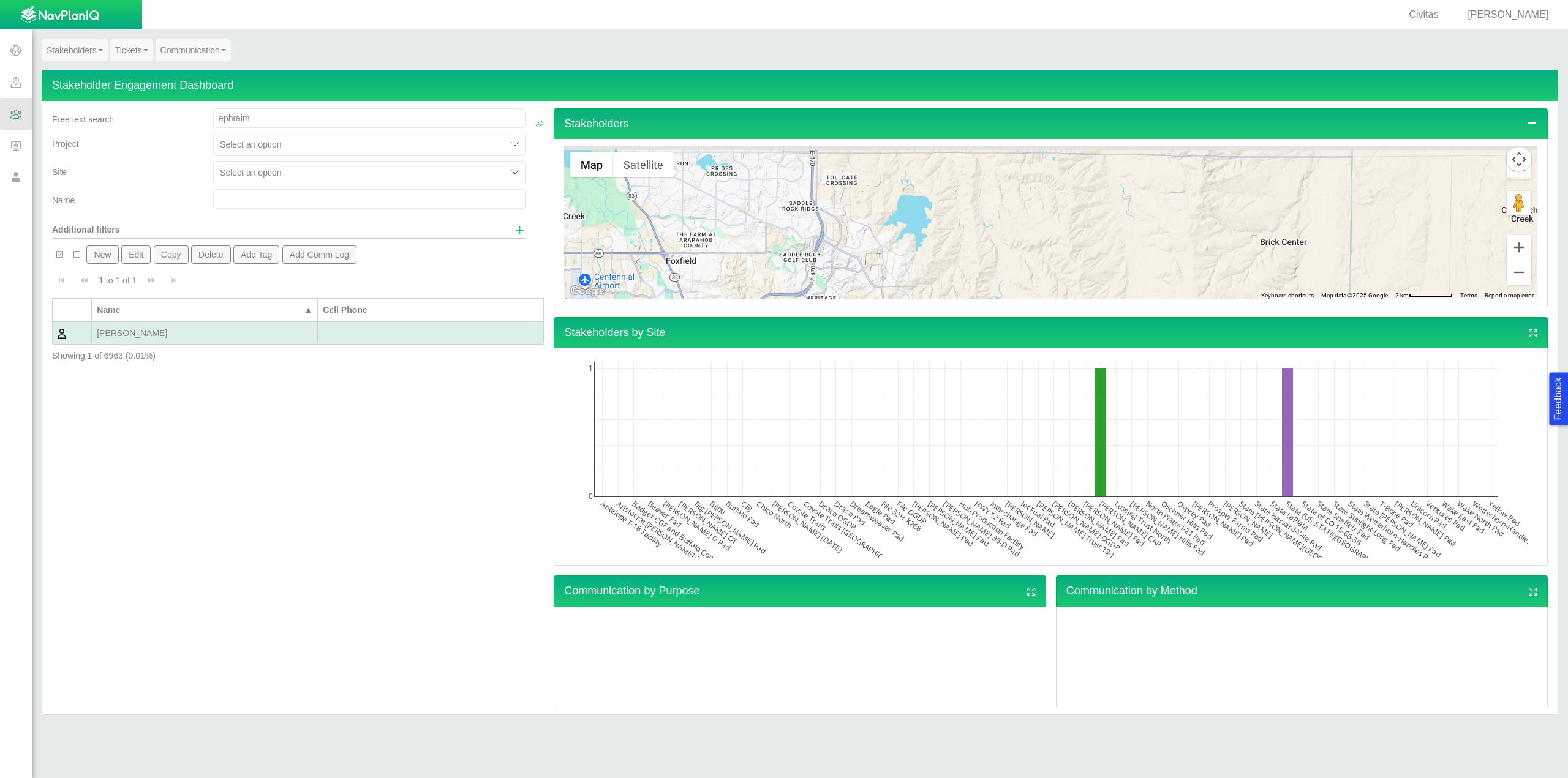
drag, startPoint x: 957, startPoint y: 275, endPoint x: 942, endPoint y: 309, distance: 37.2
click at [942, 309] on div "Stakeholders ← Move left → Move right ↑ Move up ↓ Move down + Zoom in - Zoom ou…" at bounding box center [1050, 408] width 1004 height 599
click at [14, 81] on span at bounding box center [16, 82] width 32 height 32
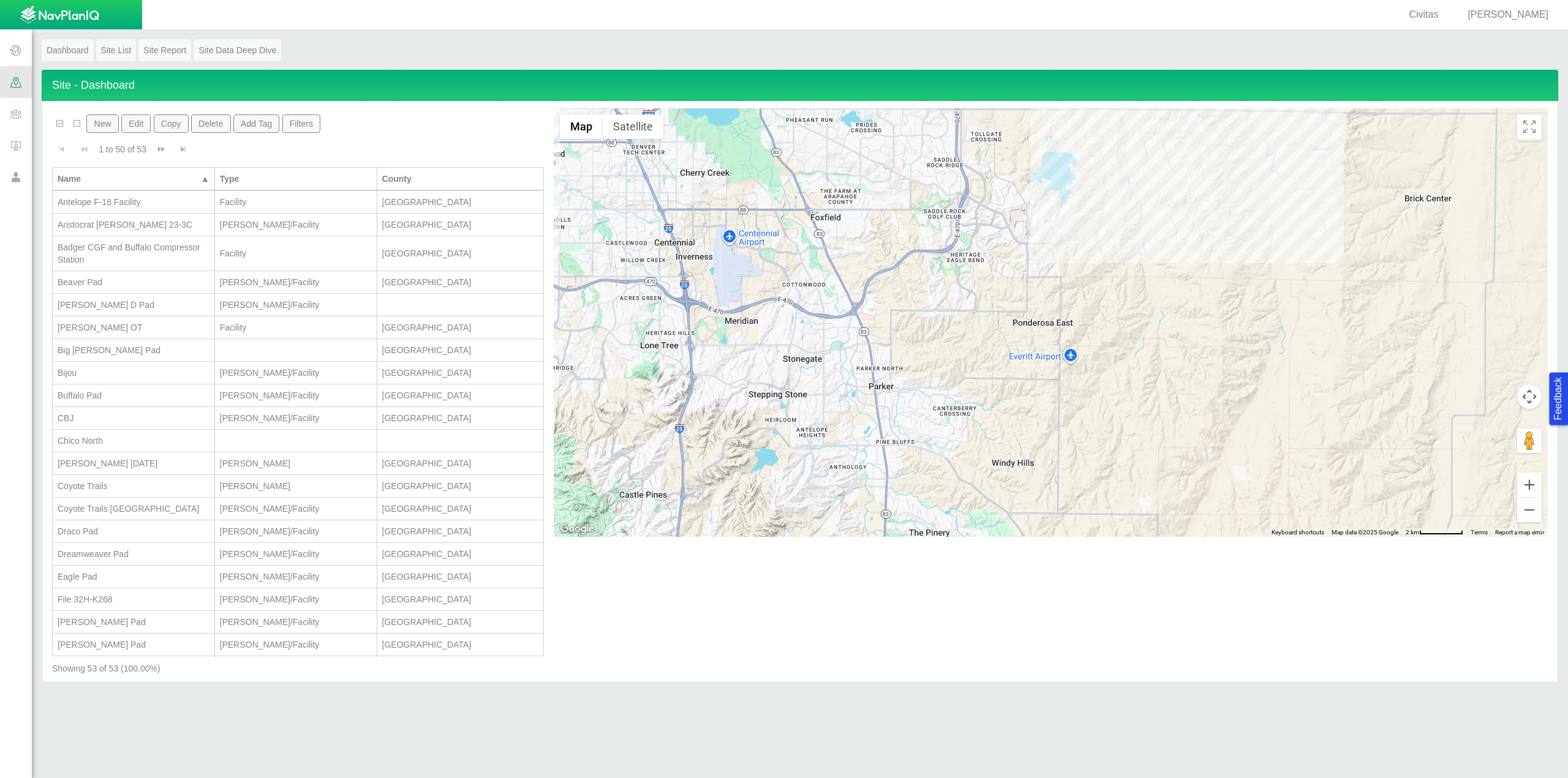
drag, startPoint x: 984, startPoint y: 457, endPoint x: 977, endPoint y: 439, distance: 19.3
click at [980, 456] on div at bounding box center [1051, 322] width 994 height 428
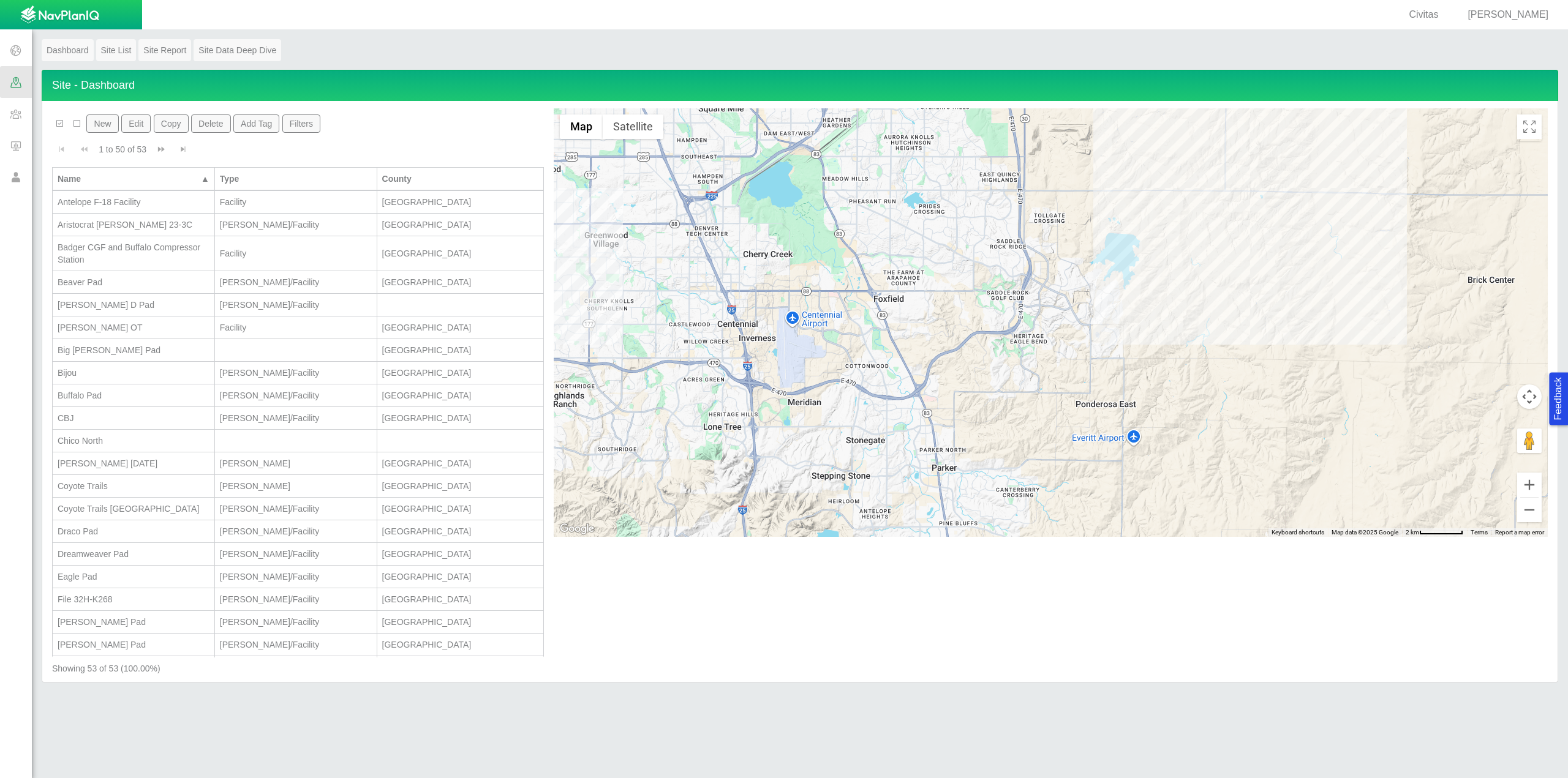
drag, startPoint x: 891, startPoint y: 269, endPoint x: 955, endPoint y: 354, distance: 106.4
click at [955, 354] on div at bounding box center [1051, 322] width 994 height 428
click at [1203, 237] on div at bounding box center [1051, 322] width 994 height 428
click at [1301, 169] on button "Close" at bounding box center [1311, 171] width 20 height 20
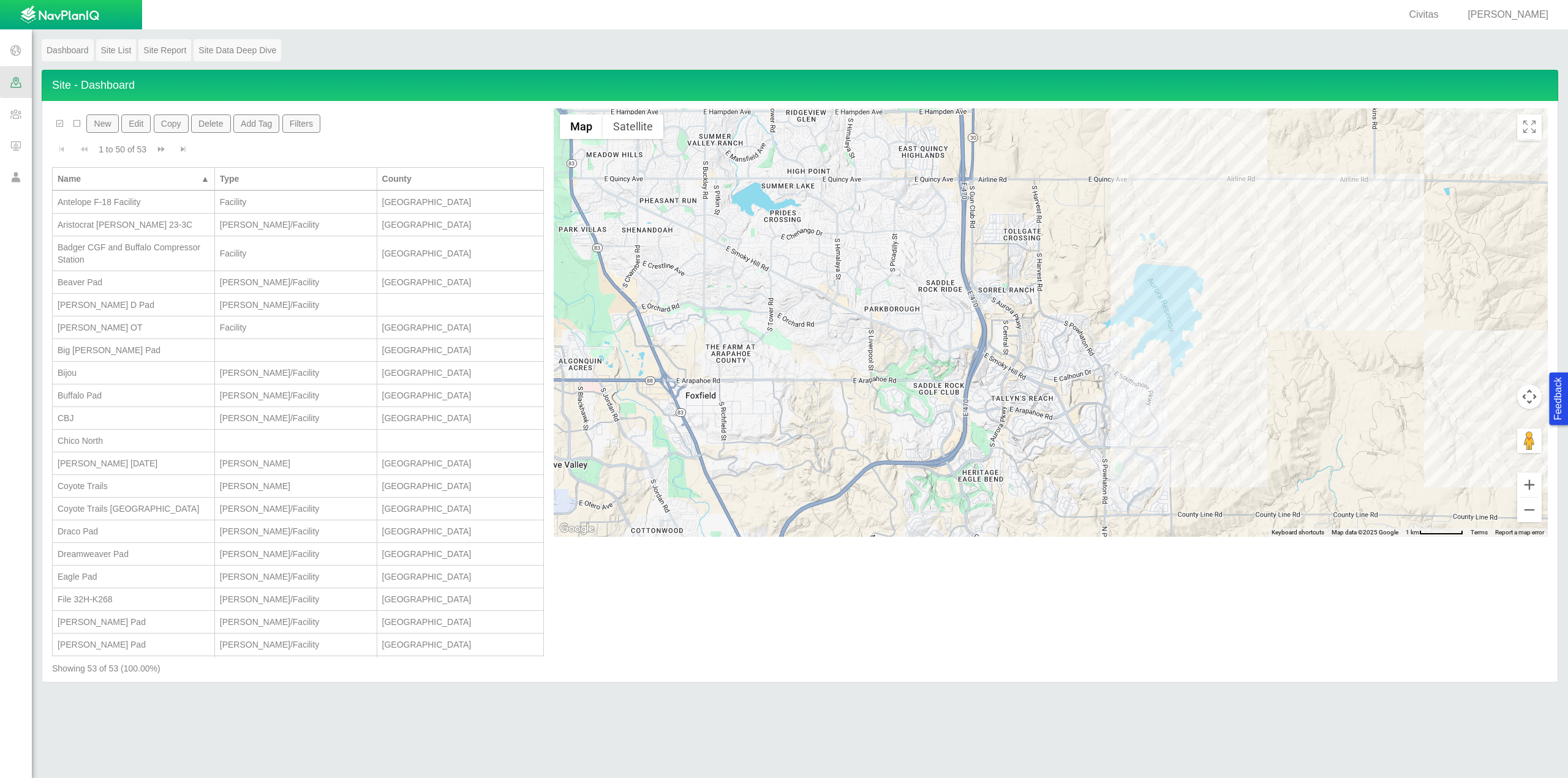
drag, startPoint x: 1108, startPoint y: 304, endPoint x: 967, endPoint y: 393, distance: 166.7
click at [967, 393] on div at bounding box center [1051, 322] width 994 height 428
click at [17, 114] on span at bounding box center [16, 113] width 32 height 32
